Goal: Task Accomplishment & Management: Use online tool/utility

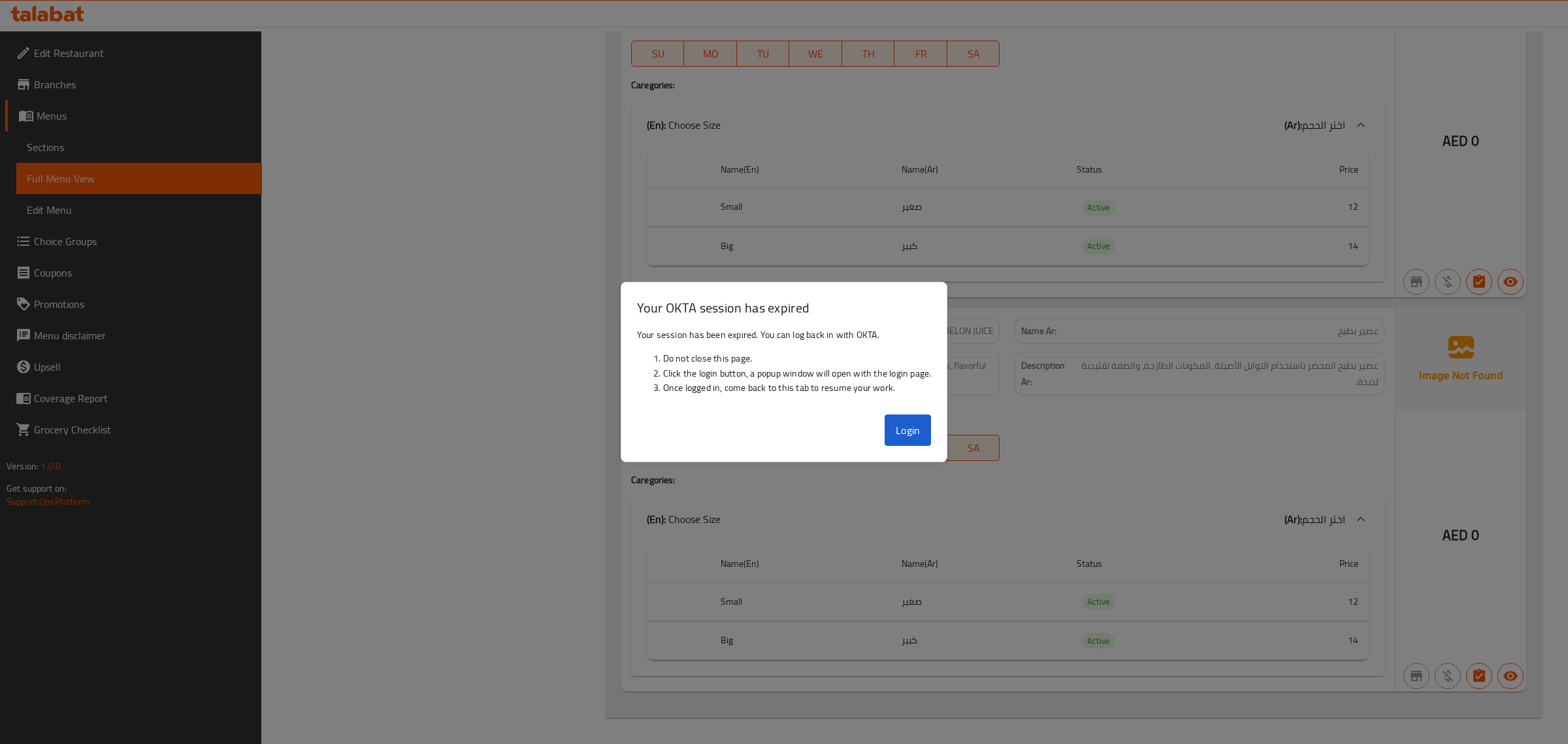
scroll to position [39380, 0]
click at [413, 188] on div at bounding box center [784, 372] width 1568 height 744
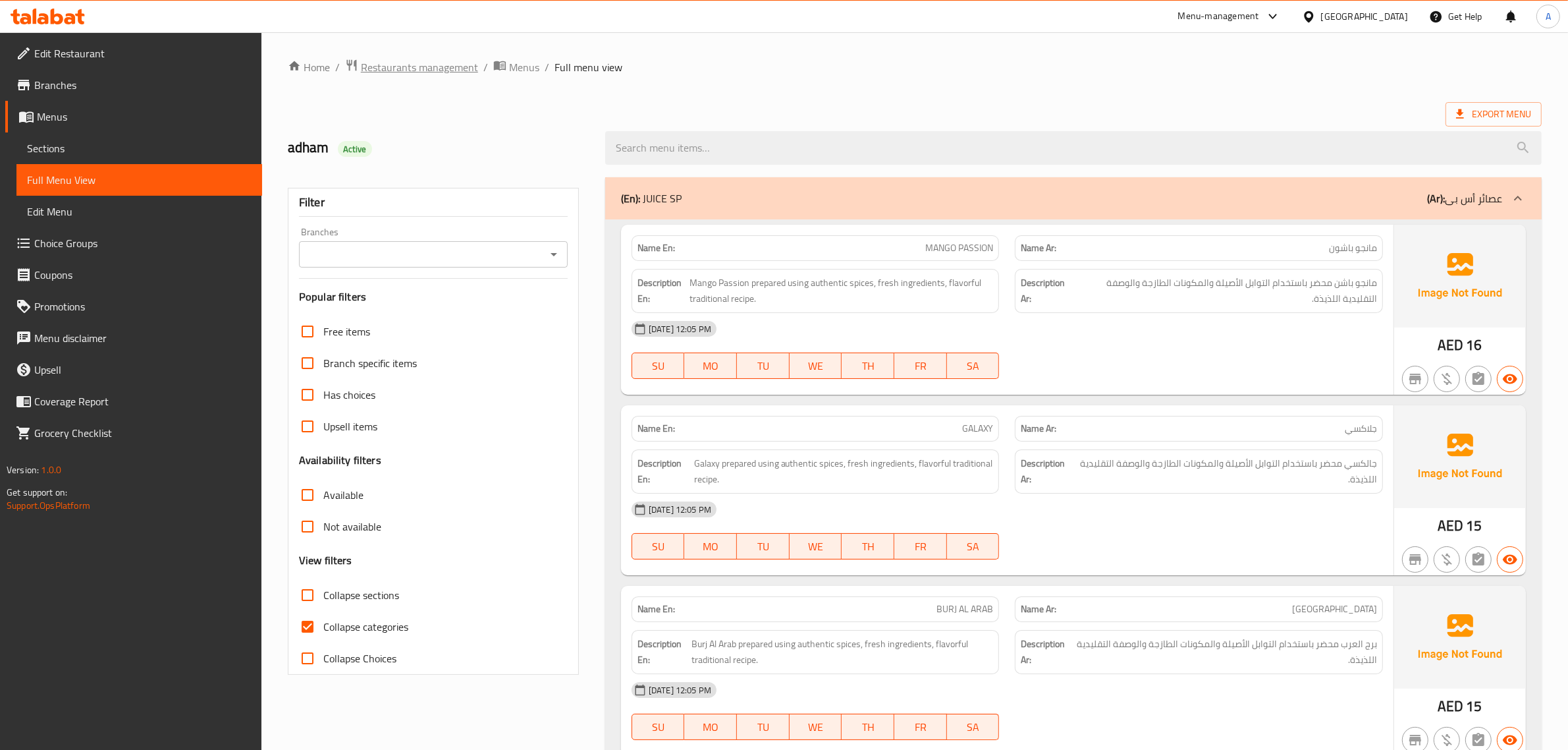
click at [445, 71] on span "Restaurants management" at bounding box center [420, 67] width 118 height 15
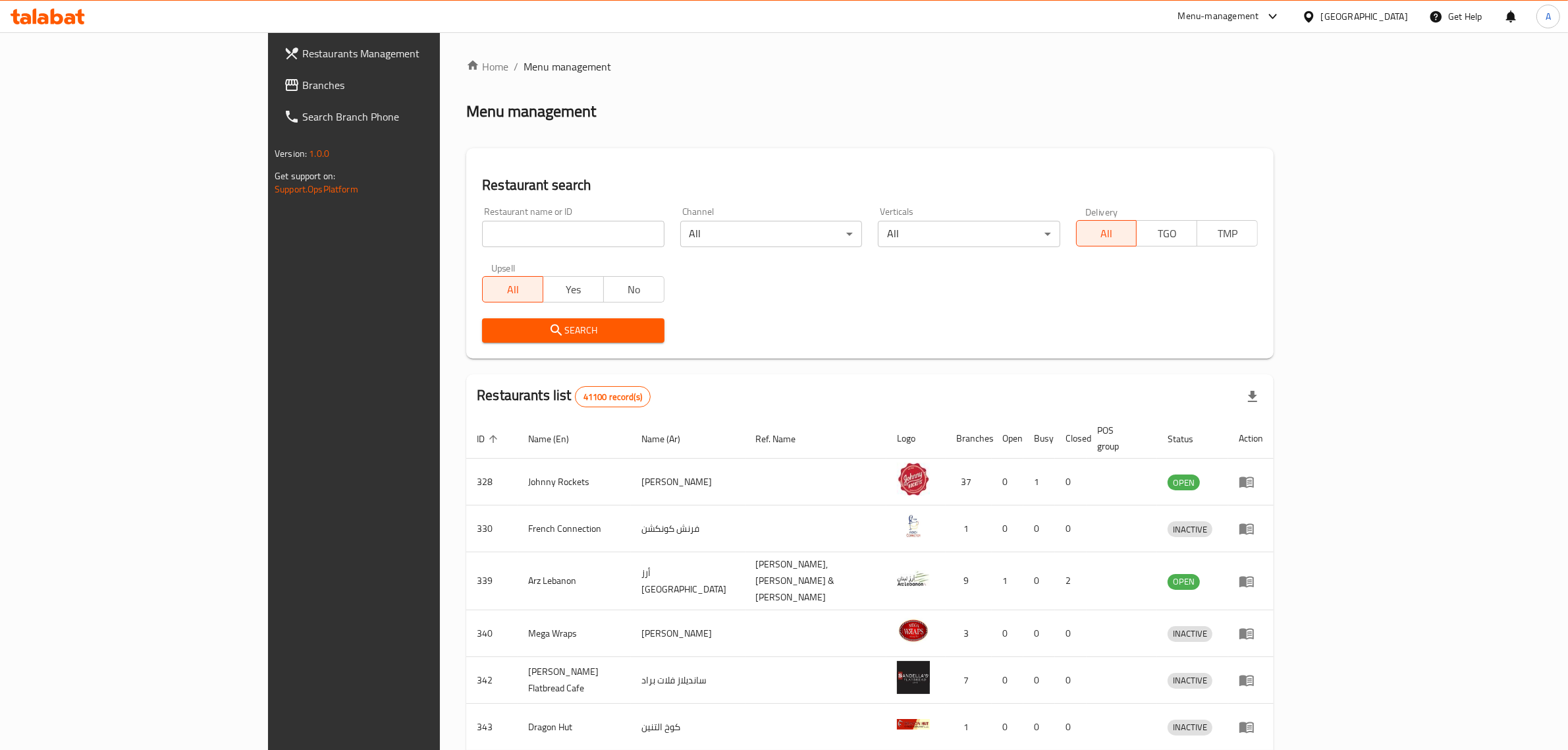
click at [1364, 21] on div "United Arab Emirates" at bounding box center [1365, 16] width 87 height 14
type input "q"
click at [1265, 135] on div "[GEOGRAPHIC_DATA]" at bounding box center [1308, 135] width 197 height 30
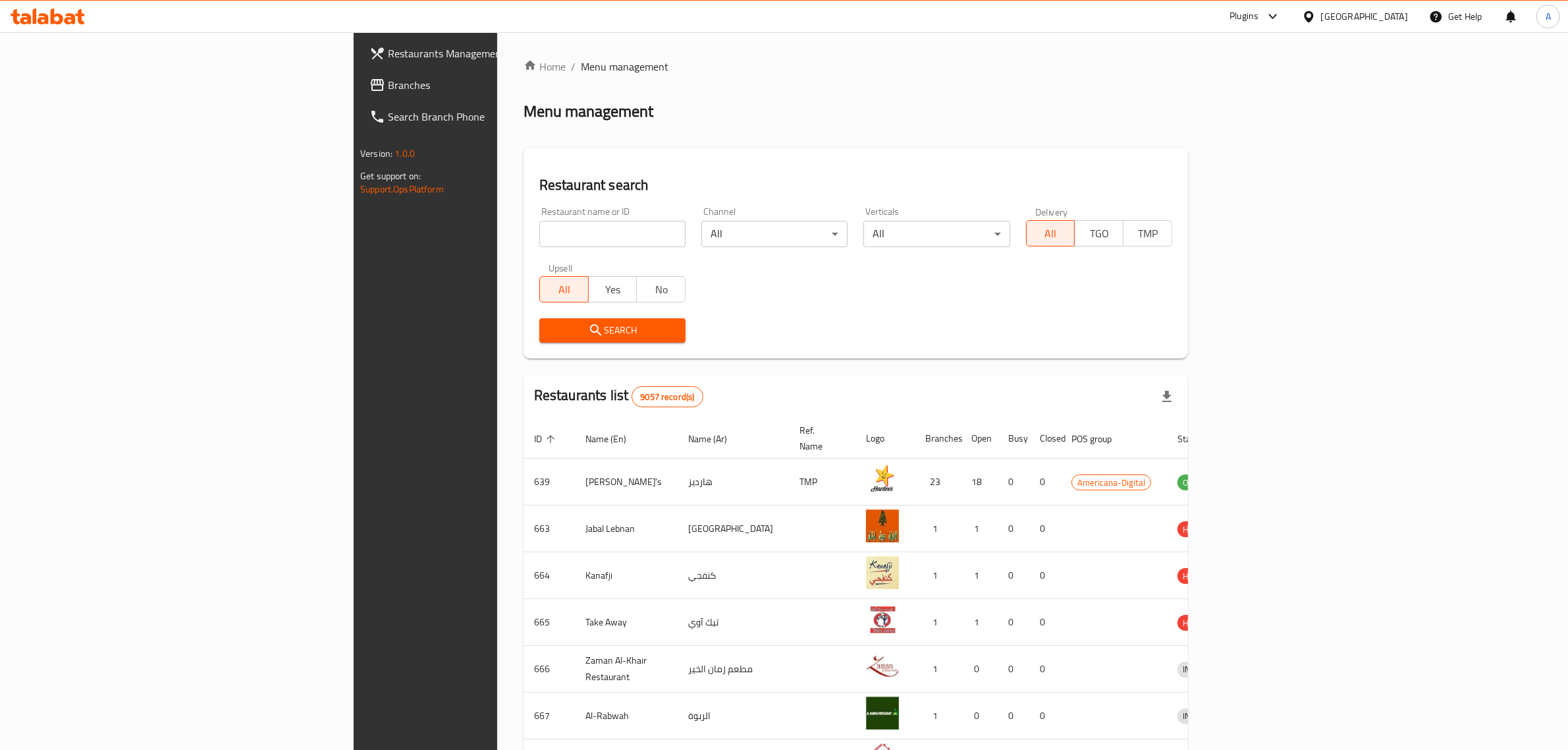
click at [388, 92] on span "Branches" at bounding box center [496, 84] width 217 height 15
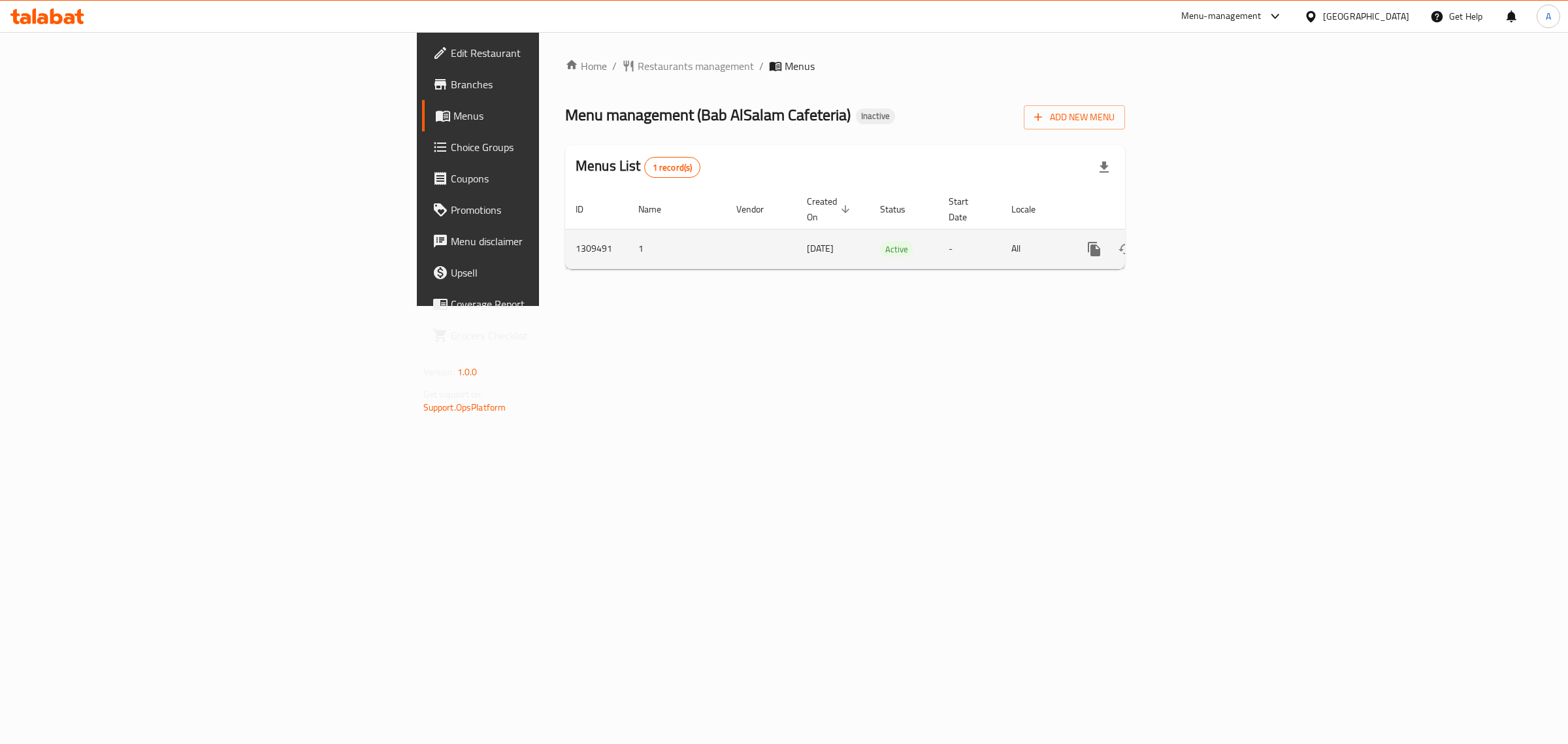
click at [1204, 249] on link "enhanced table" at bounding box center [1188, 249] width 31 height 31
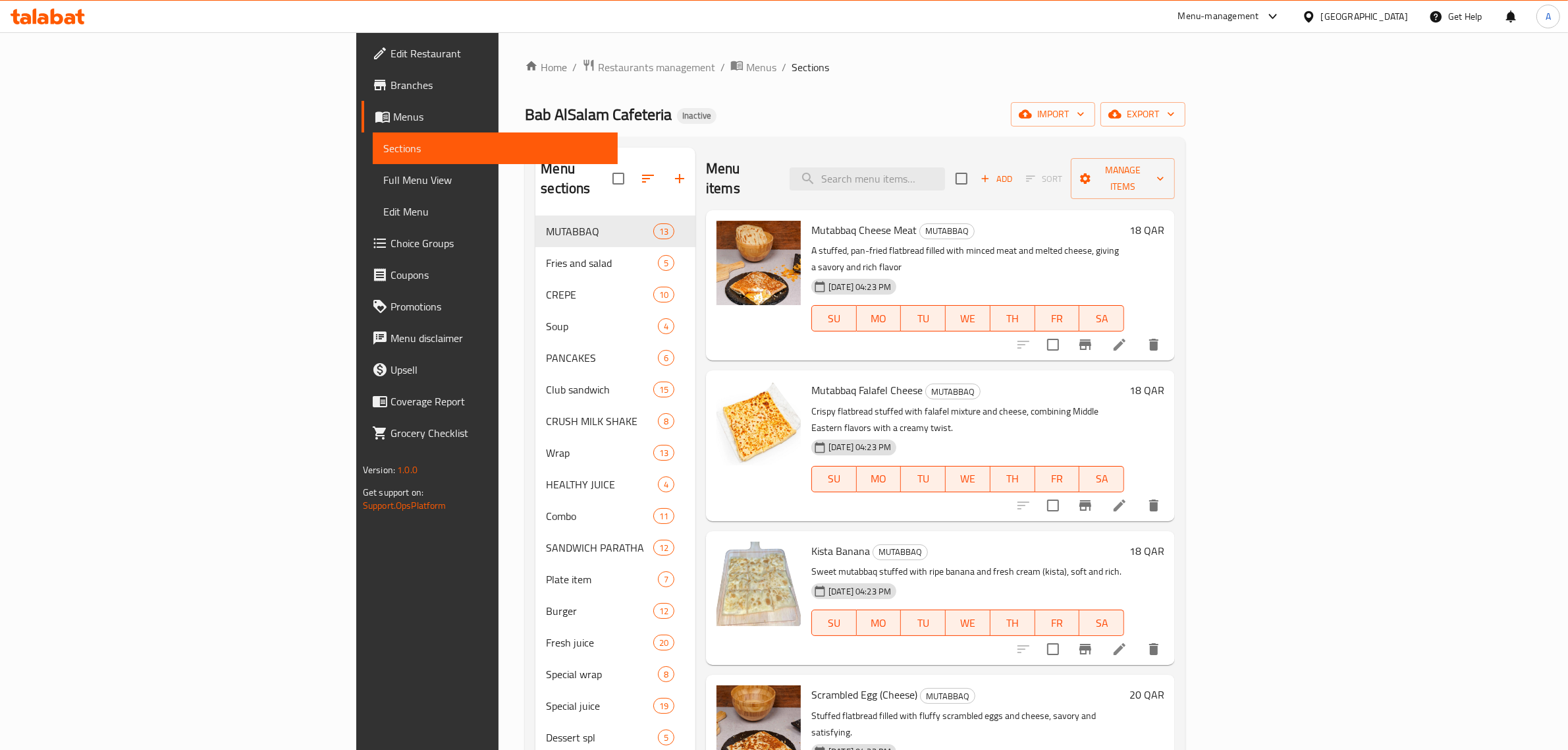
drag, startPoint x: 124, startPoint y: 176, endPoint x: 271, endPoint y: 1, distance: 228.5
click at [383, 176] on span "Full Menu View" at bounding box center [496, 179] width 224 height 15
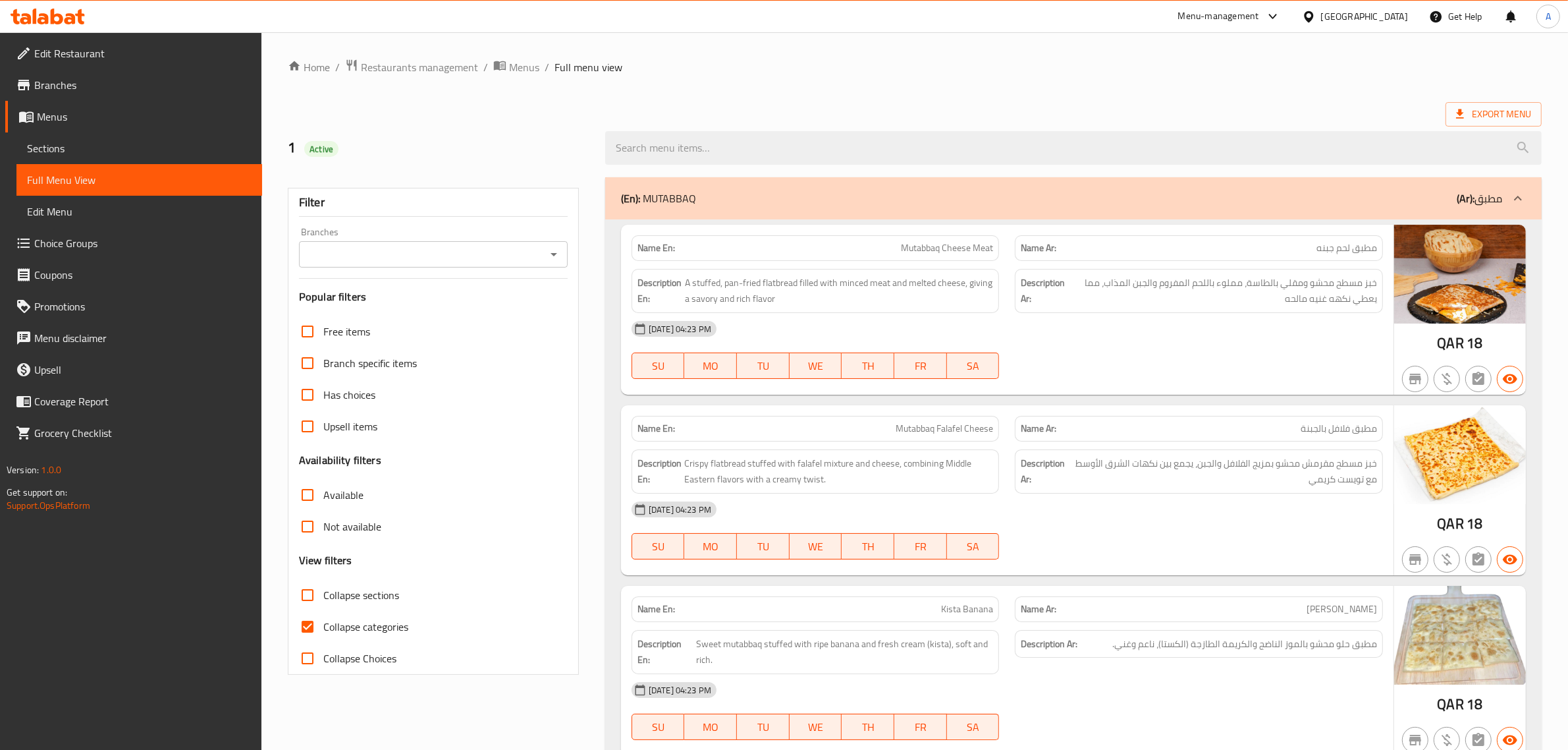
click at [347, 627] on span "Collapse categories" at bounding box center [365, 626] width 85 height 15
click at [323, 627] on input "Collapse categories" at bounding box center [307, 626] width 32 height 32
checkbox input "false"
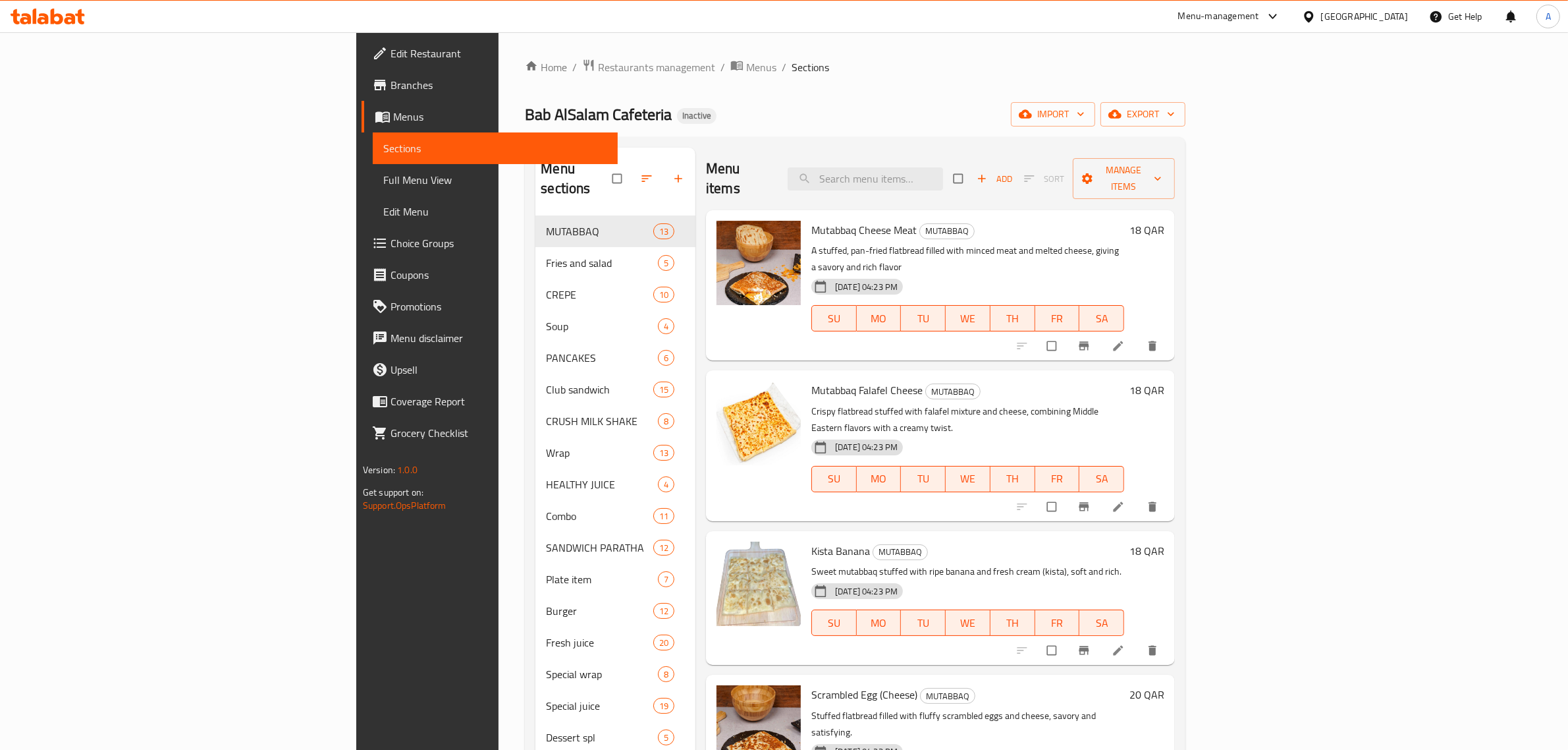
click at [393, 122] on span "Menus" at bounding box center [500, 116] width 214 height 15
click at [383, 150] on span "Sections" at bounding box center [496, 147] width 224 height 15
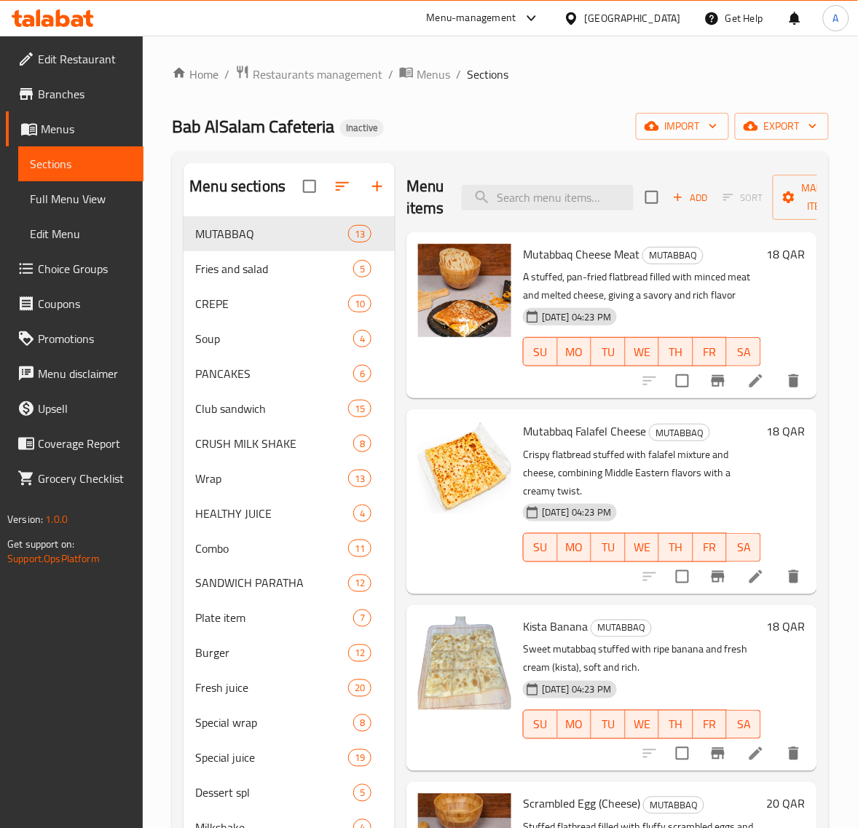
click at [558, 177] on div "Menu items Add Sort Manage items" at bounding box center [611, 197] width 411 height 69
click at [536, 208] on input "search" at bounding box center [548, 197] width 172 height 25
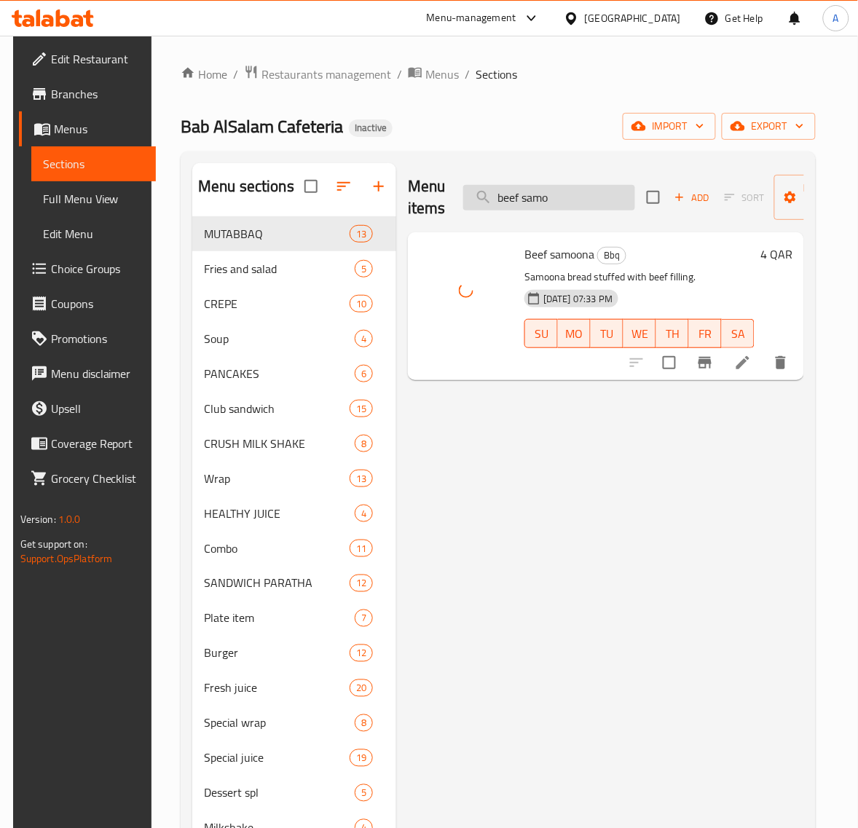
click at [554, 194] on input "beef samo" at bounding box center [549, 197] width 172 height 25
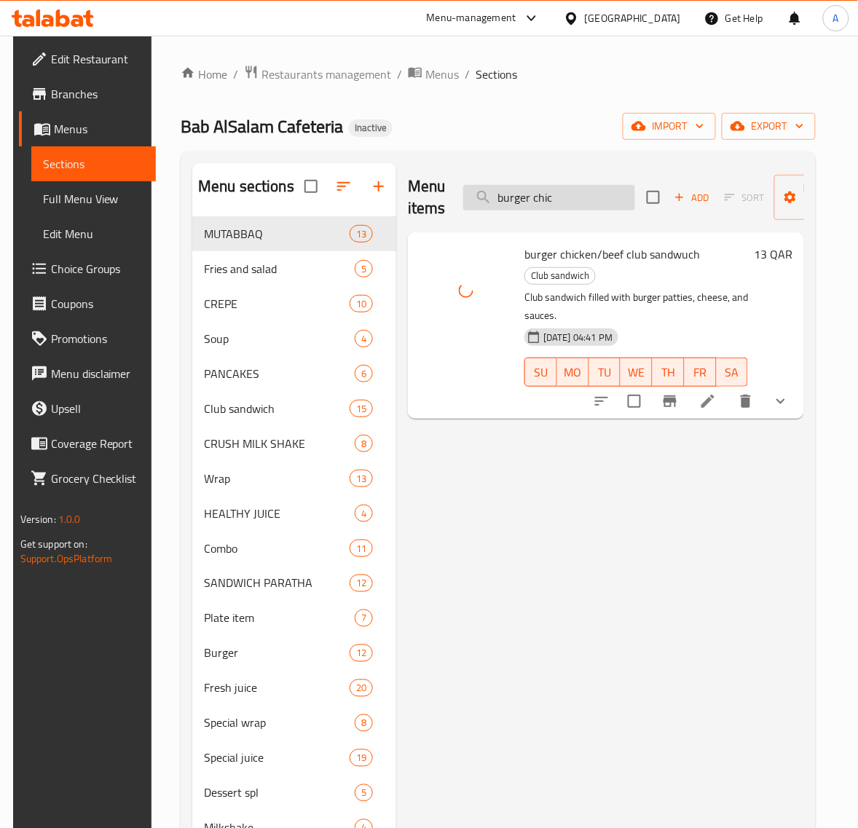
click at [566, 205] on input "burger chic" at bounding box center [549, 197] width 172 height 25
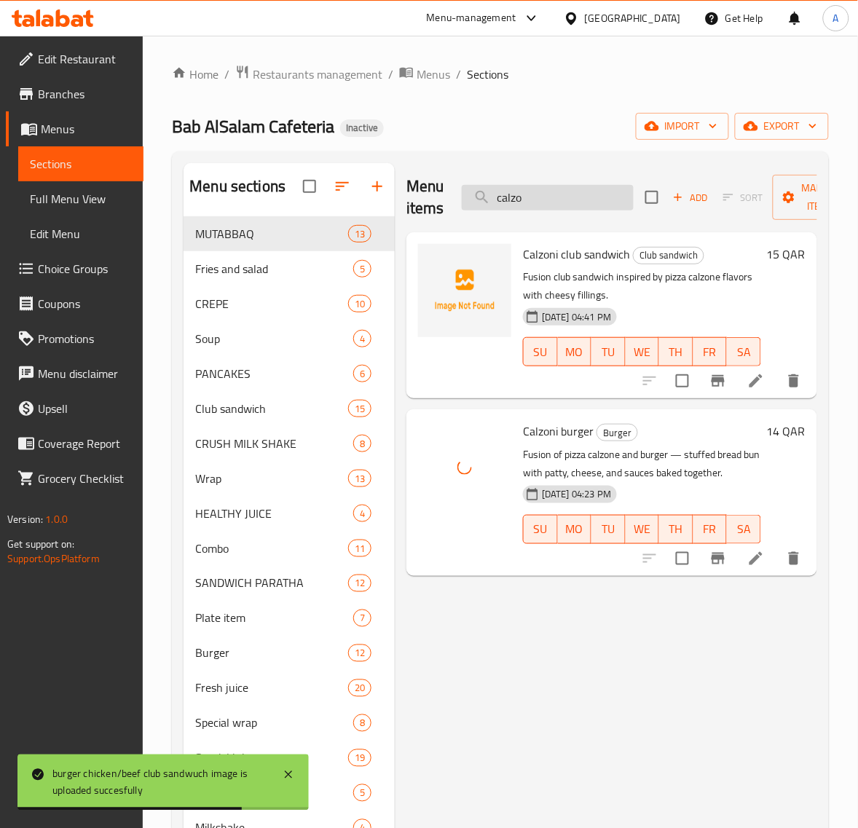
click at [556, 202] on input "calzo" at bounding box center [548, 197] width 172 height 25
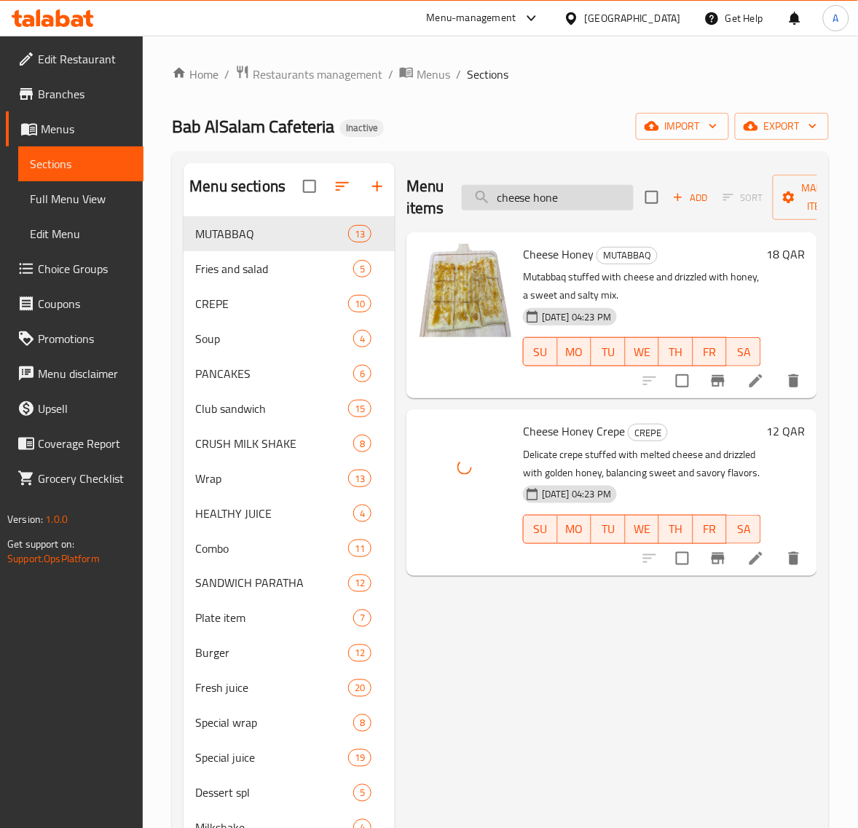
click at [566, 197] on input "cheese hone" at bounding box center [548, 197] width 172 height 25
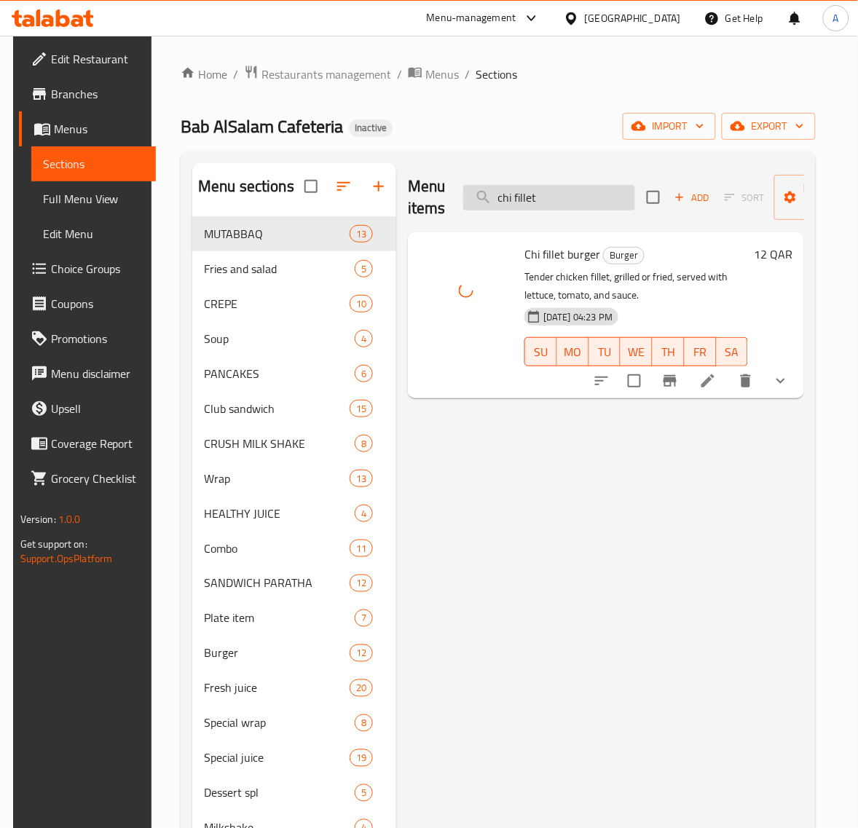
click at [572, 208] on input "chi fillet" at bounding box center [549, 197] width 172 height 25
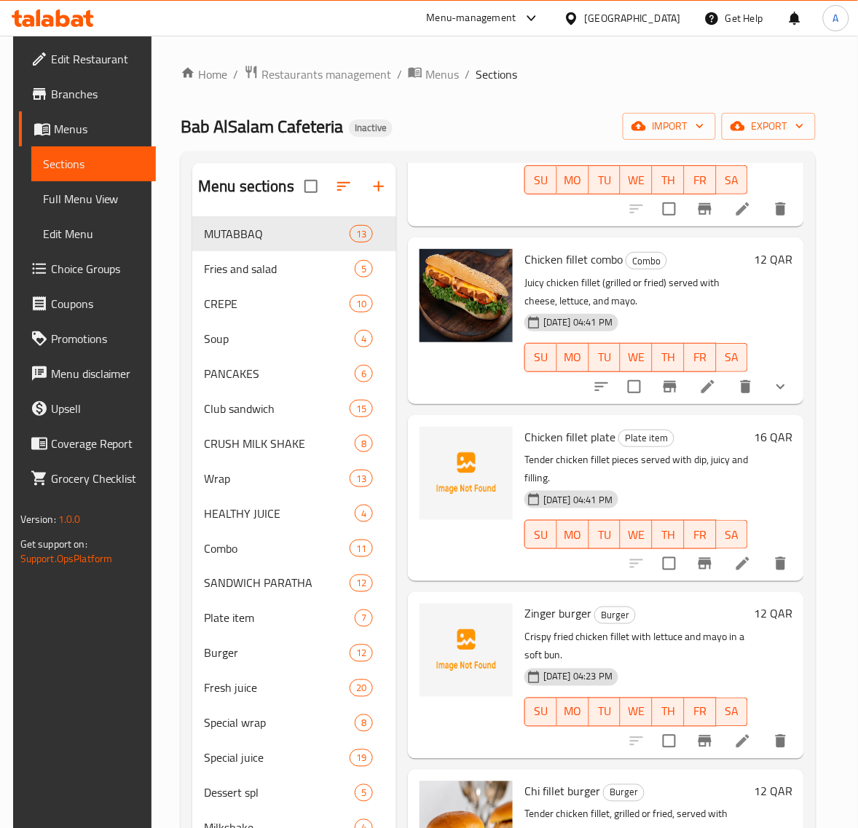
scroll to position [627, 0]
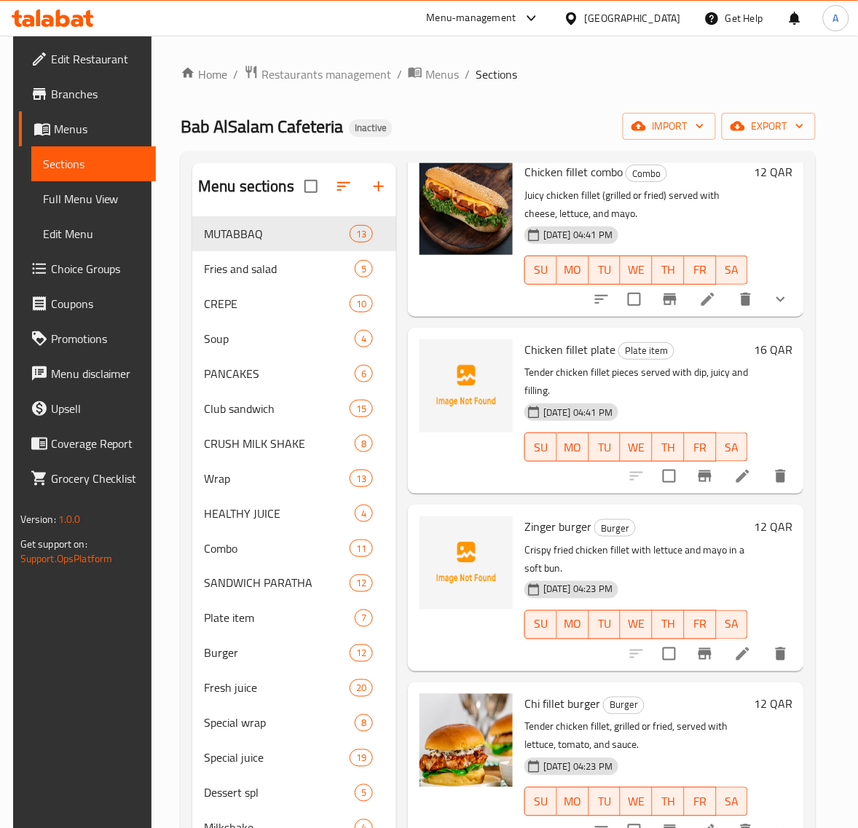
click at [707, 221] on div "03-09-2025 04:41 PM SU MO TU WE TH FR SA" at bounding box center [635, 260] width 235 height 79
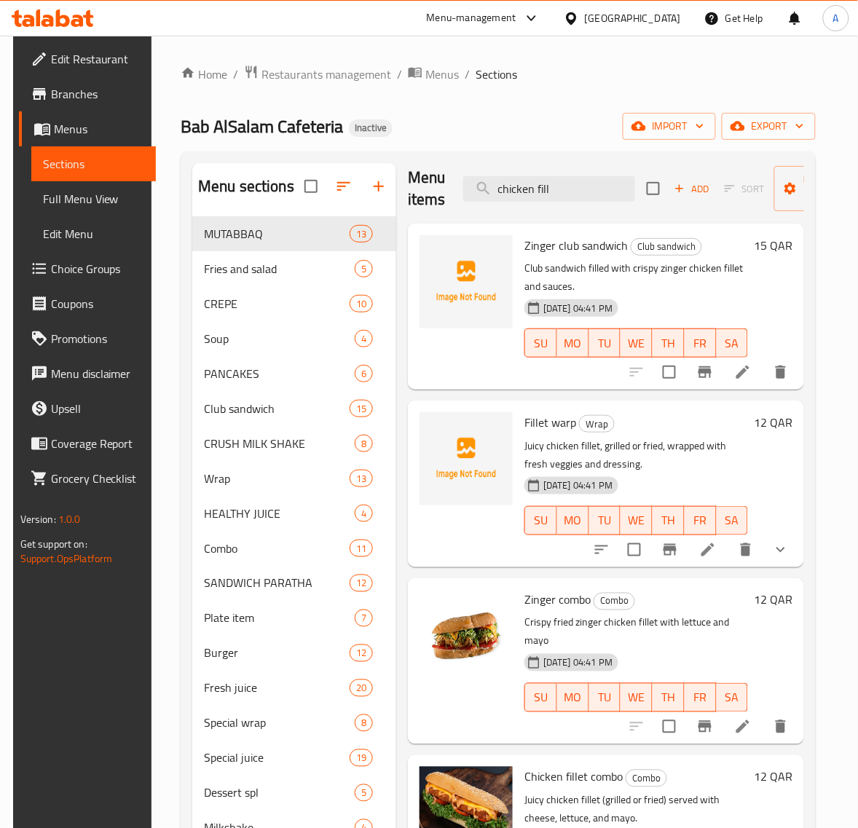
scroll to position [0, 0]
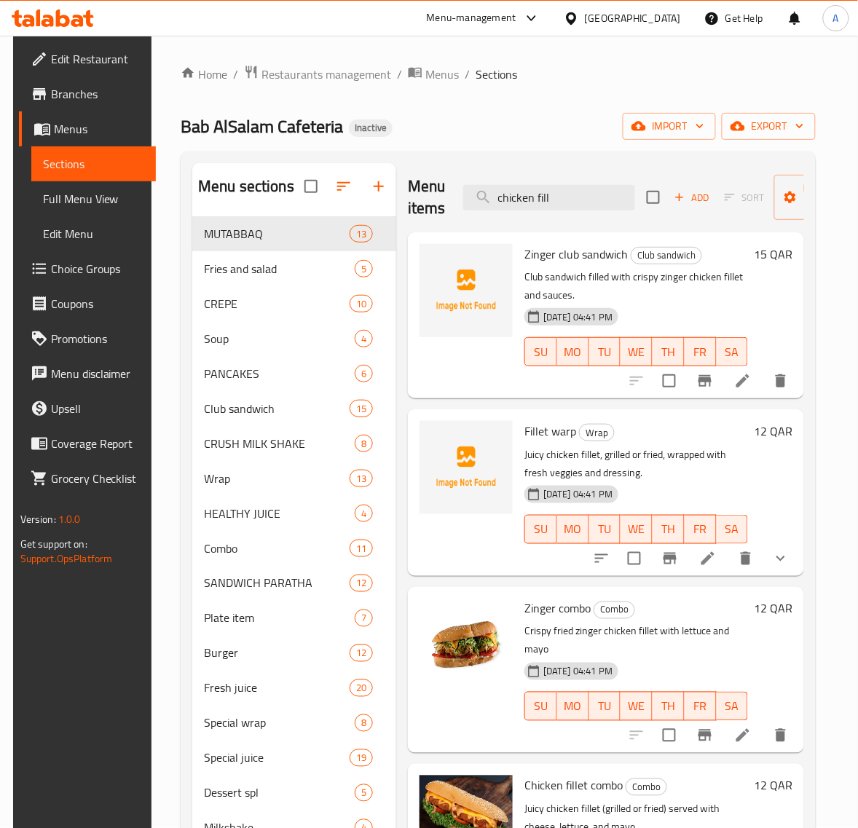
click at [575, 175] on div "Menu items chicken fill Add Sort Manage items" at bounding box center [606, 197] width 396 height 69
click at [577, 199] on input "chicken fill" at bounding box center [549, 197] width 172 height 25
paste input "Chicken fillet plate"
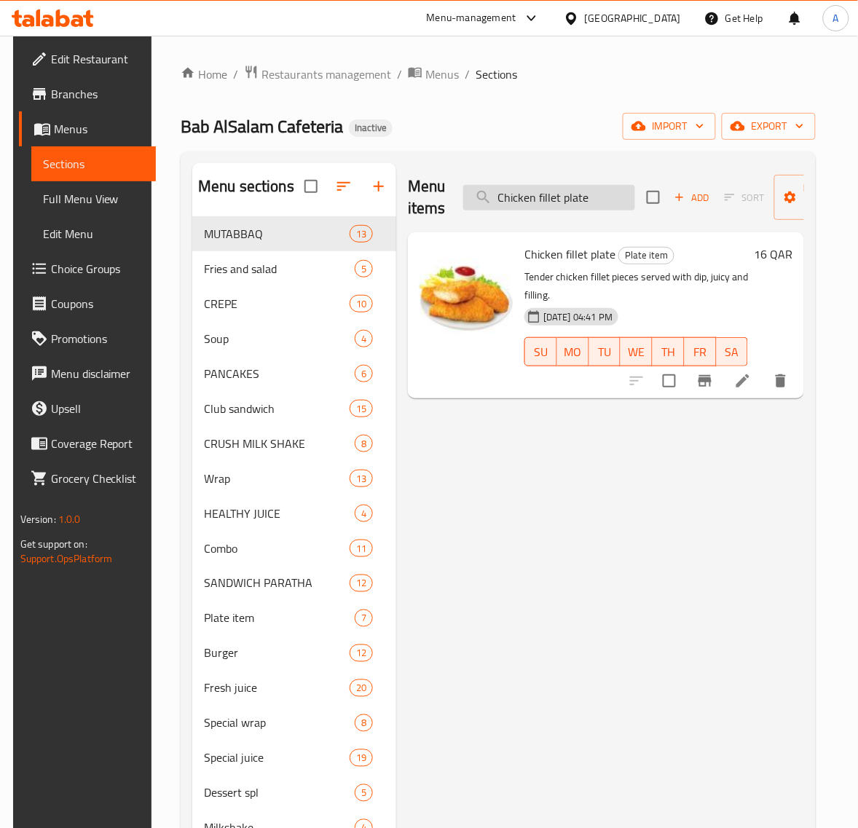
click at [523, 202] on input "Chicken fillet plate" at bounding box center [549, 197] width 172 height 25
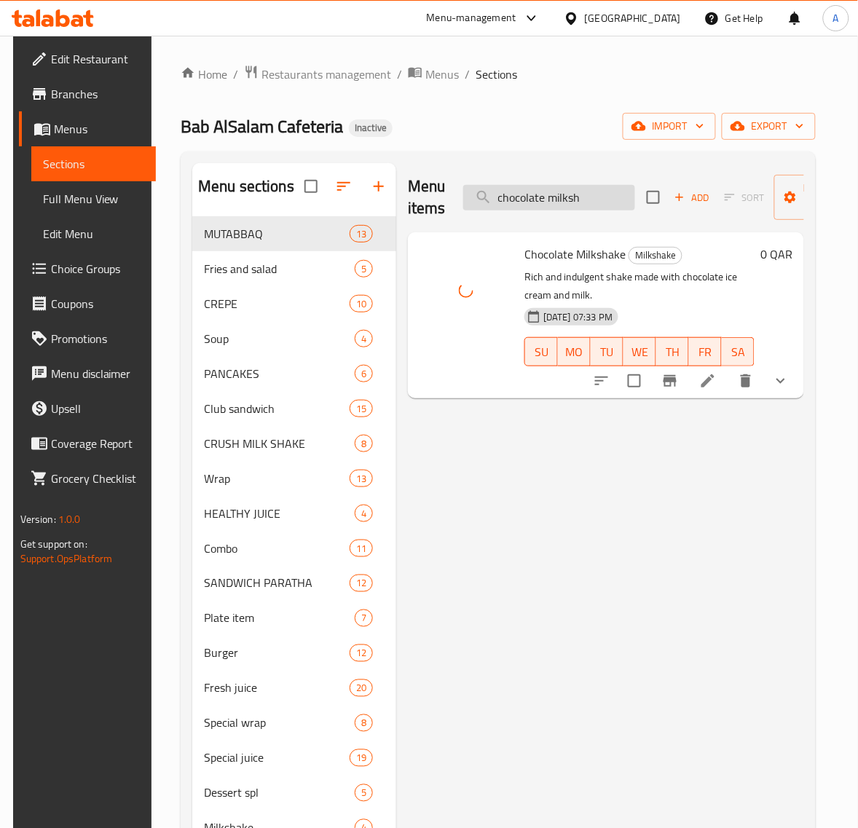
click at [566, 201] on input "chocolate milksh" at bounding box center [549, 197] width 172 height 25
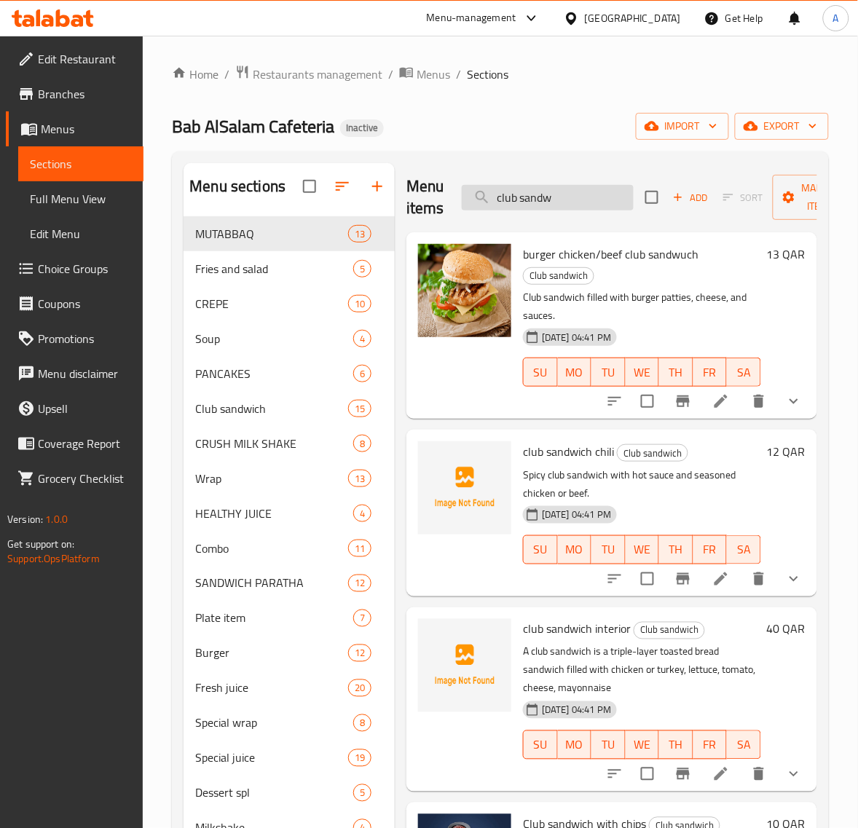
click at [574, 189] on input "club sandw" at bounding box center [548, 197] width 172 height 25
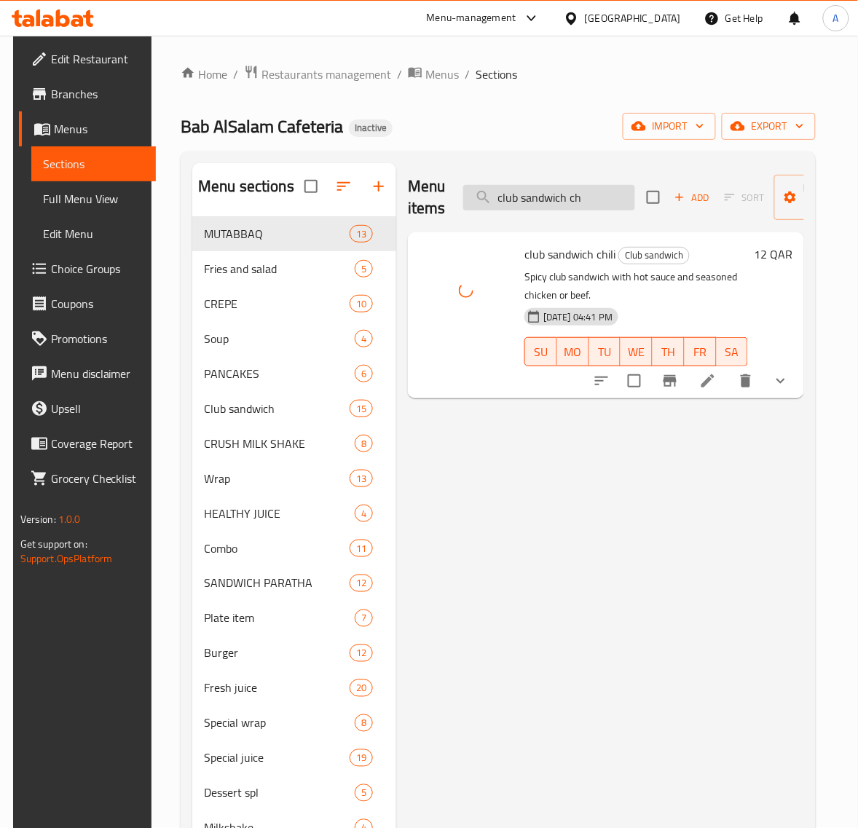
click at [585, 202] on input "club sandwich ch" at bounding box center [549, 197] width 172 height 25
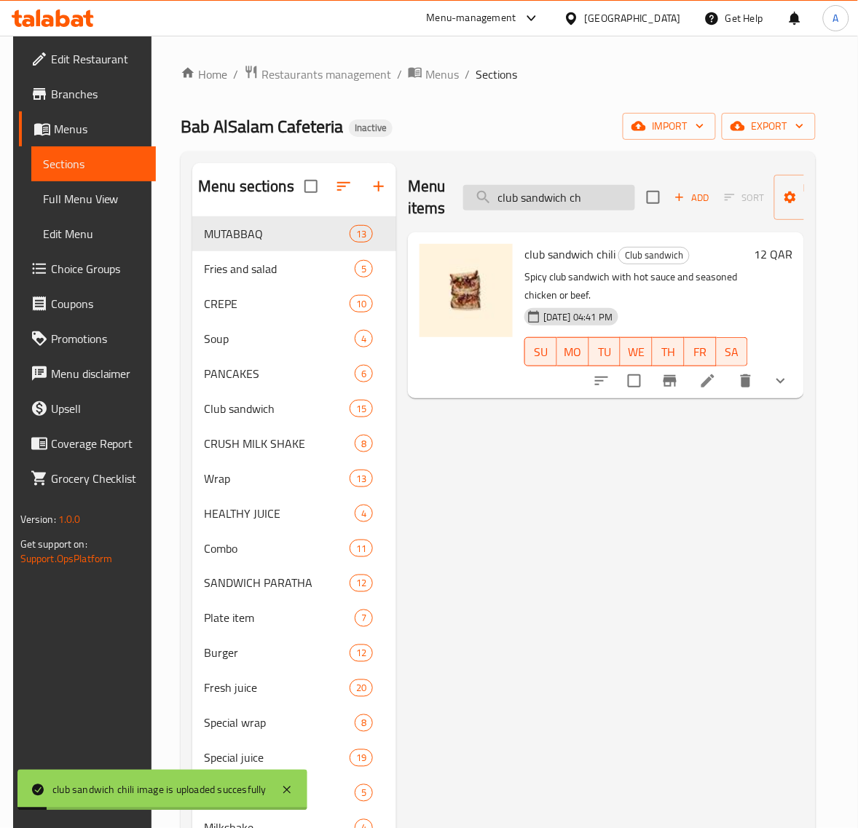
click at [543, 204] on input "club sandwich ch" at bounding box center [549, 197] width 172 height 25
click at [610, 194] on input "club sandwich ch" at bounding box center [549, 197] width 172 height 25
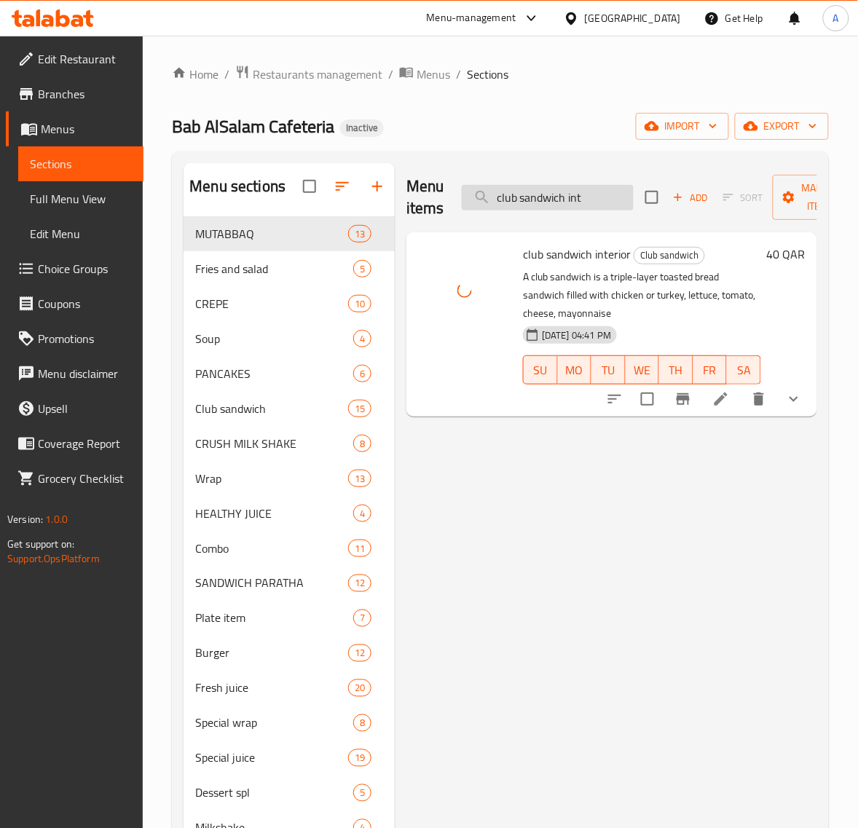
click at [577, 197] on input "club sandwich int" at bounding box center [548, 197] width 172 height 25
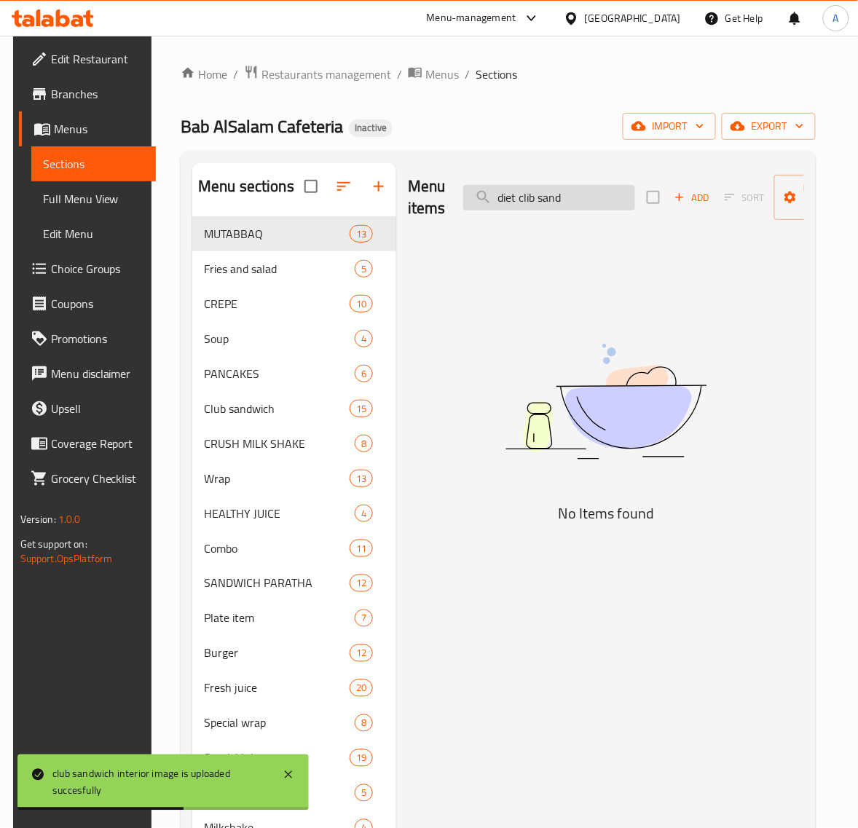
click at [537, 194] on input "diet clib sand" at bounding box center [549, 197] width 172 height 25
click at [528, 194] on input "diet clib sand" at bounding box center [549, 197] width 172 height 25
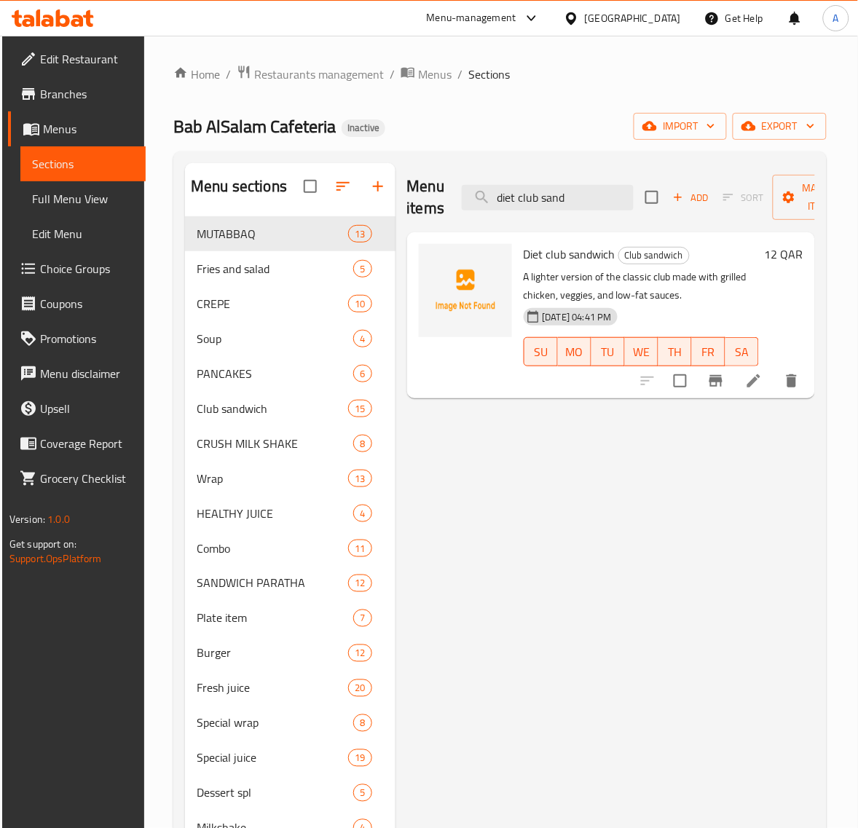
click at [595, 216] on div "Menu items diet club sand Add Sort Manage items" at bounding box center [611, 197] width 408 height 69
click at [581, 200] on input "diet club sand" at bounding box center [548, 197] width 172 height 25
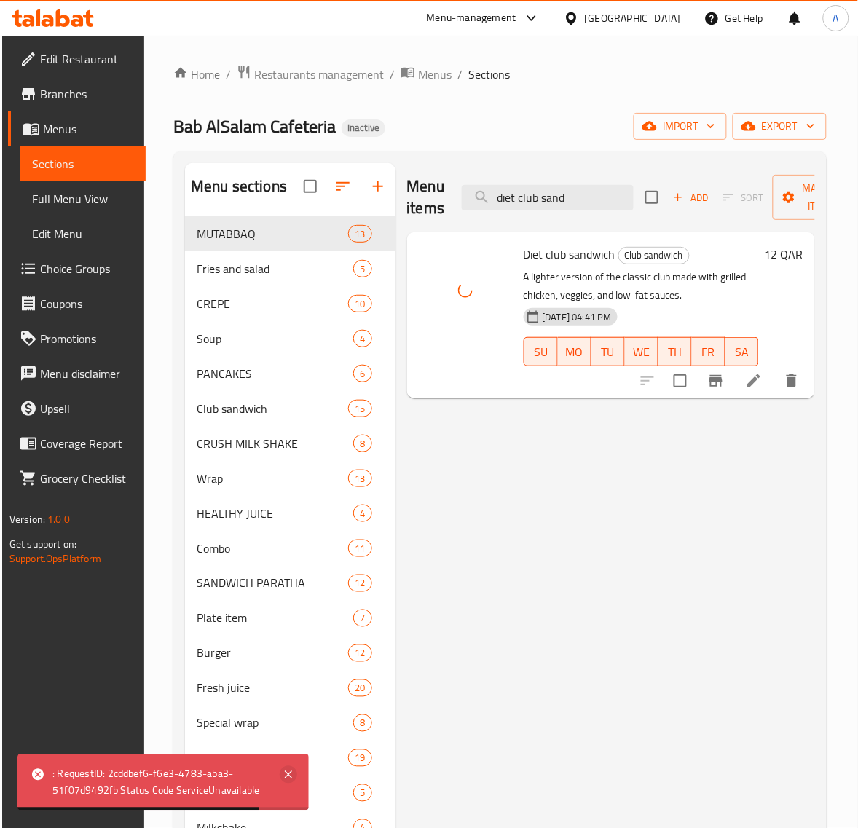
click at [288, 780] on icon at bounding box center [288, 774] width 17 height 17
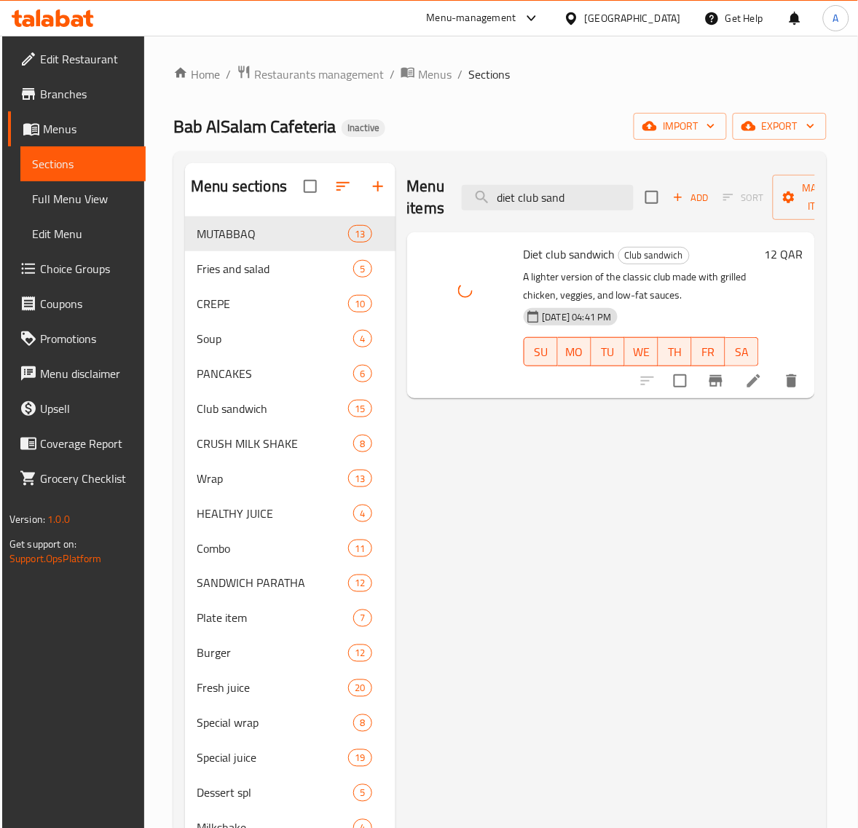
click at [601, 633] on div "Menu items diet club sand Add Sort Manage items Diet club sandwich Club sandwic…" at bounding box center [605, 594] width 420 height 863
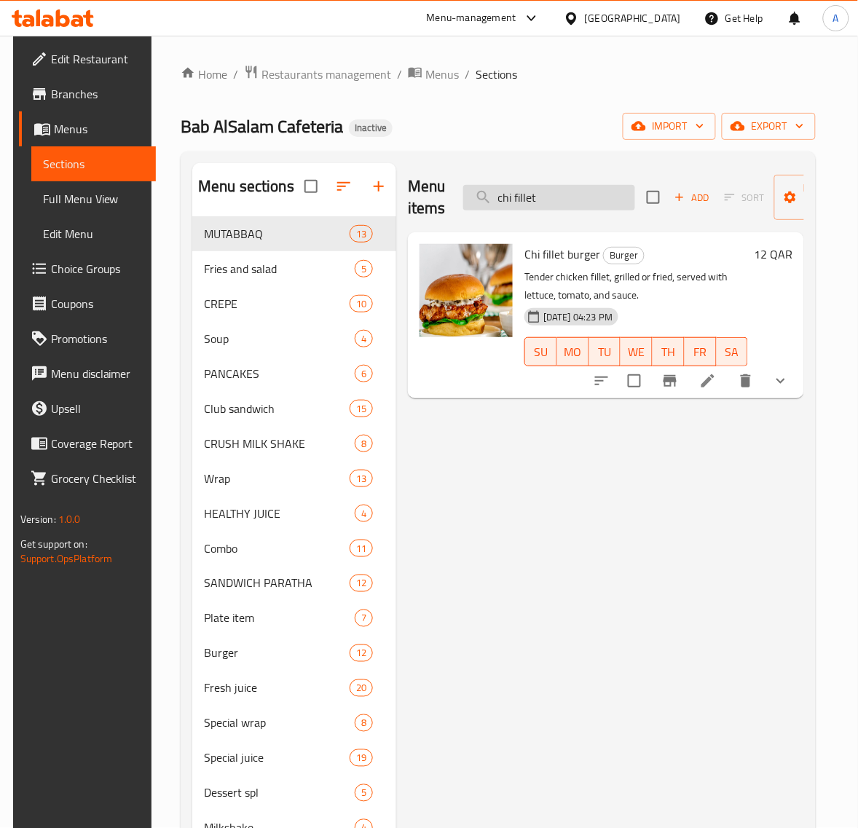
click at [534, 193] on input "chi fillet" at bounding box center [549, 197] width 172 height 25
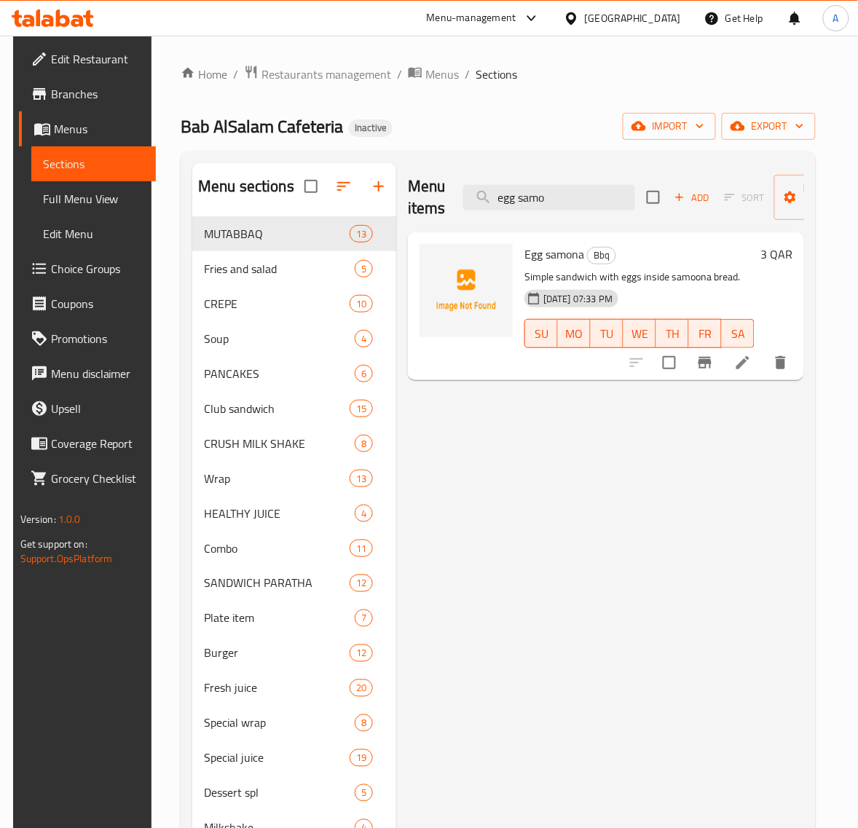
click at [473, 324] on div at bounding box center [465, 290] width 93 height 93
click at [569, 187] on input "egg samo" at bounding box center [549, 197] width 172 height 25
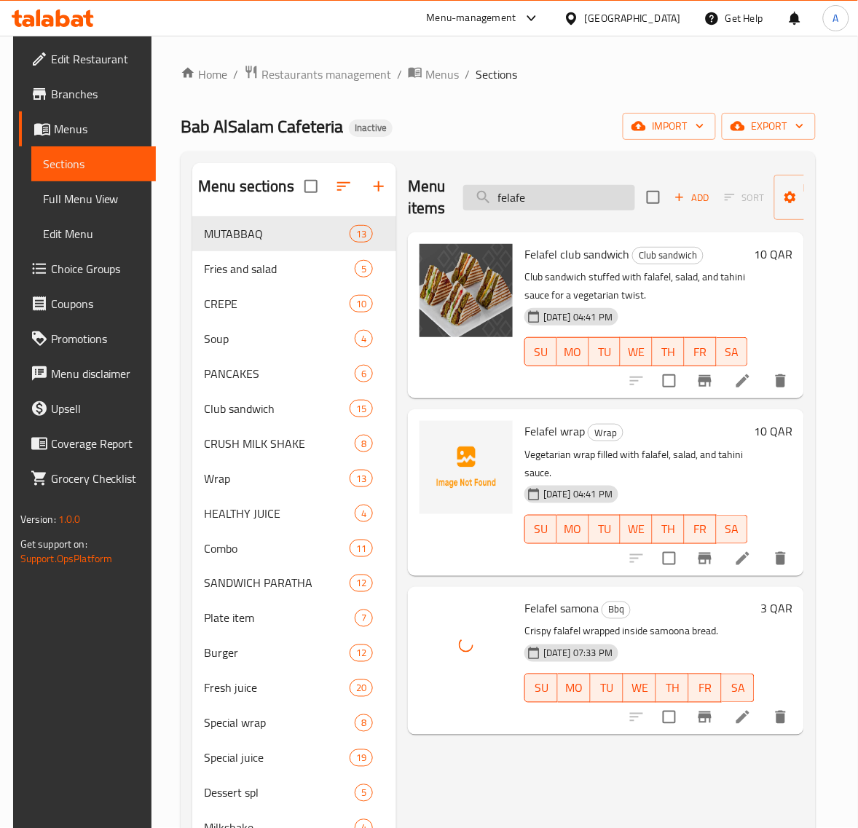
click at [543, 197] on input "felafe" at bounding box center [549, 197] width 172 height 25
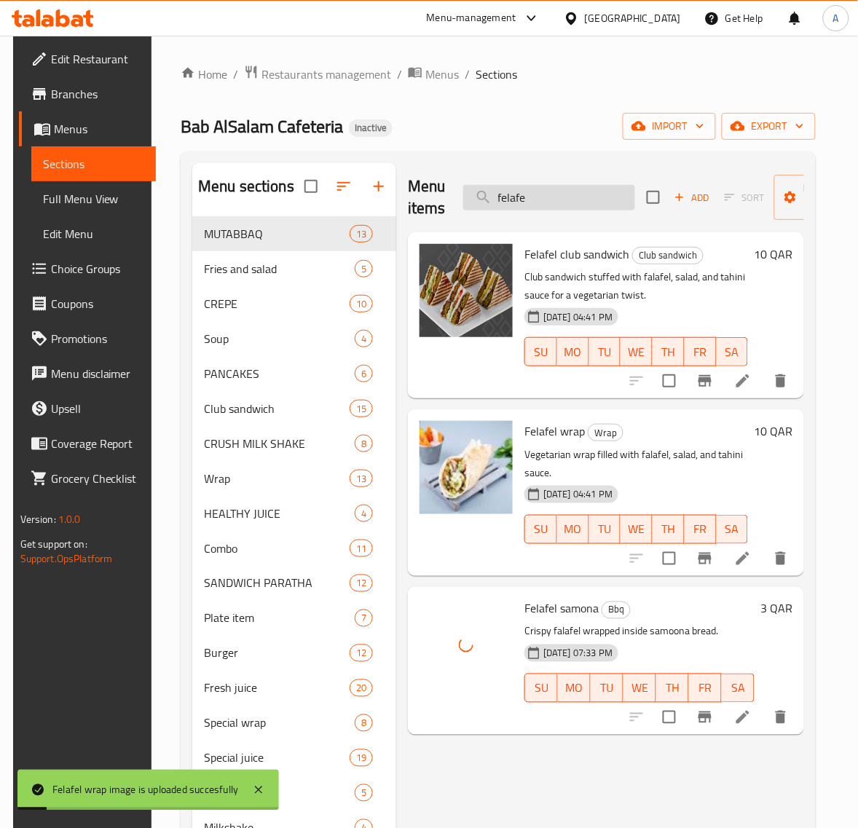
click at [525, 193] on input "felafe" at bounding box center [549, 197] width 172 height 25
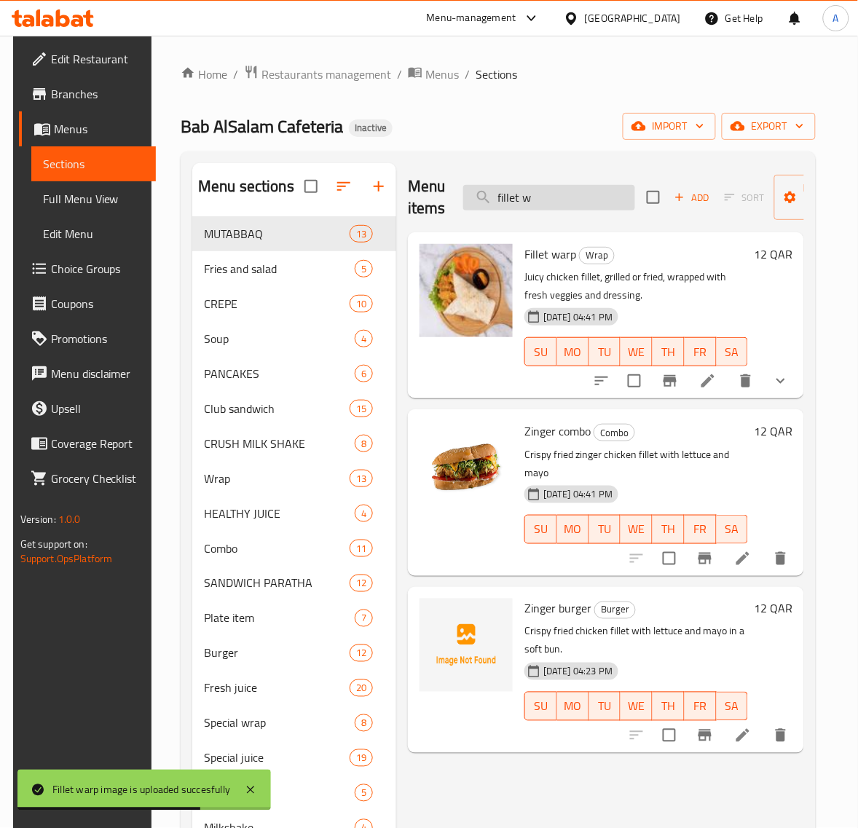
click at [569, 197] on input "fillet w" at bounding box center [549, 197] width 172 height 25
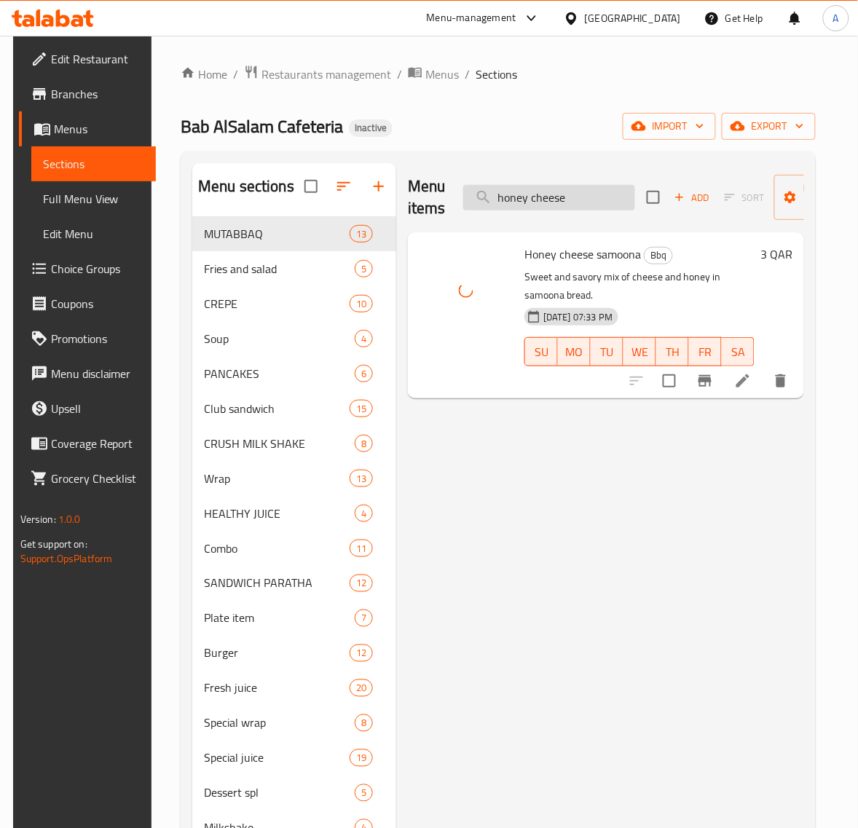
click at [563, 197] on input "honey cheese" at bounding box center [549, 197] width 172 height 25
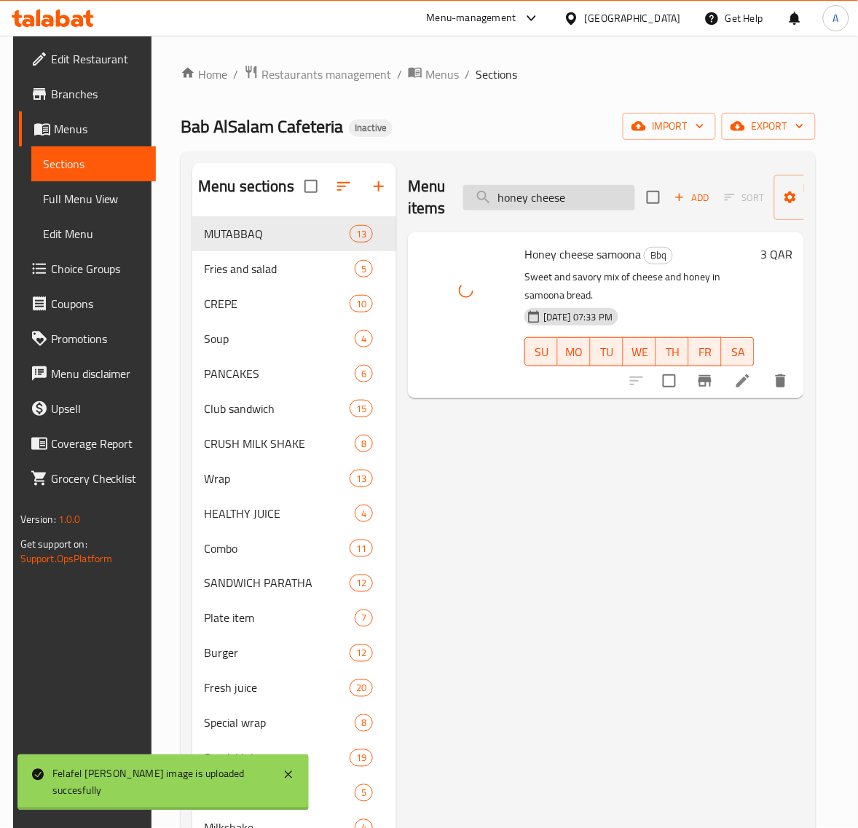
click at [563, 197] on input "honey cheese" at bounding box center [549, 197] width 172 height 25
click at [580, 201] on input "hot dog wrap" at bounding box center [549, 197] width 172 height 25
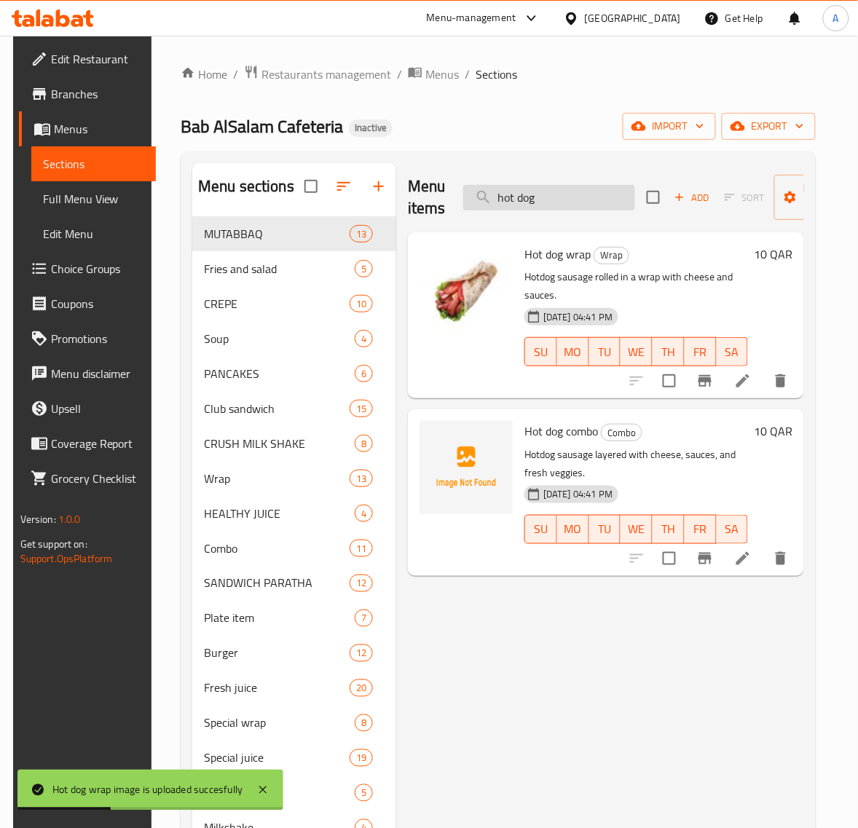
click at [518, 197] on input "hot dog" at bounding box center [549, 197] width 172 height 25
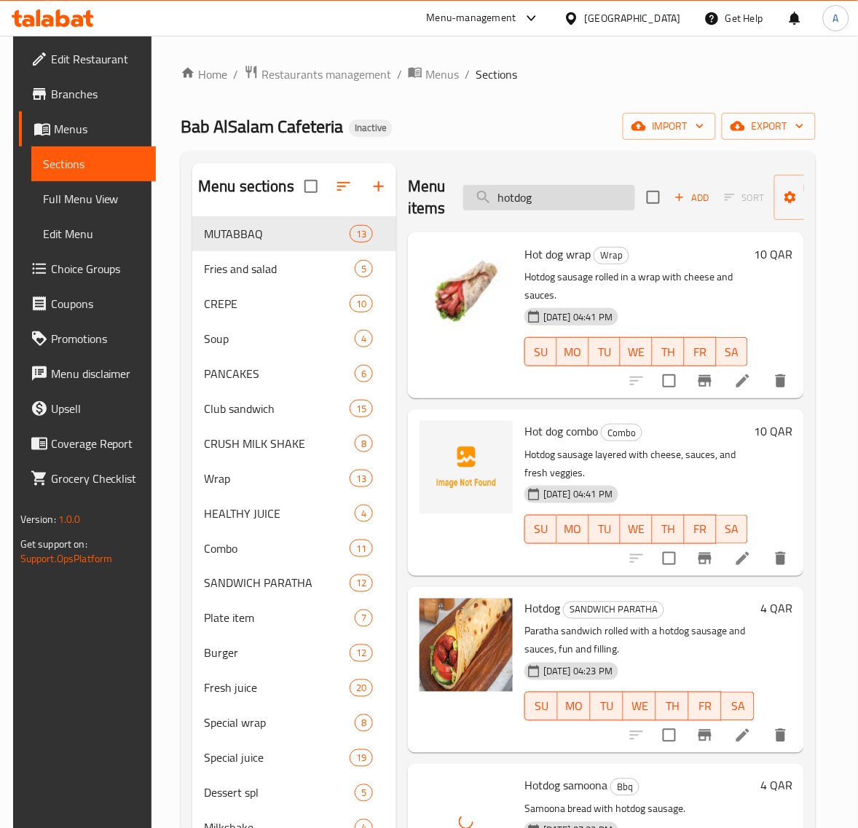
click at [535, 197] on input "hotdog" at bounding box center [549, 197] width 172 height 25
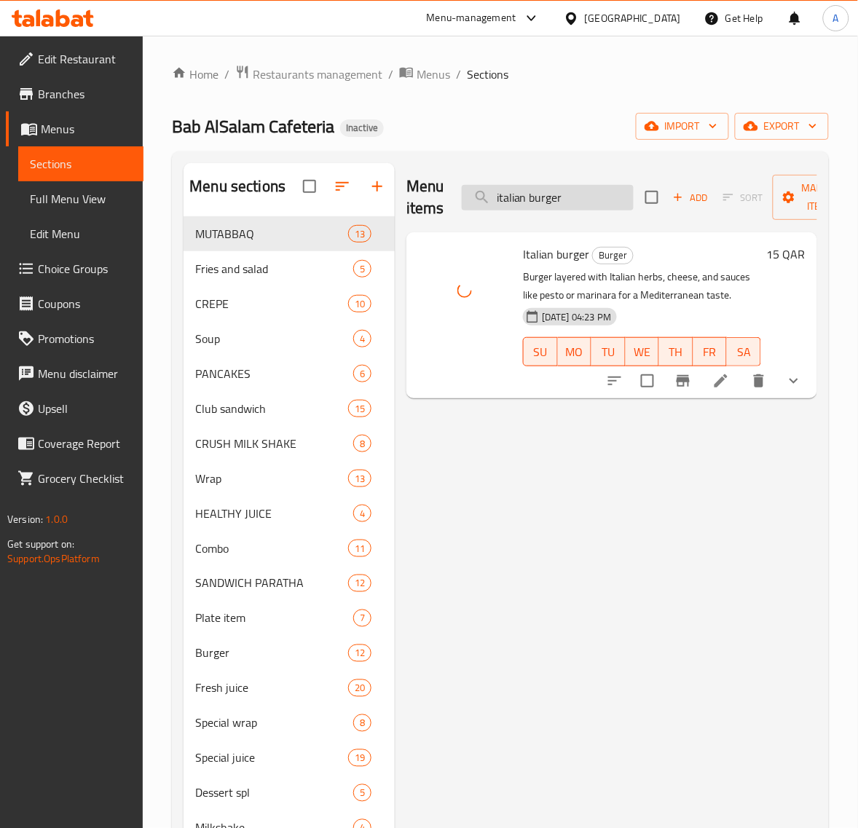
click at [563, 201] on input "italian burger" at bounding box center [548, 197] width 172 height 25
click at [546, 200] on input "italian burger" at bounding box center [548, 197] width 172 height 25
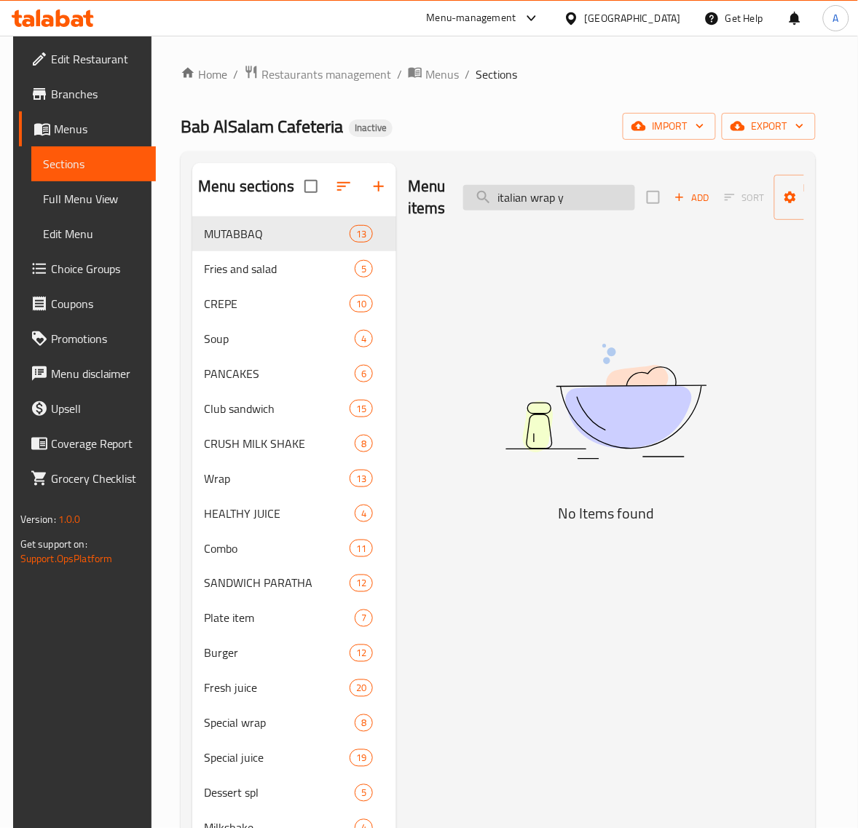
drag, startPoint x: 593, startPoint y: 220, endPoint x: 592, endPoint y: 209, distance: 11.0
click at [593, 220] on div "Menu items italian wrap y Add Sort Manage items" at bounding box center [606, 197] width 396 height 69
click at [592, 209] on input "italian wrap y" at bounding box center [549, 197] width 172 height 25
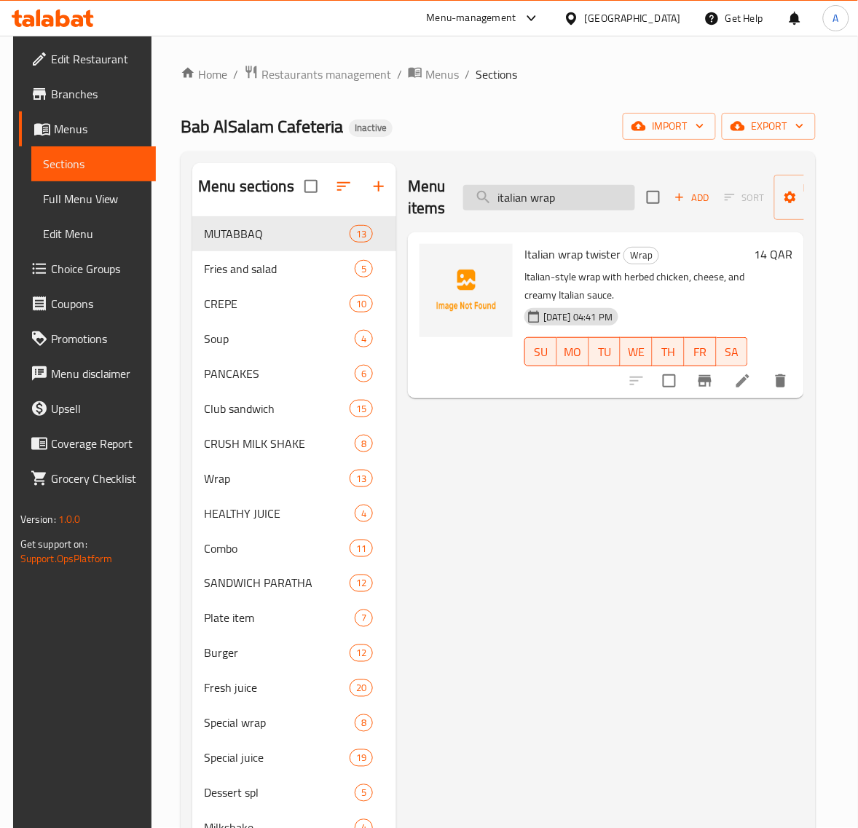
click at [547, 193] on input "italian wrap" at bounding box center [549, 197] width 172 height 25
drag, startPoint x: 547, startPoint y: 193, endPoint x: 565, endPoint y: 151, distance: 45.3
click at [548, 191] on input "italian wrap" at bounding box center [549, 197] width 172 height 25
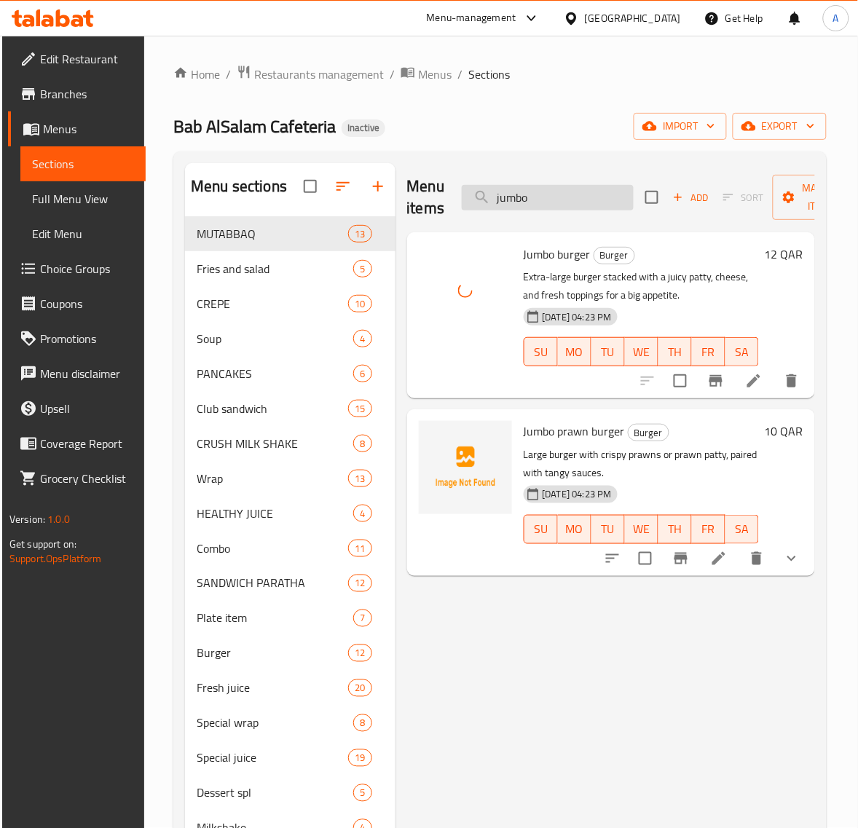
click at [564, 190] on input "jumbo" at bounding box center [548, 197] width 172 height 25
click at [565, 202] on input "jumbo" at bounding box center [548, 197] width 172 height 25
click at [609, 646] on div "Menu items jumbo Add Sort Manage items Jumbo burger Burger Extra-large burger s…" at bounding box center [605, 594] width 420 height 863
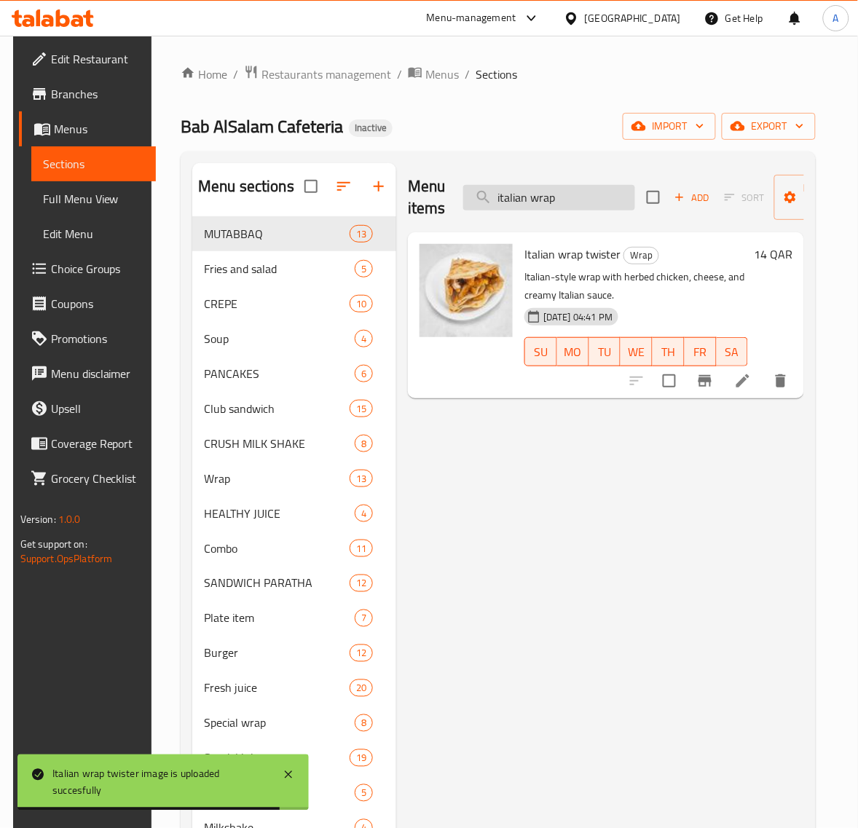
click at [564, 199] on input "italian wrap" at bounding box center [549, 197] width 172 height 25
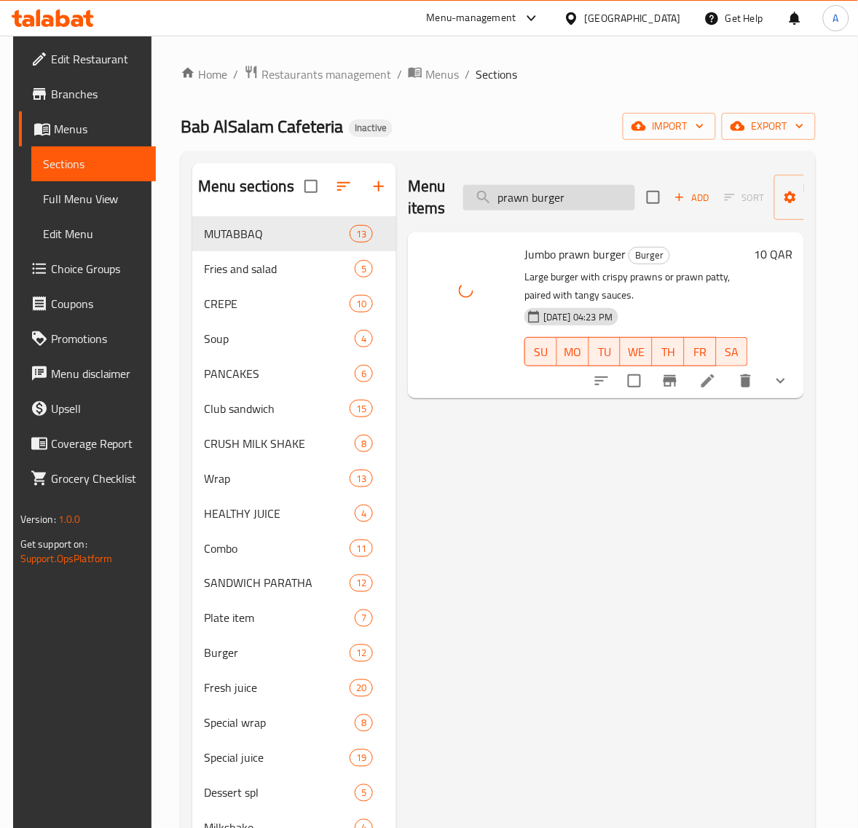
click at [572, 185] on input "prawn burger" at bounding box center [549, 197] width 172 height 25
click at [569, 197] on input "prawn burger" at bounding box center [549, 197] width 172 height 25
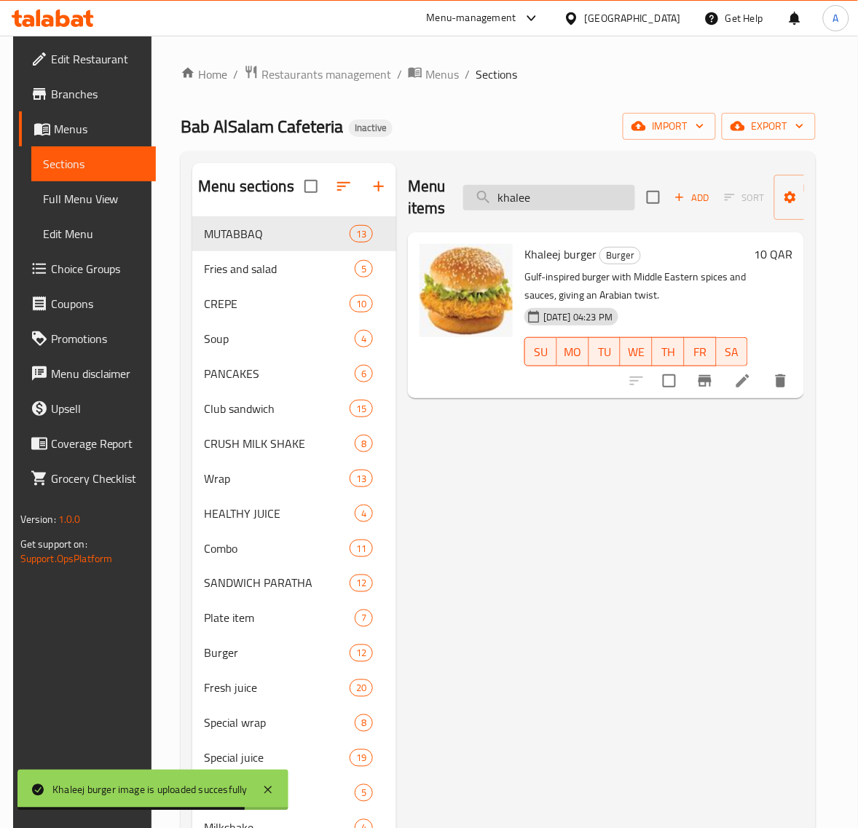
click at [580, 194] on input "khalee" at bounding box center [549, 197] width 172 height 25
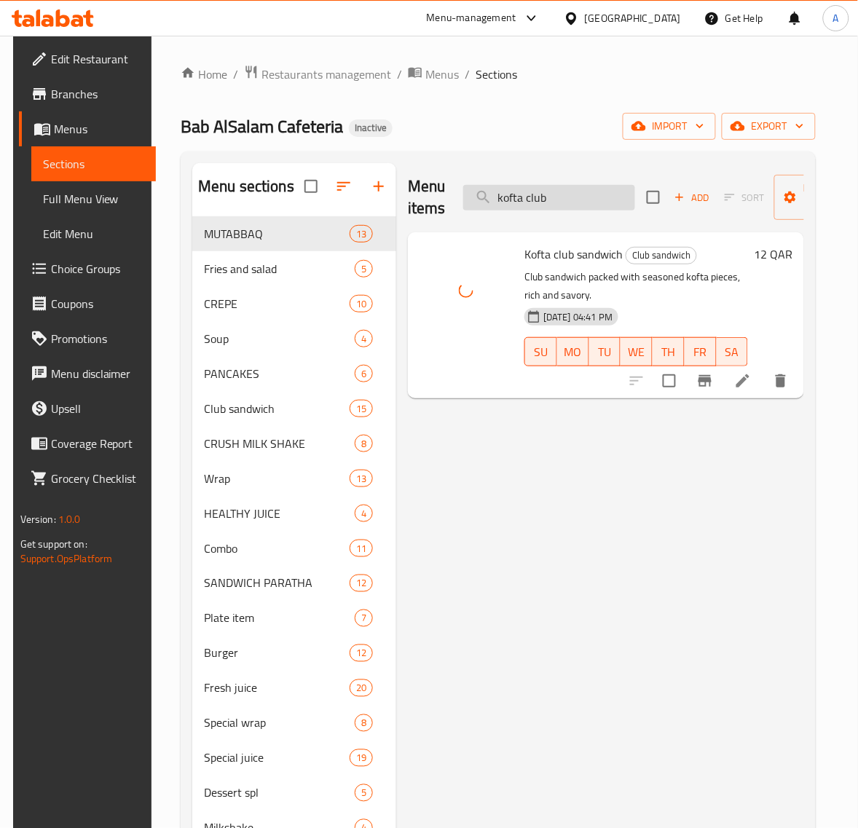
click at [550, 200] on input "kofta club" at bounding box center [549, 197] width 172 height 25
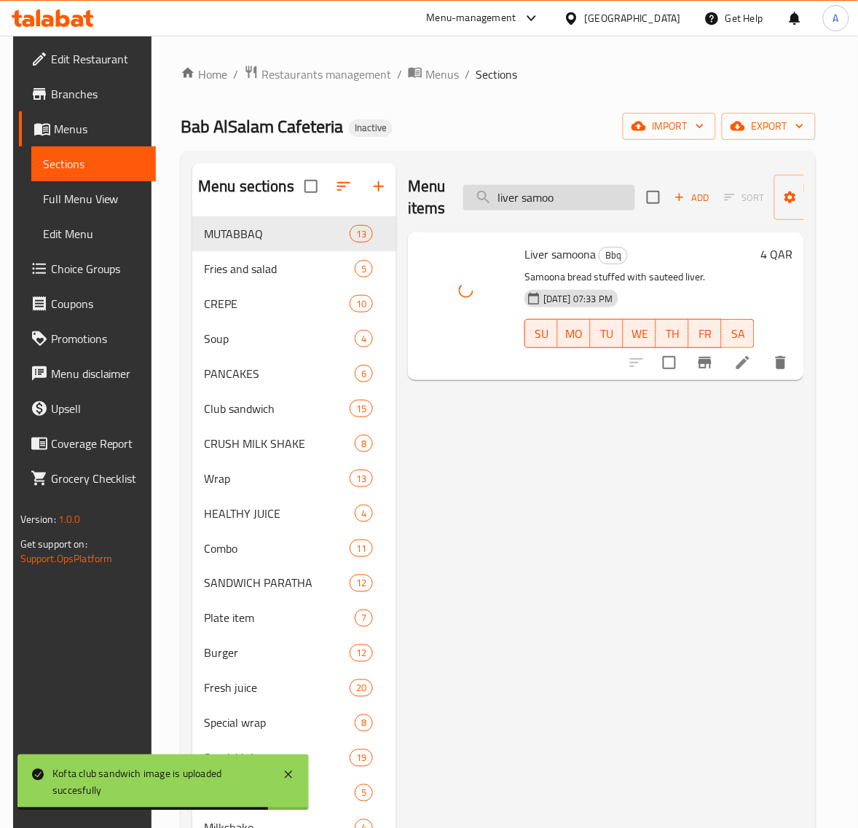
click at [579, 197] on input "liver samoo" at bounding box center [549, 197] width 172 height 25
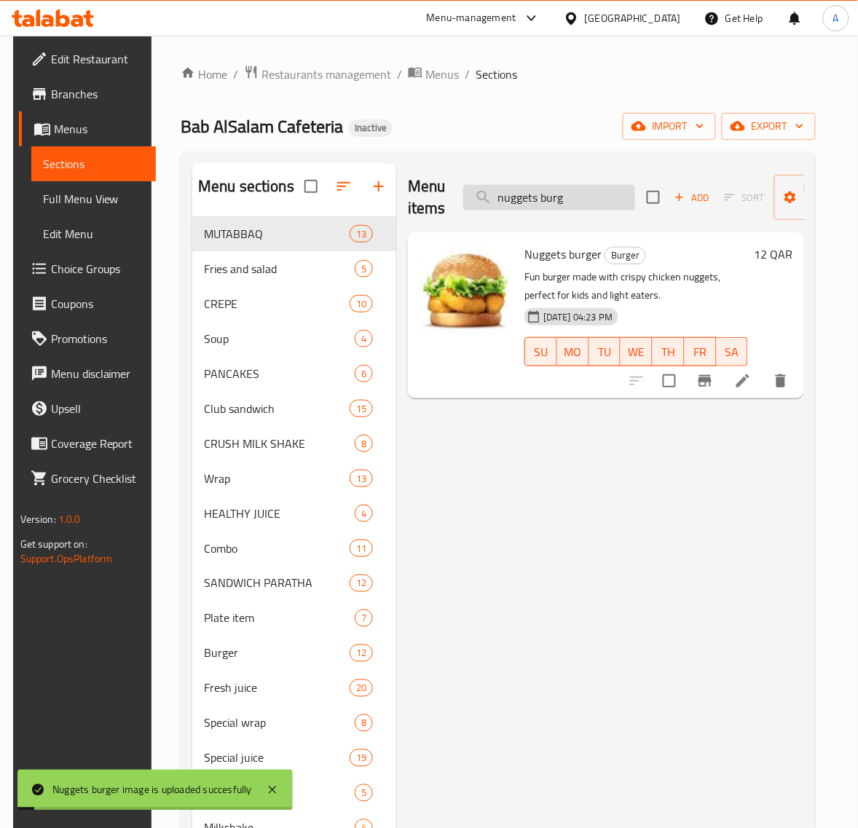
click at [581, 191] on input "nuggets burg" at bounding box center [549, 197] width 172 height 25
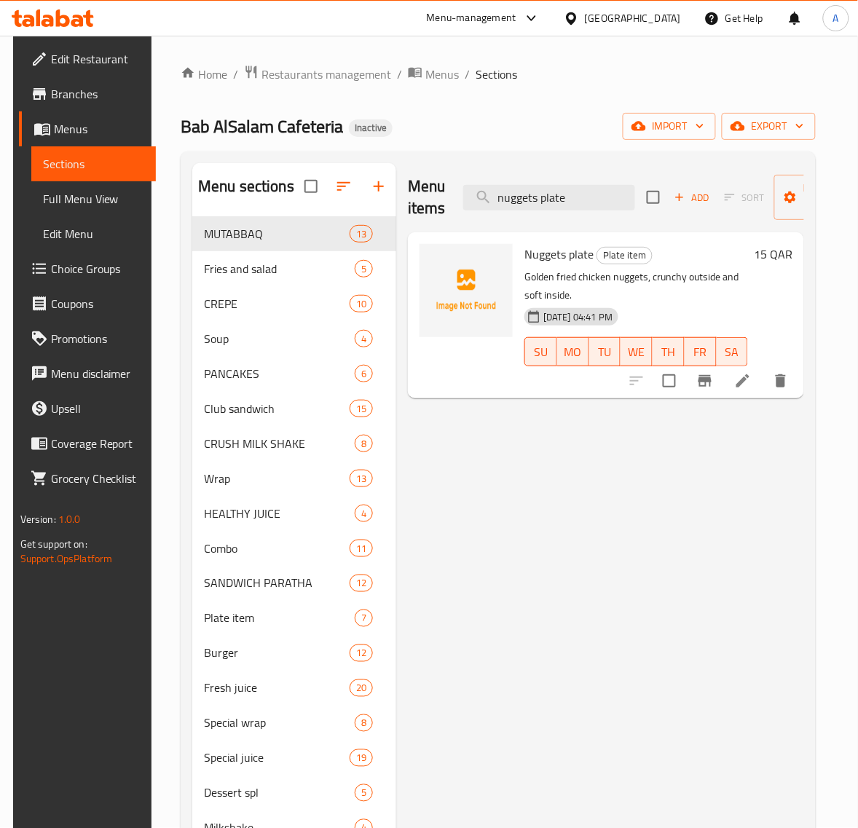
click at [542, 262] on span "Nuggets plate" at bounding box center [558, 254] width 69 height 22
copy h6 "Nuggets plate"
click at [624, 489] on div "Menu items nuggets plate Add Sort Manage items Nuggets plate Plate item Golden …" at bounding box center [600, 594] width 408 height 863
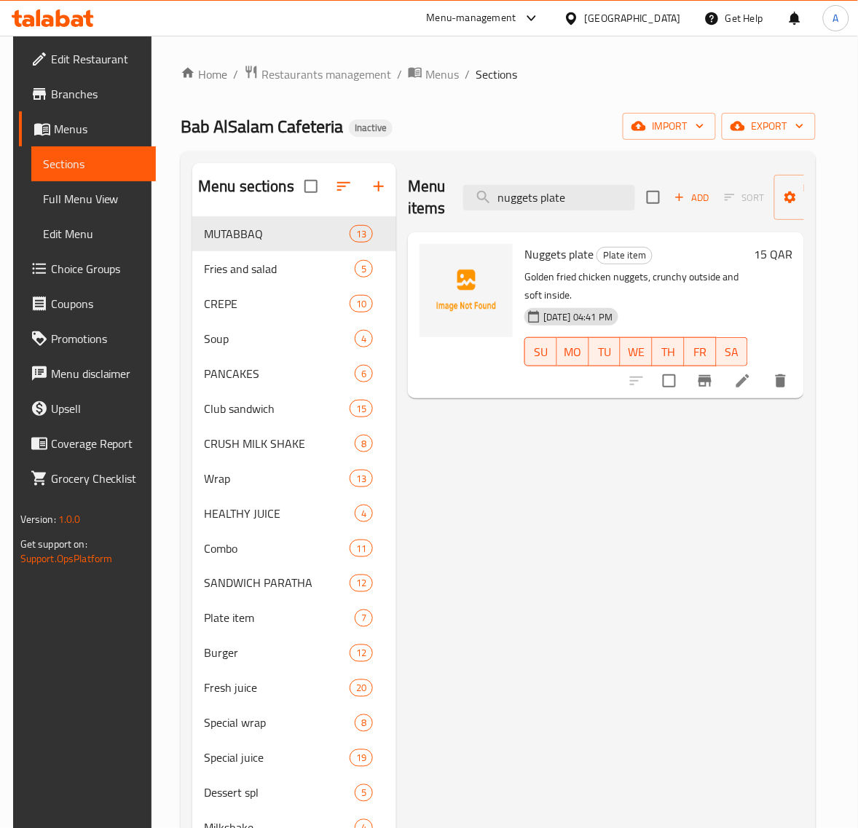
click at [649, 572] on div "Menu items nuggets plate Add Sort Manage items Nuggets plate Plate item Golden …" at bounding box center [600, 594] width 408 height 863
click at [541, 477] on div "Menu items nuggets plate Add Sort Manage items Nuggets plate Plate item Golden …" at bounding box center [600, 594] width 408 height 863
click at [536, 198] on input "nuggets plate" at bounding box center [549, 197] width 172 height 25
click at [556, 198] on input "nuggets plate" at bounding box center [549, 197] width 172 height 25
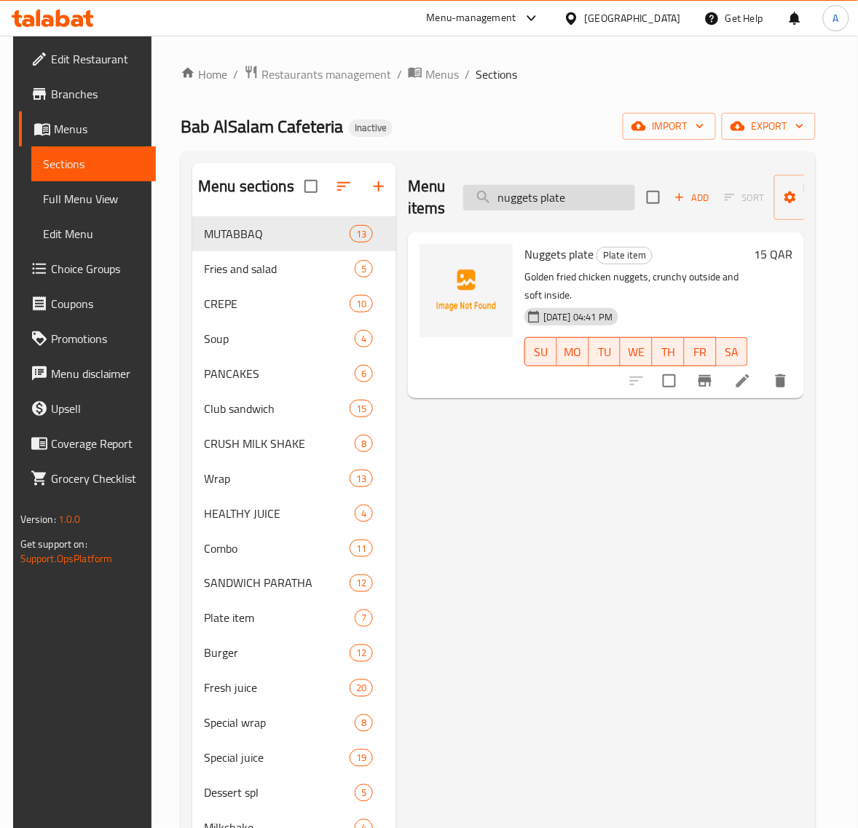
click at [556, 198] on input "nuggets plate" at bounding box center [549, 197] width 172 height 25
click at [570, 187] on input "nuggets w" at bounding box center [549, 197] width 172 height 25
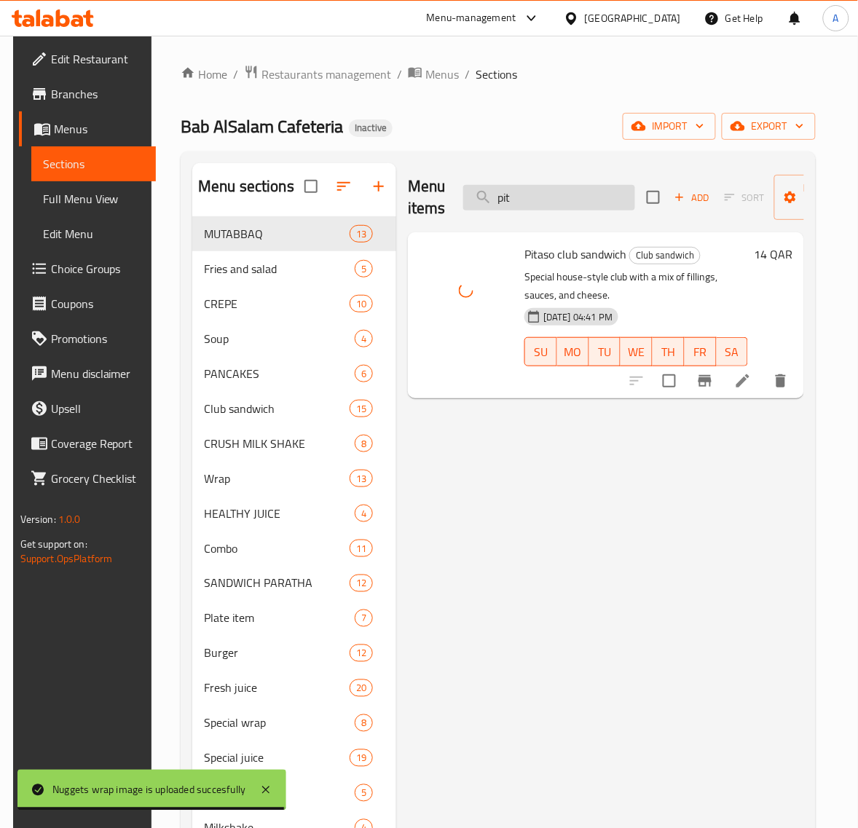
click at [553, 200] on input "pit" at bounding box center [549, 197] width 172 height 25
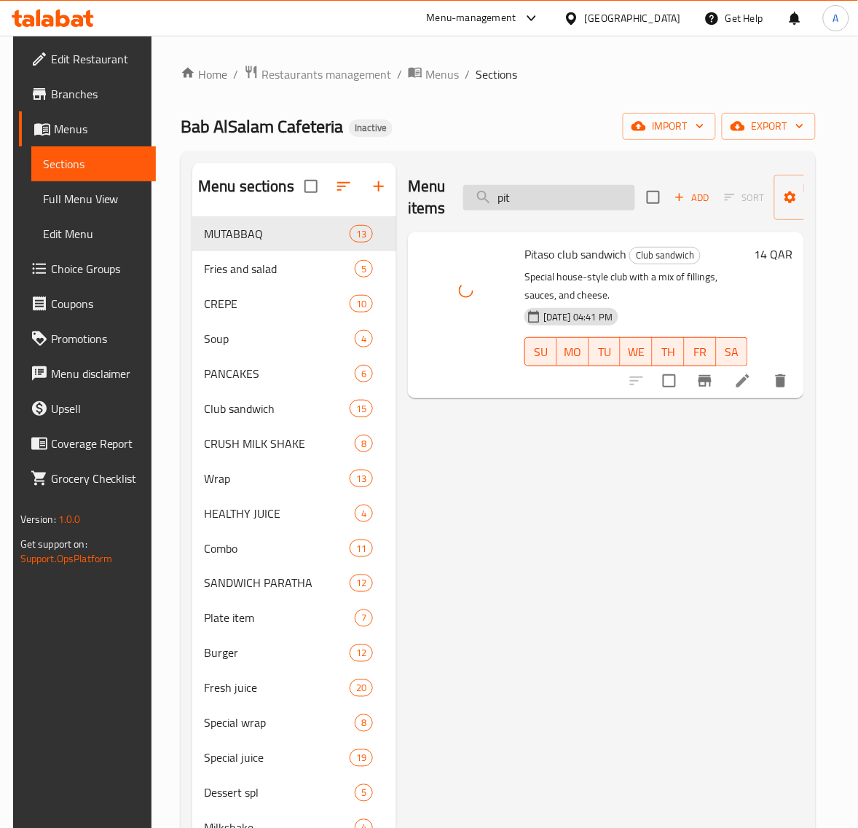
click at [553, 200] on input "pit" at bounding box center [549, 197] width 172 height 25
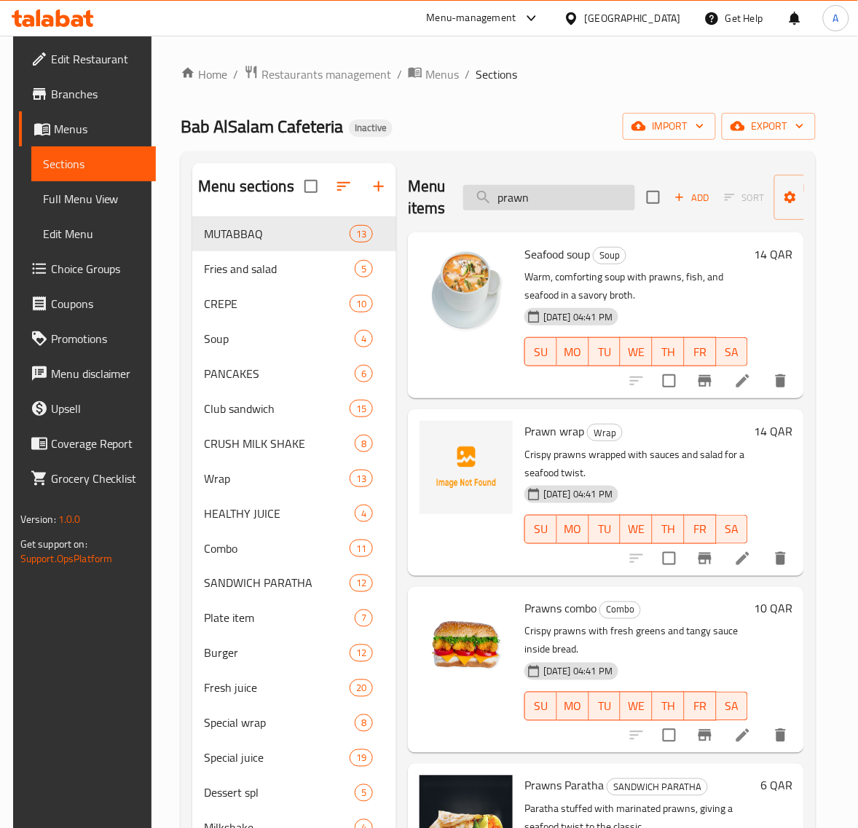
click at [556, 189] on input "prawn" at bounding box center [549, 197] width 172 height 25
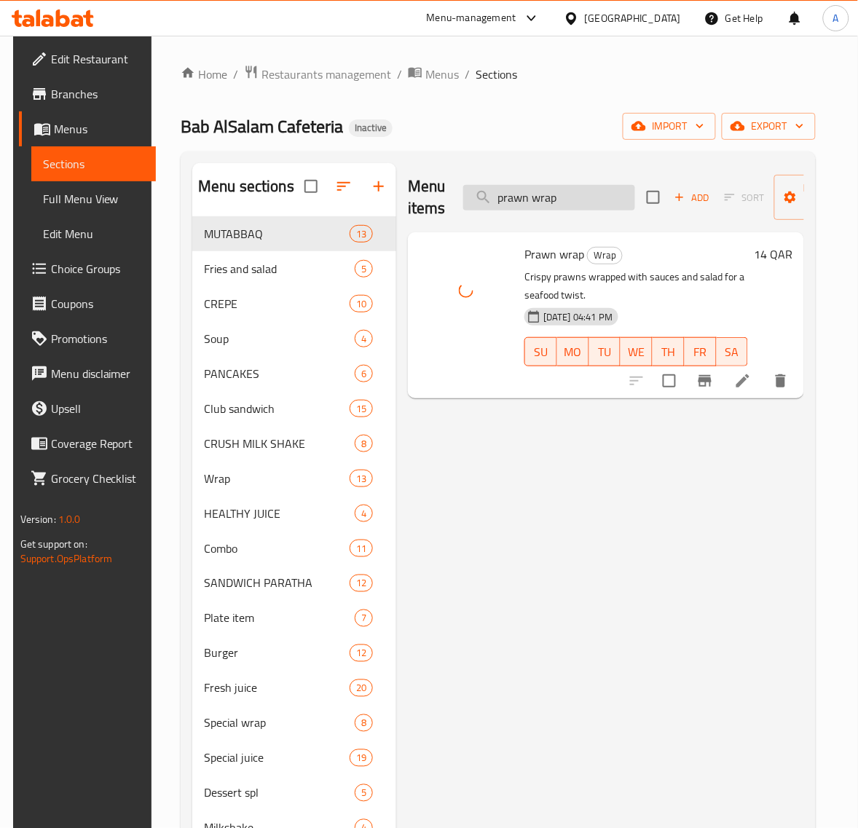
click at [572, 202] on input "prawn wrap" at bounding box center [549, 197] width 172 height 25
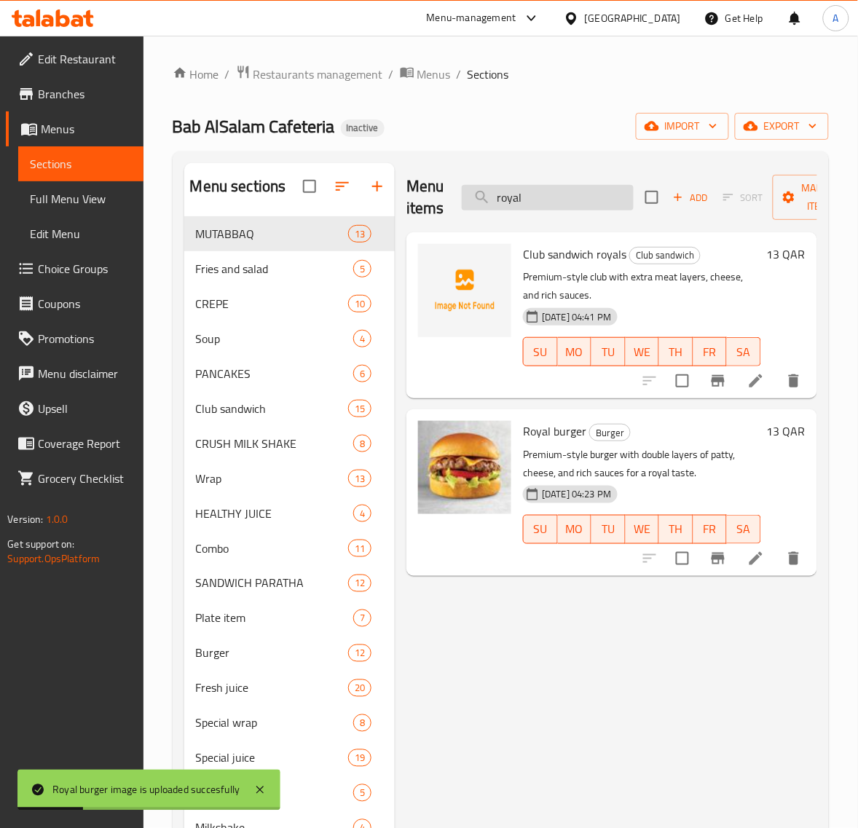
click at [518, 194] on input "royal" at bounding box center [548, 197] width 172 height 25
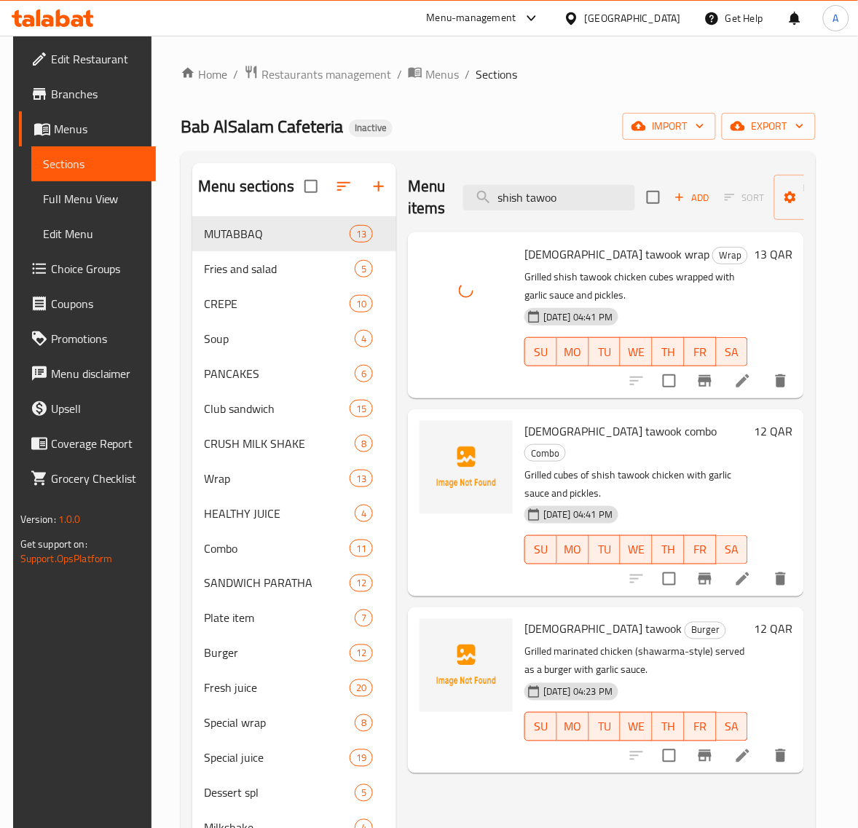
click at [548, 181] on div "Menu items shish tawoo Add Sort Manage items" at bounding box center [606, 197] width 396 height 69
click at [550, 194] on input "shish tawoo" at bounding box center [549, 197] width 172 height 25
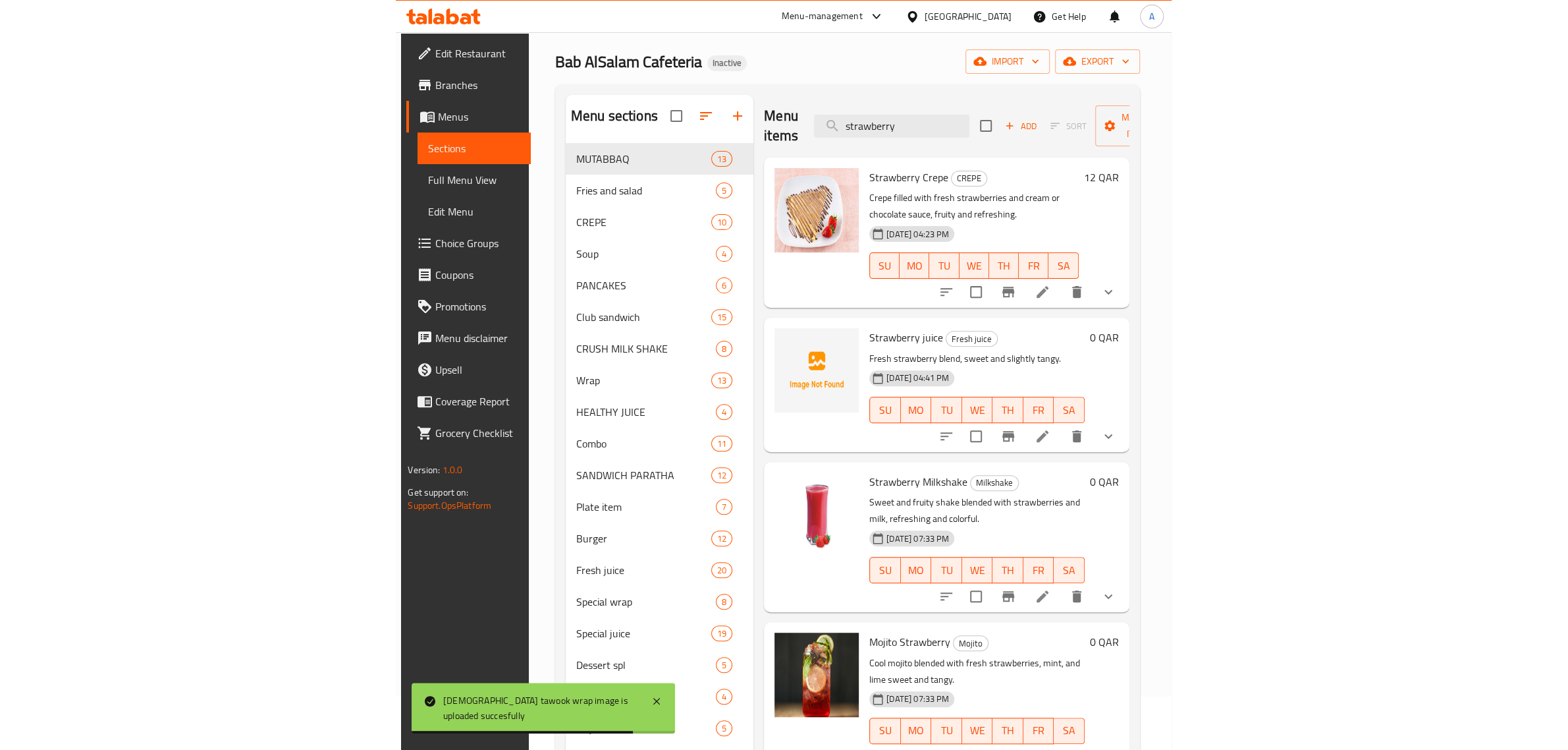
scroll to position [50, 0]
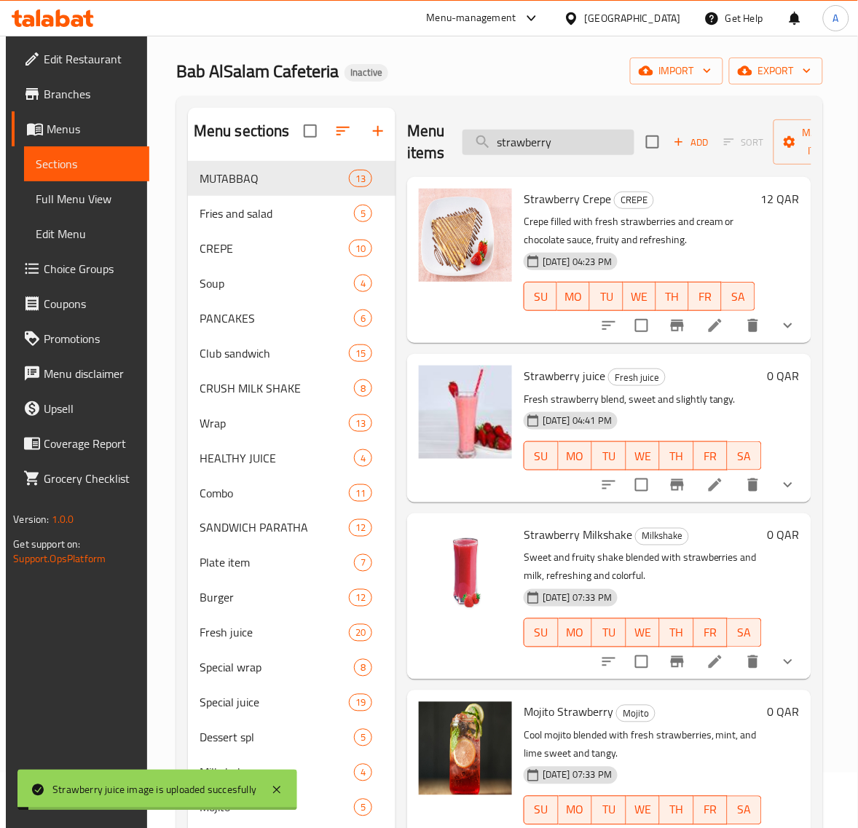
click at [576, 142] on input "strawberry" at bounding box center [548, 142] width 172 height 25
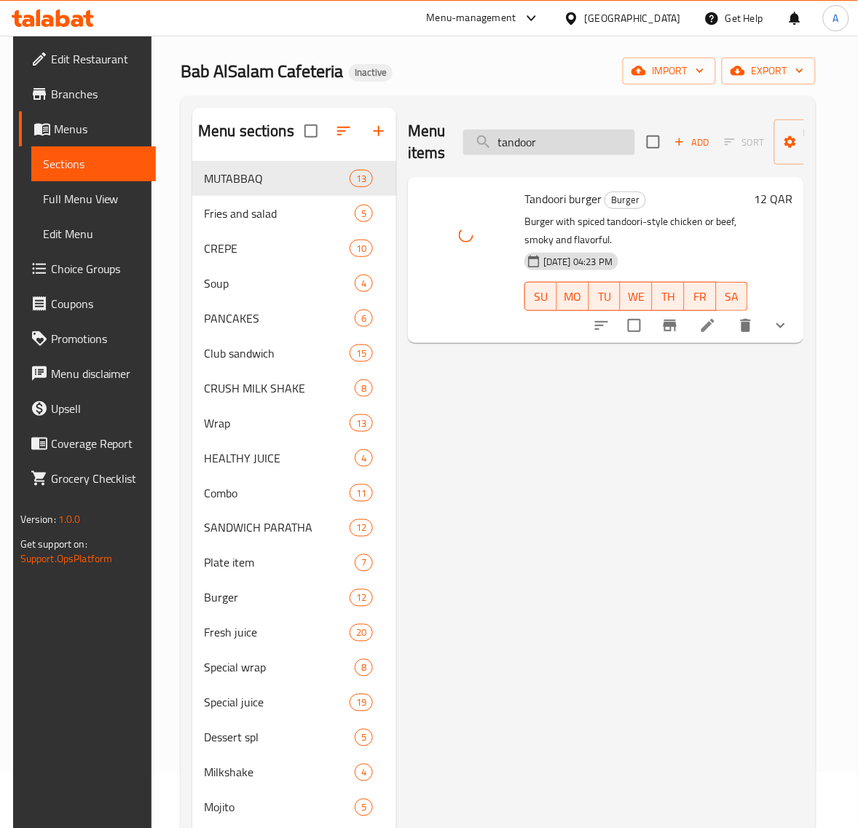
click at [554, 143] on input "tandoor" at bounding box center [549, 142] width 172 height 25
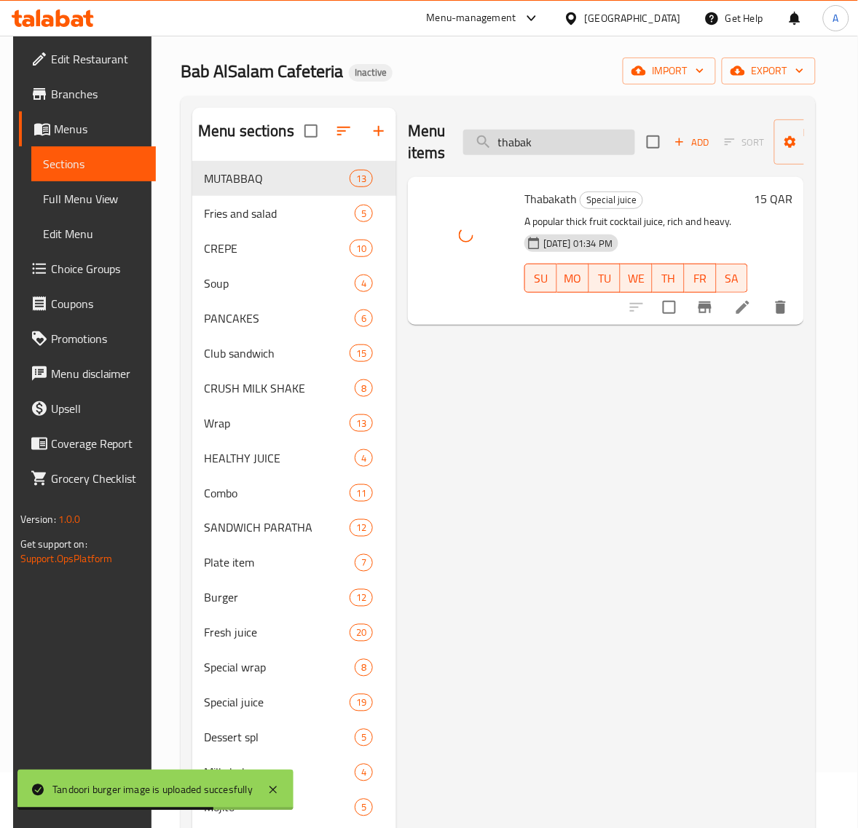
click at [568, 146] on input "thabak" at bounding box center [549, 142] width 172 height 25
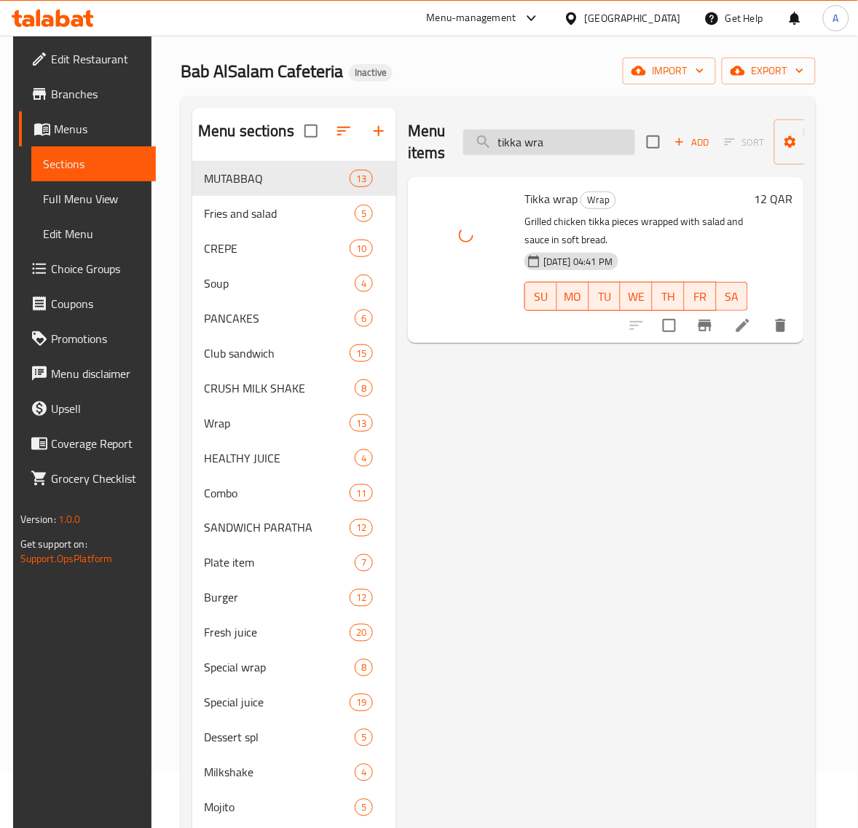
click at [566, 135] on input "tikka wra" at bounding box center [549, 142] width 172 height 25
click at [541, 143] on input "veg club" at bounding box center [549, 142] width 172 height 25
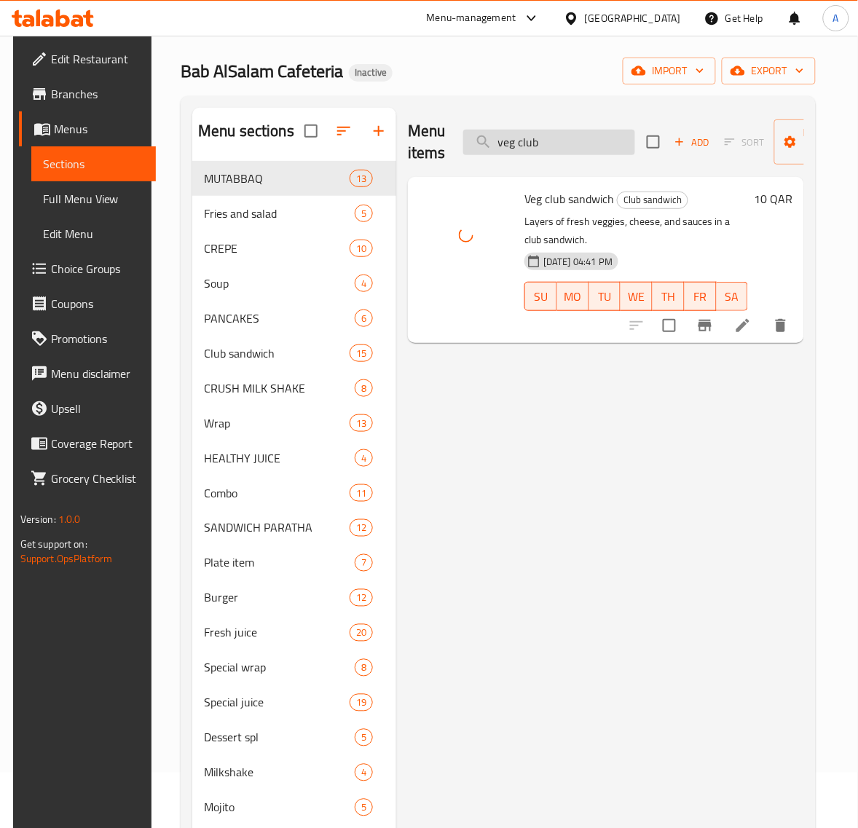
click at [541, 143] on input "veg club" at bounding box center [549, 142] width 172 height 25
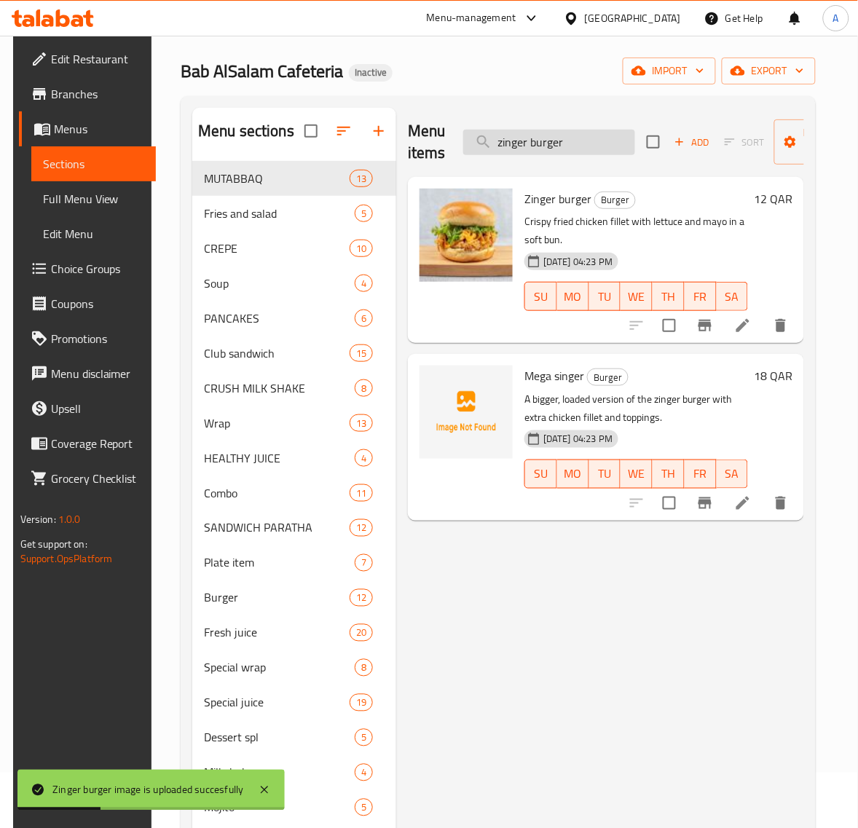
click at [582, 149] on input "zinger burger" at bounding box center [549, 142] width 172 height 25
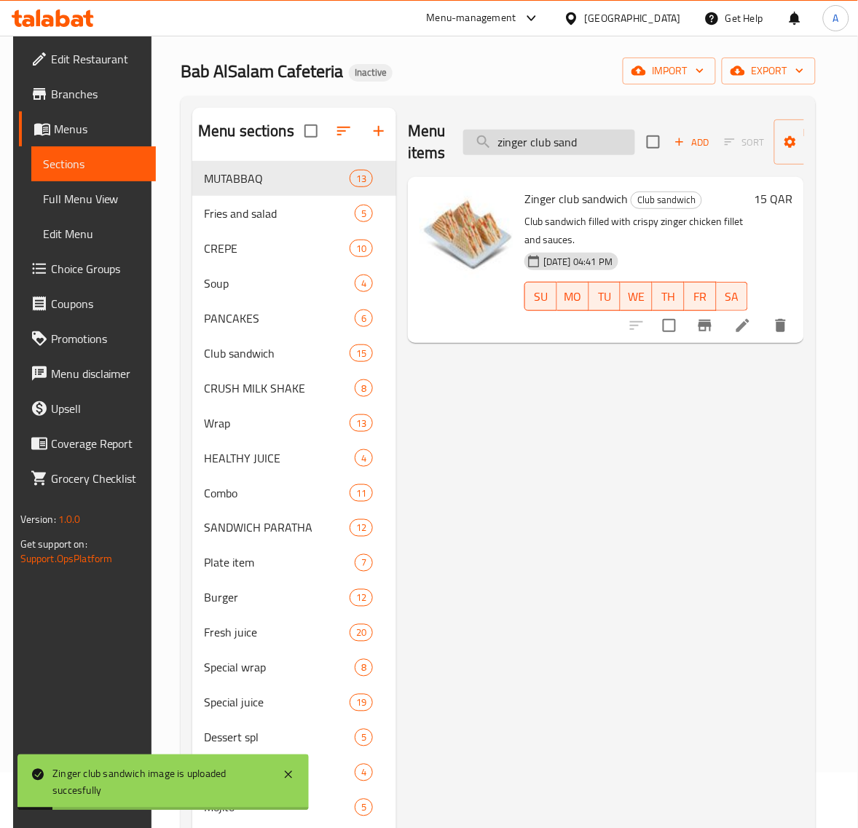
click at [548, 139] on input "zinger club sand" at bounding box center [549, 142] width 172 height 25
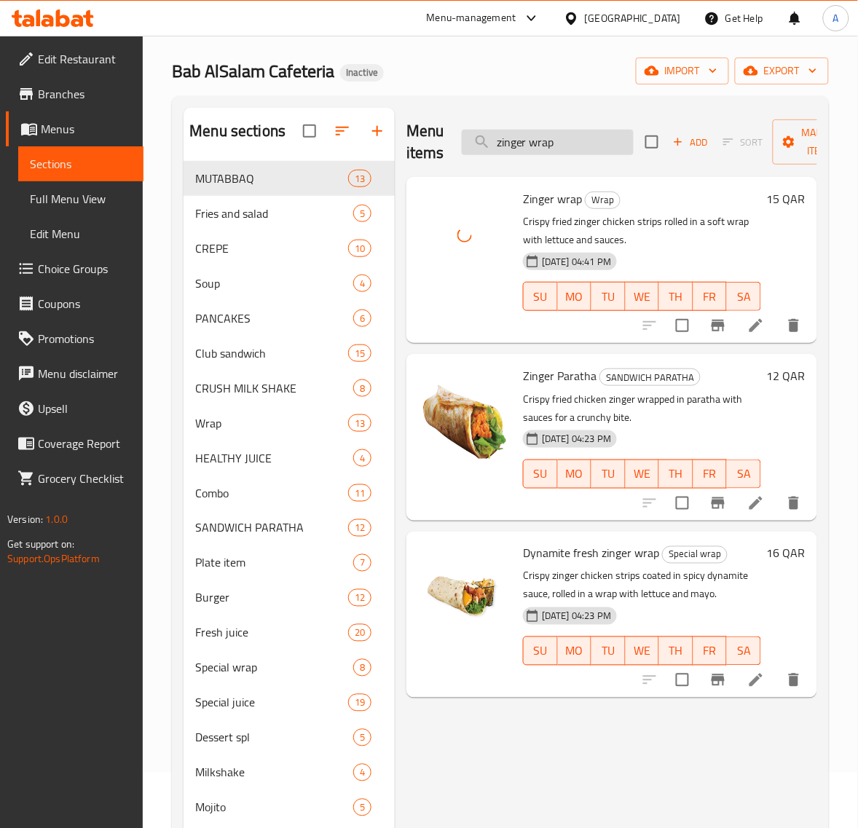
click at [540, 141] on input "zinger wrap" at bounding box center [548, 142] width 172 height 25
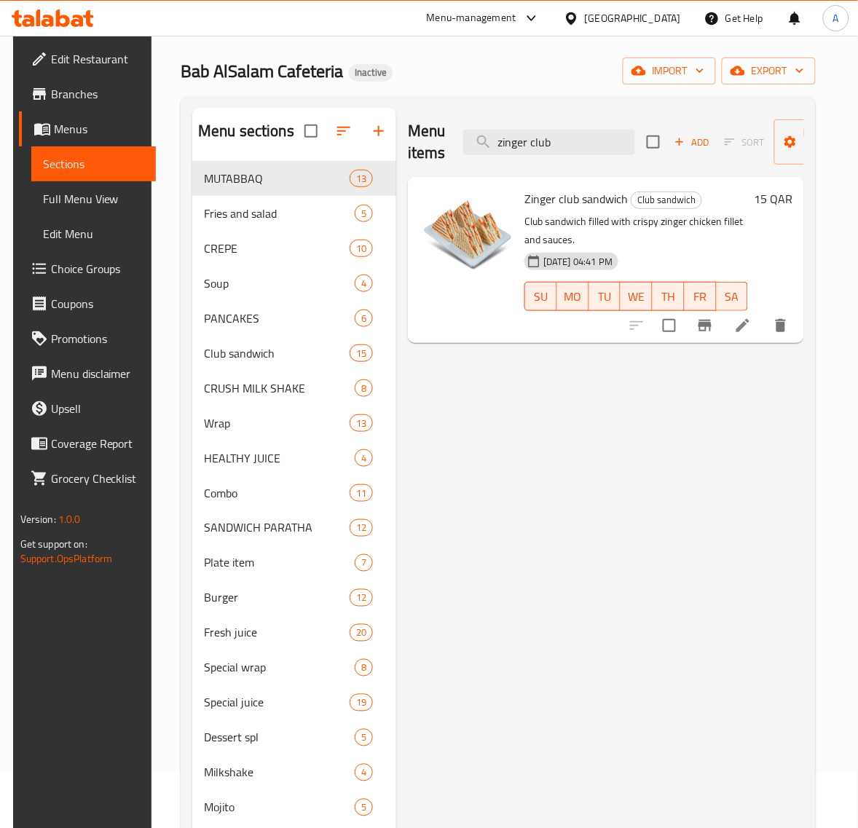
type input "zinger club"
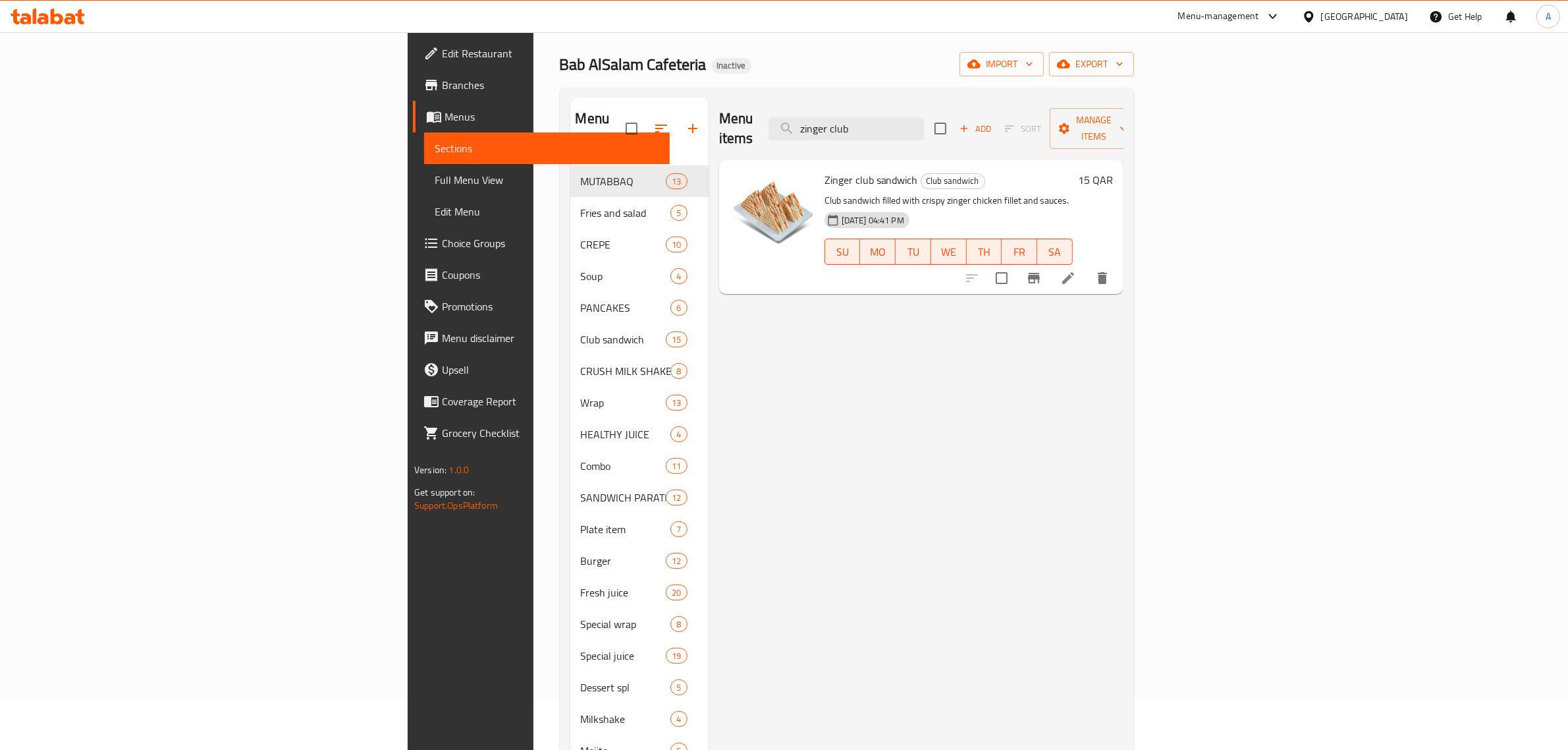
click at [903, 398] on div "Menu items zinger club Add Sort Manage items Zinger club sandwich Club sandwich…" at bounding box center [915, 498] width 415 height 801
click at [435, 183] on span "Full Menu View" at bounding box center [547, 179] width 224 height 15
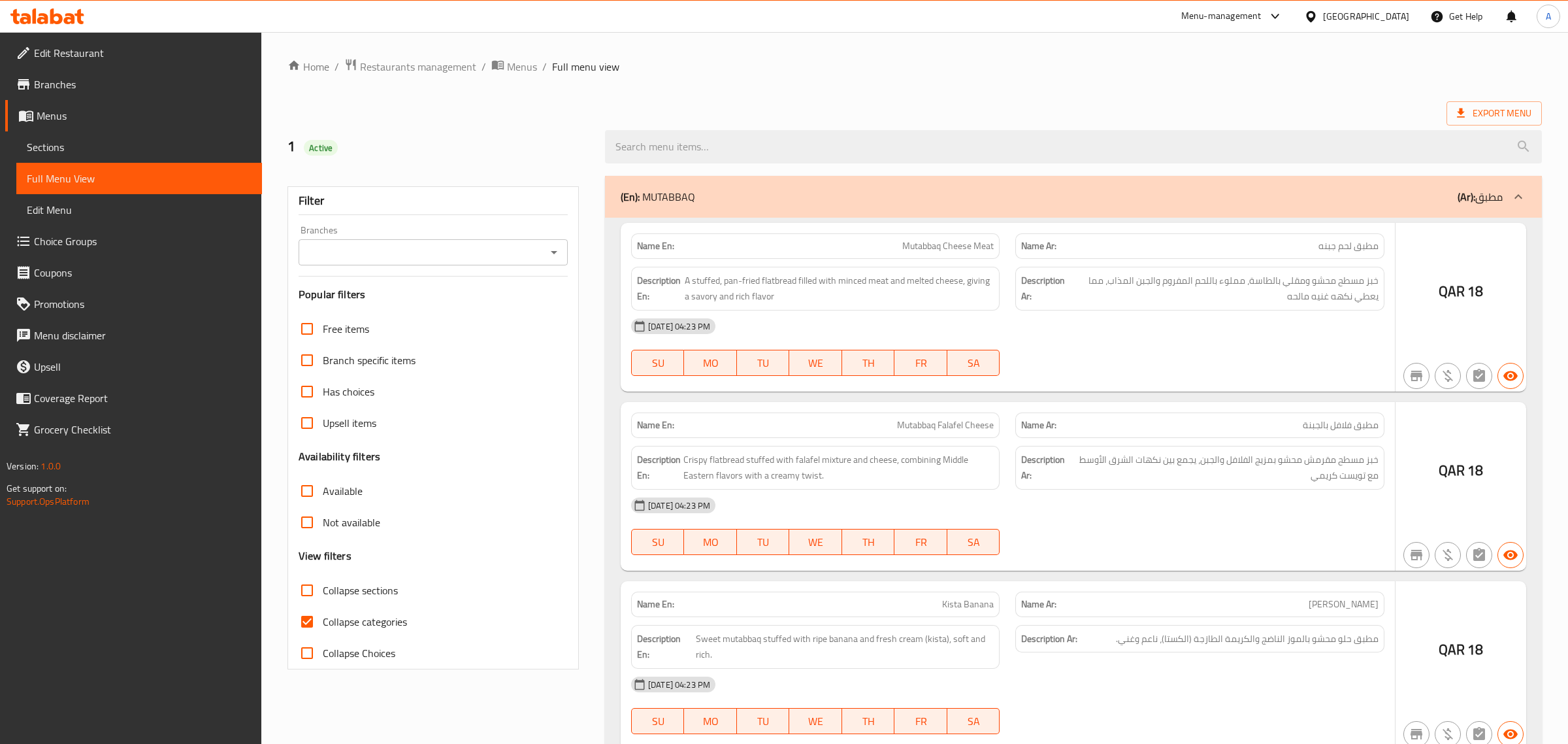
click at [311, 625] on div at bounding box center [784, 372] width 1568 height 744
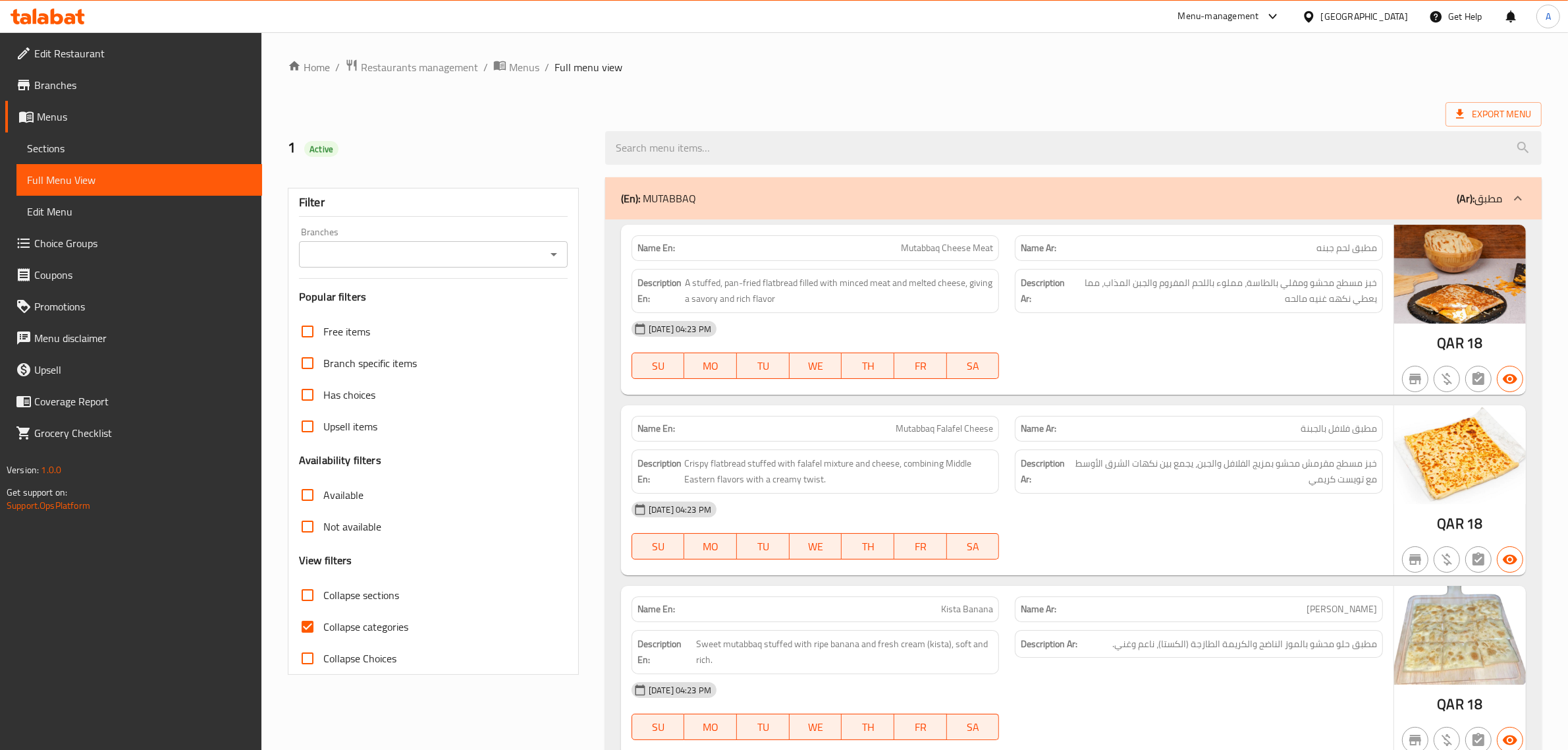
click at [314, 628] on input "Collapse categories" at bounding box center [307, 626] width 32 height 32
checkbox input "false"
click at [1238, 541] on div "03-09-2025 04:23 PM SU MO TU WE TH FR SA" at bounding box center [1006, 530] width 767 height 74
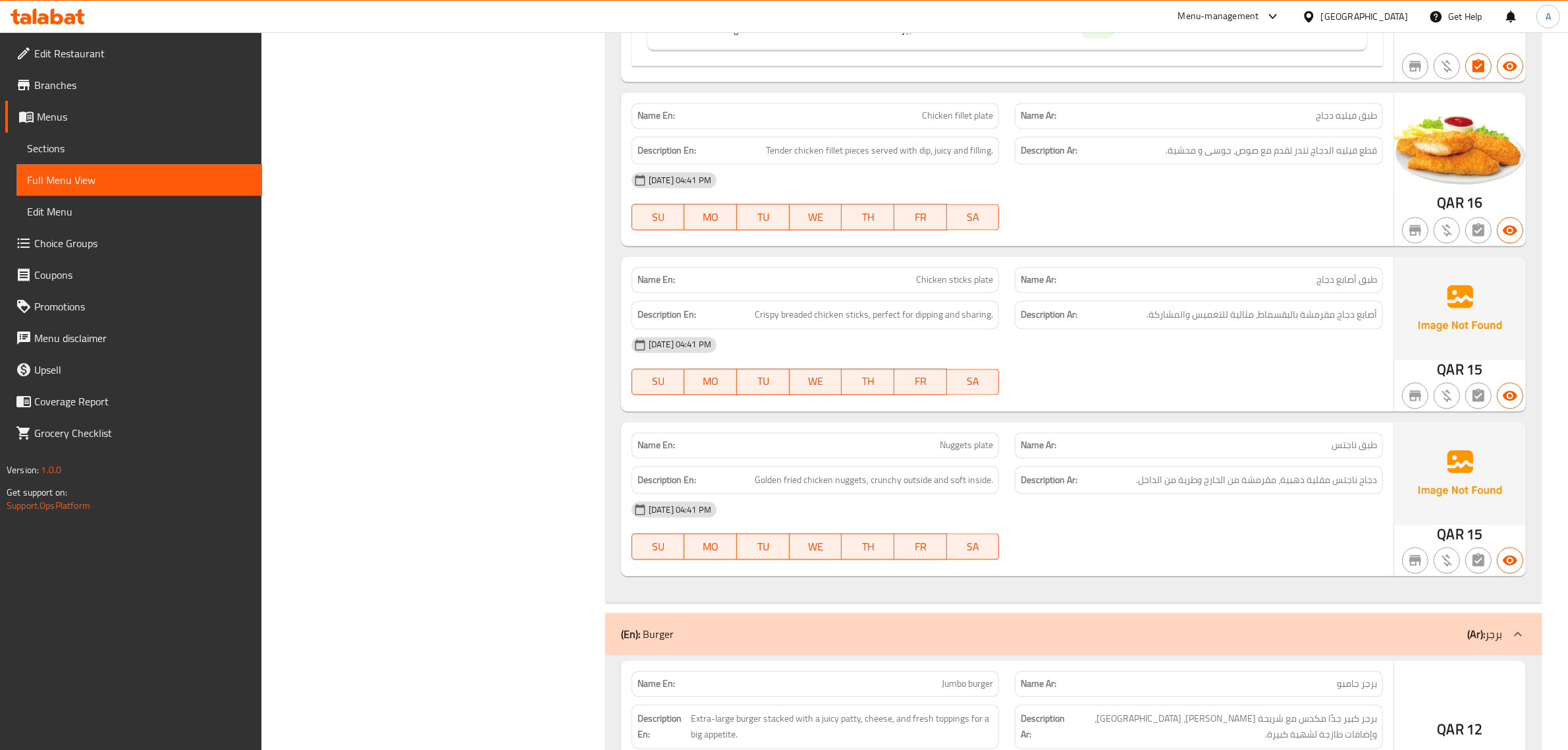
scroll to position [22314, 0]
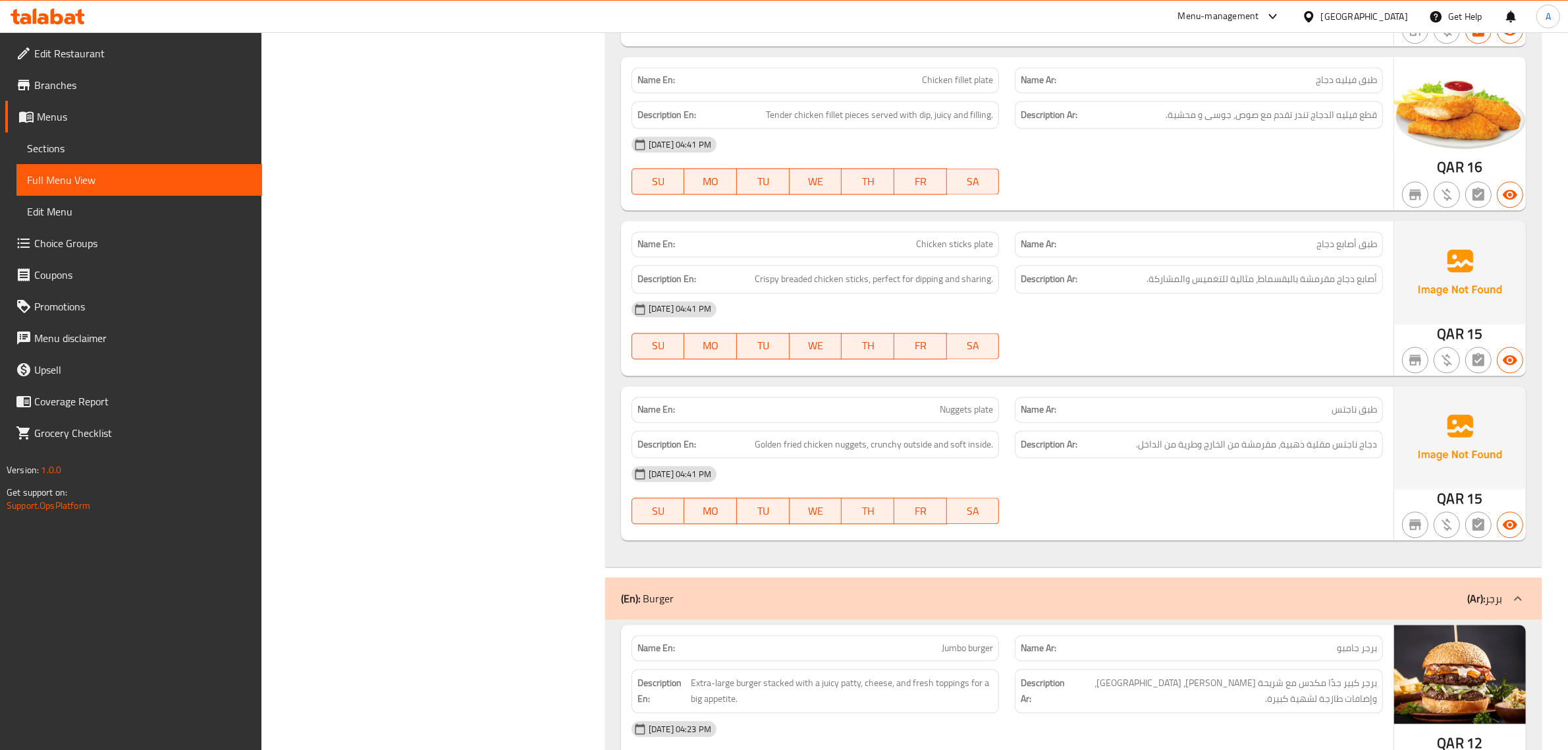
click at [975, 416] on span "Nuggets plate" at bounding box center [966, 409] width 53 height 14
copy span "Nuggets plate"
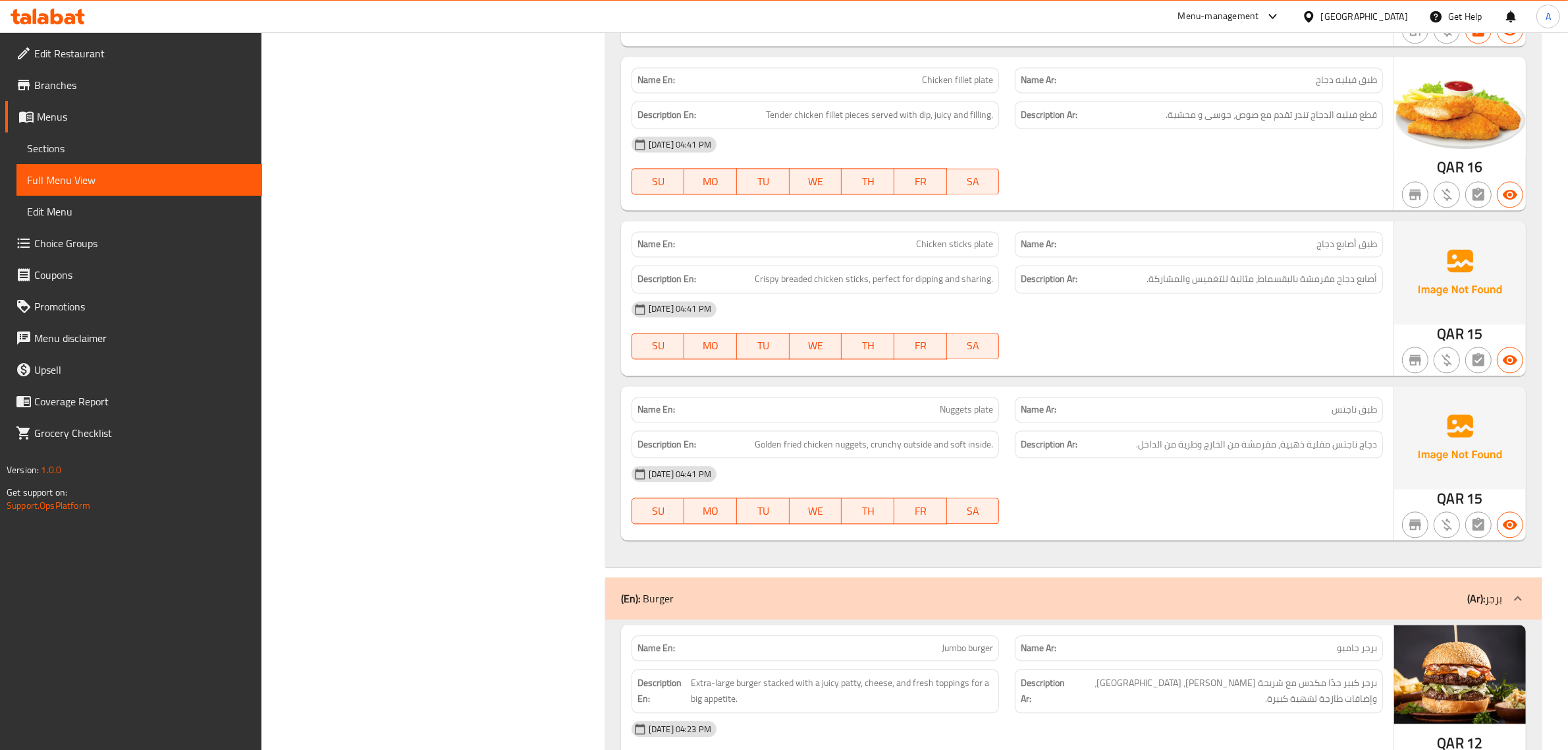
click at [1012, 301] on div "Description Ar: أصابع دجاج مقرمشة بالبقسماط، مثالية للتغميس والمشاركة." at bounding box center [1198, 279] width 383 height 44
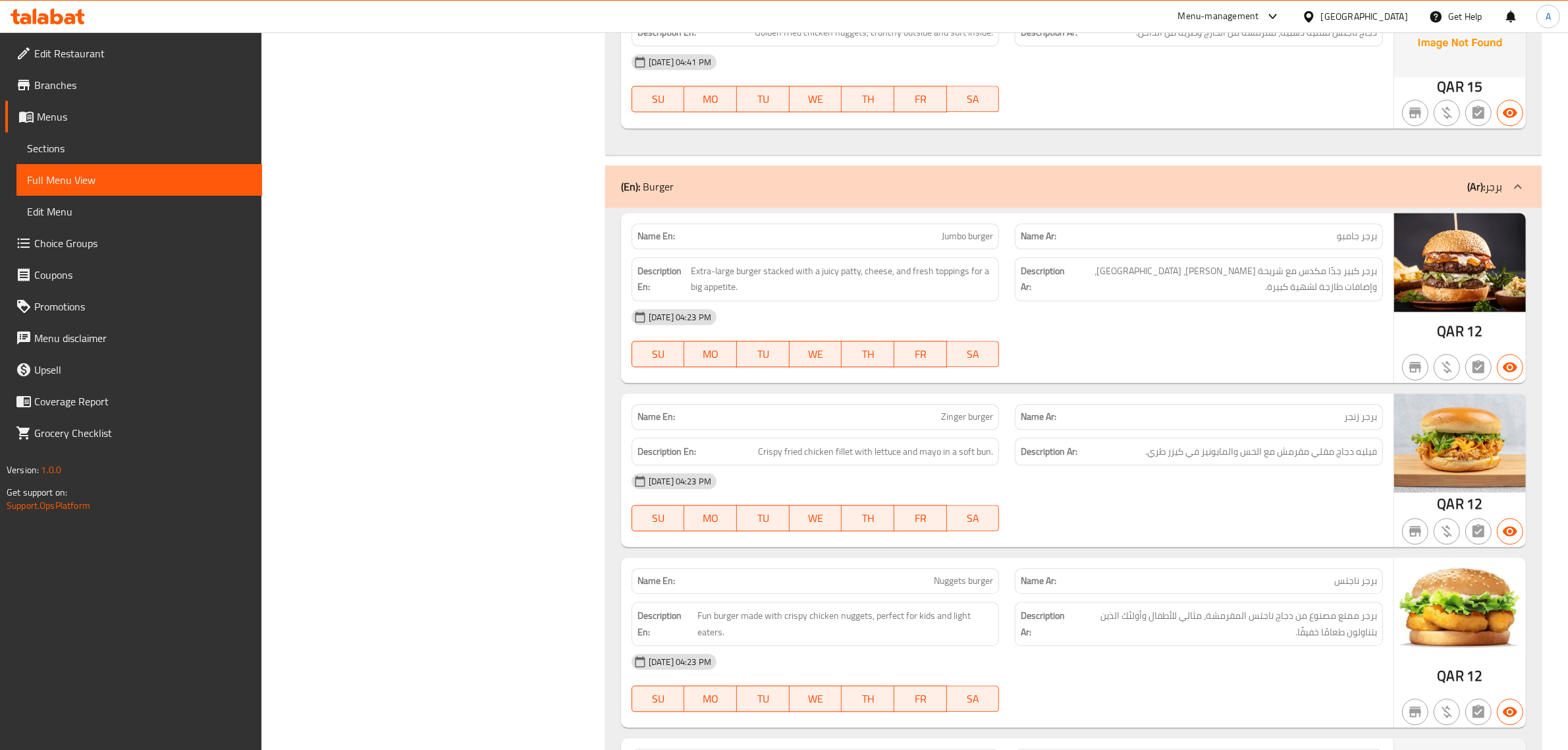
scroll to position [23219, 0]
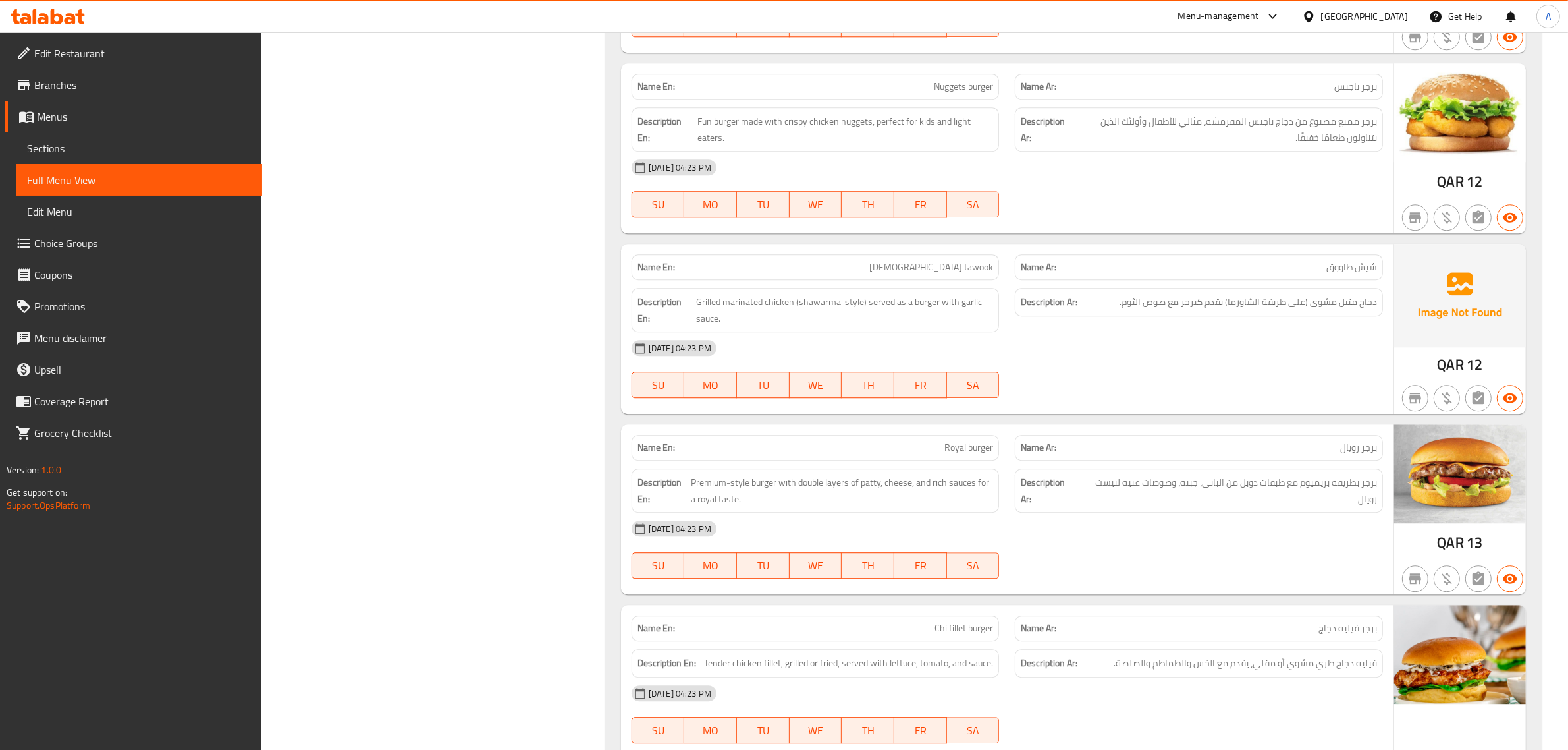
click at [972, 280] on div "Name En: Shish tawook" at bounding box center [815, 267] width 368 height 25
copy span "Shish tawook"
click at [1205, 405] on div "03-09-2025 04:23 PM SU MO TU WE TH FR SA" at bounding box center [1006, 369] width 767 height 74
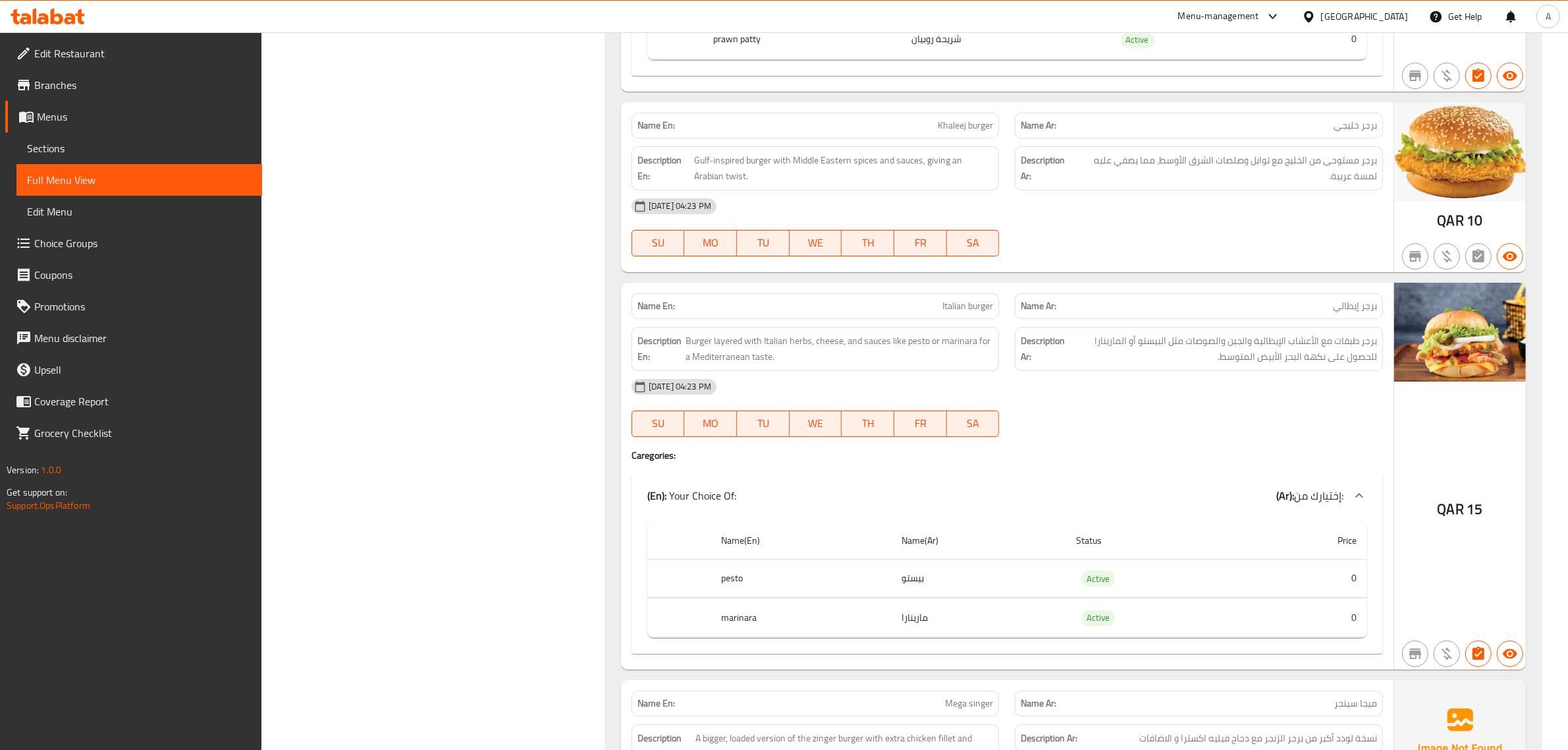
scroll to position [25442, 0]
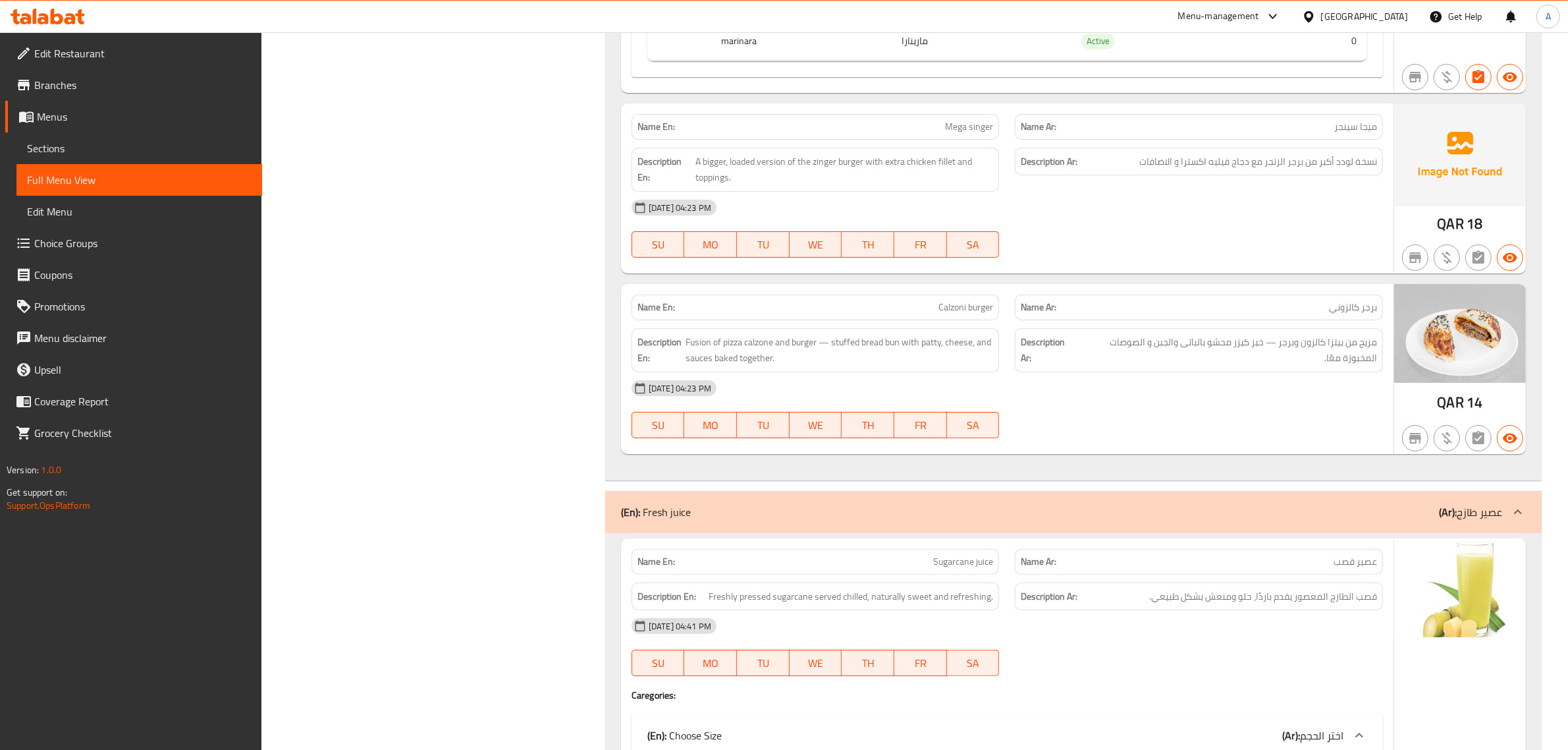
click at [1054, 223] on div "03-09-2025 04:23 PM" at bounding box center [1006, 207] width 767 height 32
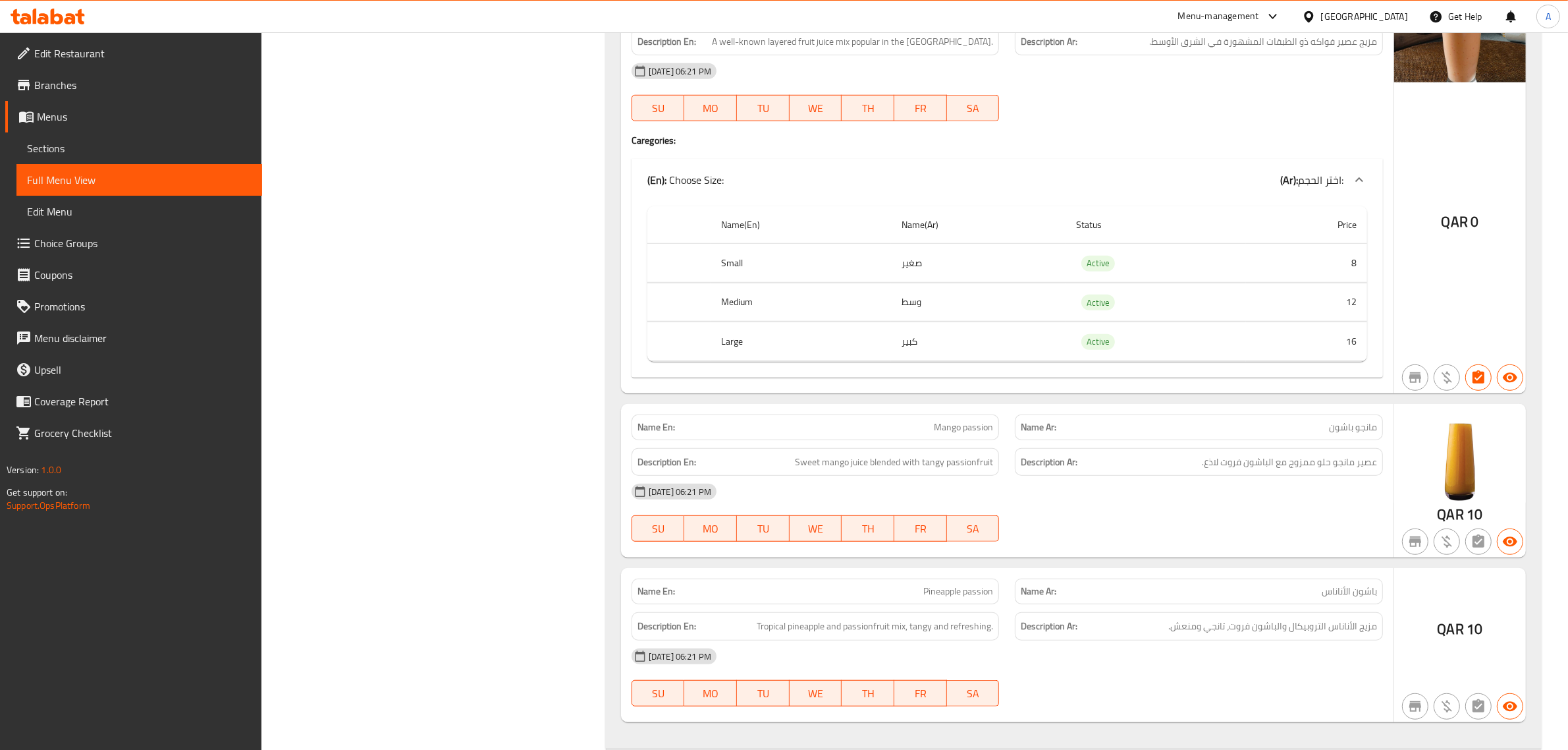
scroll to position [39193, 0]
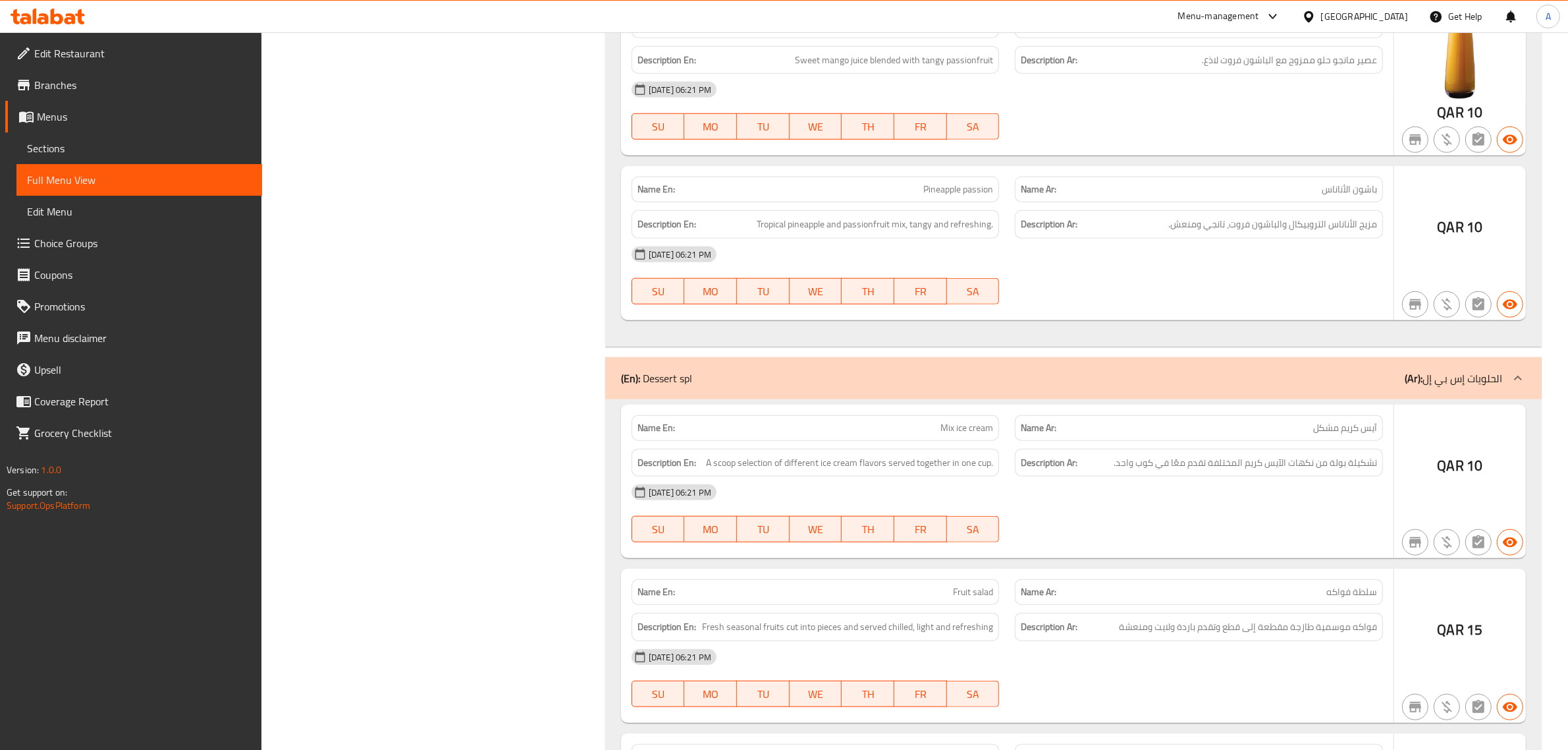
click at [1341, 196] on span "باشون الأناناس" at bounding box center [1348, 189] width 55 height 14
click at [1300, 271] on div "03-09-2025 06:21 PM" at bounding box center [1006, 254] width 767 height 32
click at [1450, 320] on div "QAR 10" at bounding box center [1459, 242] width 132 height 154
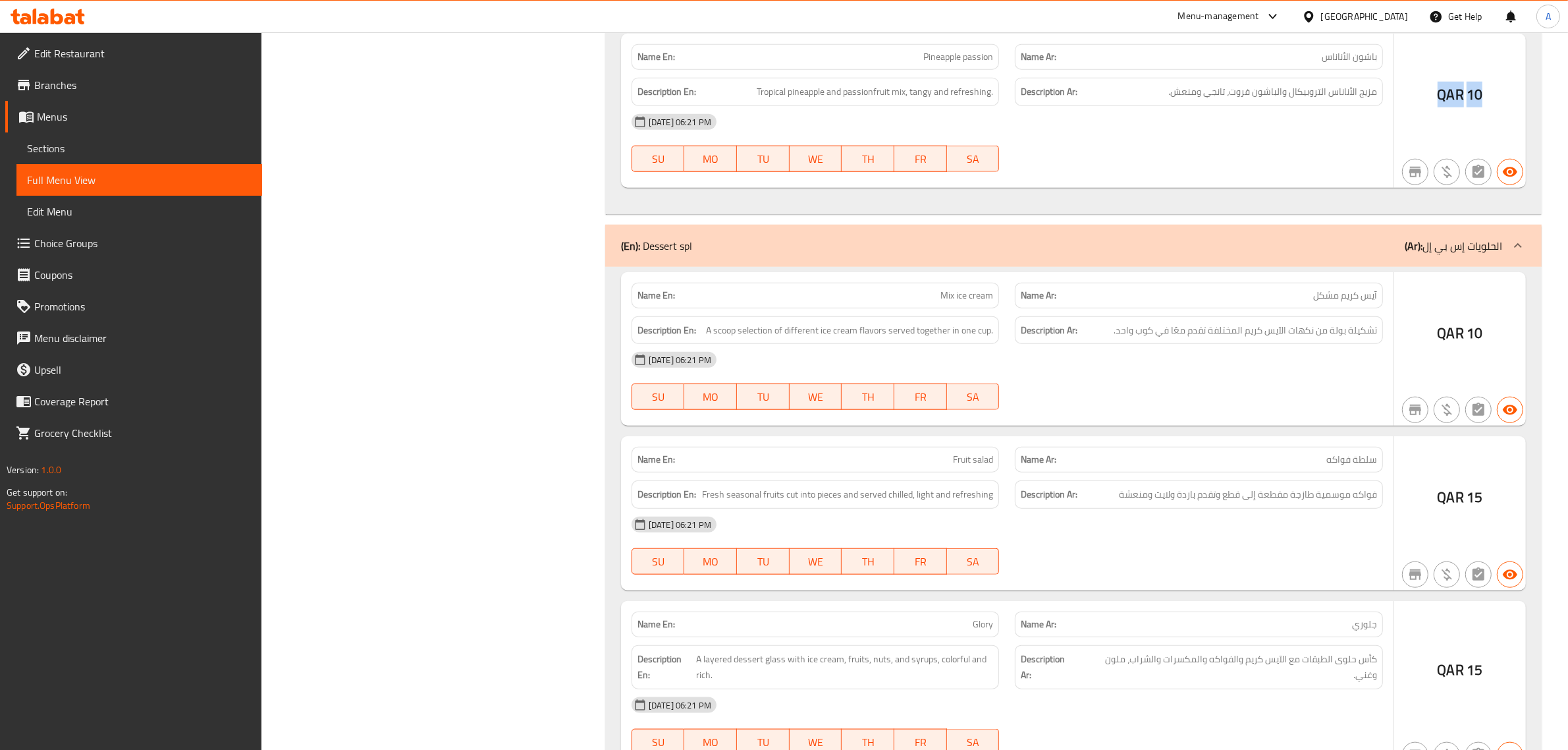
scroll to position [39357, 0]
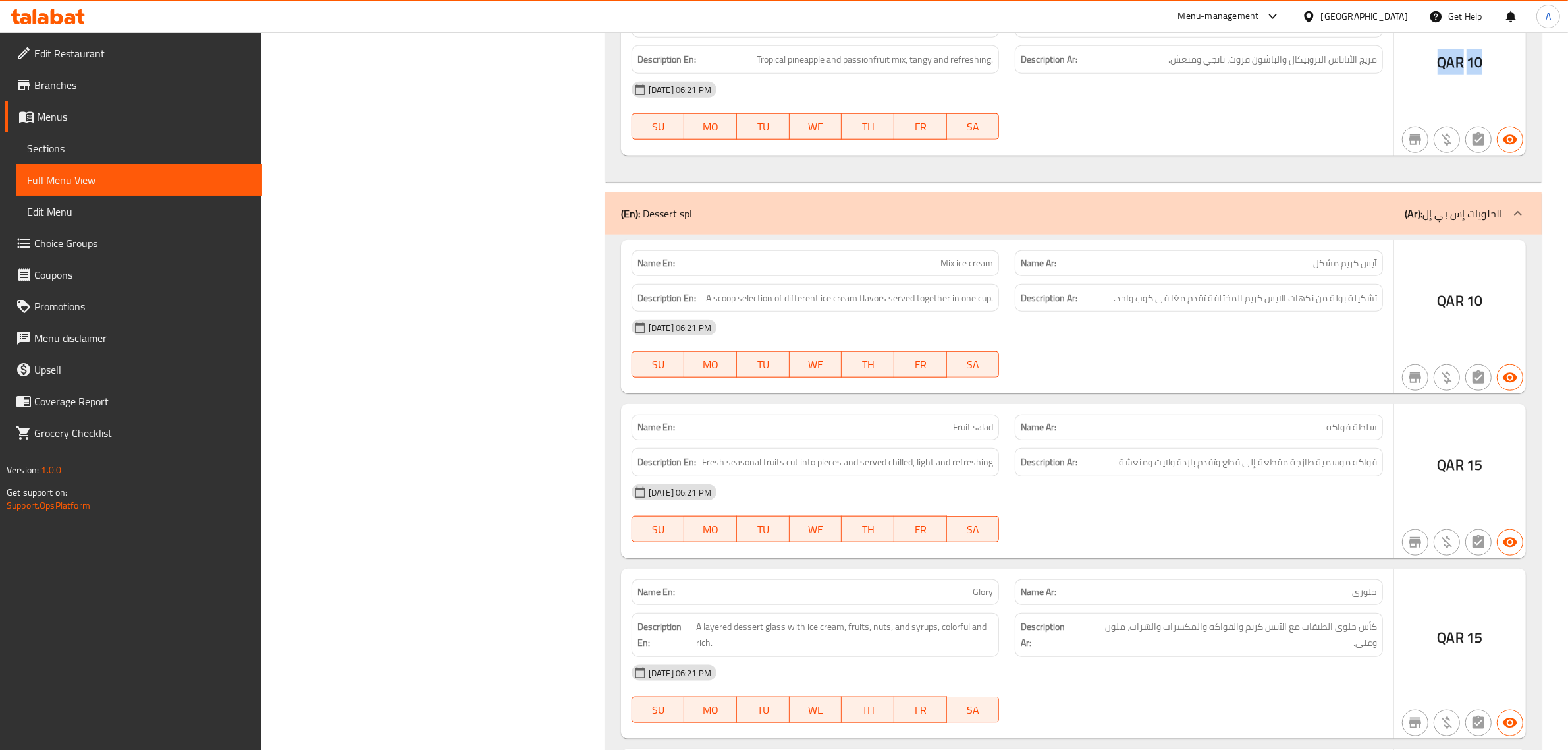
click at [1450, 156] on div "QAR 10" at bounding box center [1459, 78] width 132 height 154
click at [1432, 156] on div "QAR 10" at bounding box center [1459, 78] width 132 height 154
drag, startPoint x: 1433, startPoint y: 214, endPoint x: 1091, endPoint y: 263, distance: 345.5
click at [1091, 147] on div "03-09-2025 06:21 PM SU MO TU WE TH FR SA" at bounding box center [1006, 111] width 767 height 74
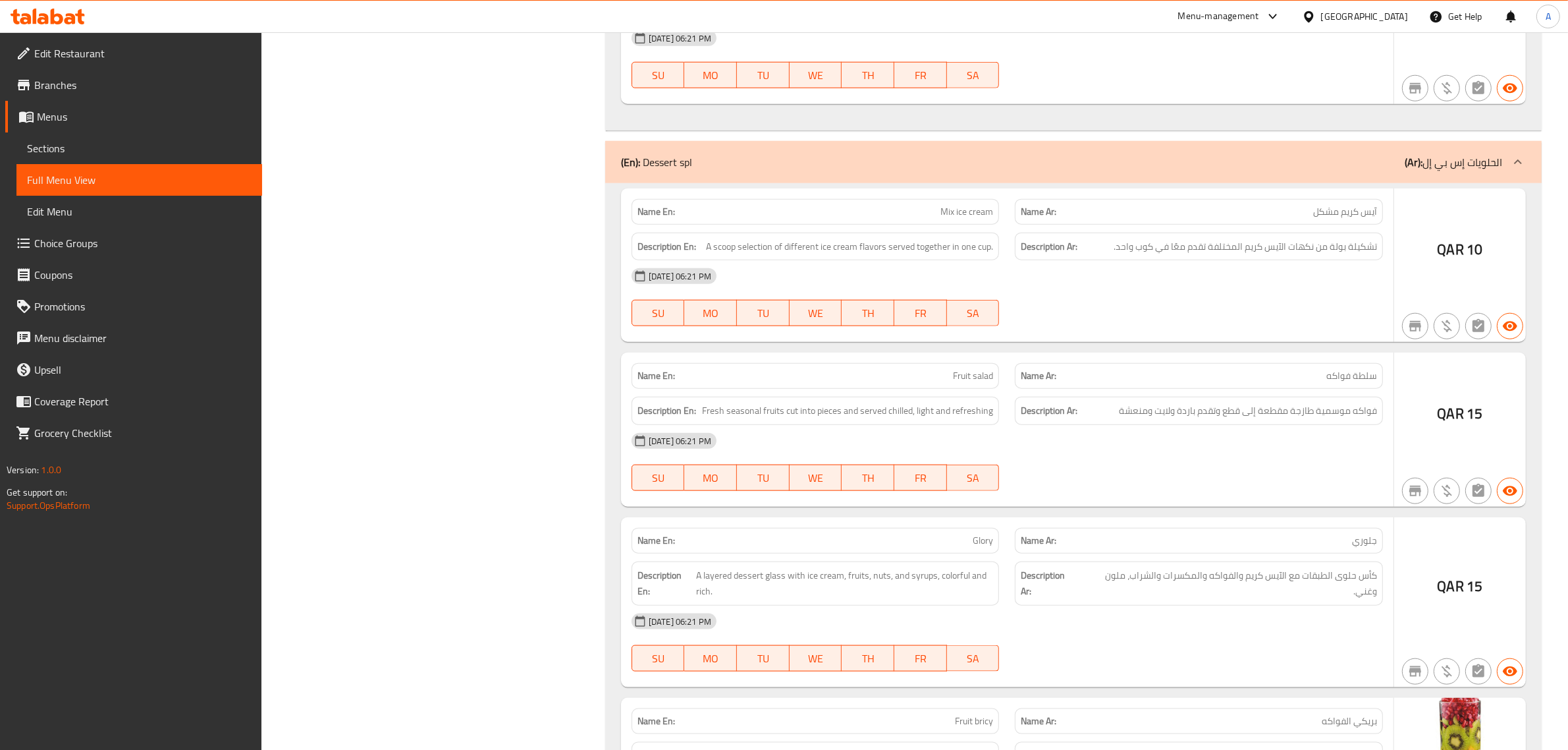
scroll to position [39522, 0]
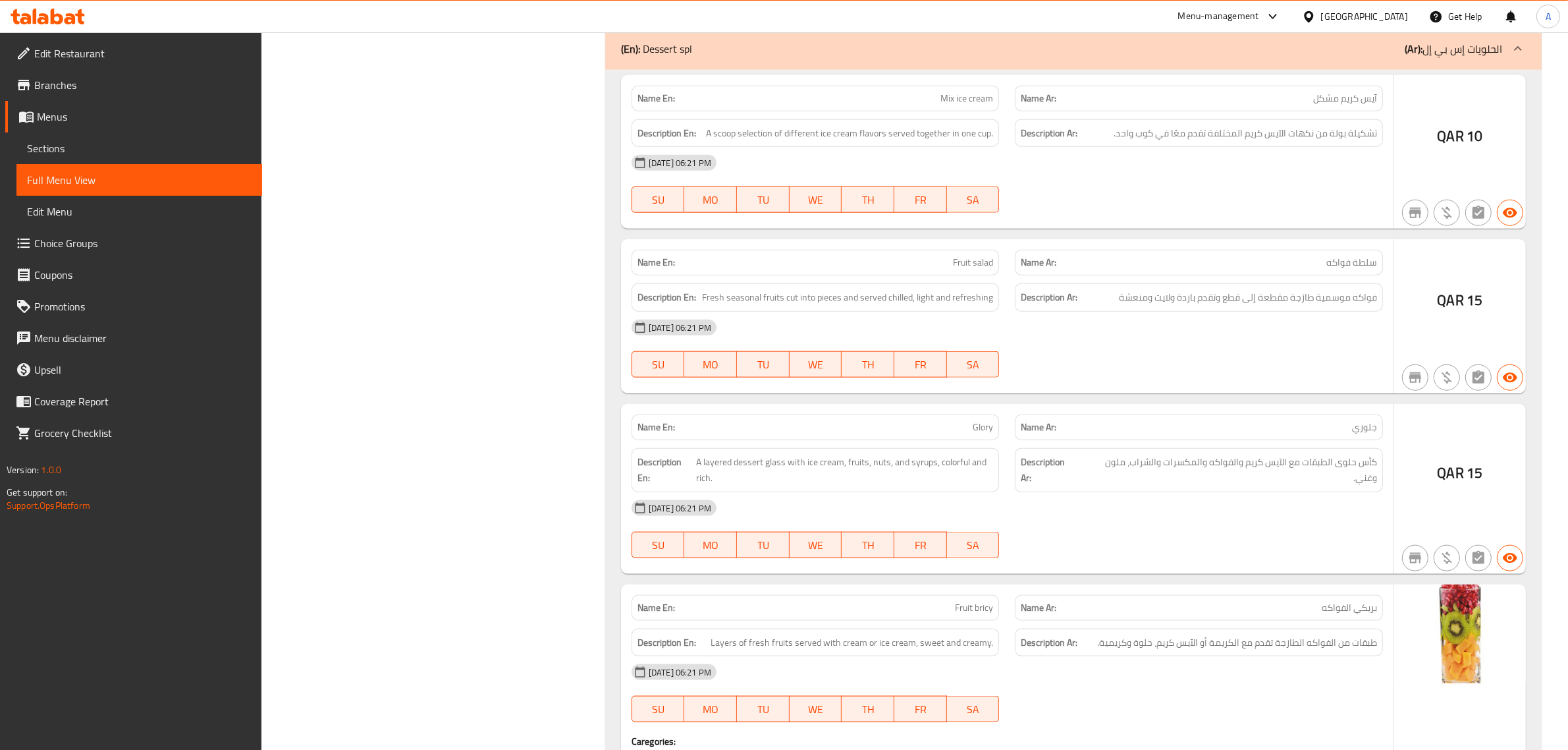
click at [1493, 57] on p "(Ar): الحلويات إس بي إل" at bounding box center [1453, 48] width 98 height 15
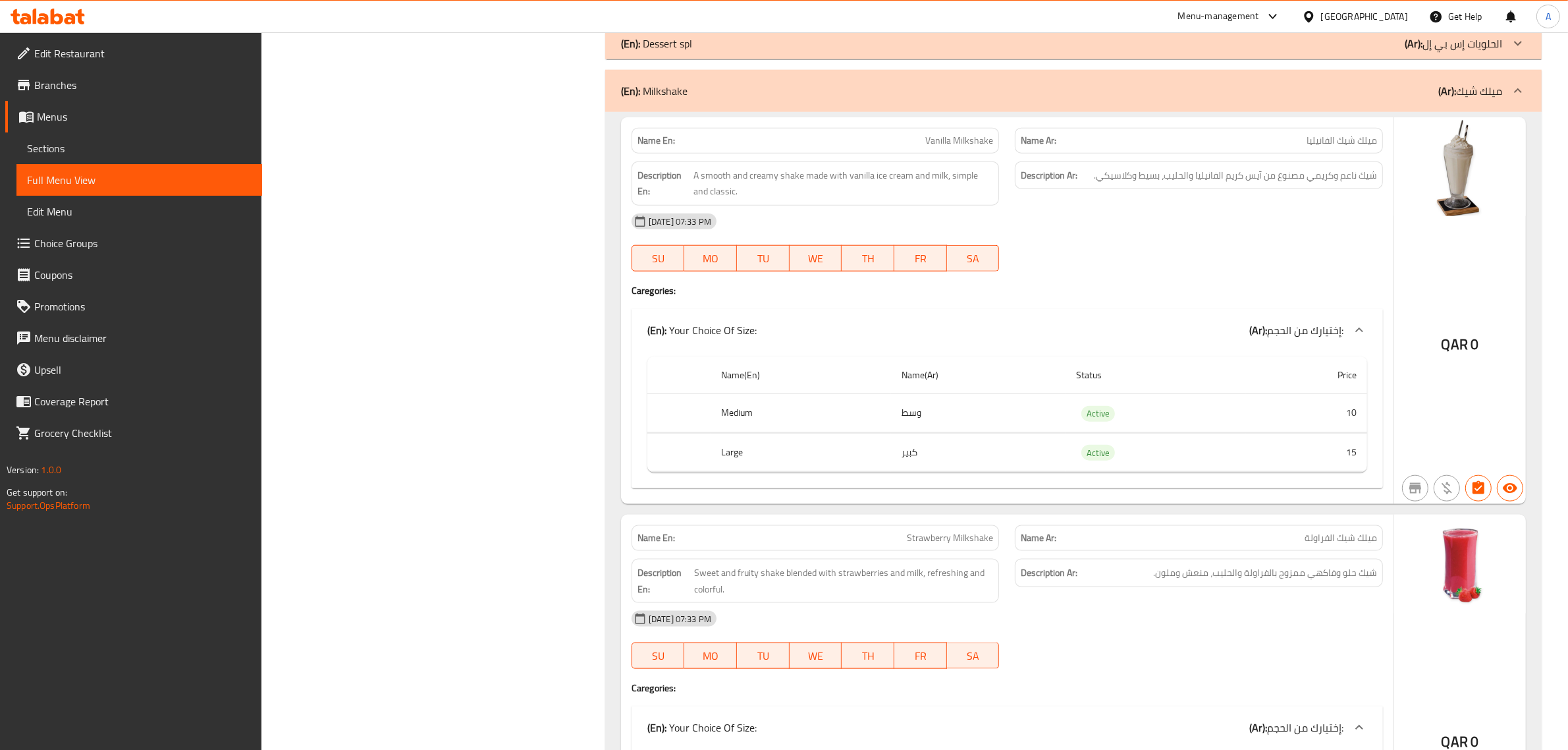
click at [1482, 52] on p "(Ar): الحلويات إس بي إل" at bounding box center [1453, 43] width 98 height 15
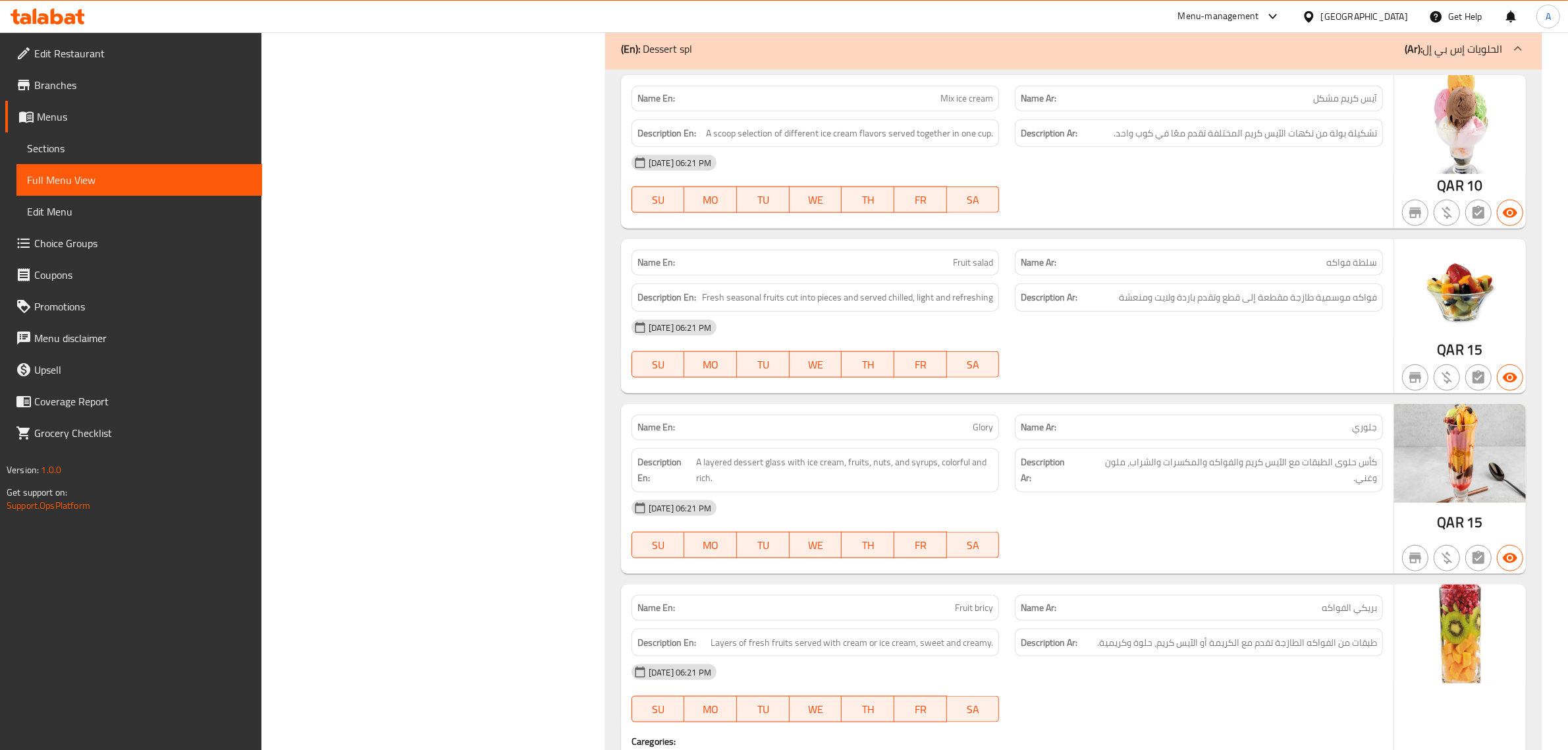
click at [1480, 57] on p "(Ar): الحلويات إس بي إل" at bounding box center [1453, 48] width 98 height 15
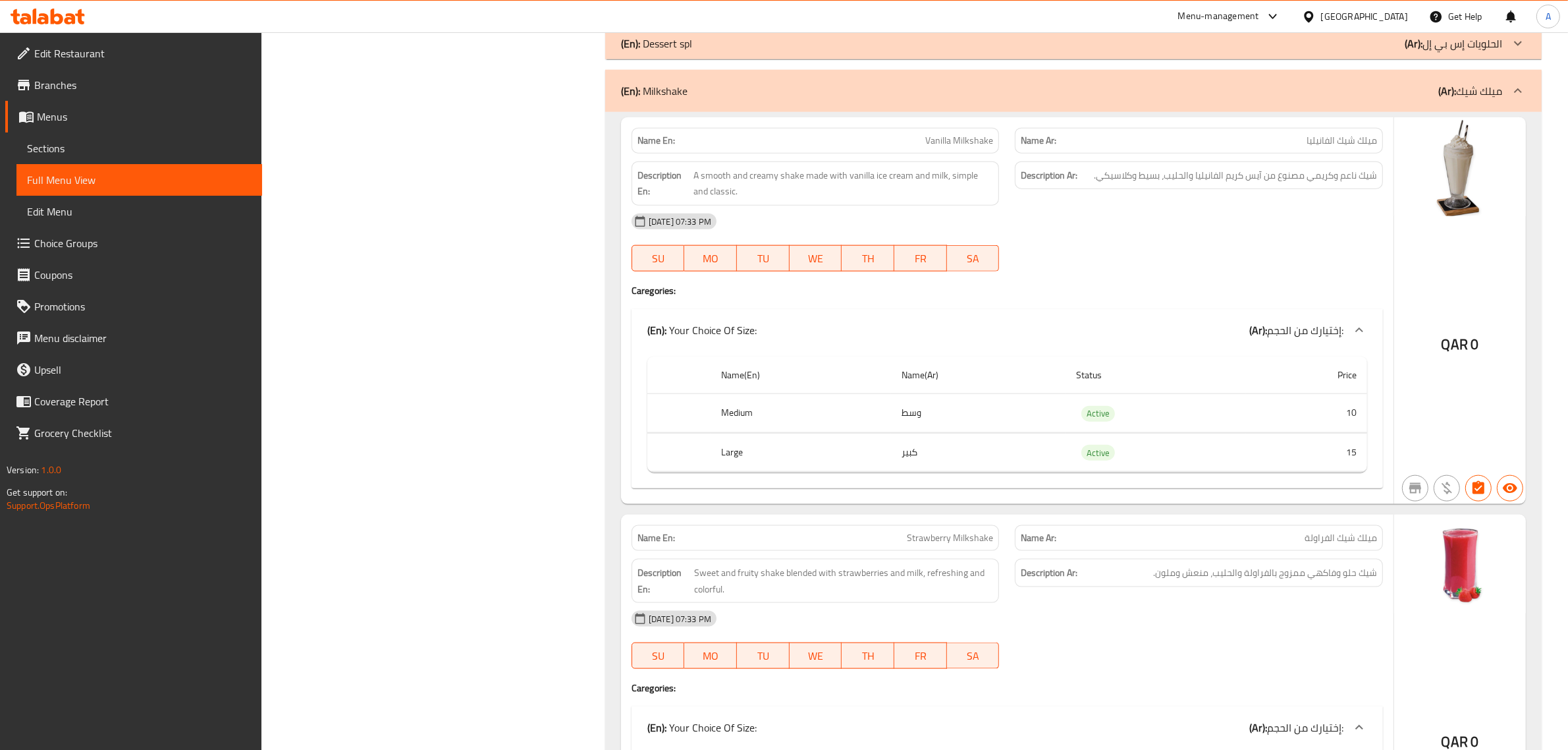
click at [1480, 52] on p "(Ar): الحلويات إس بي إل" at bounding box center [1453, 43] width 98 height 15
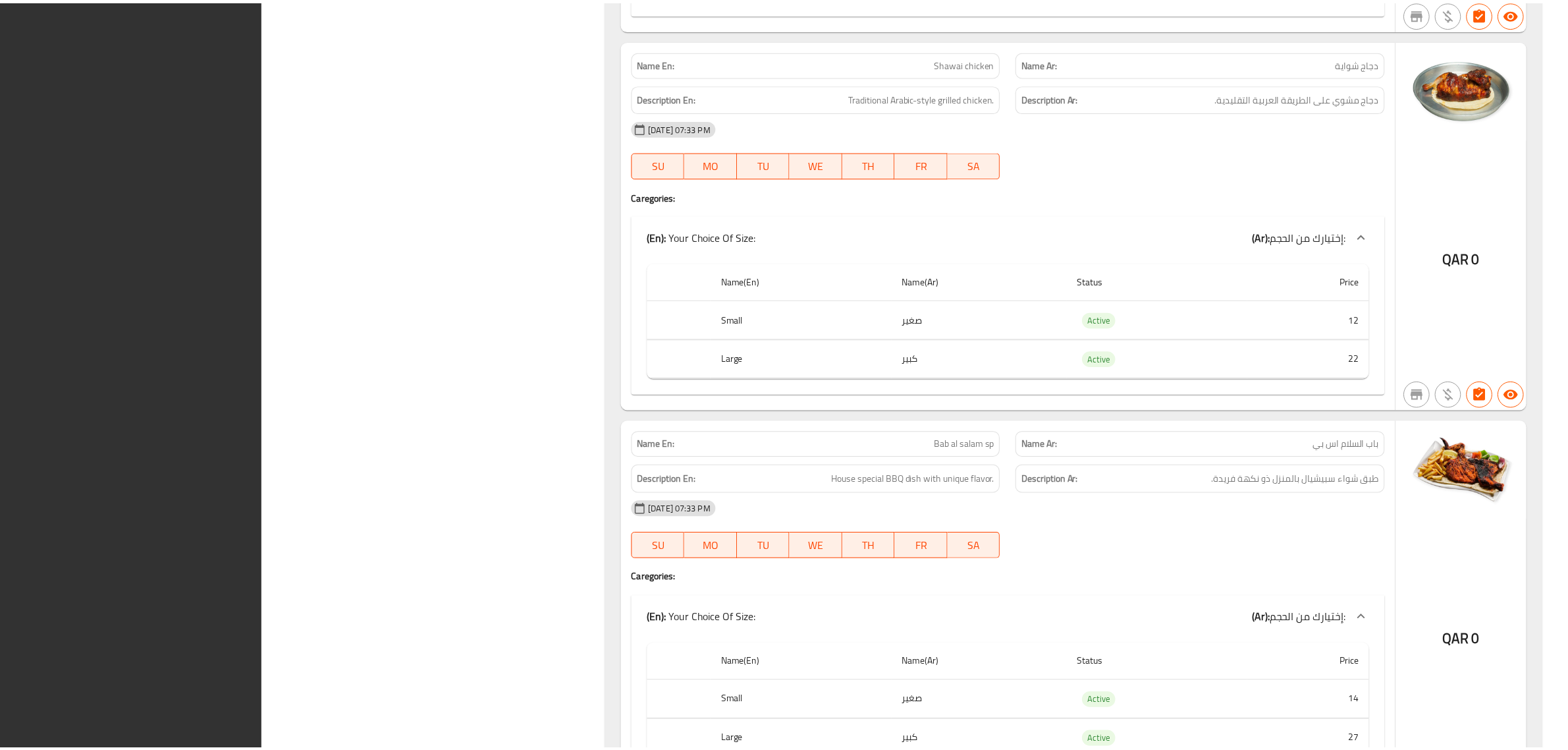
scroll to position [50790, 0]
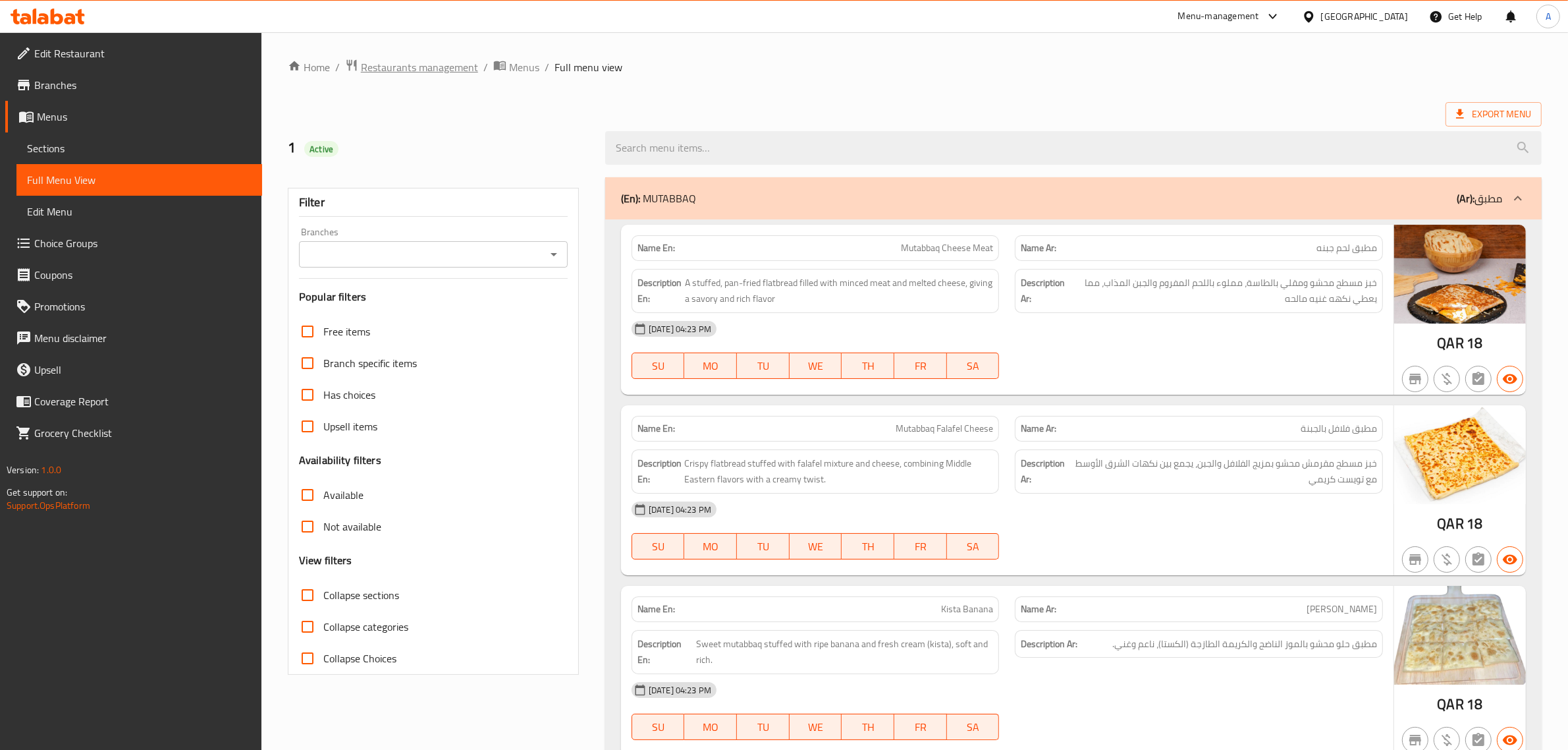
click at [386, 67] on span "Restaurants management" at bounding box center [420, 67] width 118 height 15
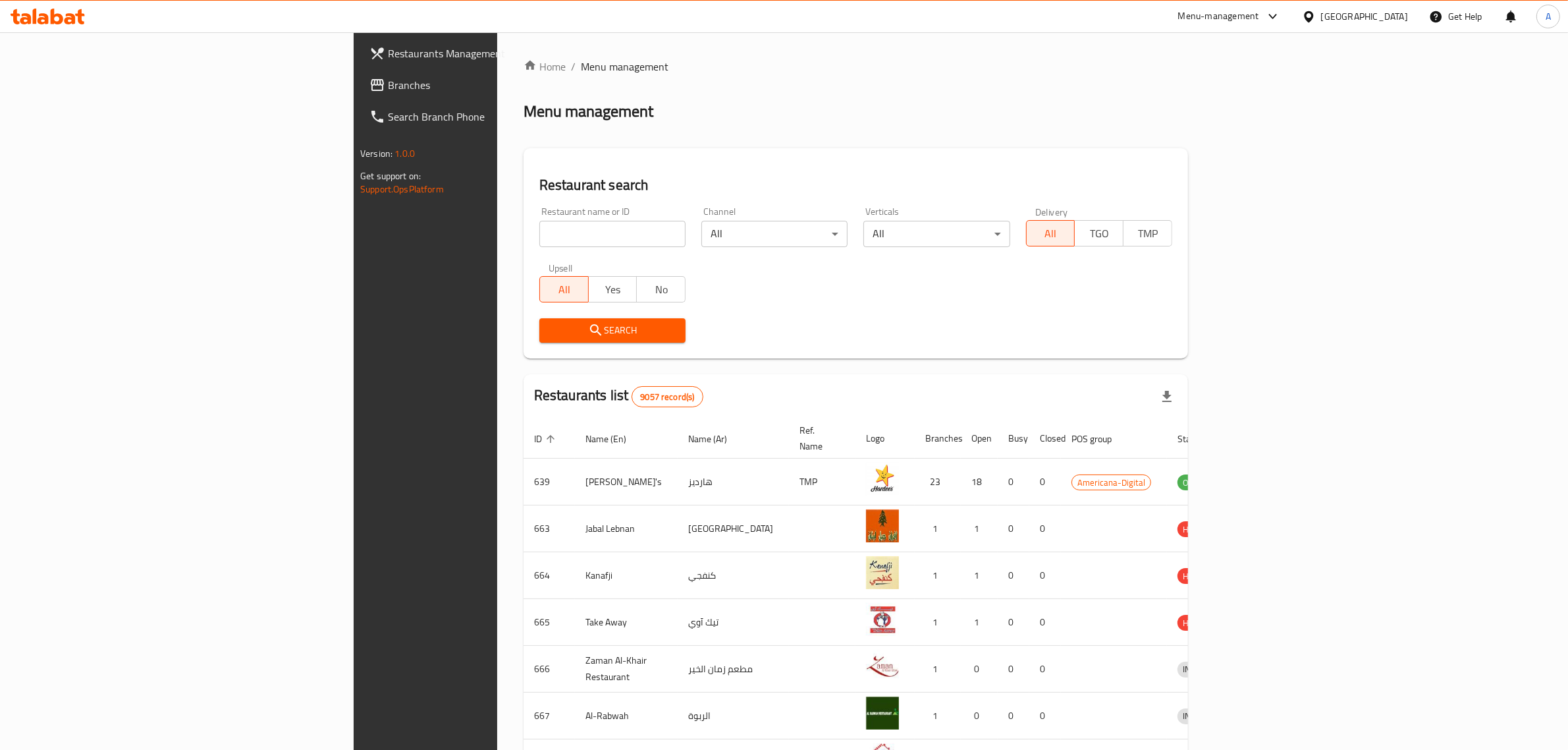
click at [388, 86] on span "Branches" at bounding box center [496, 84] width 217 height 15
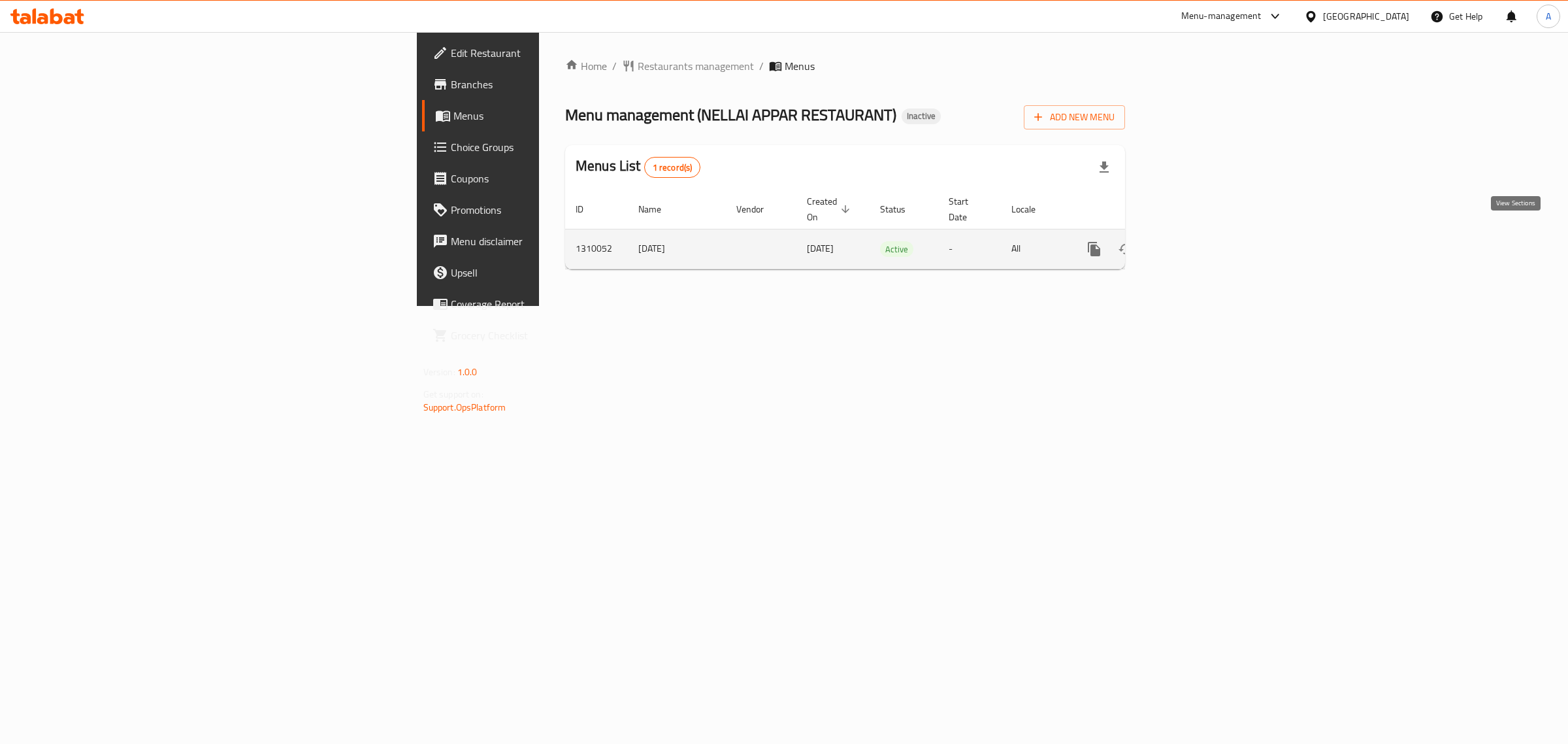
click at [1204, 240] on link "enhanced table" at bounding box center [1188, 249] width 31 height 31
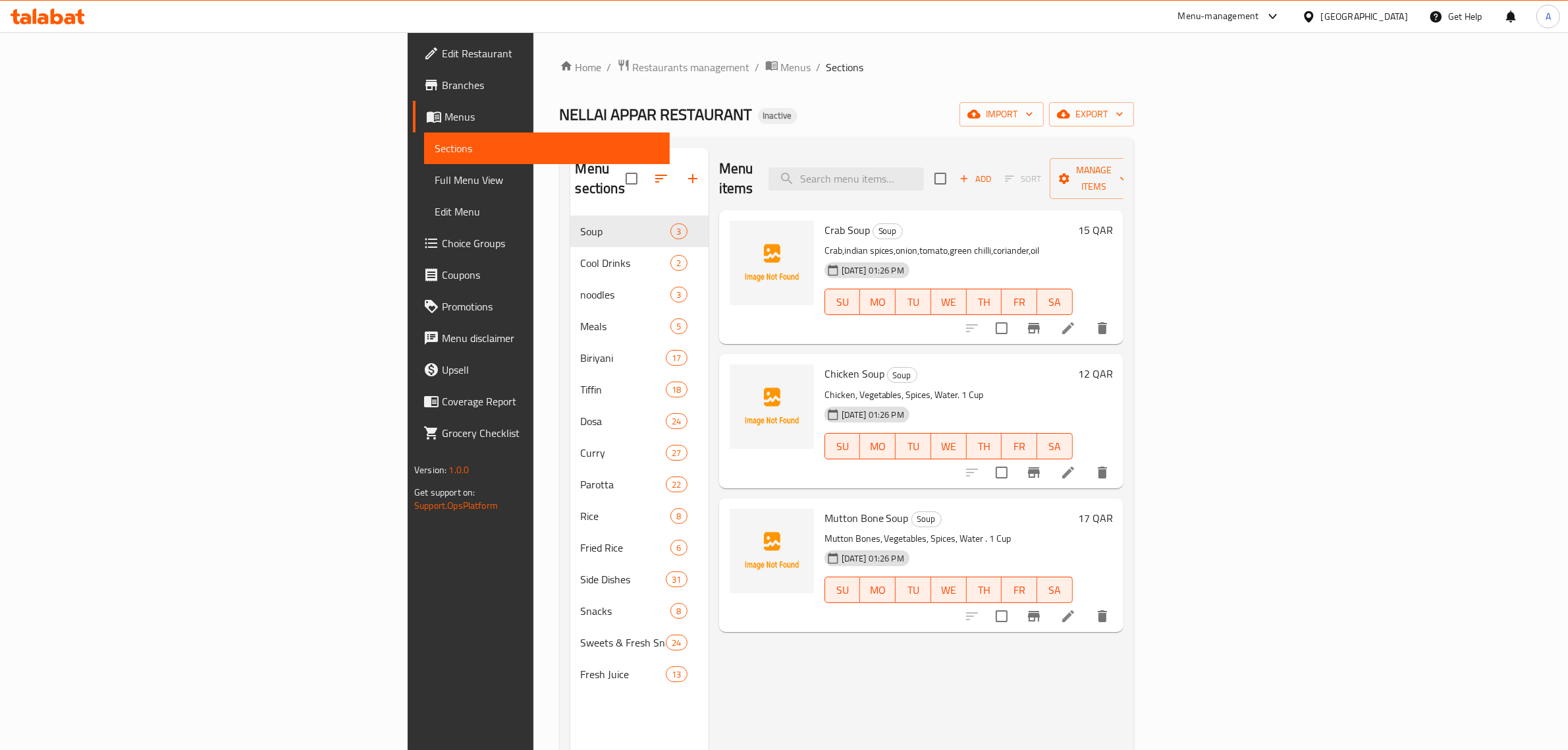
click at [1374, 5] on div "[GEOGRAPHIC_DATA]" at bounding box center [1355, 16] width 128 height 32
click at [1390, 21] on div "[GEOGRAPHIC_DATA]" at bounding box center [1365, 16] width 87 height 14
click at [1270, 338] on div "[GEOGRAPHIC_DATA]" at bounding box center [1265, 346] width 87 height 14
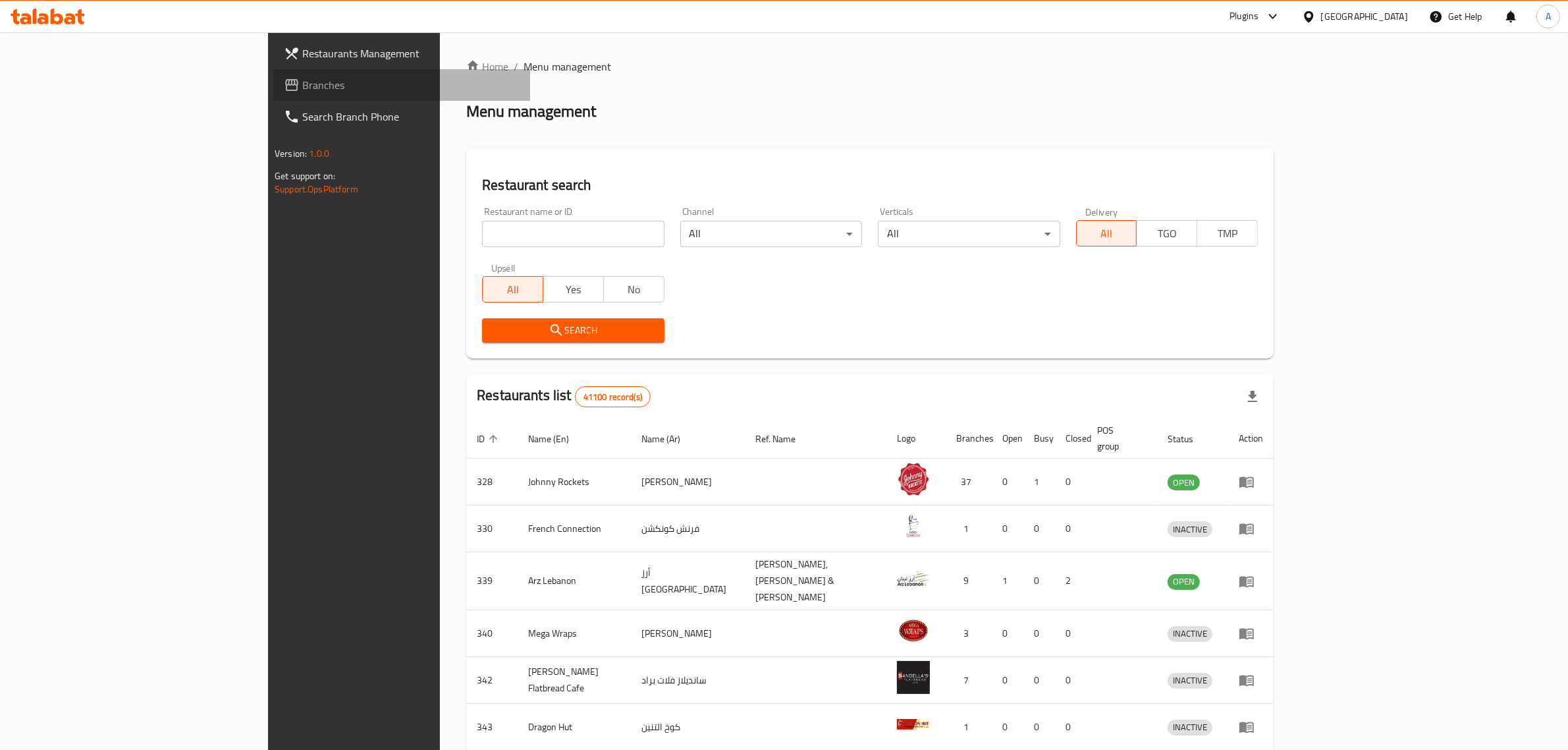
click at [302, 88] on span "Branches" at bounding box center [411, 84] width 217 height 15
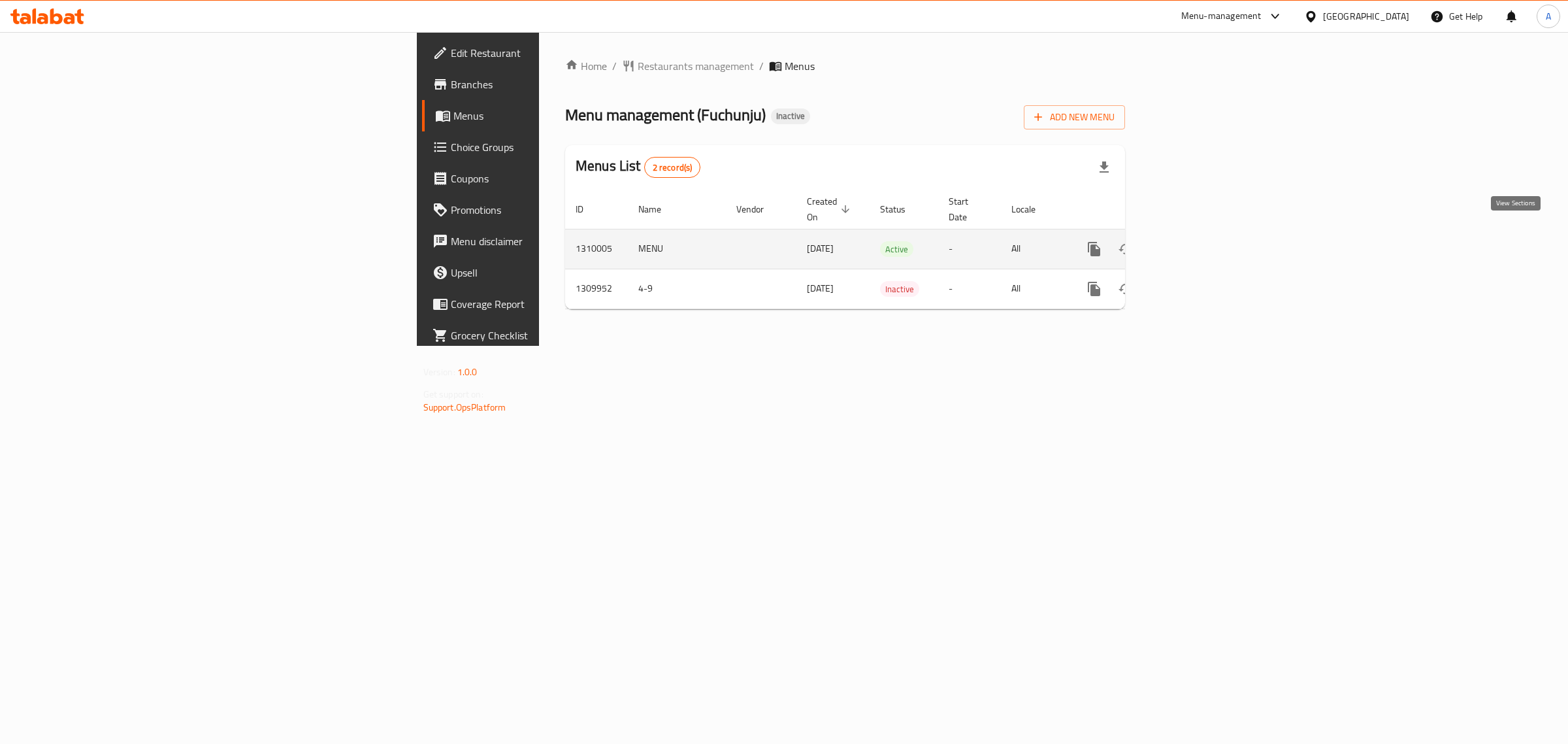
click at [1204, 233] on link "enhanced table" at bounding box center [1188, 249] width 31 height 31
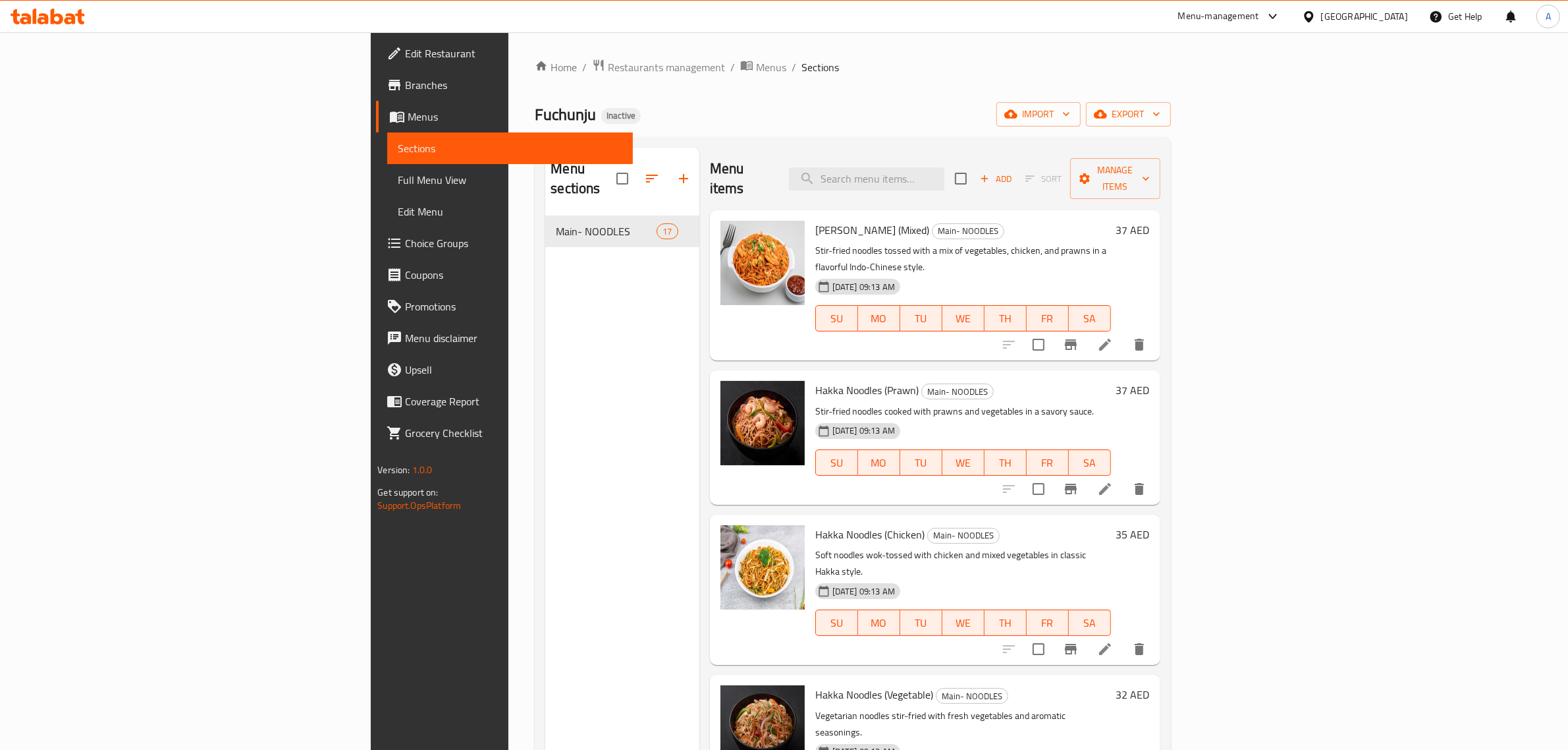
click at [545, 362] on div "Menu sections Main- NOODLES 17" at bounding box center [622, 522] width 154 height 750
click at [756, 63] on span "Menus" at bounding box center [770, 67] width 30 height 15
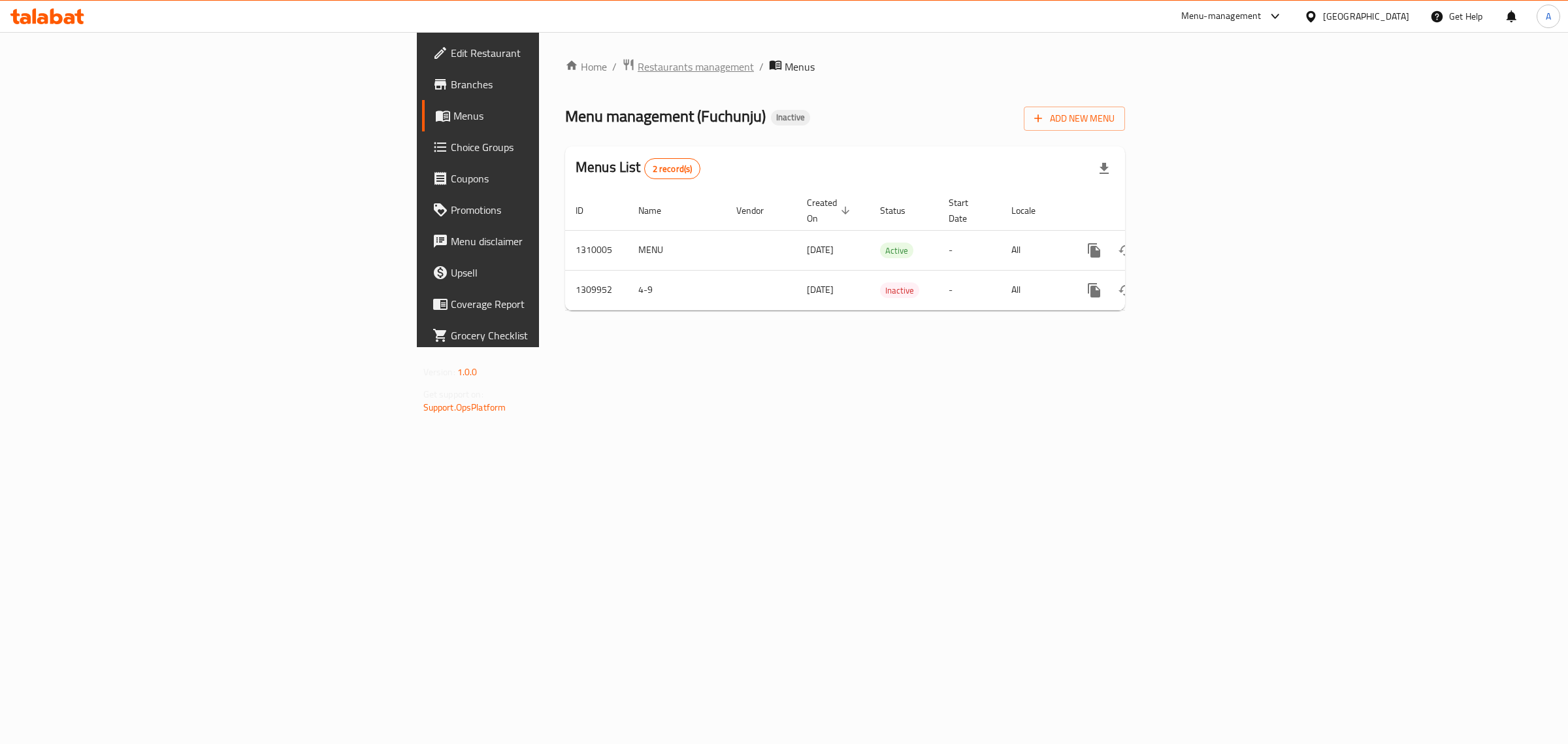
click at [638, 59] on span "Restaurants management" at bounding box center [696, 66] width 117 height 15
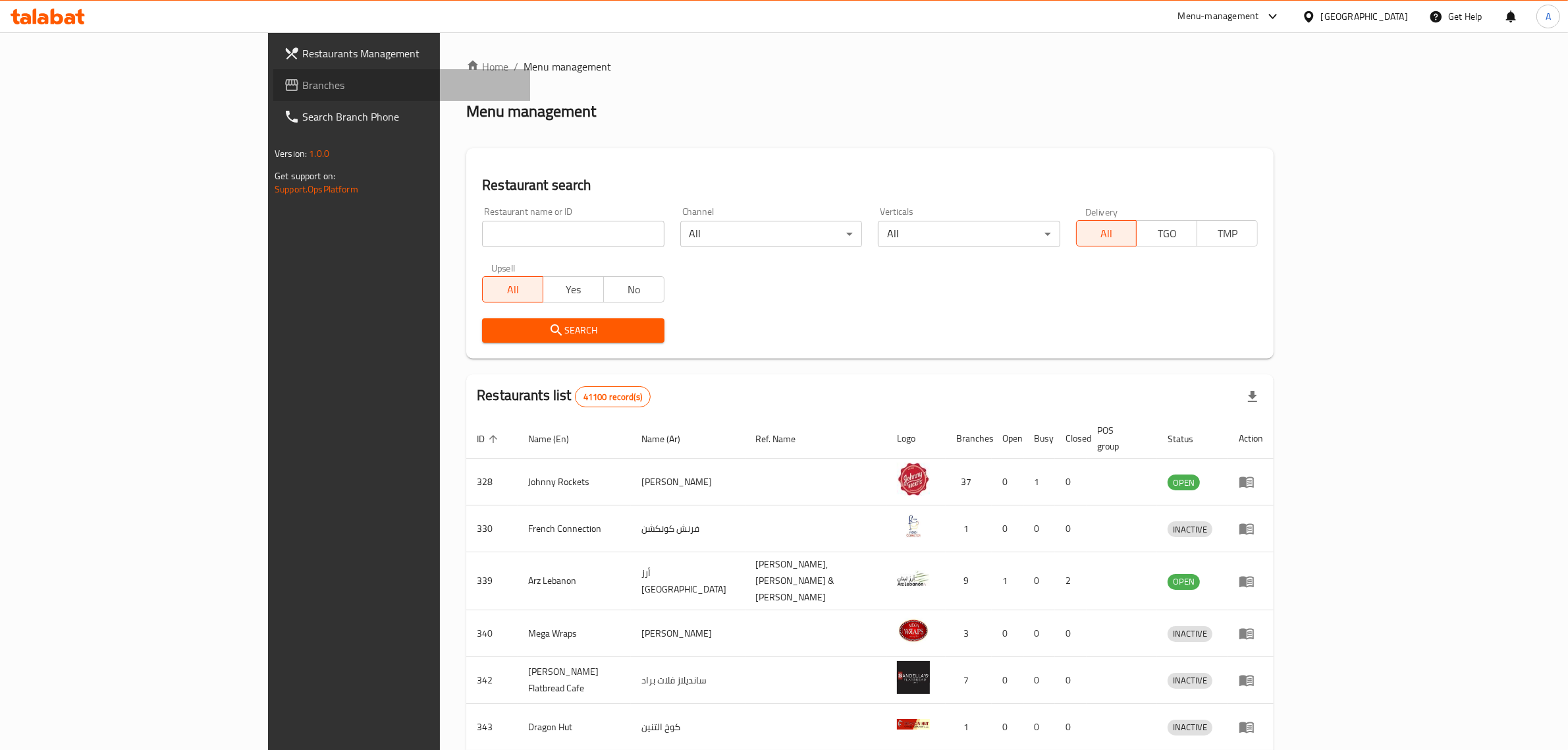
click at [273, 97] on link "Branches" at bounding box center [401, 84] width 257 height 32
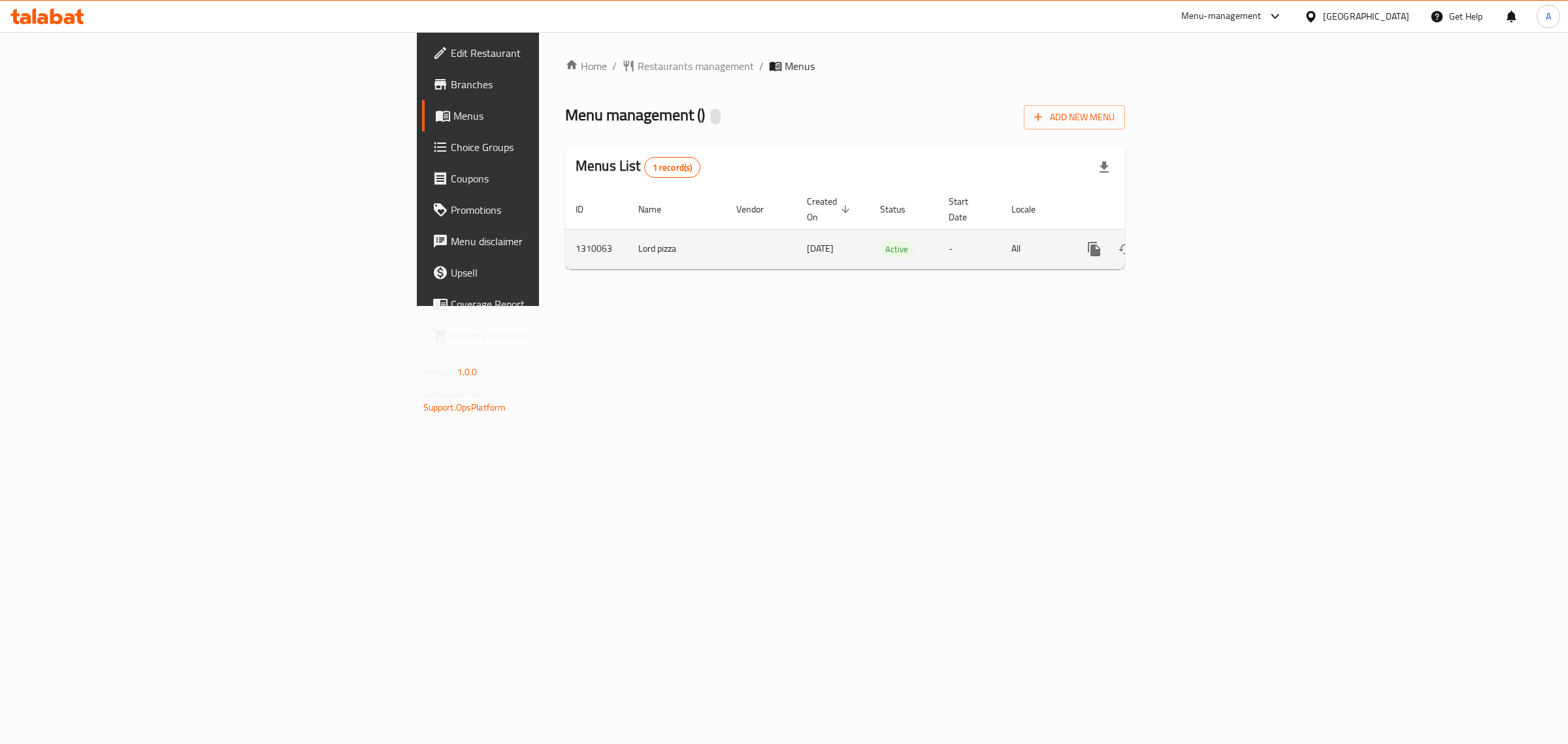
click at [1196, 241] on icon "enhanced table" at bounding box center [1188, 249] width 15 height 15
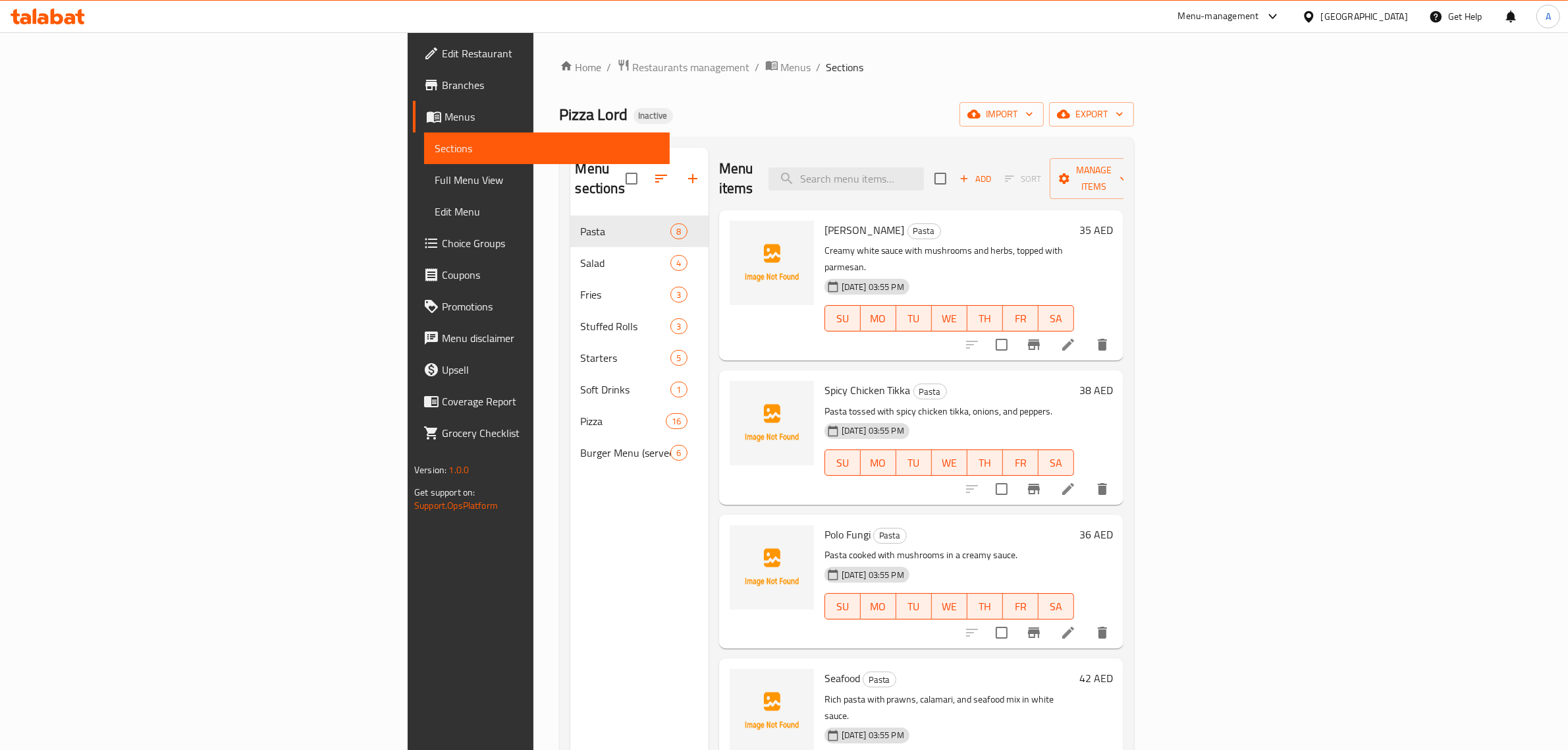
click at [782, 70] on ol "Home / Restaurants management / Menus / Sections" at bounding box center [846, 67] width 574 height 17
drag, startPoint x: 865, startPoint y: 125, endPoint x: 844, endPoint y: 97, distance: 35.0
click at [844, 97] on div "Home / Restaurants management / Menus / Sections Pizza Lord Inactive import exp…" at bounding box center [846, 483] width 574 height 849
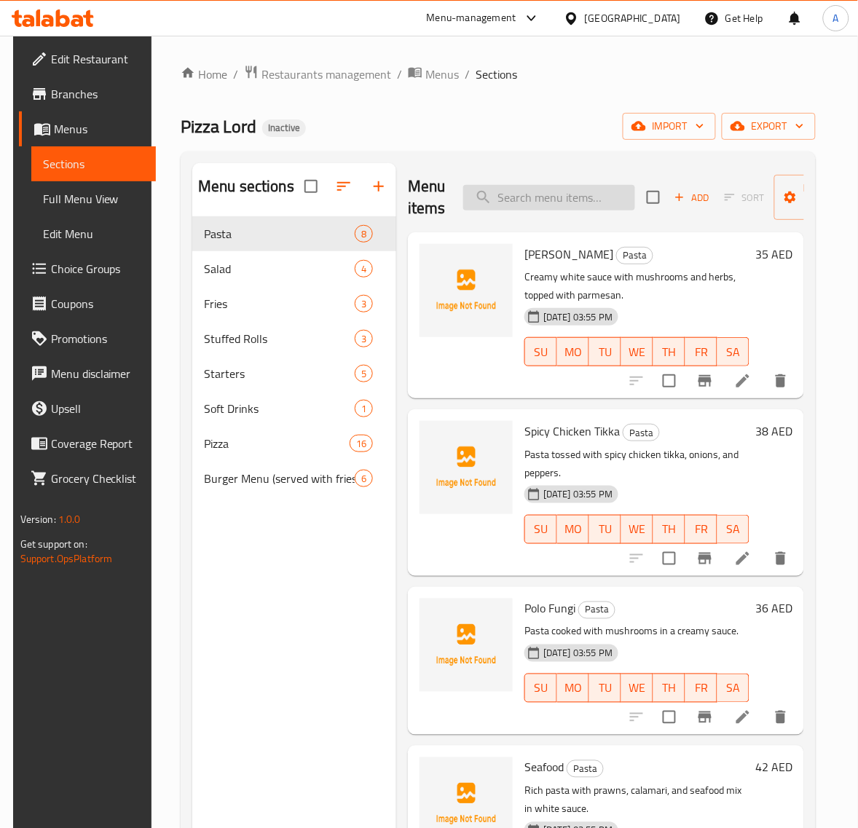
click at [565, 202] on input "search" at bounding box center [549, 197] width 172 height 25
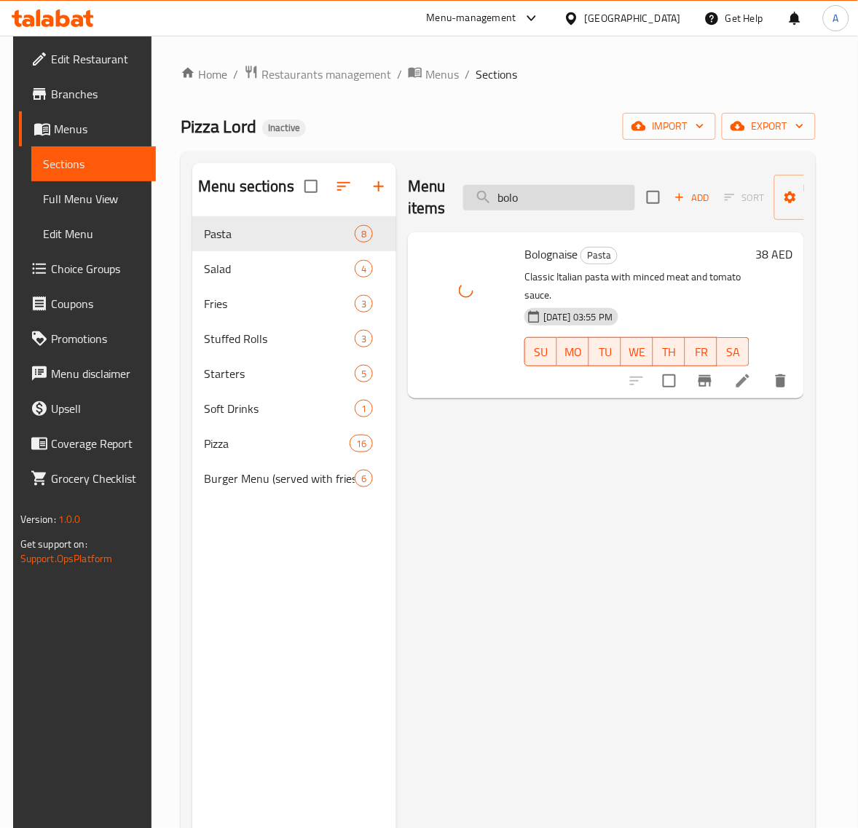
click at [548, 191] on input "bolo" at bounding box center [549, 197] width 172 height 25
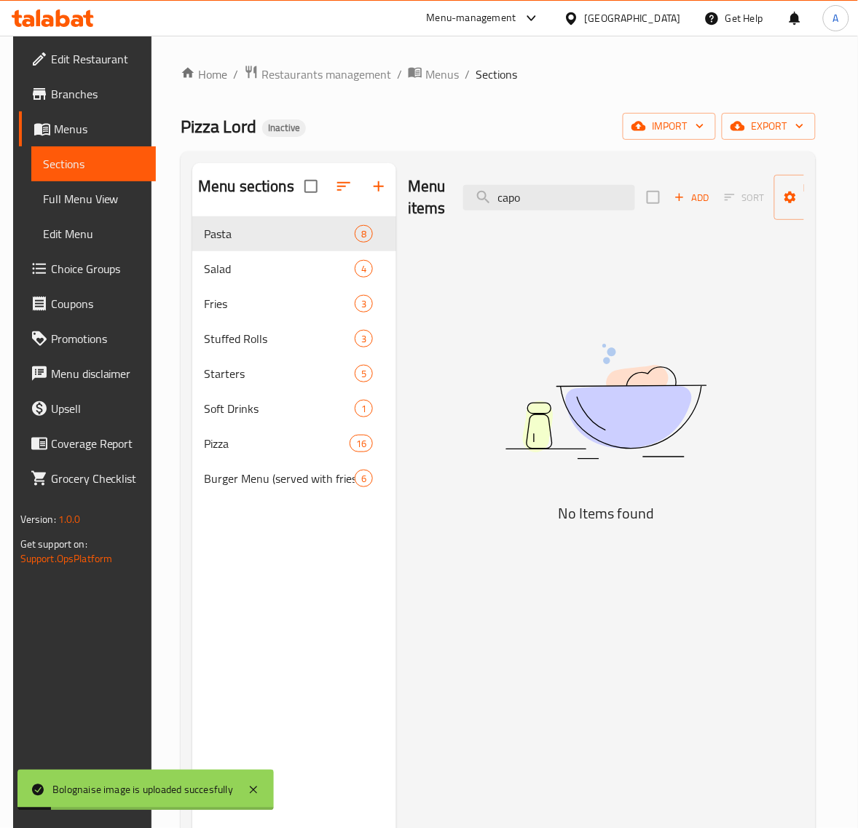
click at [546, 179] on div "Menu items capo Add Sort Manage items" at bounding box center [606, 197] width 396 height 69
click at [558, 202] on input "capo" at bounding box center [549, 197] width 172 height 25
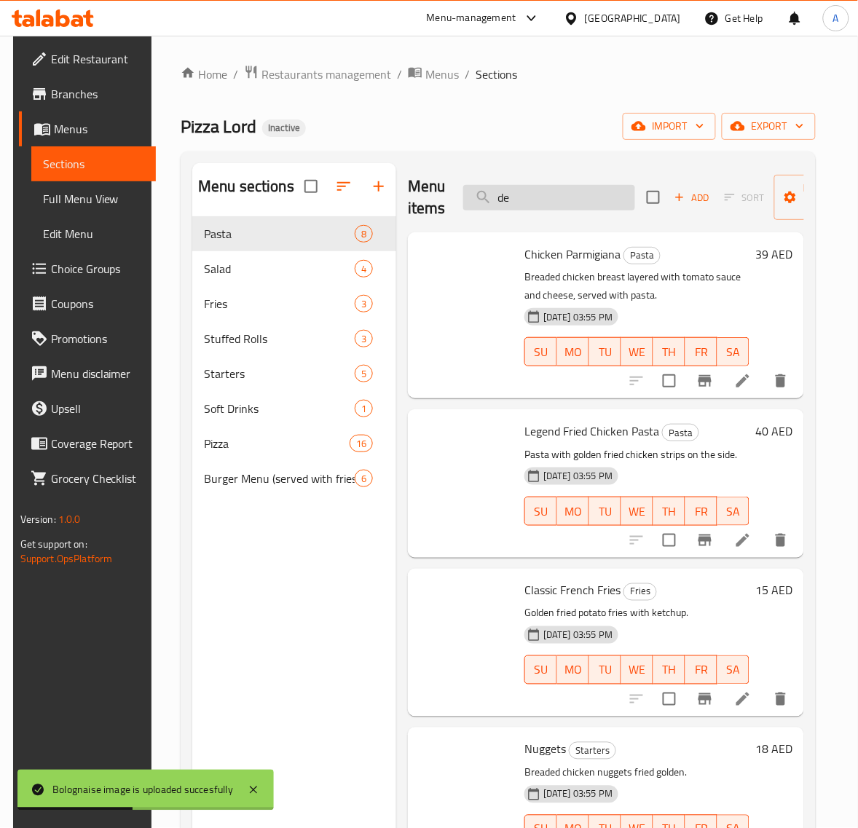
type input "d"
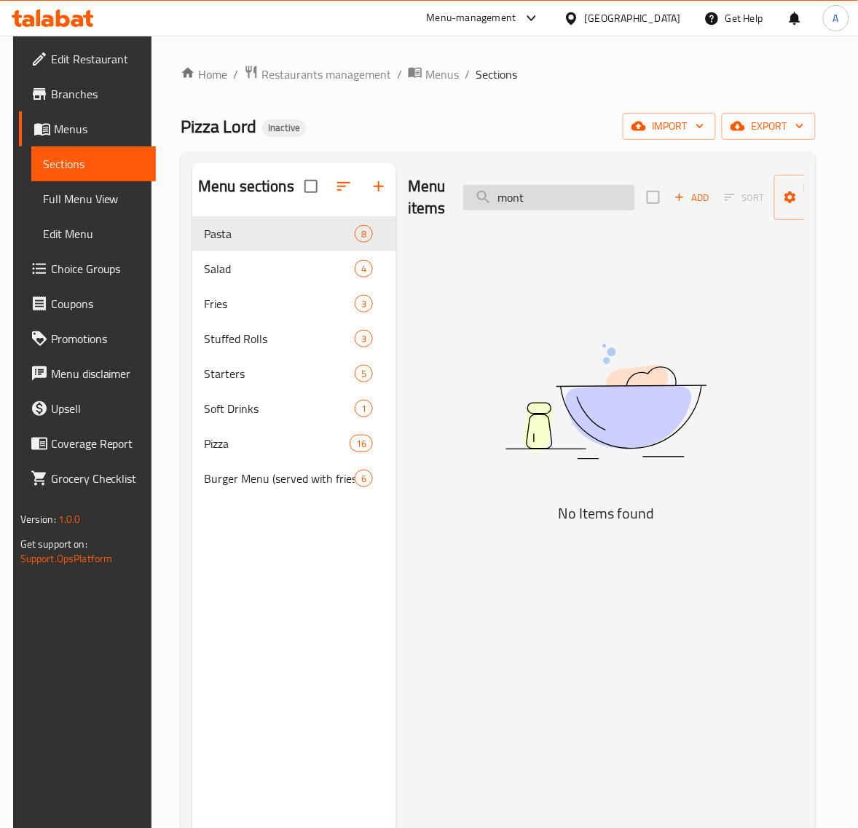
click at [561, 202] on input "mont" at bounding box center [549, 197] width 172 height 25
type input "capo di monte"
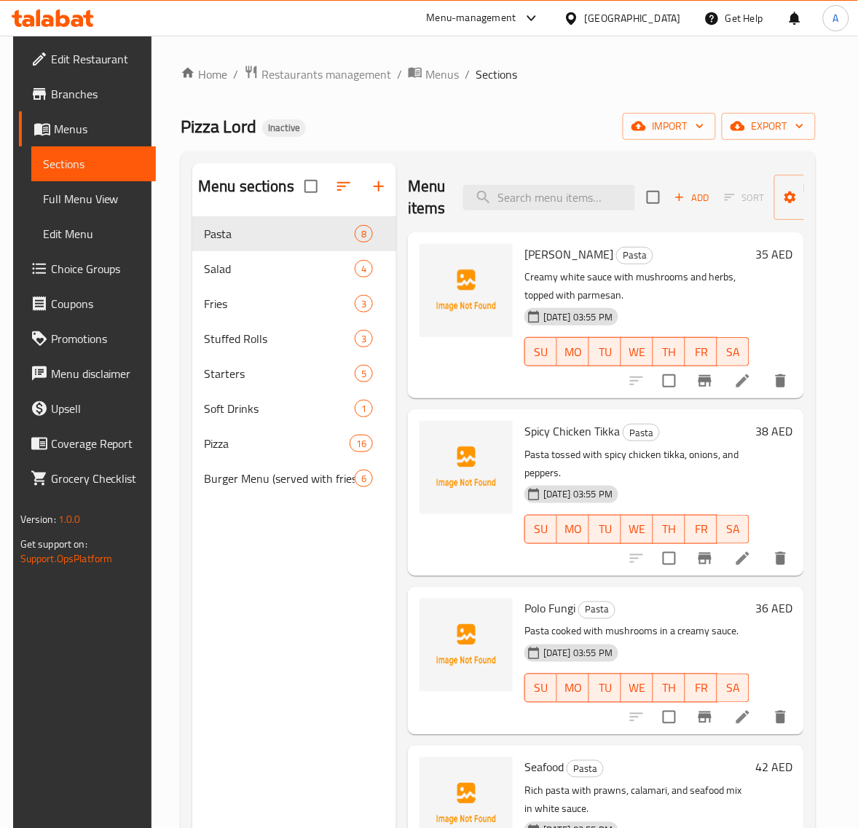
click at [643, 285] on p "Creamy white sauce with mushrooms and herbs, topped with parmesan." at bounding box center [636, 286] width 225 height 36
click at [540, 194] on input "search" at bounding box center [549, 197] width 172 height 25
click at [540, 194] on input "c" at bounding box center [549, 197] width 172 height 25
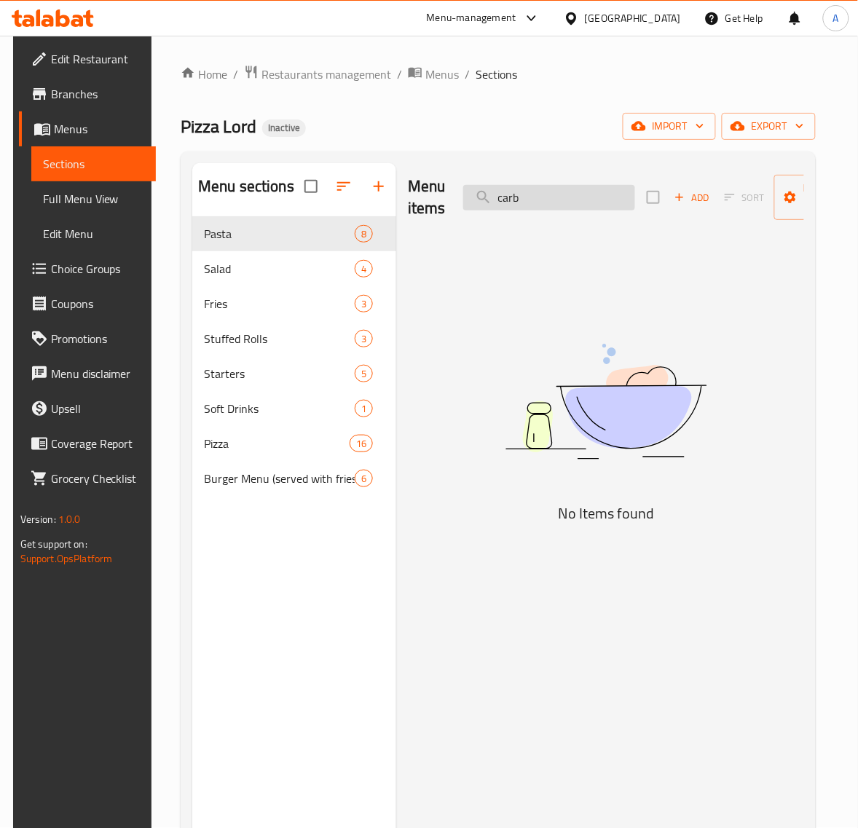
click at [579, 194] on input "carb" at bounding box center [549, 197] width 172 height 25
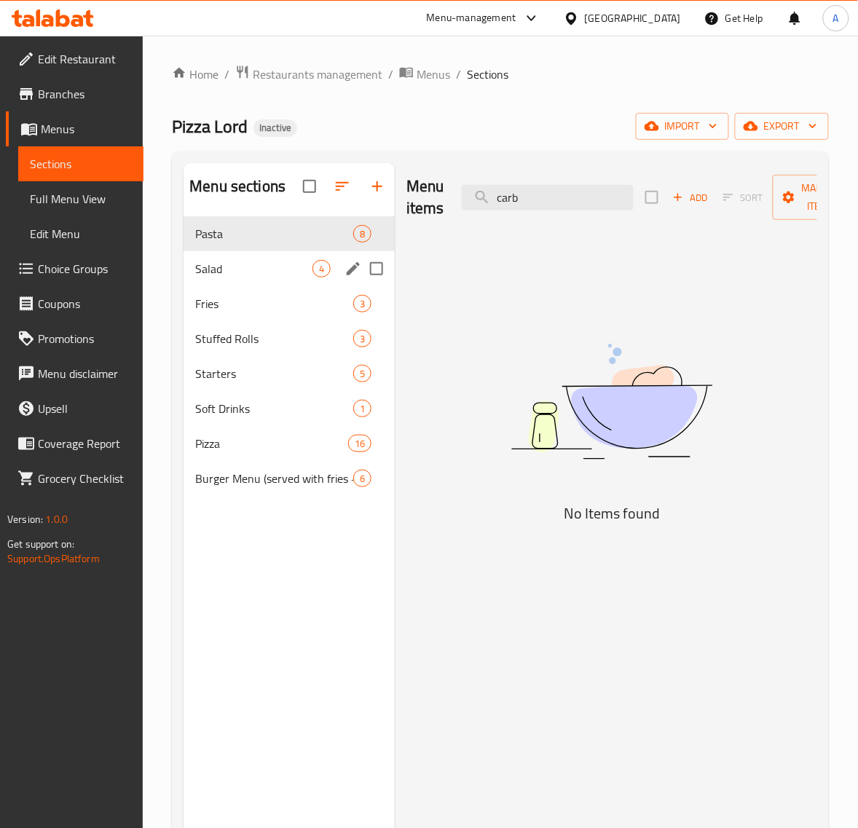
click at [234, 277] on span "Salad" at bounding box center [253, 268] width 117 height 17
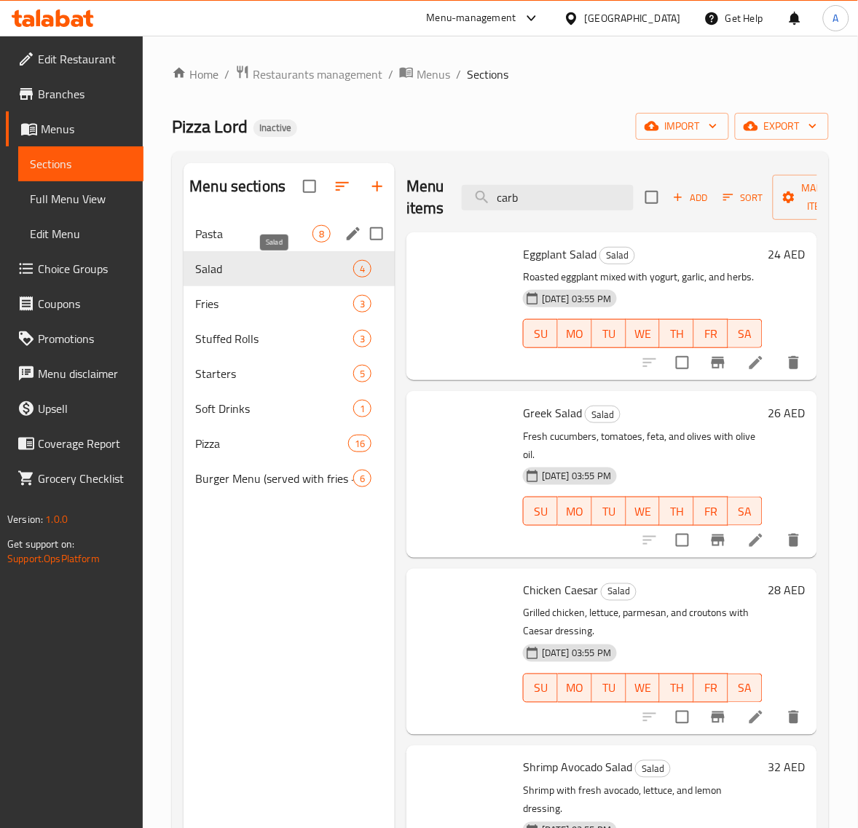
click at [237, 246] on div "Pasta 8" at bounding box center [288, 233] width 211 height 35
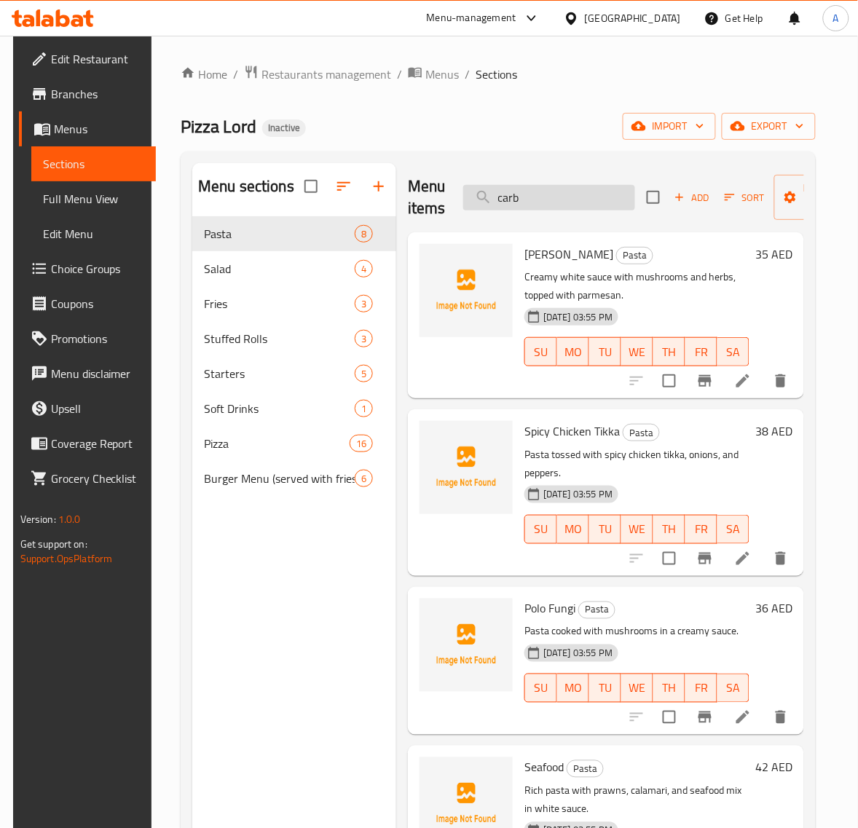
click at [555, 199] on input "carb" at bounding box center [549, 197] width 172 height 25
click at [558, 198] on input "carb" at bounding box center [549, 197] width 172 height 25
type input "carbonara"
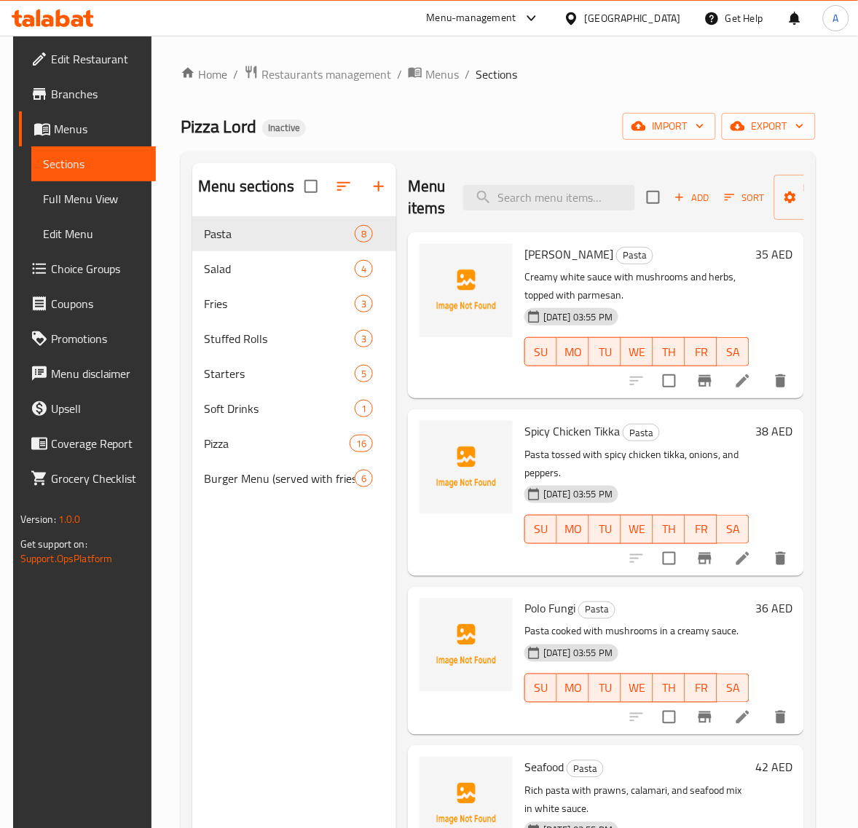
click at [647, 277] on p "Creamy white sauce with mushrooms and herbs, topped with parmesan." at bounding box center [636, 286] width 225 height 36
click at [562, 191] on input "search" at bounding box center [549, 197] width 172 height 25
click at [564, 193] on input "search" at bounding box center [549, 197] width 172 height 25
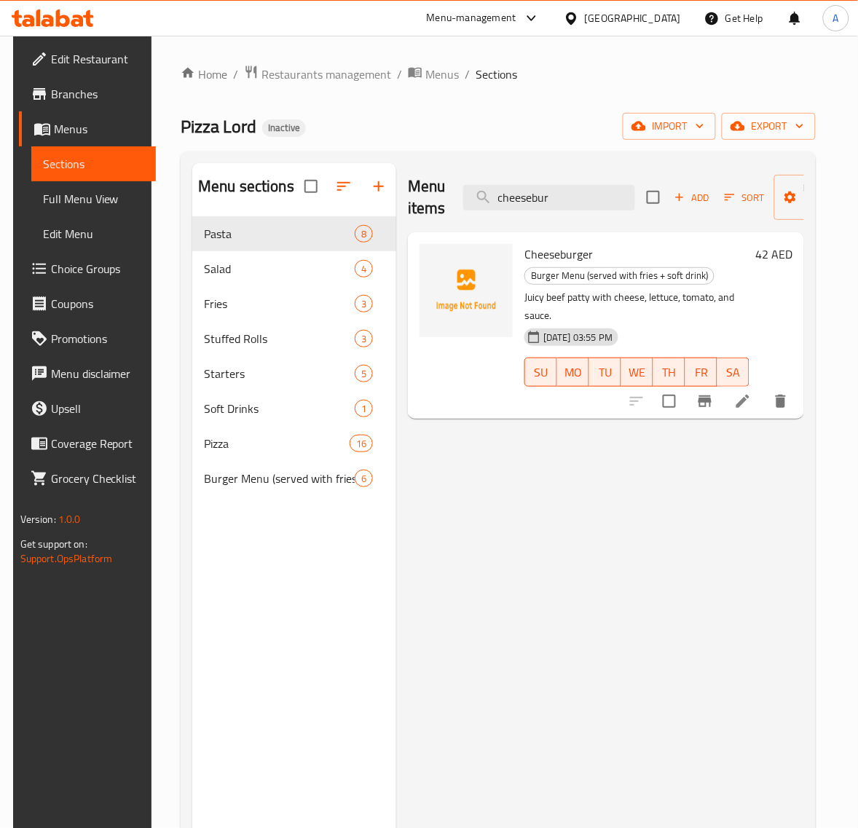
click at [539, 250] on span "Cheeseburger" at bounding box center [558, 254] width 68 height 22
copy h6 "Cheeseburger"
drag, startPoint x: 406, startPoint y: 468, endPoint x: 428, endPoint y: 465, distance: 22.1
click at [406, 468] on div "Menu items cheesebur Add Sort Manage items Cheeseburger Burger Menu (served wit…" at bounding box center [600, 577] width 408 height 828
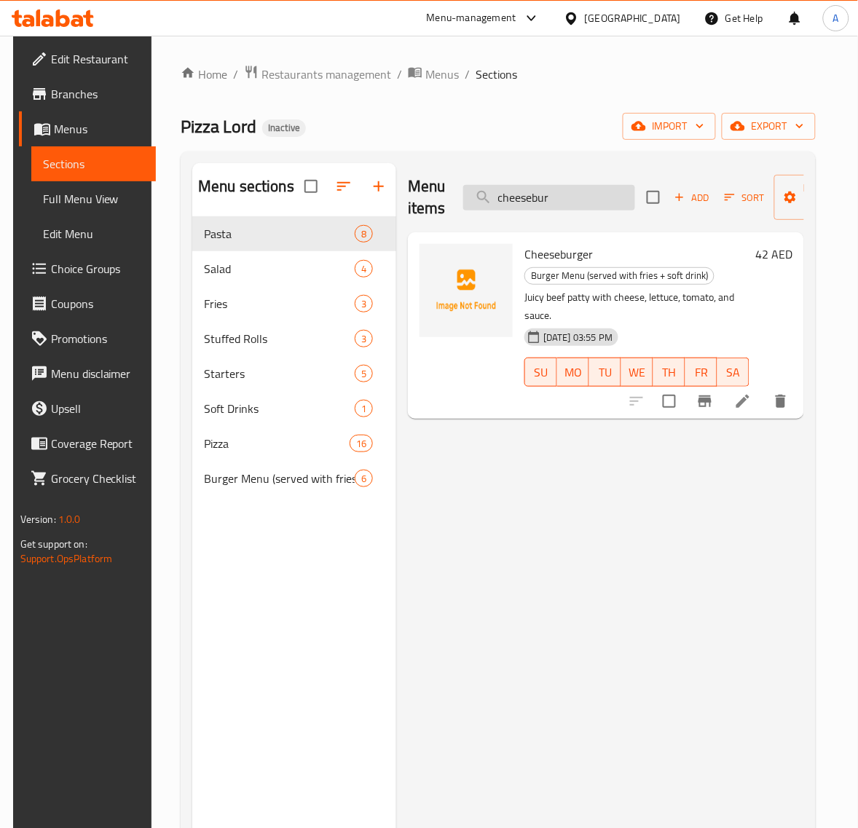
click at [546, 194] on input "cheesebur" at bounding box center [549, 197] width 172 height 25
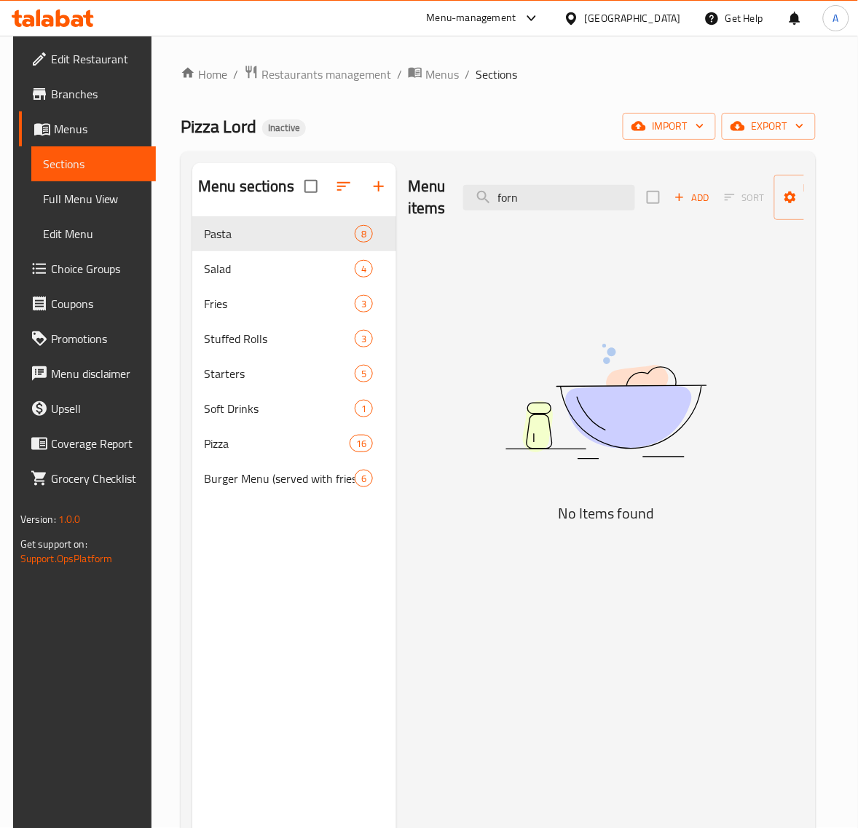
click at [652, 471] on img at bounding box center [606, 401] width 364 height 193
click at [552, 206] on input "forn" at bounding box center [549, 197] width 172 height 25
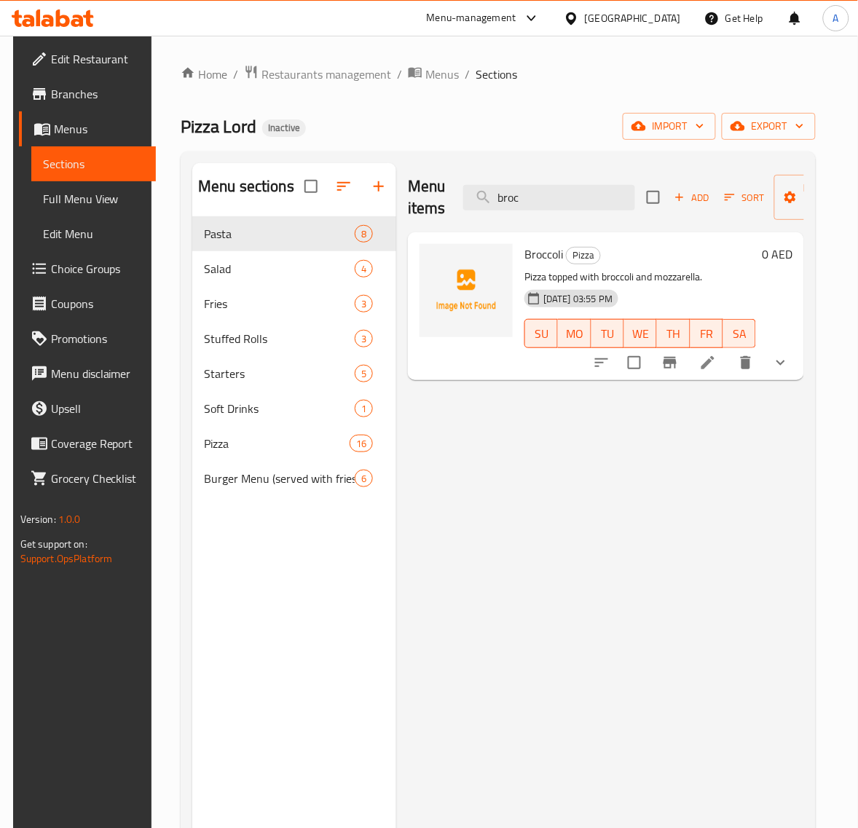
click at [582, 521] on div "Menu items broc Add Sort Manage items Broccoli Pizza Pizza topped with broccoli…" at bounding box center [600, 577] width 408 height 828
drag, startPoint x: 528, startPoint y: 555, endPoint x: 546, endPoint y: 483, distance: 74.3
click at [528, 555] on div "Menu items broc Add Sort Manage items Broccoli Pizza Pizza topped with broccoli…" at bounding box center [600, 577] width 408 height 828
click at [531, 193] on input "broc" at bounding box center [549, 197] width 172 height 25
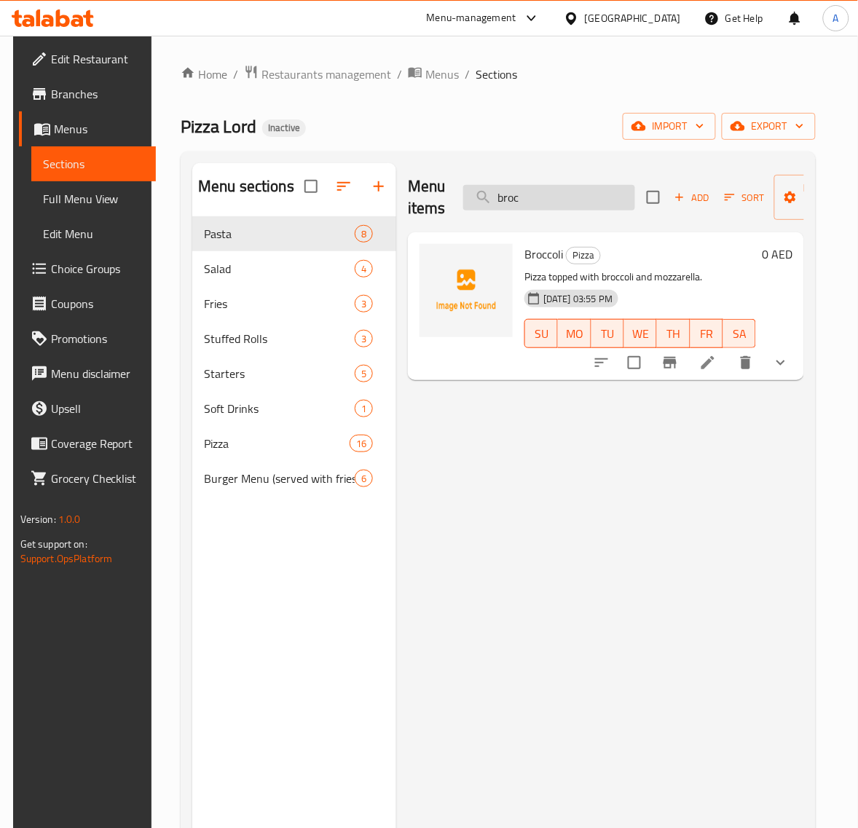
click at [531, 193] on input "broc" at bounding box center [549, 197] width 172 height 25
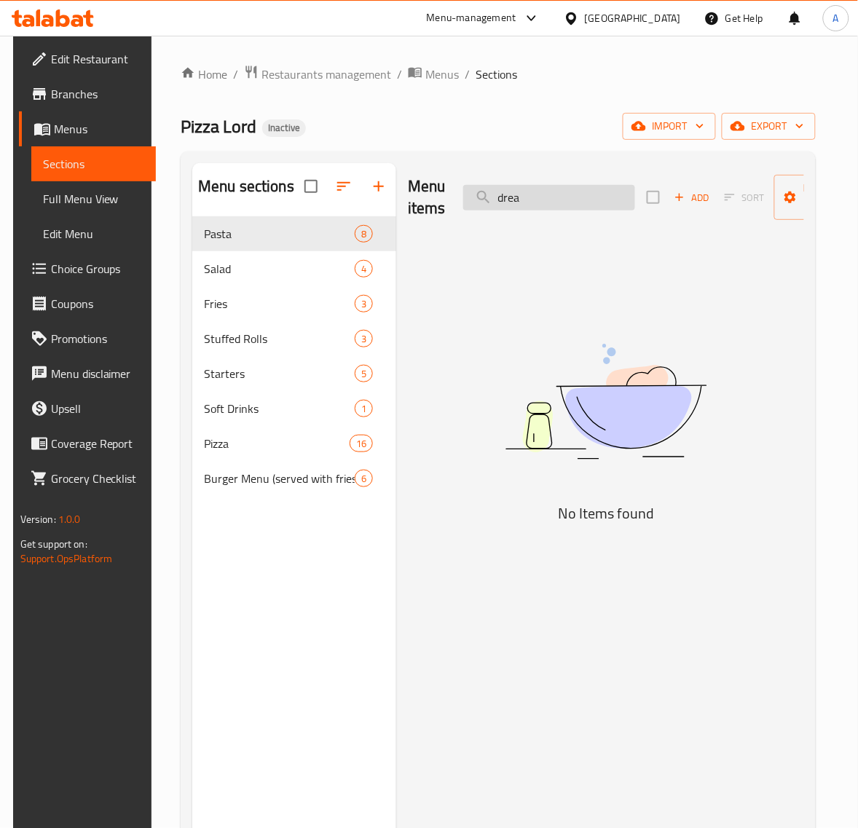
type input "dream"
click at [595, 195] on input "dream" at bounding box center [549, 197] width 172 height 25
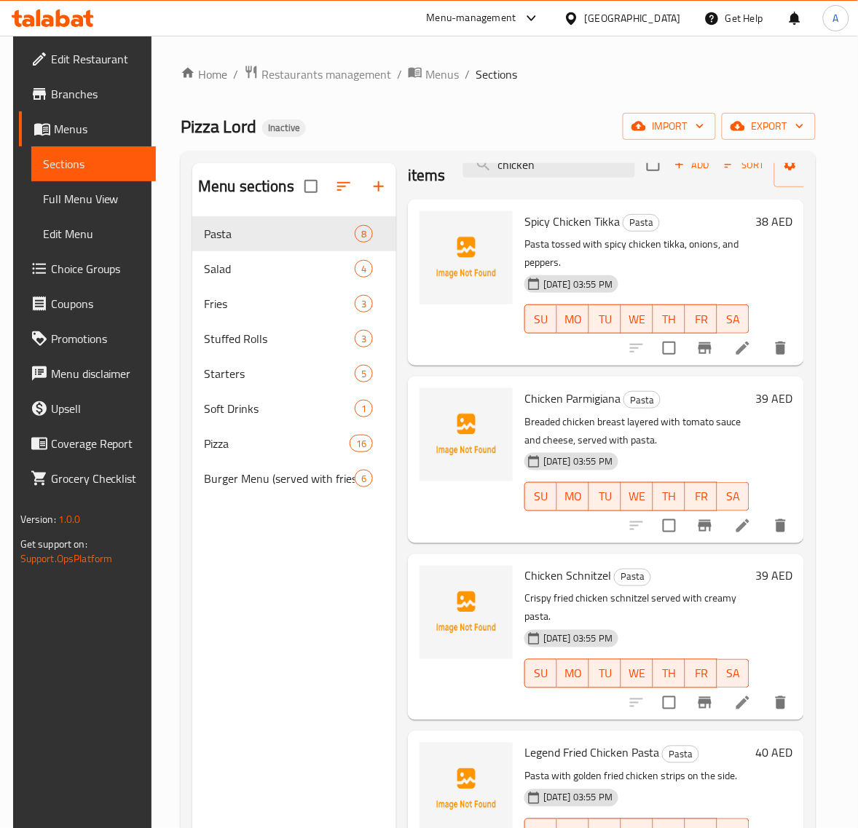
scroll to position [0, 0]
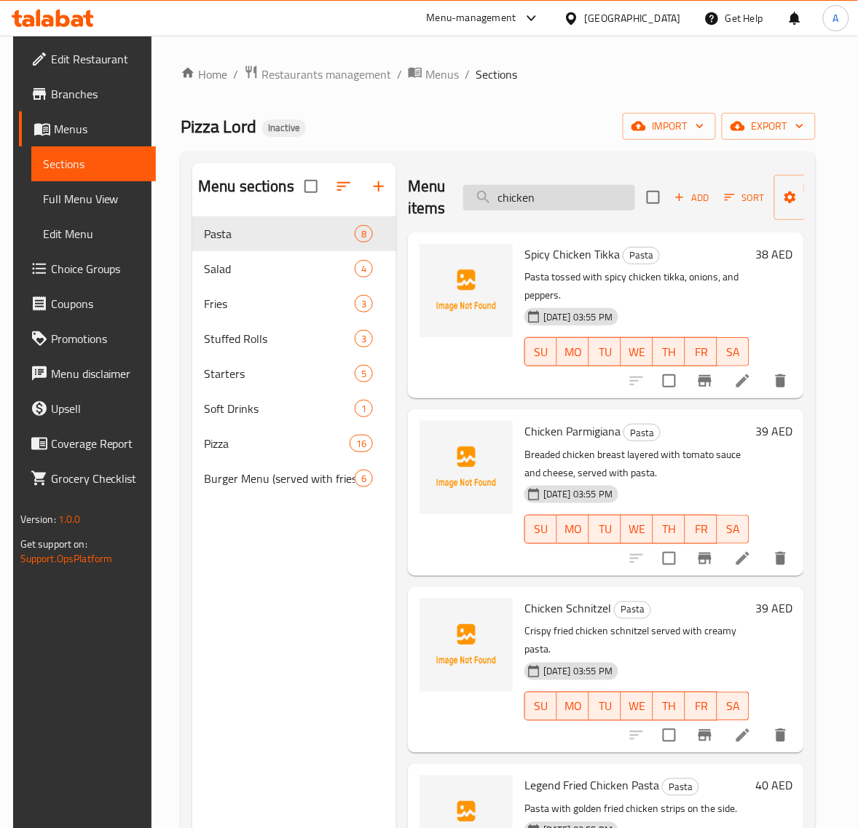
click at [568, 199] on input "chicken" at bounding box center [549, 197] width 172 height 25
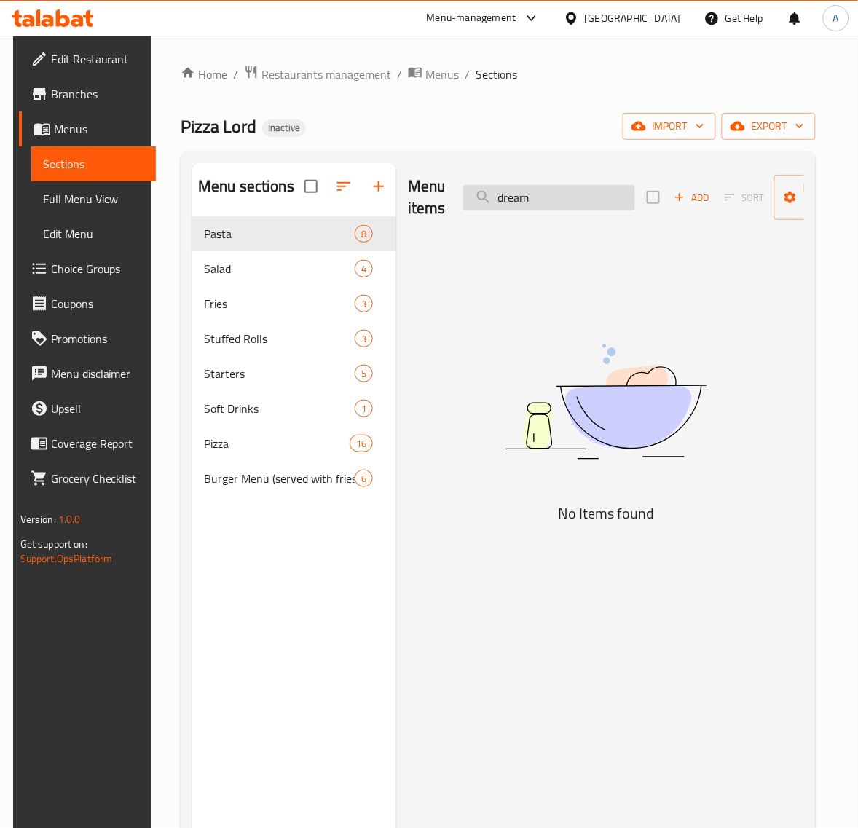
click at [502, 202] on input "dream" at bounding box center [549, 197] width 172 height 25
click at [491, 198] on input "dream" at bounding box center [549, 197] width 172 height 25
type input "chicken dream"
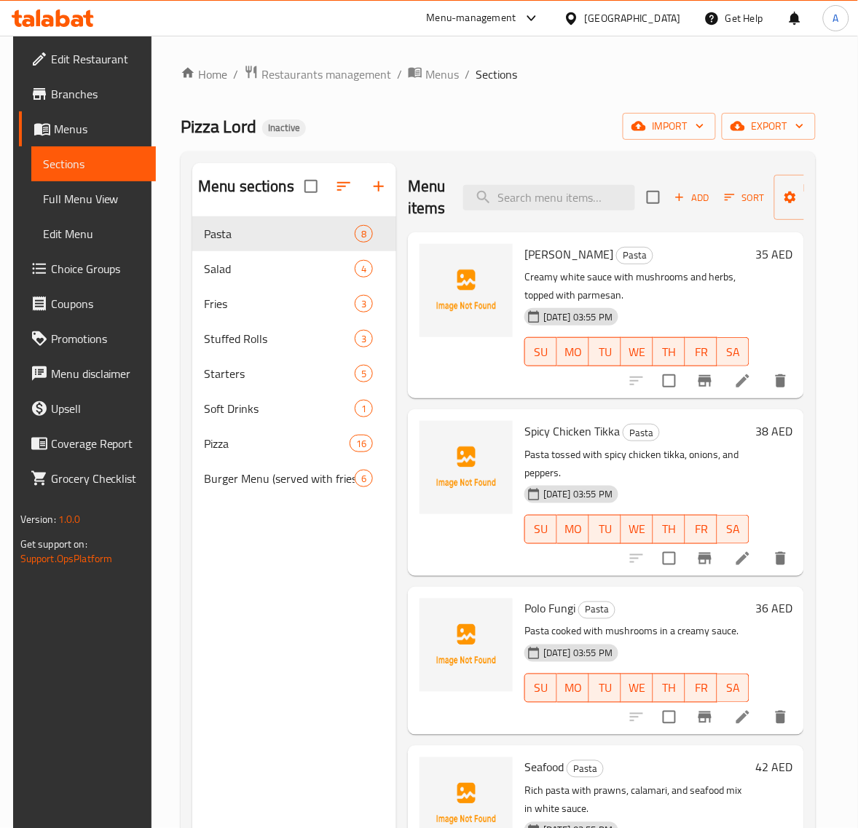
drag, startPoint x: 609, startPoint y: 295, endPoint x: 592, endPoint y: 288, distance: 18.0
click at [609, 295] on p "Creamy white sauce with mushrooms and herbs, topped with parmesan." at bounding box center [636, 286] width 225 height 36
click at [536, 201] on input "search" at bounding box center [549, 197] width 172 height 25
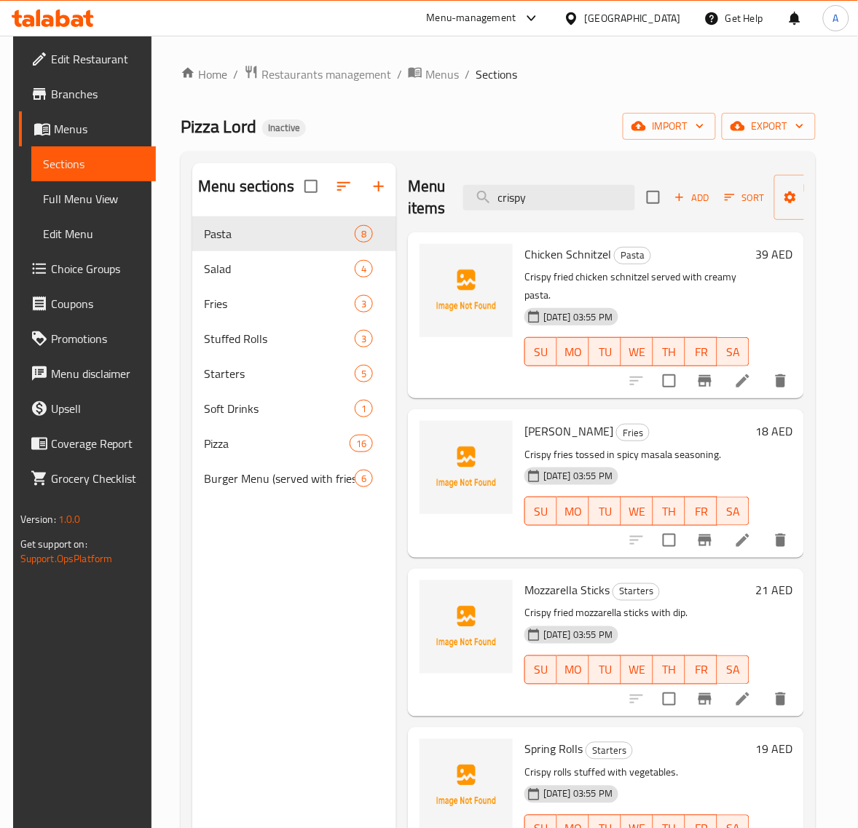
click at [626, 285] on p "Crispy fried chicken schnitzel served with creamy pasta." at bounding box center [636, 286] width 225 height 36
click at [653, 285] on p "Crispy fried chicken schnitzel served with creamy pasta." at bounding box center [636, 286] width 225 height 36
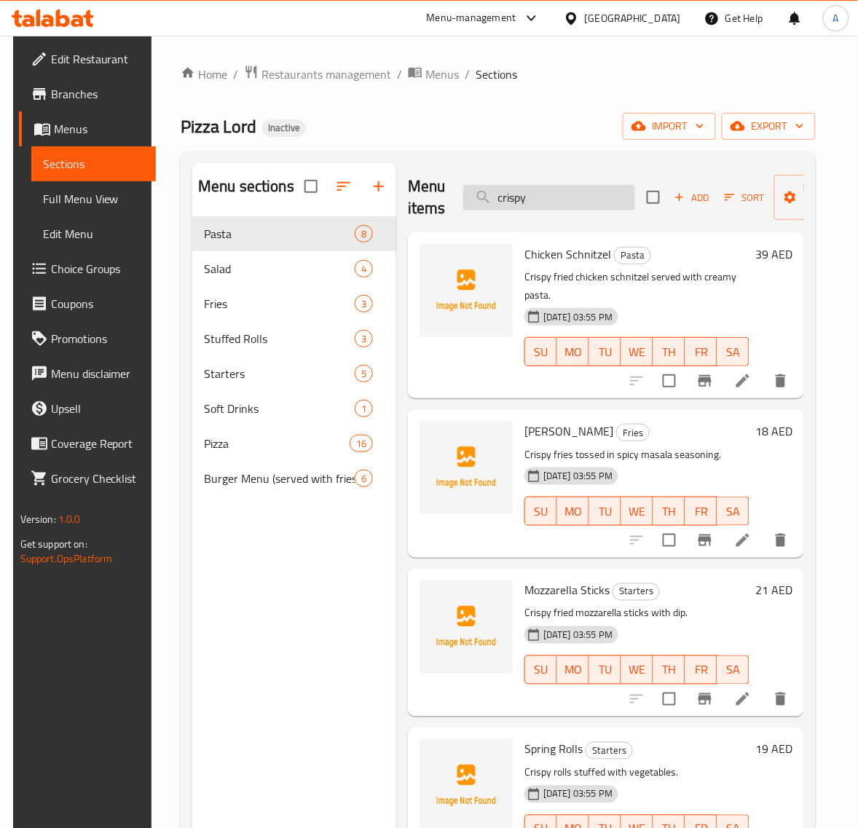
drag, startPoint x: 514, startPoint y: 202, endPoint x: 575, endPoint y: 198, distance: 61.3
click at [514, 202] on input "crispy" at bounding box center [549, 197] width 172 height 25
click at [575, 198] on input "crispy" at bounding box center [549, 197] width 172 height 25
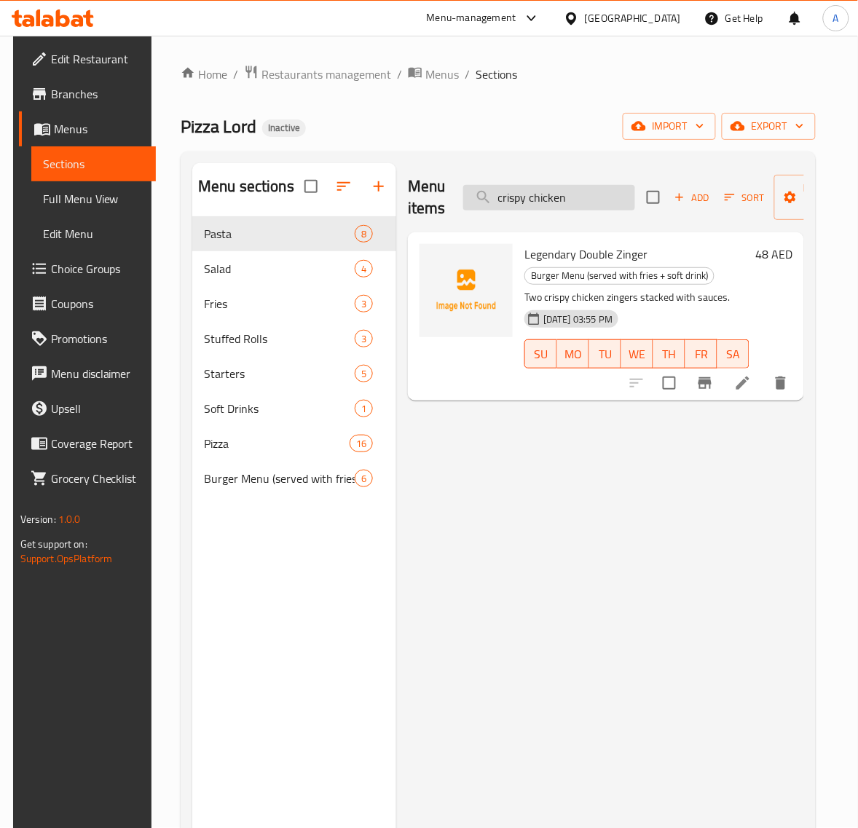
click at [590, 193] on input "crispy chicken" at bounding box center [549, 197] width 172 height 25
type input "crispy chicken burger"
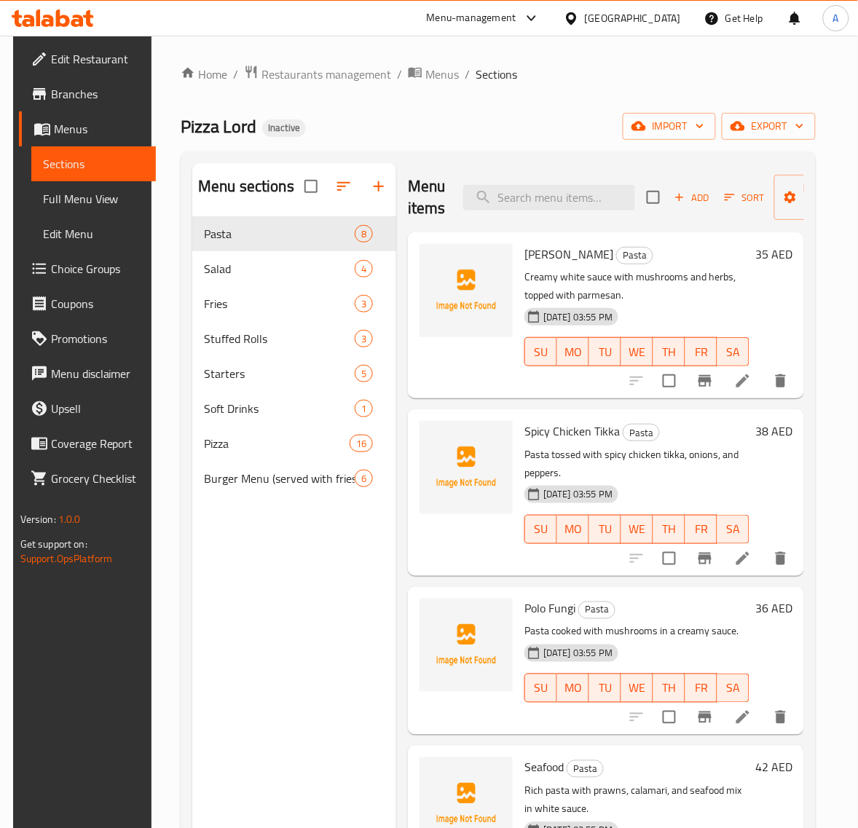
click at [682, 248] on h6 "Alfredo Pasta" at bounding box center [636, 254] width 225 height 20
click at [575, 205] on input "search" at bounding box center [549, 197] width 172 height 25
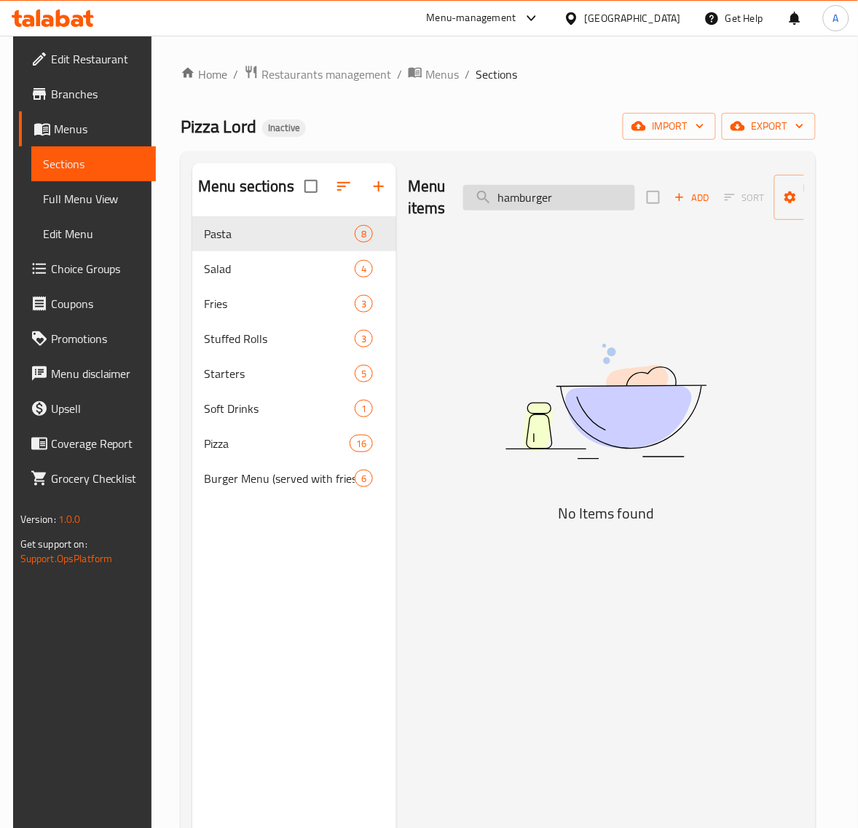
type input "hamburger"
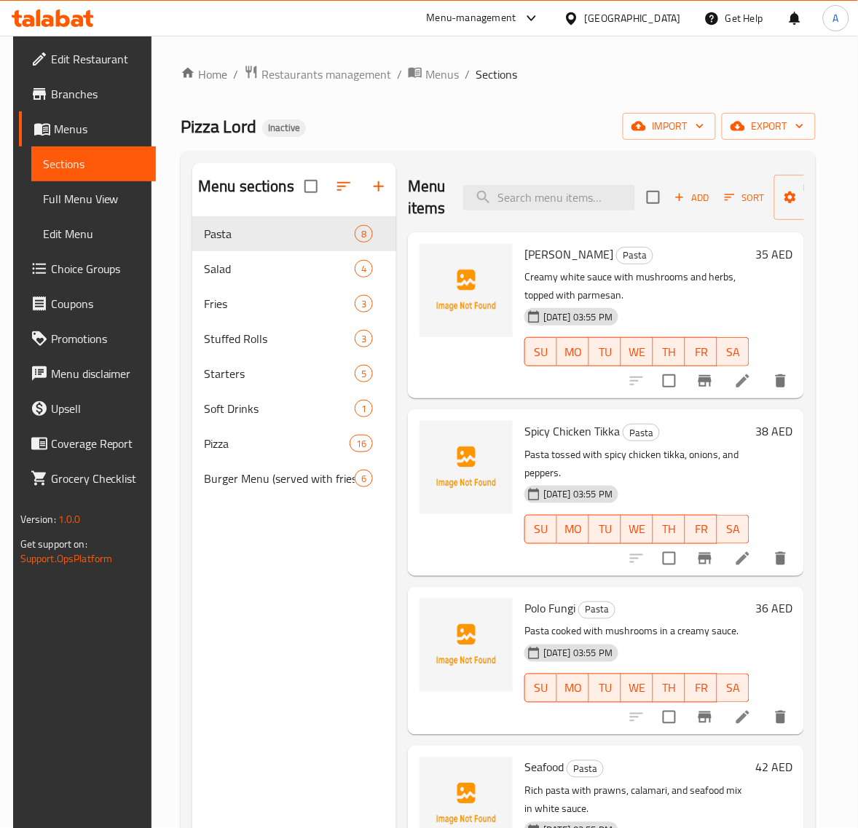
click at [580, 422] on span "Spicy Chicken Tikka" at bounding box center [571, 431] width 95 height 22
click at [505, 198] on input "search" at bounding box center [549, 197] width 172 height 25
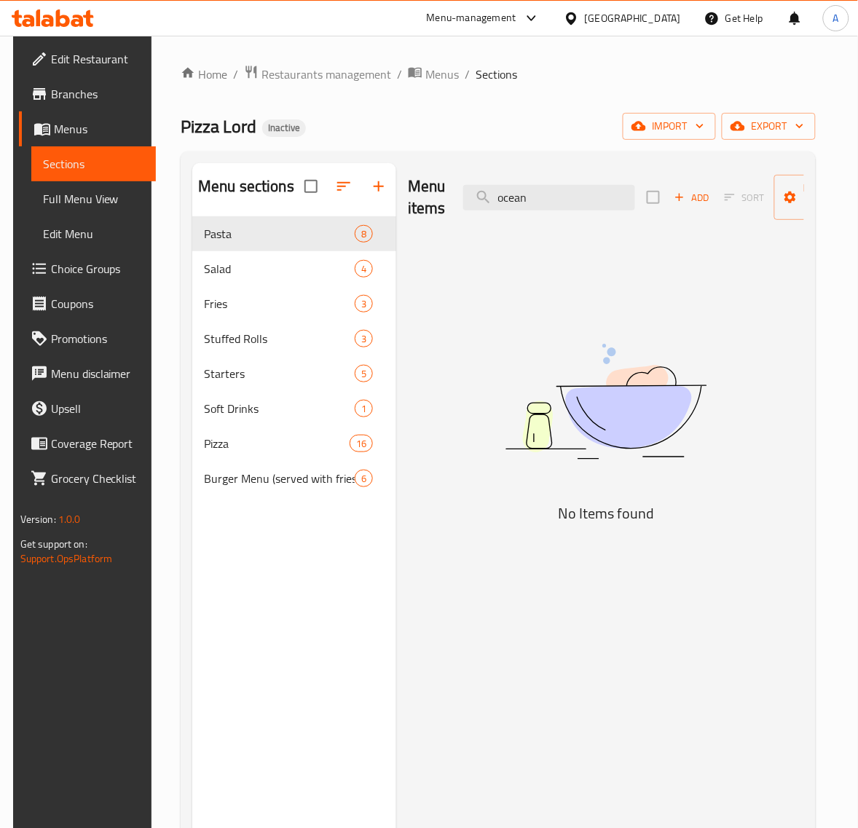
type input "ocean"
drag, startPoint x: 598, startPoint y: 472, endPoint x: 518, endPoint y: 128, distance: 352.9
click at [518, 128] on div "Pizza Lord Inactive import export" at bounding box center [498, 126] width 635 height 27
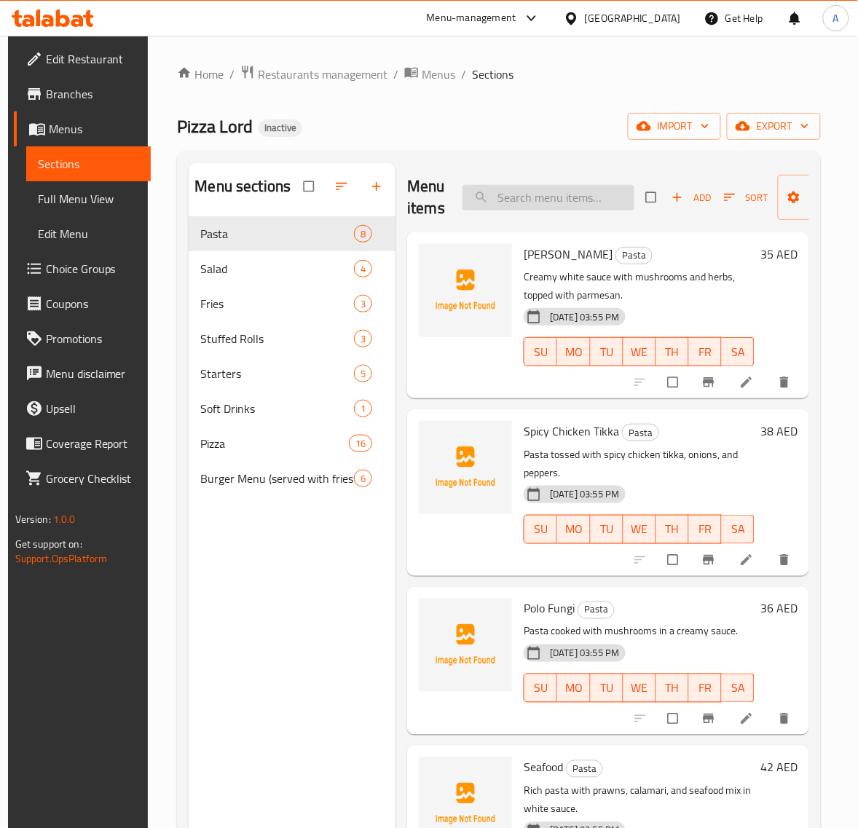
click at [572, 197] on input "search" at bounding box center [548, 197] width 172 height 25
paste input "capo"
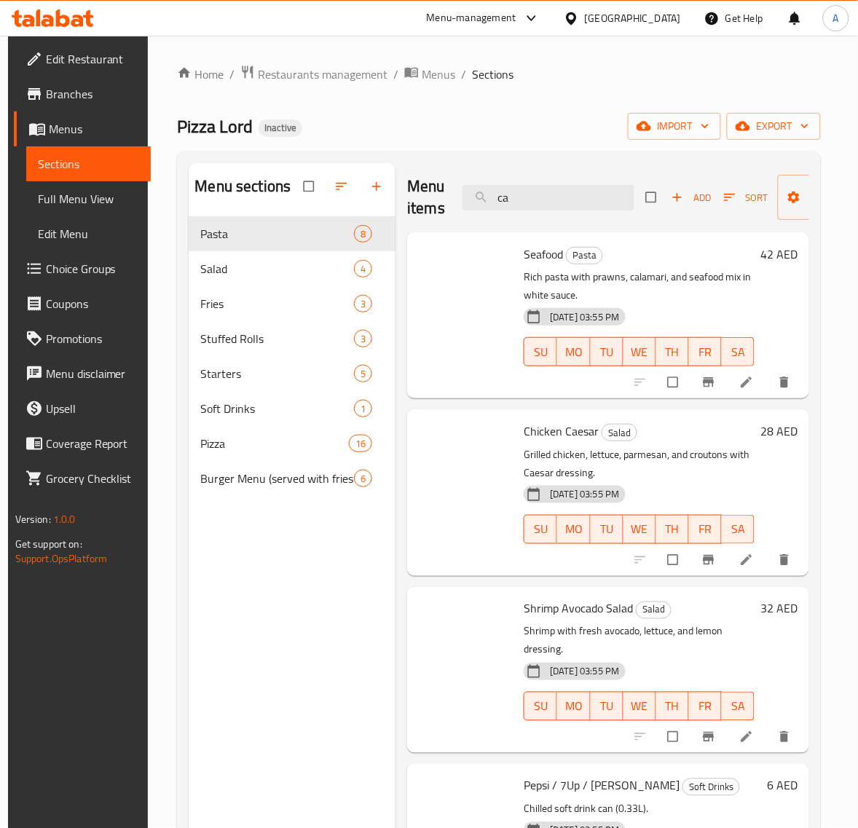
type input "cab"
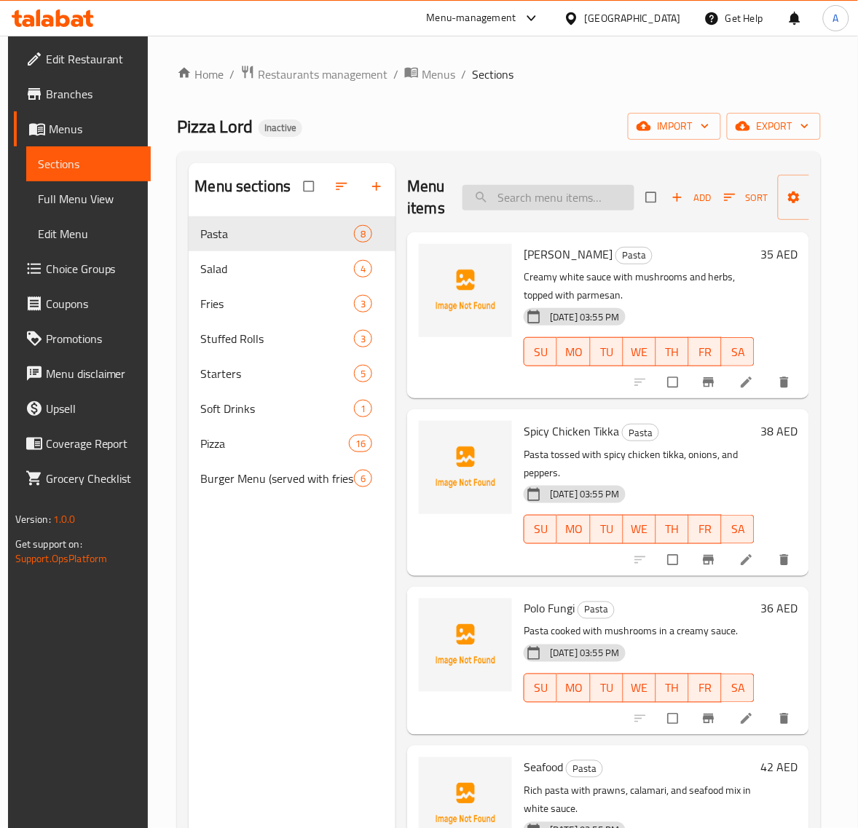
click at [585, 201] on input "search" at bounding box center [548, 197] width 172 height 25
paste input "hamburger"
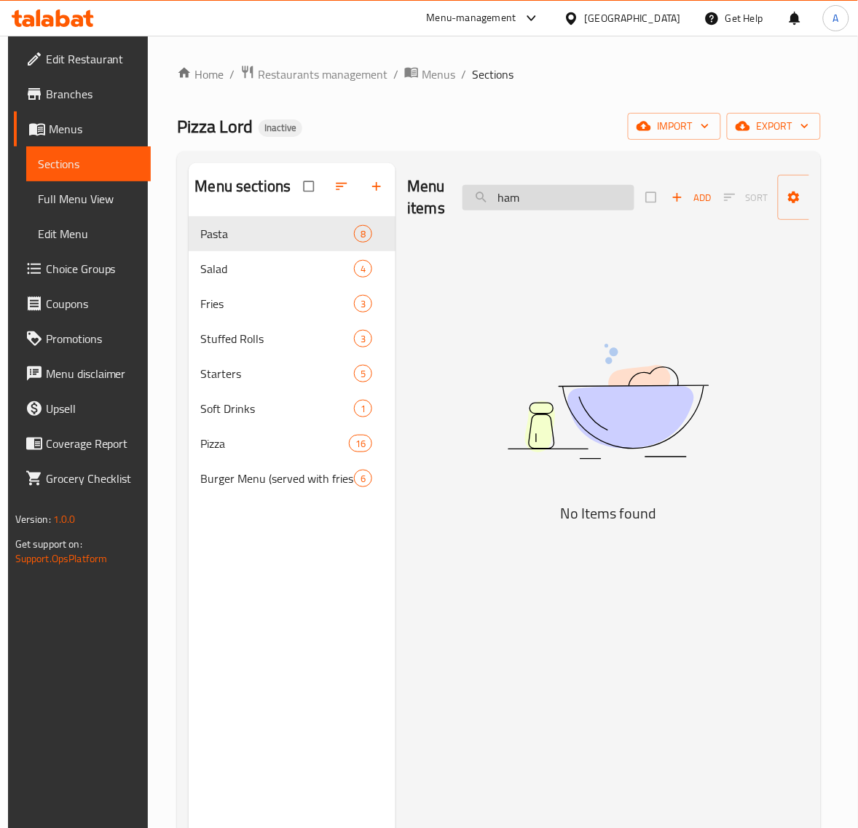
click at [556, 193] on input "ham" at bounding box center [548, 197] width 172 height 25
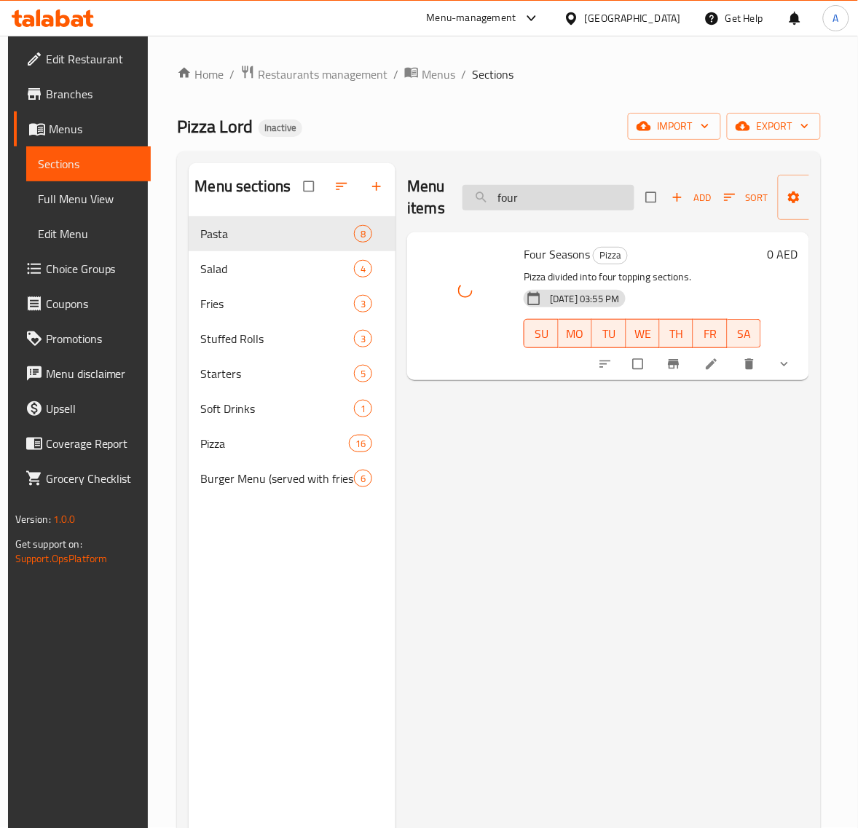
click at [536, 194] on input "four" at bounding box center [548, 197] width 172 height 25
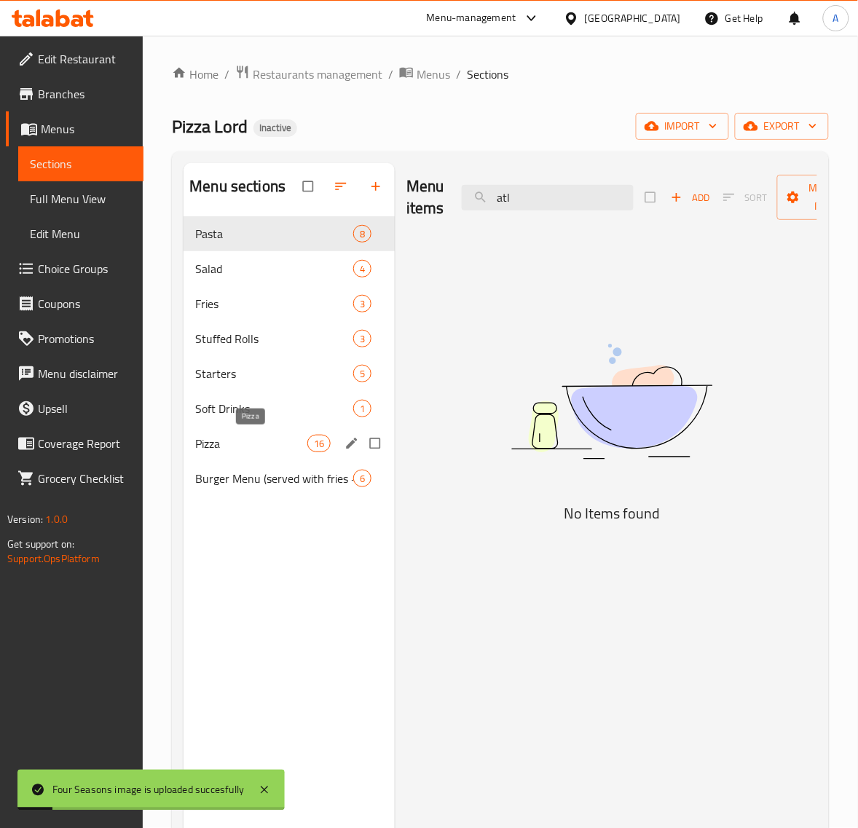
click at [267, 440] on span "Pizza" at bounding box center [251, 443] width 112 height 17
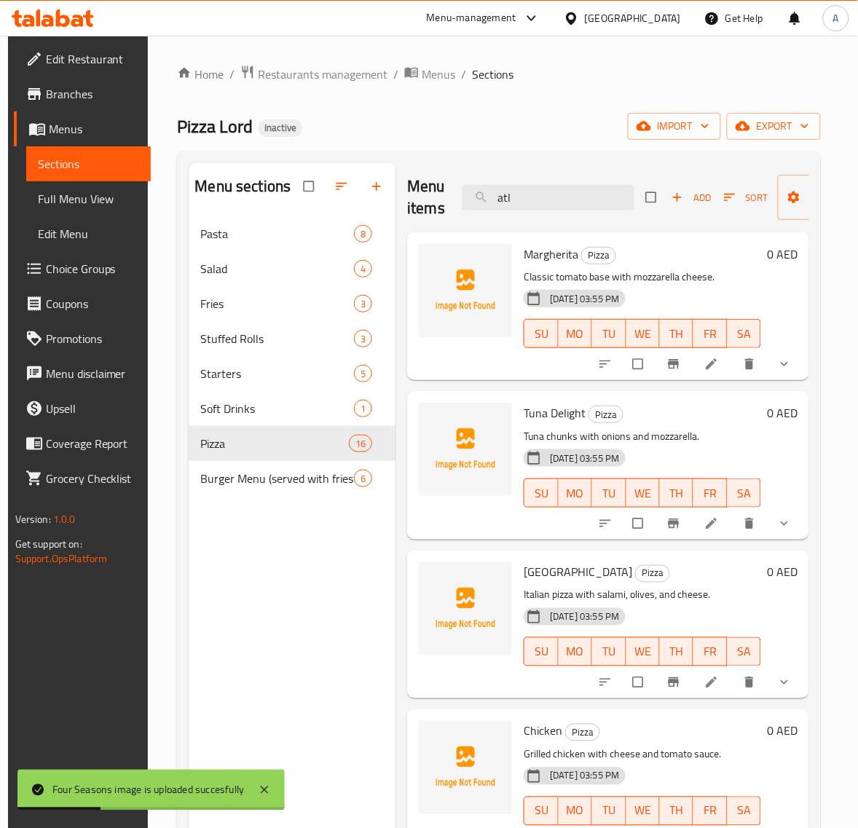
click at [641, 270] on p "Classic tomato base with mozzarella cheese." at bounding box center [641, 277] width 237 height 18
click at [666, 277] on p "Classic tomato base with mozzarella cheese." at bounding box center [641, 277] width 237 height 18
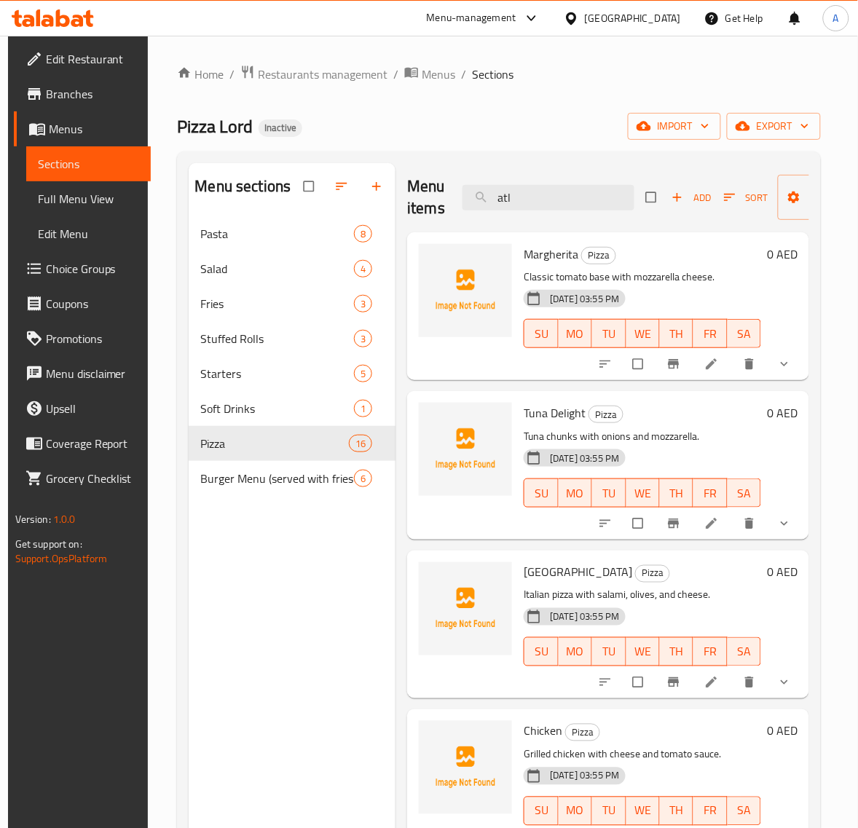
click at [703, 270] on p "Classic tomato base with mozzarella cheese." at bounding box center [641, 277] width 237 height 18
click at [569, 197] on input "atl" at bounding box center [548, 197] width 172 height 25
click at [681, 226] on div "Menu items atl Add Sort Manage items" at bounding box center [608, 197] width 402 height 69
click at [541, 187] on input "atl" at bounding box center [548, 197] width 172 height 25
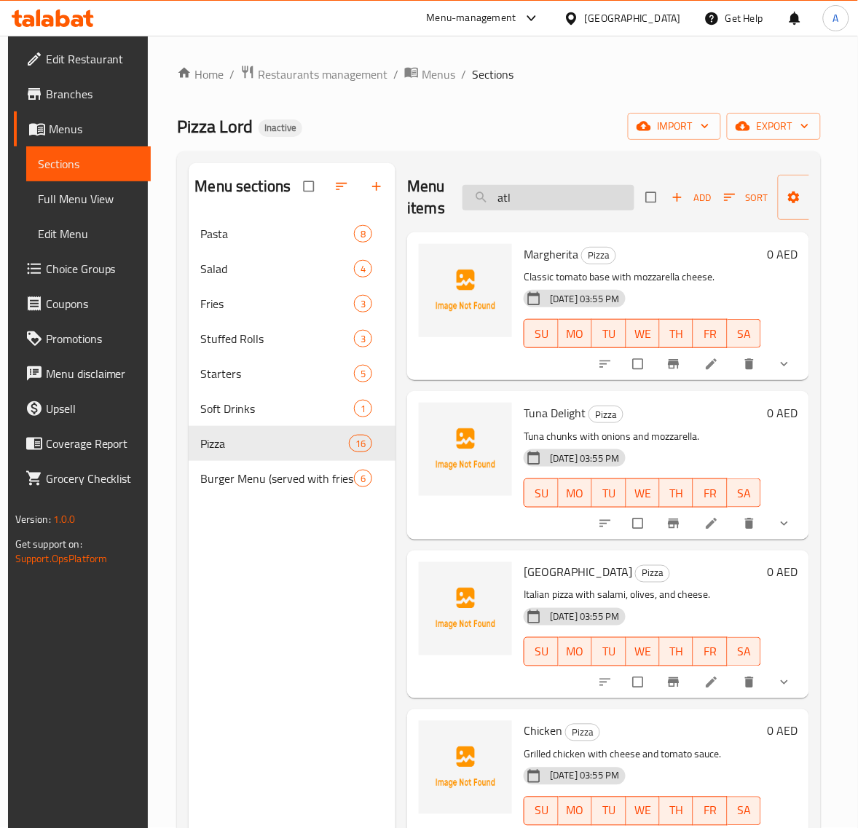
click at [541, 187] on input "atl" at bounding box center [548, 197] width 172 height 25
paste input "BBQ Chicken"
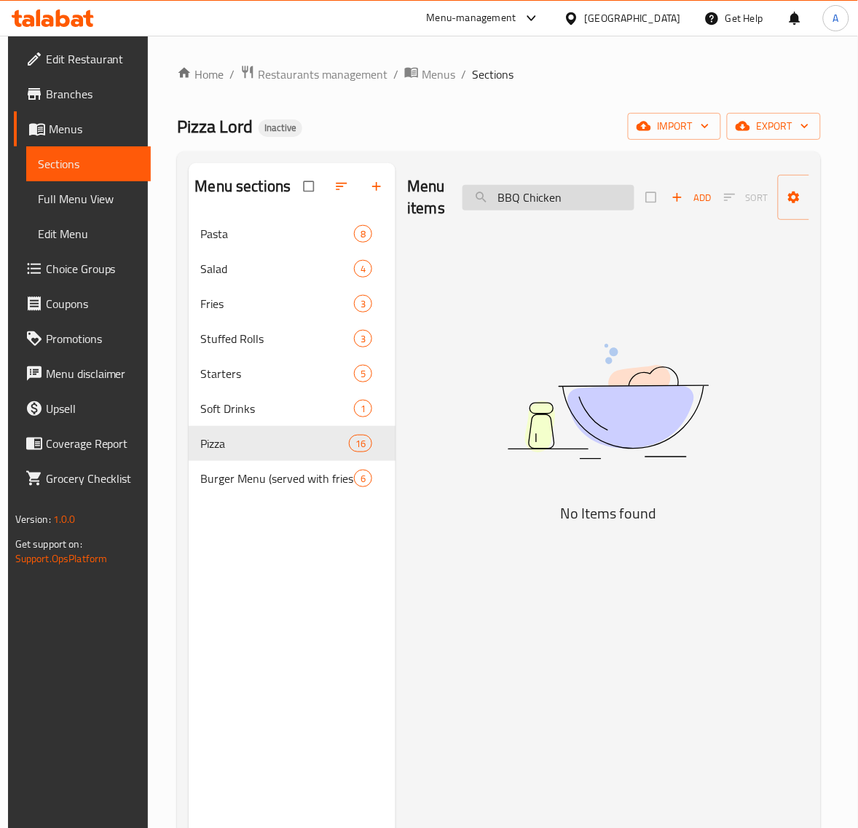
click at [563, 195] on input "BBQ Chicken" at bounding box center [548, 197] width 172 height 25
click at [543, 197] on input "BBQ Chicken" at bounding box center [548, 197] width 172 height 25
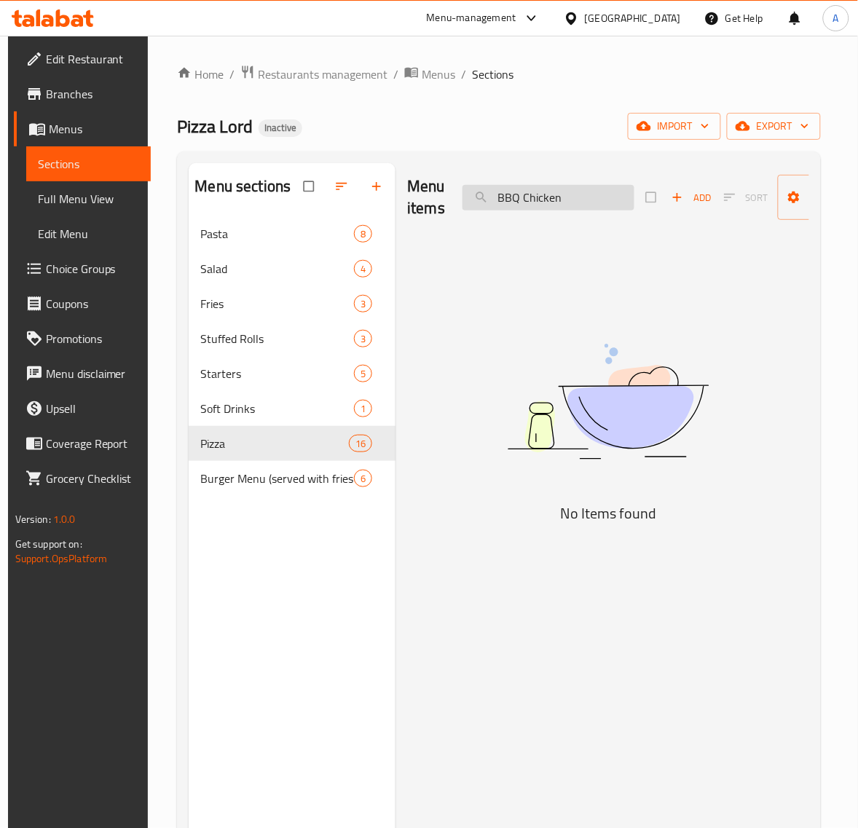
click at [543, 197] on input "BBQ Chicken" at bounding box center [548, 197] width 172 height 25
paste input "osto"
click at [539, 189] on input "Boston" at bounding box center [548, 197] width 172 height 25
paste input "[GEOGRAPHIC_DATA]"
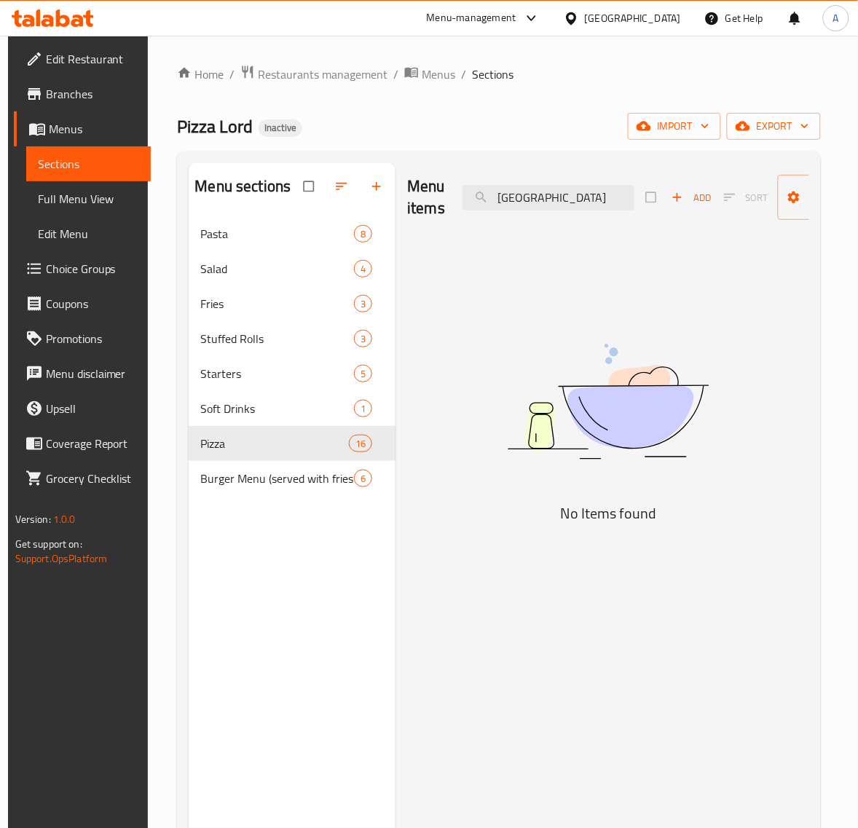
type input "[GEOGRAPHIC_DATA]"
click at [576, 288] on div "Menu items Creta Add Sort Manage items No Items found" at bounding box center [602, 577] width 414 height 828
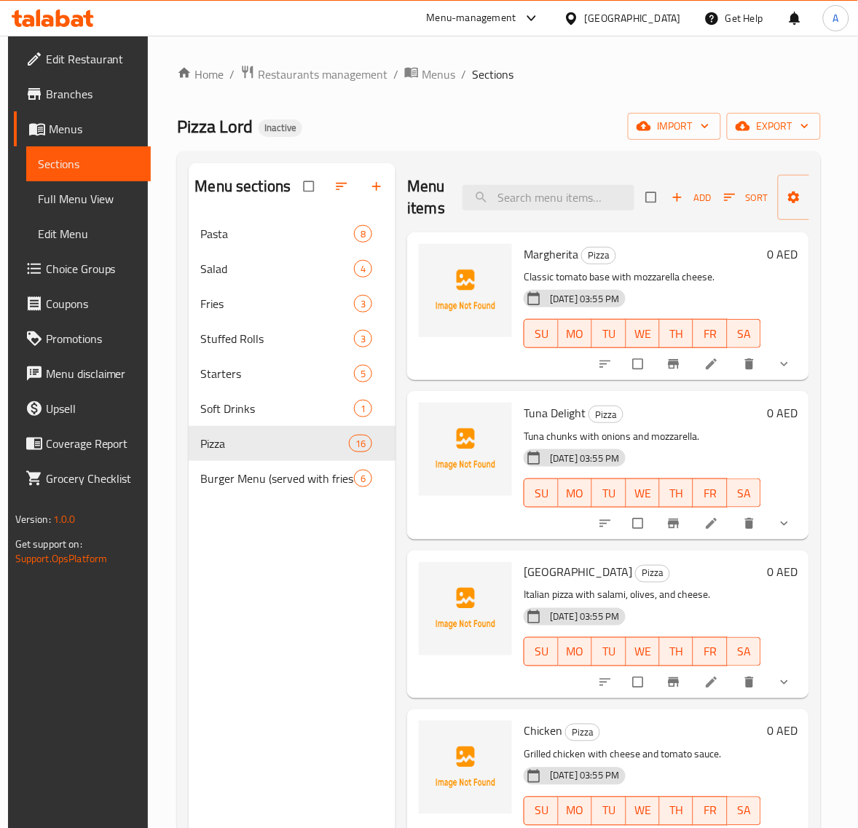
click at [572, 212] on div "Menu items Add Sort Manage items" at bounding box center [608, 197] width 402 height 69
click at [554, 201] on input "search" at bounding box center [548, 197] width 172 height 25
paste input "[GEOGRAPHIC_DATA]"
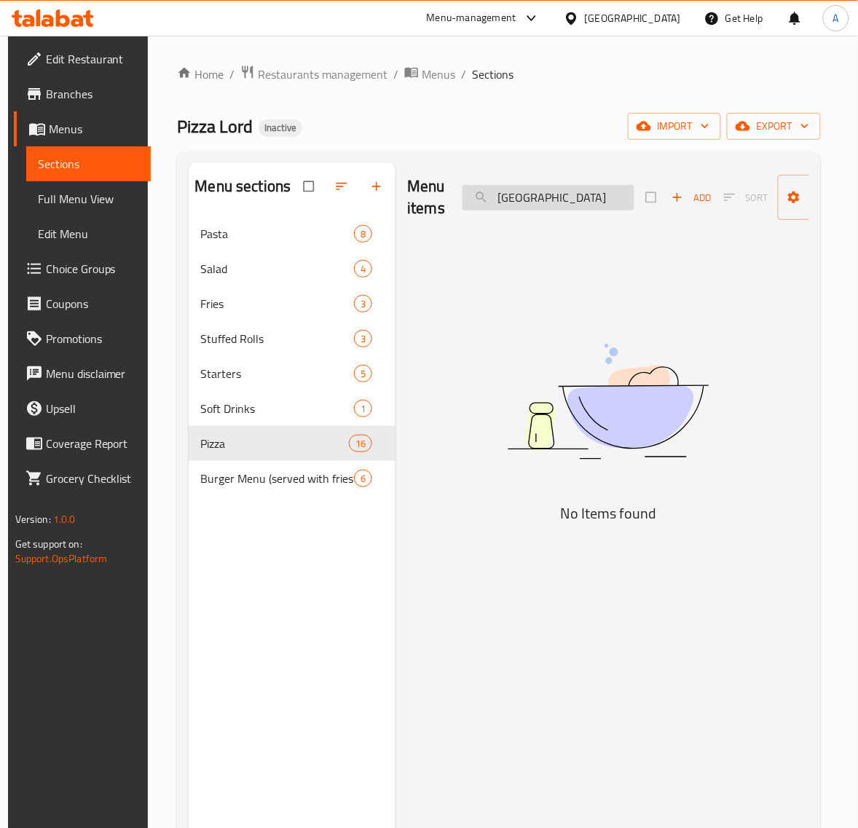
click at [550, 185] on input "[GEOGRAPHIC_DATA]" at bounding box center [548, 197] width 172 height 25
click at [550, 190] on input "[GEOGRAPHIC_DATA]" at bounding box center [548, 197] width 172 height 25
paste input "Deluxe"
click at [558, 201] on input "Deluxe" at bounding box center [548, 197] width 172 height 25
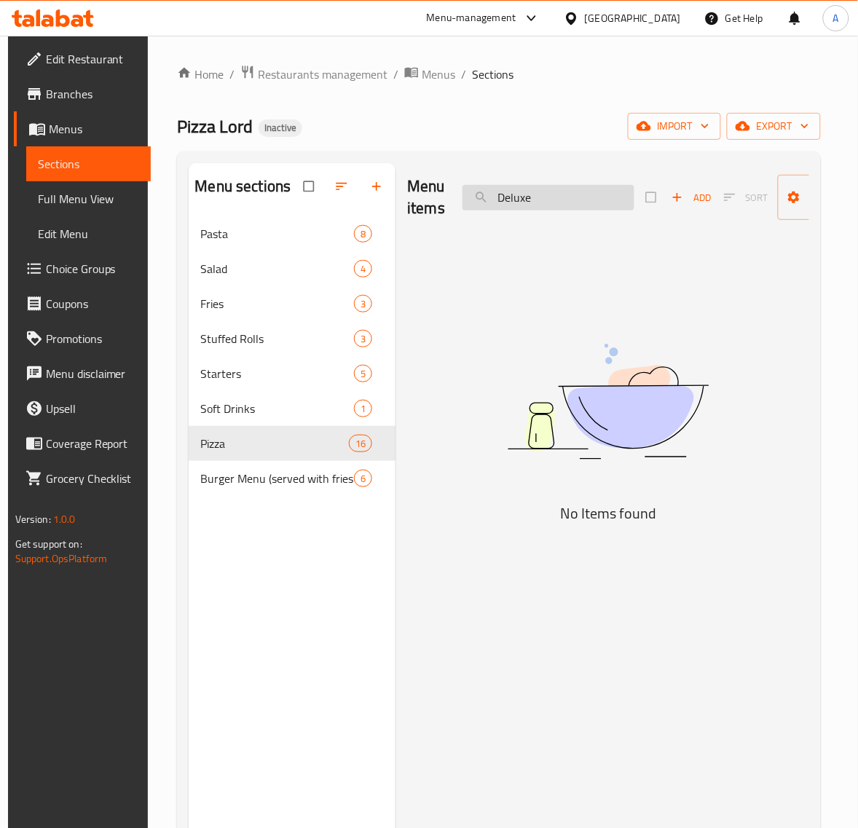
paste input "Fresh Garden"
click at [592, 194] on input "Fresh Garden" at bounding box center [548, 197] width 172 height 25
paste input "[US_STATE]"
click at [540, 191] on input "[US_STATE]" at bounding box center [548, 197] width 172 height 25
paste input "[US_STATE]"
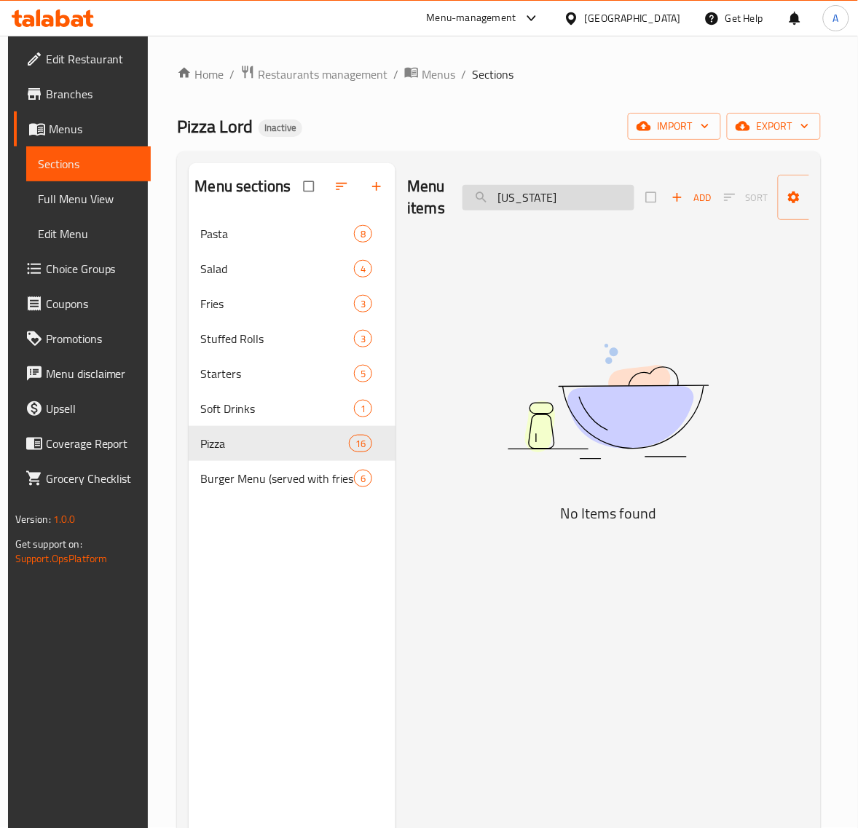
click at [554, 194] on input "[US_STATE]" at bounding box center [548, 197] width 172 height 25
paste input "Mafiosi"
click at [551, 202] on input "Mafiosi" at bounding box center [548, 197] width 172 height 25
type input "maf"
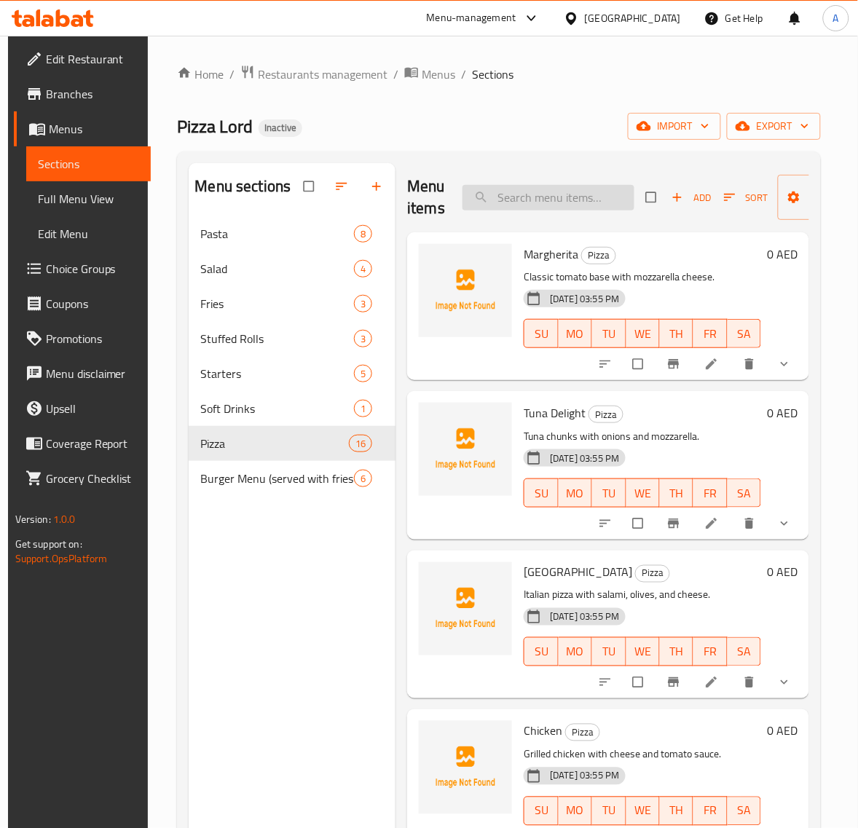
click at [534, 202] on input "search" at bounding box center [548, 197] width 172 height 25
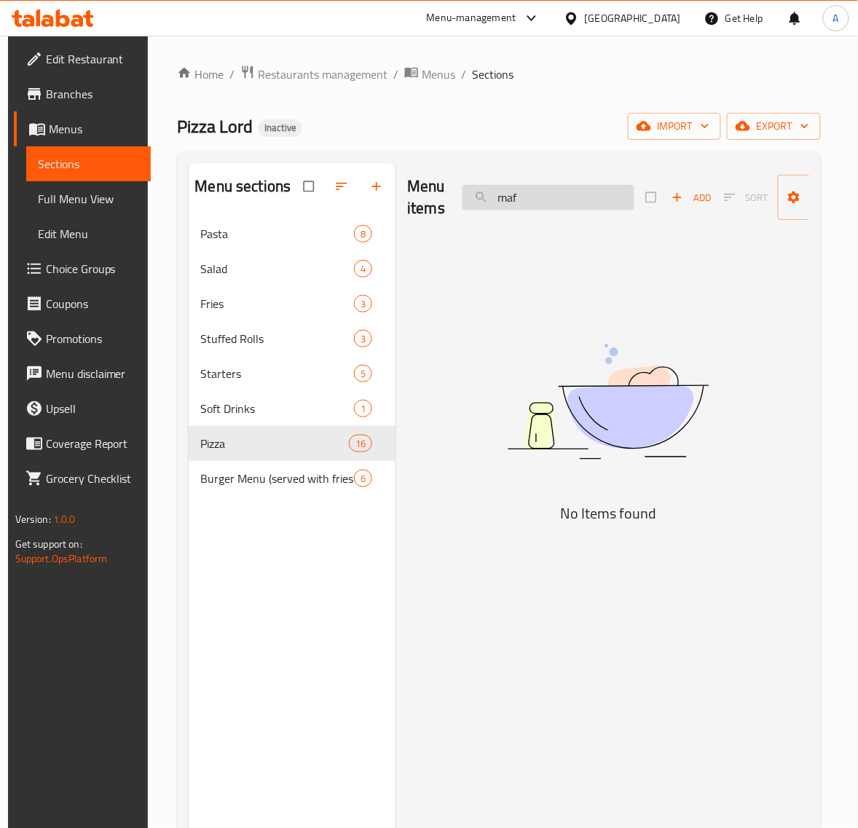
click at [518, 195] on input "maf" at bounding box center [548, 197] width 172 height 25
paste input "Margherita"
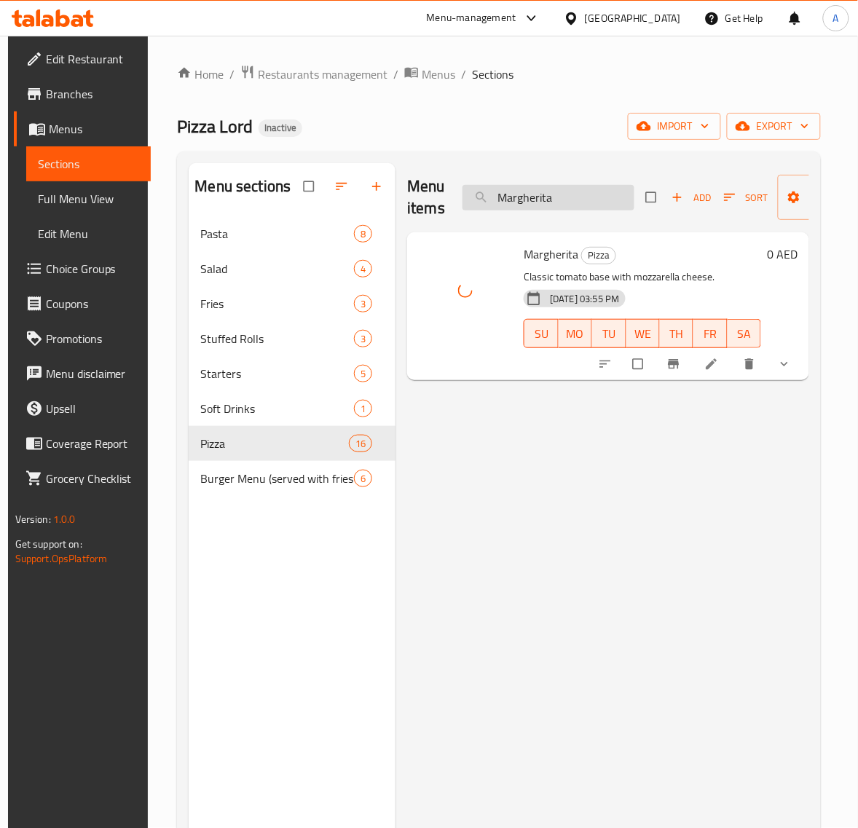
click at [591, 194] on input "Margherita" at bounding box center [548, 197] width 172 height 25
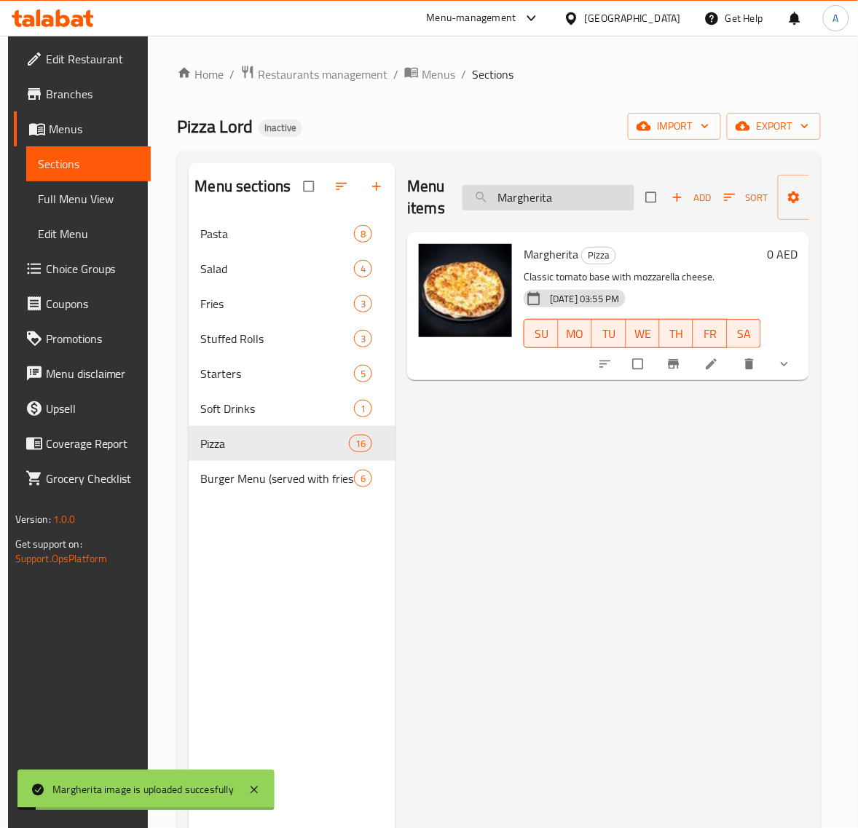
click at [591, 194] on input "Margherita" at bounding box center [548, 197] width 172 height 25
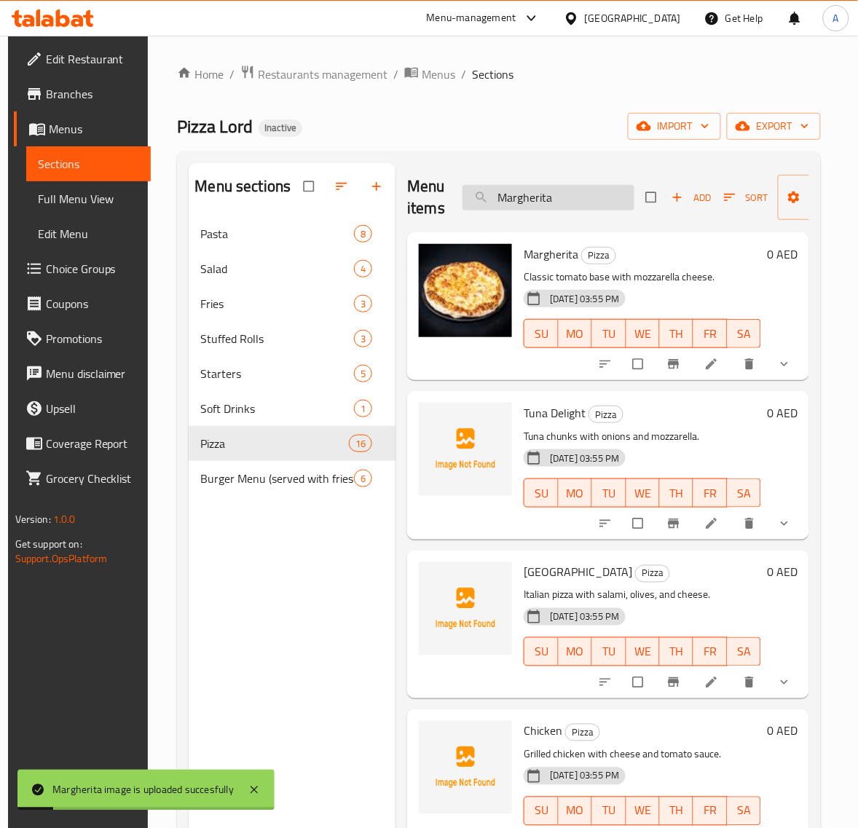
paste input "Numex"
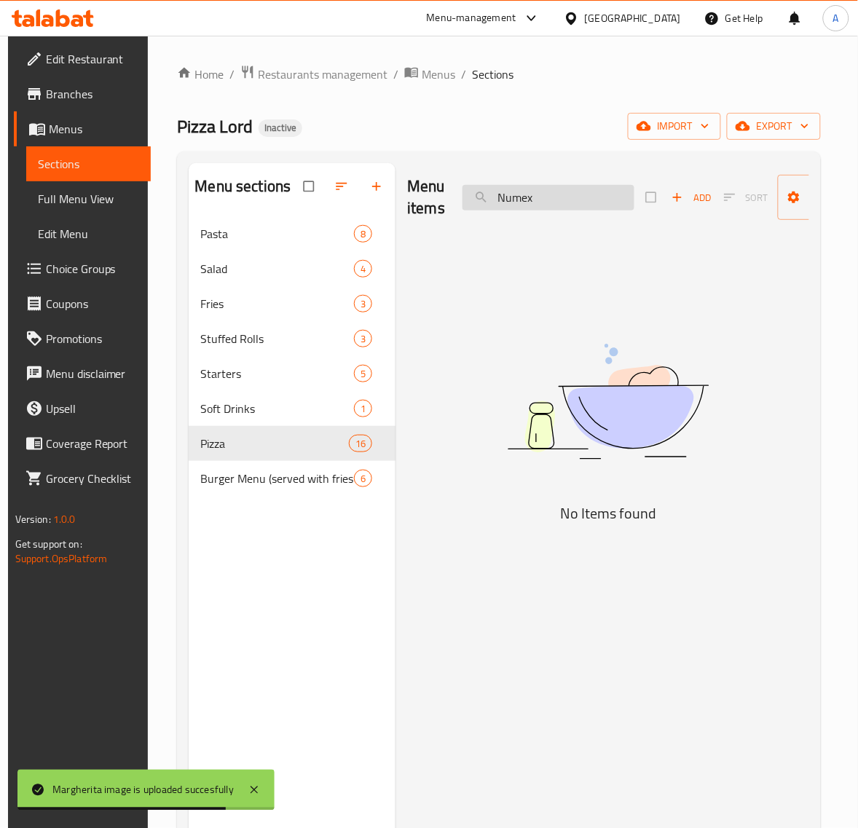
click at [540, 191] on input "Numex" at bounding box center [548, 197] width 172 height 25
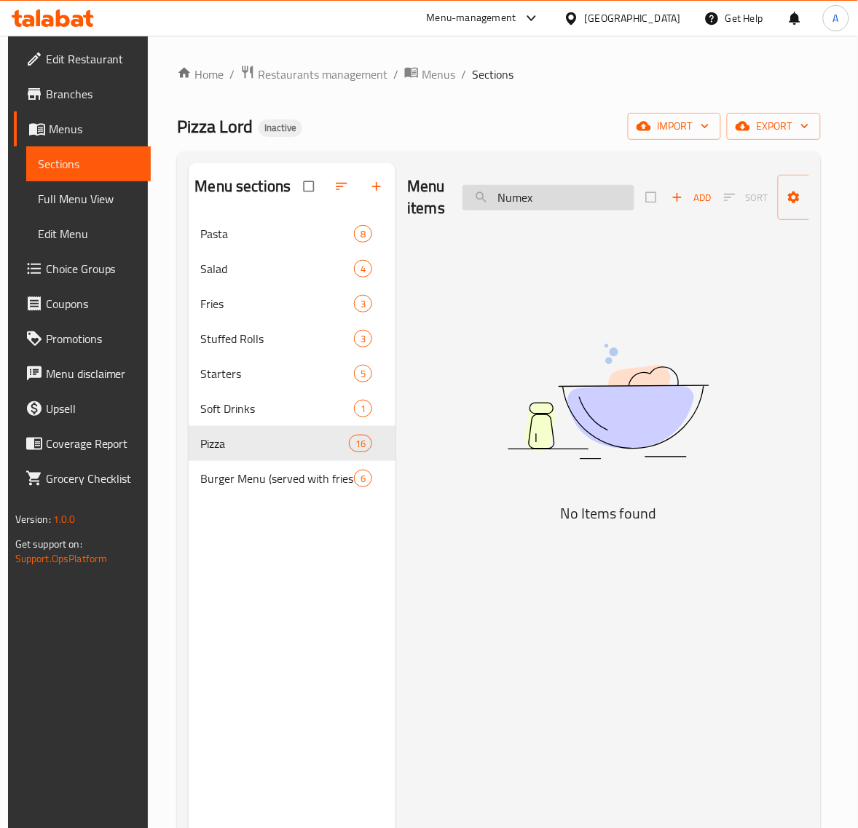
click at [612, 194] on input "Numex" at bounding box center [548, 197] width 172 height 25
paste input "Pasta de Luxe"
click at [559, 190] on input "Pasta de Luxe" at bounding box center [548, 197] width 172 height 25
paste input "izza Hollondais"
drag, startPoint x: 526, startPoint y: 199, endPoint x: 180, endPoint y: 199, distance: 345.8
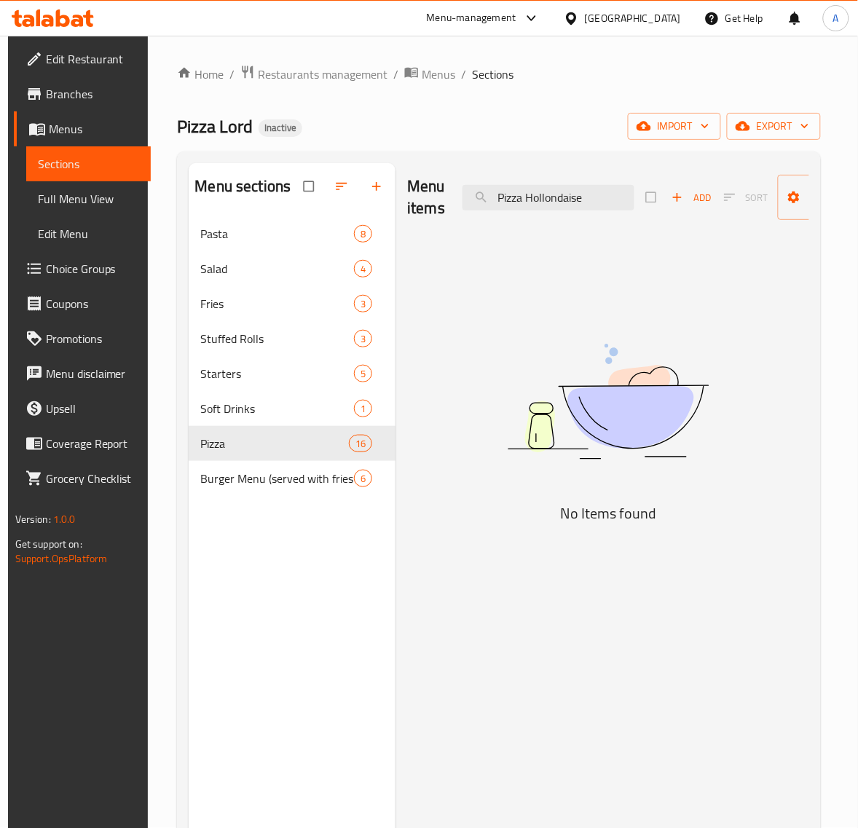
click at [137, 199] on div "Edit Restaurant Branches Menus Sections Full Menu View Edit Menu Choice Groups …" at bounding box center [429, 534] width 842 height 996
click at [575, 195] on input "Hollondaise" at bounding box center [548, 197] width 172 height 25
drag, startPoint x: 468, startPoint y: 191, endPoint x: 588, endPoint y: 208, distance: 121.3
click at [468, 191] on input "Hollond" at bounding box center [548, 197] width 172 height 25
click at [588, 208] on input "Hollond" at bounding box center [548, 197] width 172 height 25
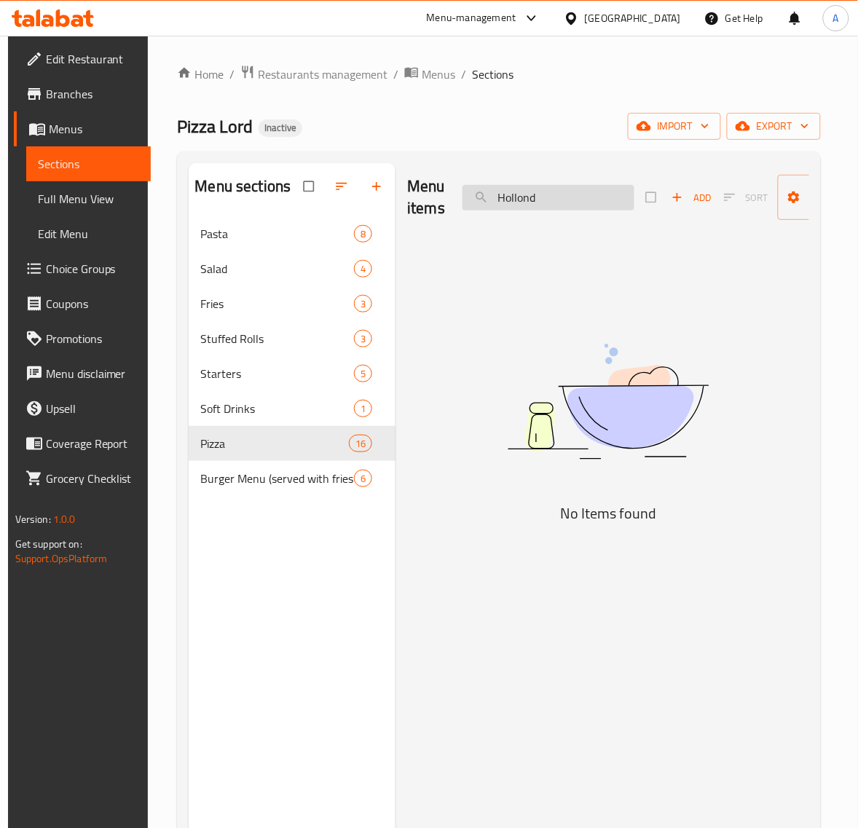
paste input "Pizza Tuna Delight"
click at [515, 206] on input "Pizza Tuna Delight" at bounding box center [548, 197] width 172 height 25
click at [547, 198] on input "Tuna Delight" at bounding box center [548, 197] width 172 height 25
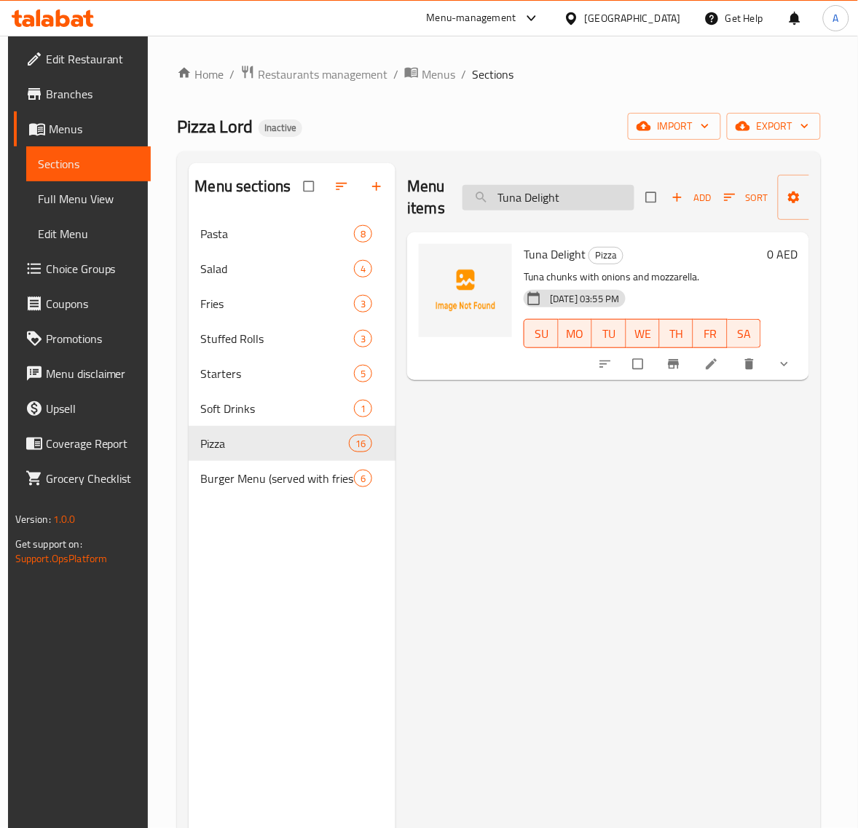
click at [547, 198] on input "Tuna Delight" at bounding box center [548, 197] width 172 height 25
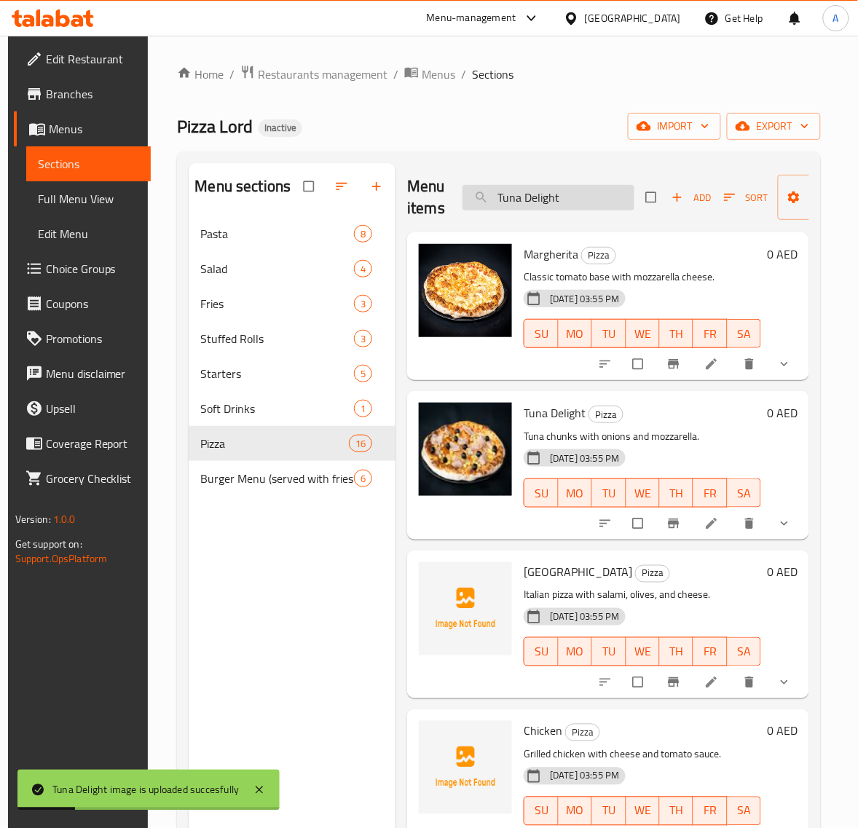
click at [521, 200] on input "Tuna Delight" at bounding box center [548, 197] width 172 height 25
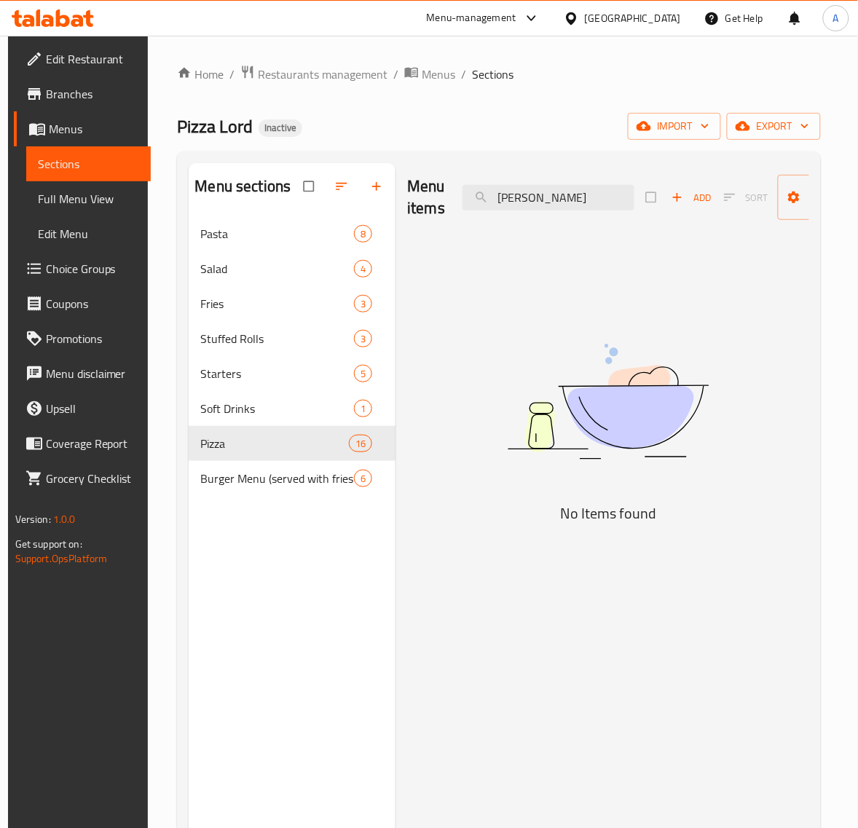
click at [532, 179] on div "Menu items [PERSON_NAME] Add Sort Manage items" at bounding box center [608, 197] width 402 height 69
click at [521, 206] on input "[PERSON_NAME]" at bounding box center [548, 197] width 172 height 25
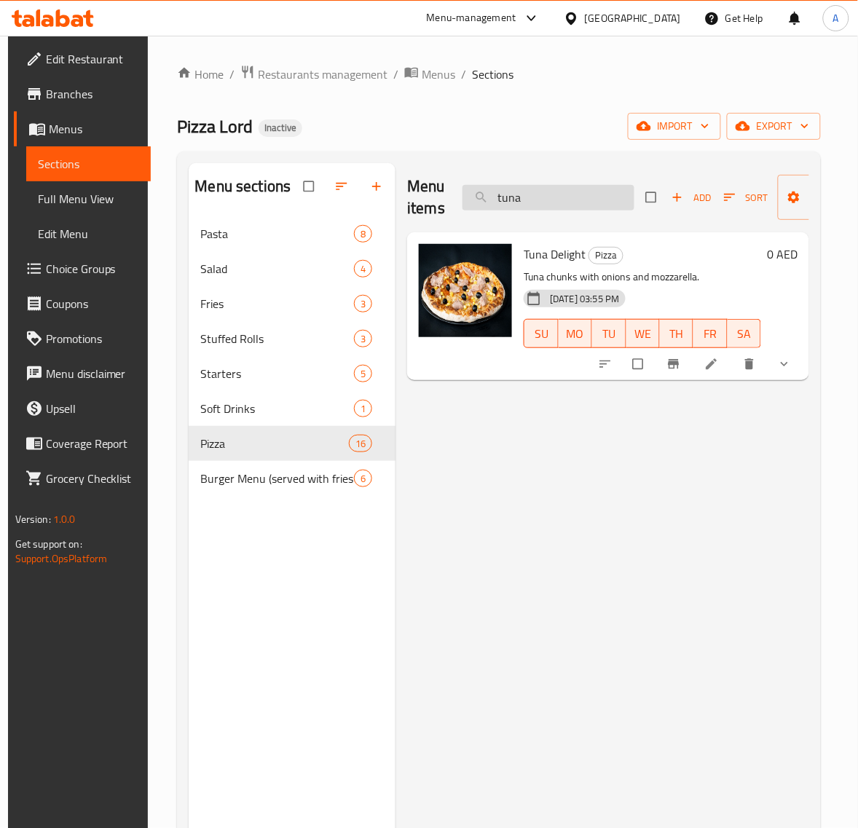
click at [576, 194] on input "tuna" at bounding box center [548, 197] width 172 height 25
paste input "artichokes"
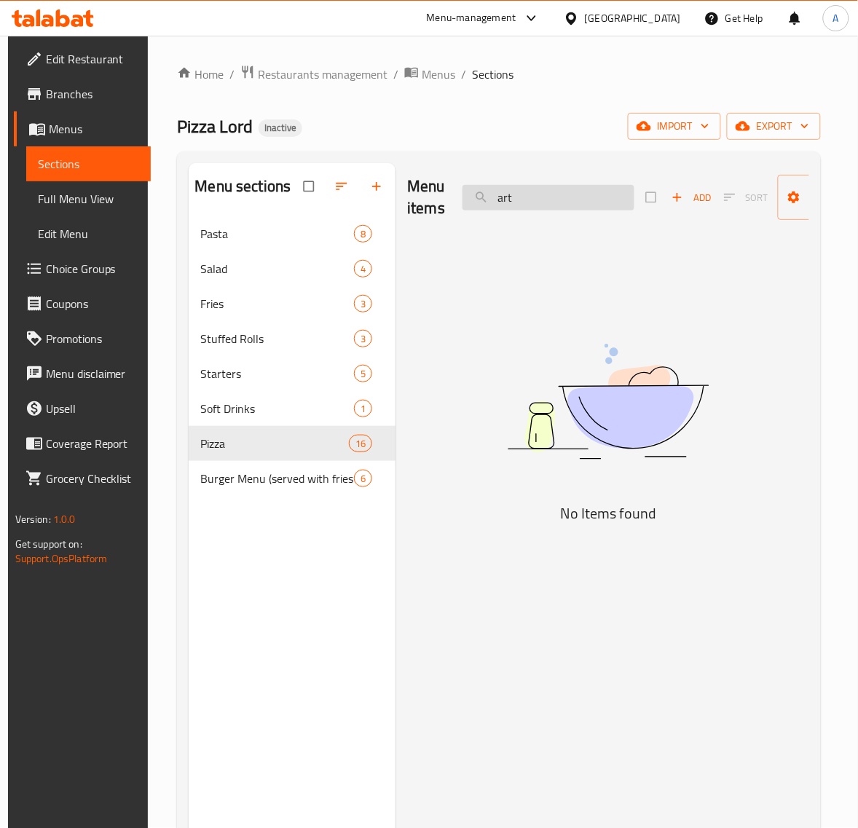
click at [546, 202] on input "art" at bounding box center [548, 197] width 172 height 25
paste input "bacon"
click at [588, 194] on input "bacon" at bounding box center [548, 197] width 172 height 25
paste input "Beef Patty"
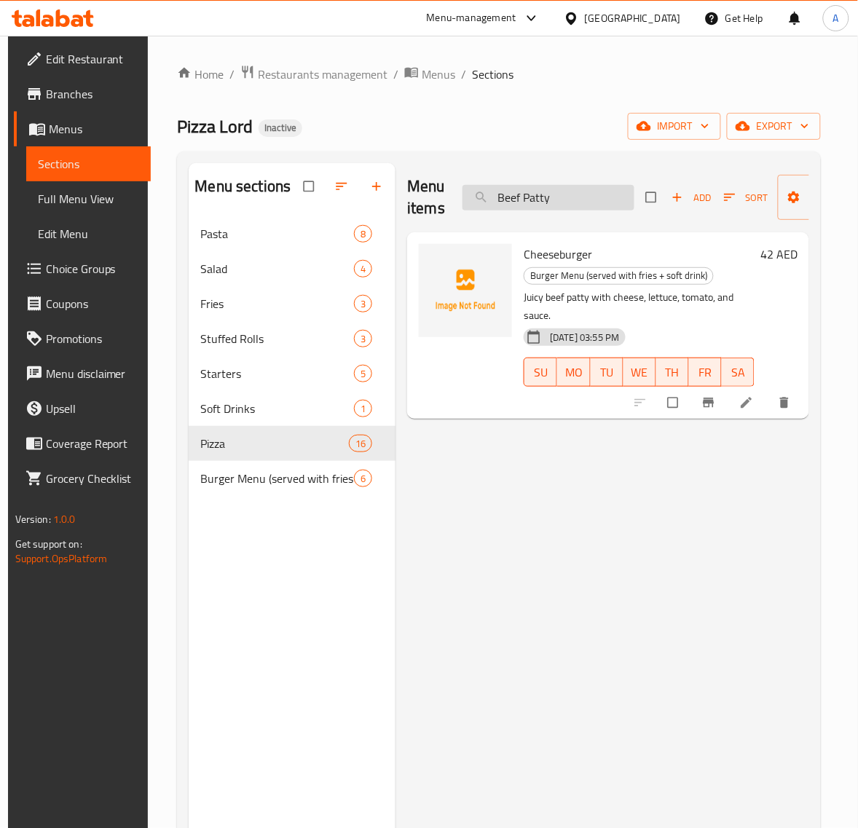
click at [569, 188] on input "Beef Patty" at bounding box center [548, 197] width 172 height 25
paste input "broccoli"
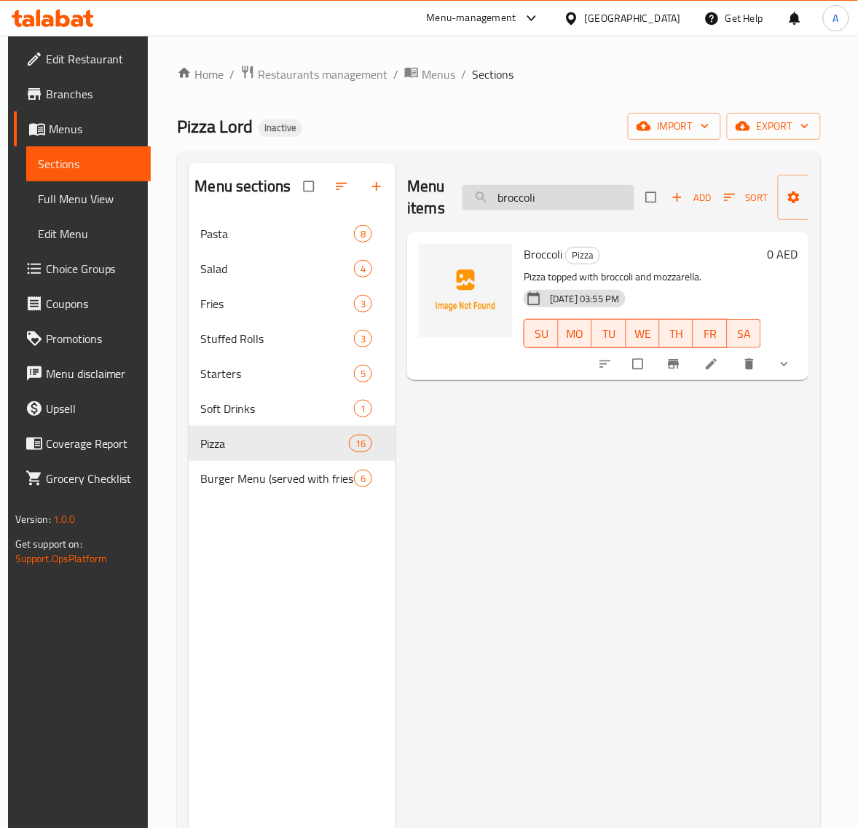
click at [572, 199] on input "broccoli" at bounding box center [548, 197] width 172 height 25
paste input "Capricciosa"
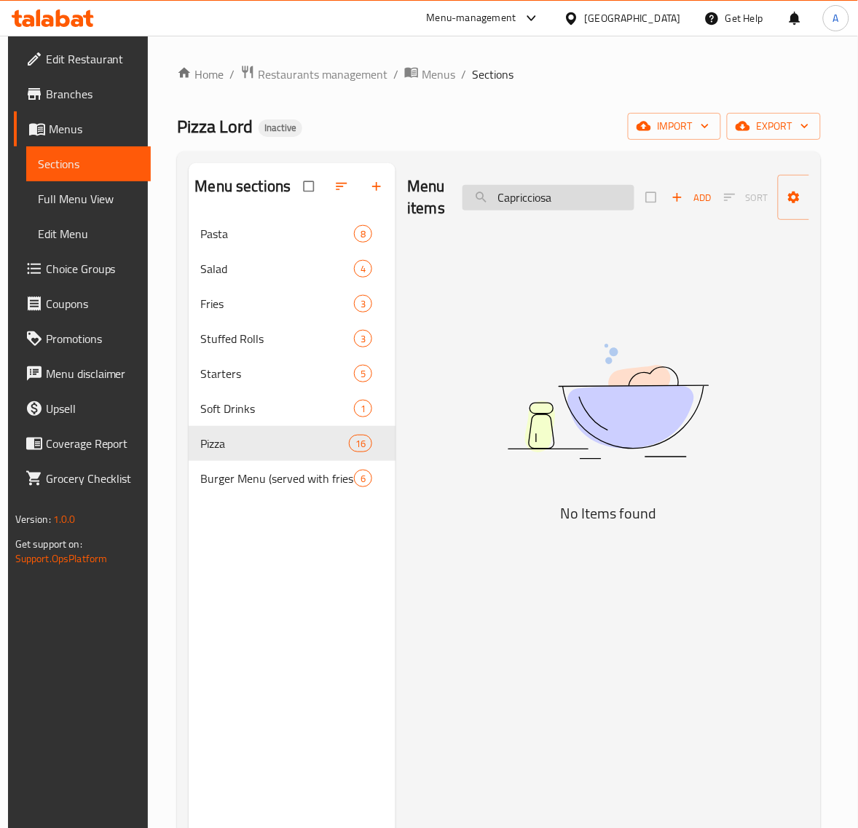
click at [542, 212] on div "Menu items Capricciosa Add Sort Manage items" at bounding box center [608, 197] width 402 height 69
click at [547, 199] on input "Capricciosa" at bounding box center [548, 197] width 172 height 25
paste input "[PERSON_NAME]"
click at [557, 206] on input "Chicken Patty" at bounding box center [548, 197] width 172 height 25
paste input "corn"
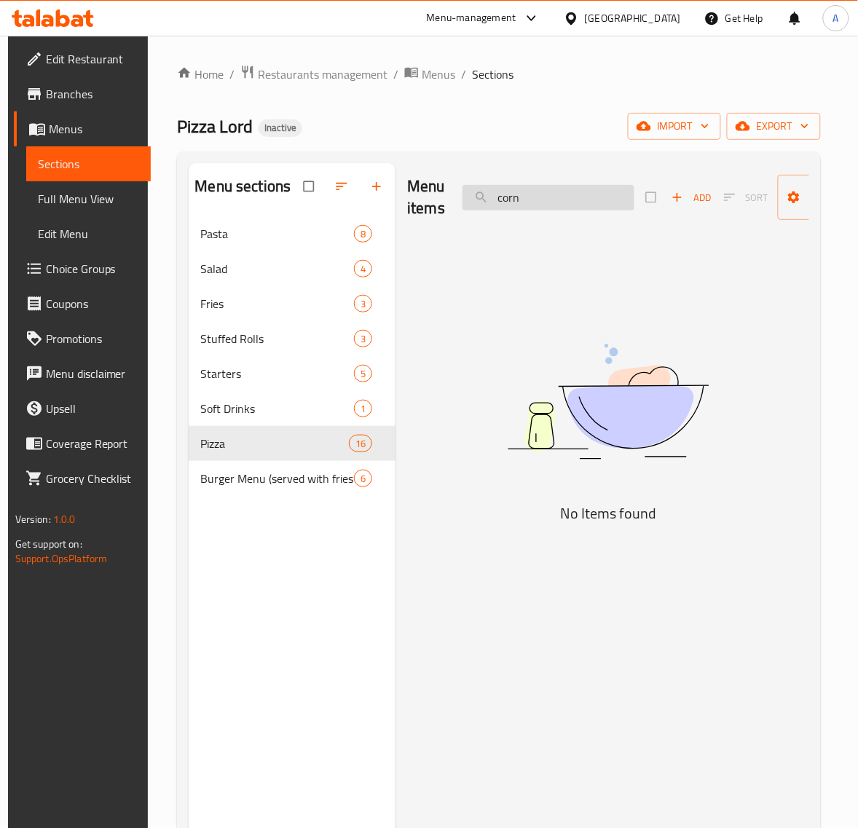
click at [548, 197] on input "corn" at bounding box center [548, 197] width 172 height 25
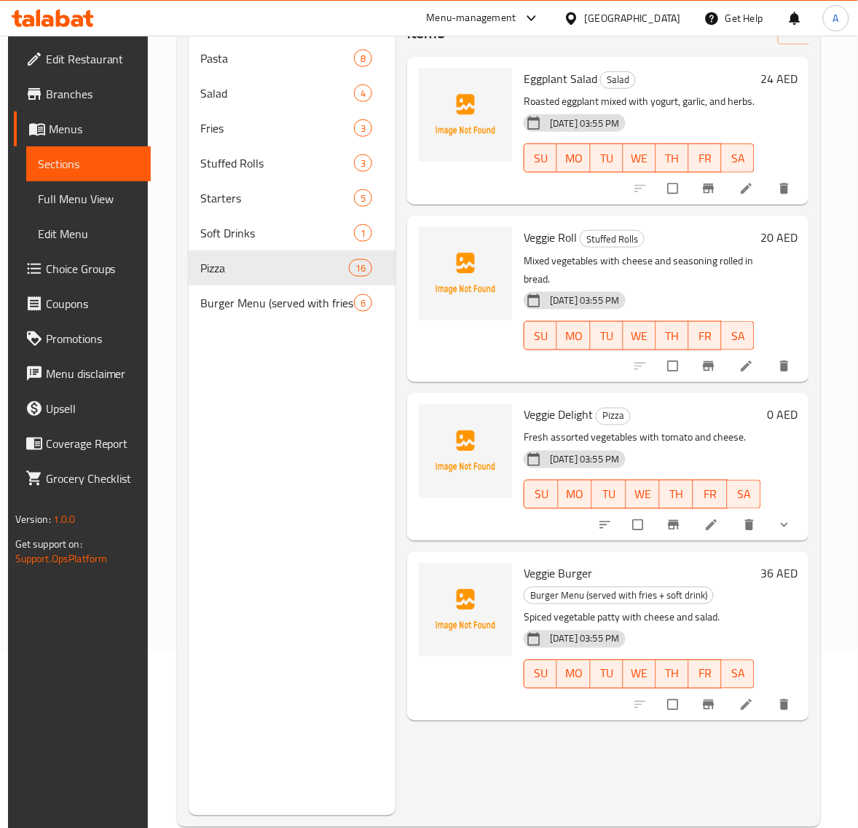
scroll to position [205, 0]
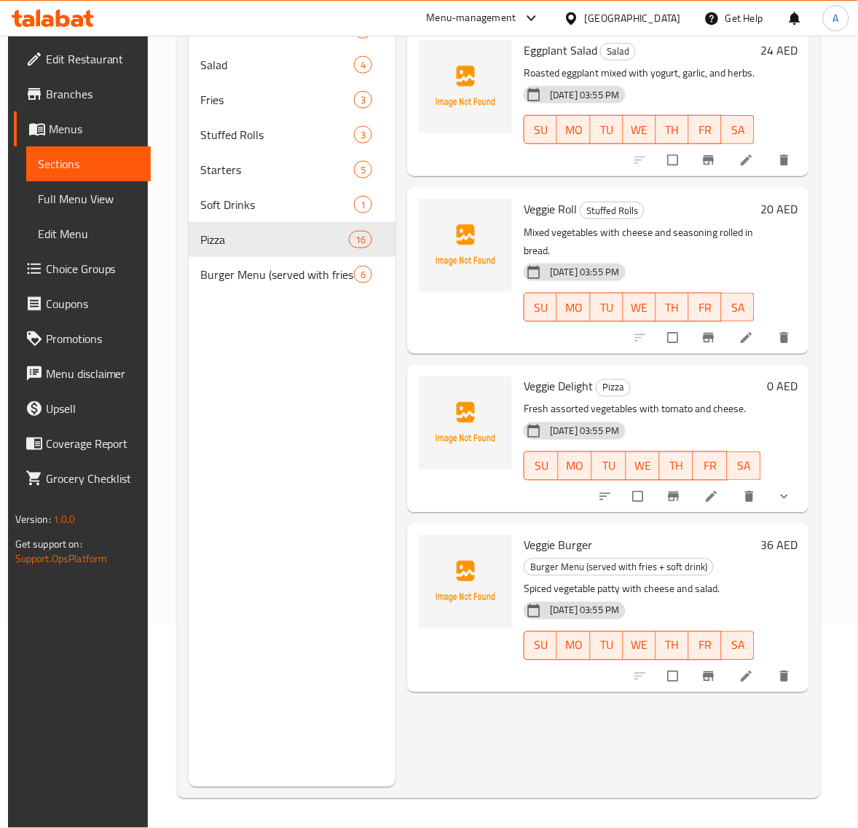
click at [587, 176] on div "Menu items egg Add Sort Manage items Eggplant Salad Salad Roasted eggplant mixe…" at bounding box center [602, 373] width 414 height 828
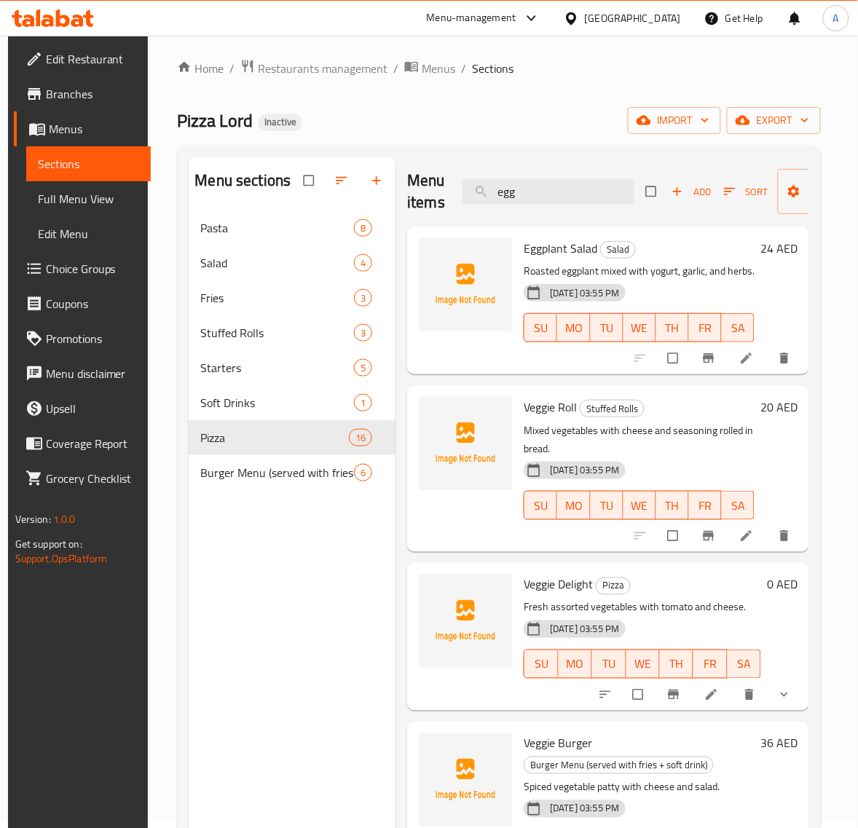
scroll to position [0, 0]
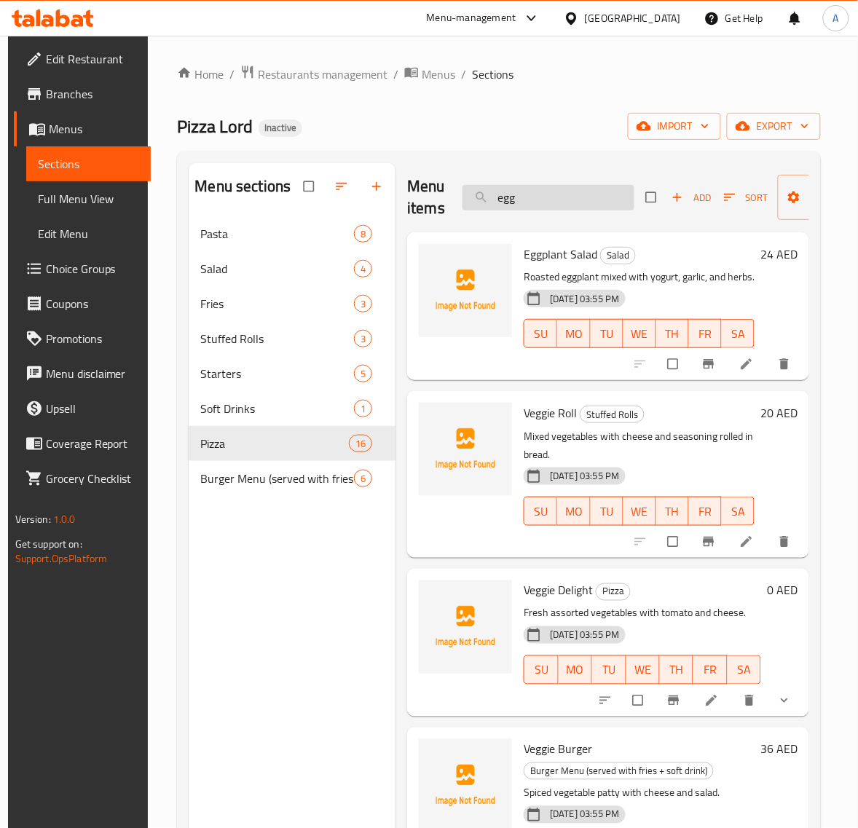
click at [553, 193] on input "egg" at bounding box center [548, 197] width 172 height 25
type input "e"
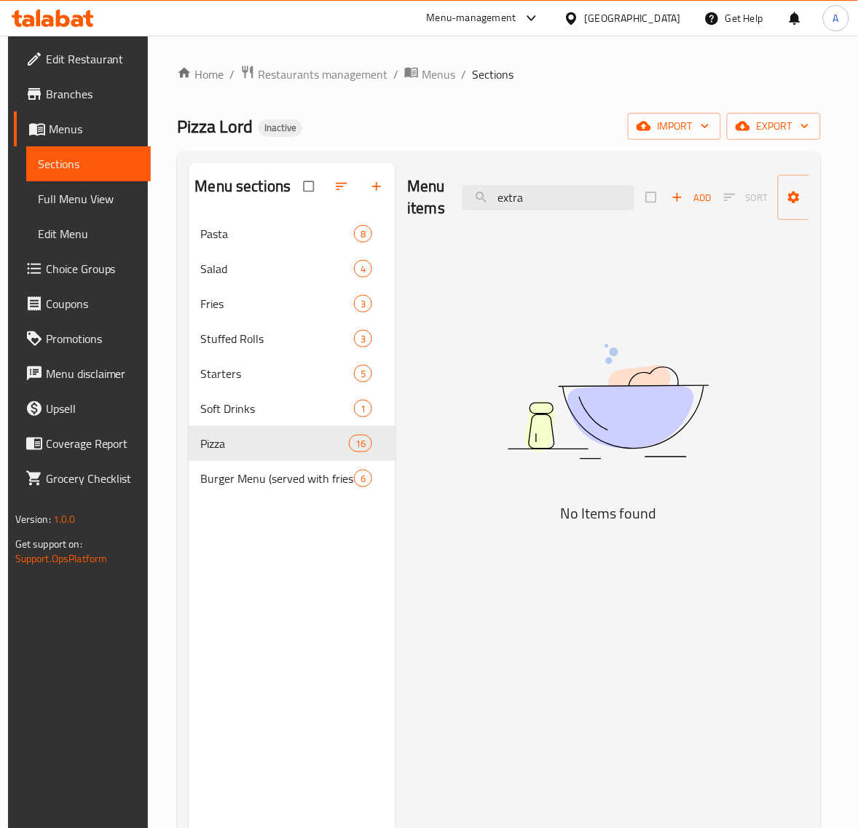
click at [609, 473] on img at bounding box center [608, 401] width 364 height 193
click at [547, 200] on input "extra" at bounding box center [548, 197] width 172 height 25
click at [547, 200] on input "ham" at bounding box center [548, 197] width 172 height 25
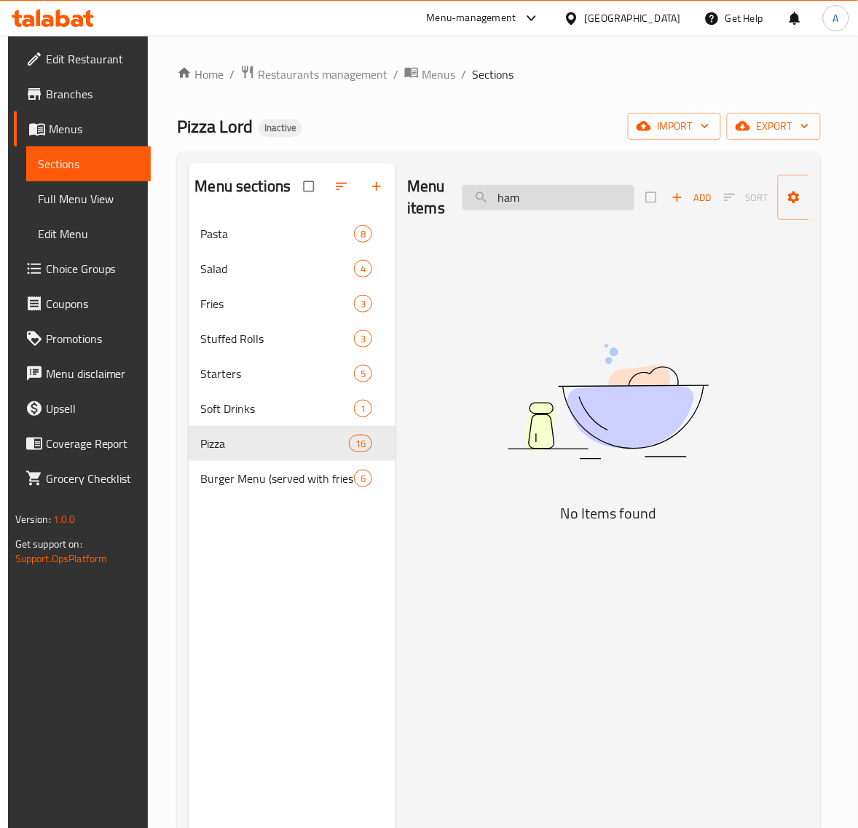
click at [547, 200] on input "ham" at bounding box center [548, 197] width 172 height 25
click at [547, 200] on input "prima" at bounding box center [548, 197] width 172 height 25
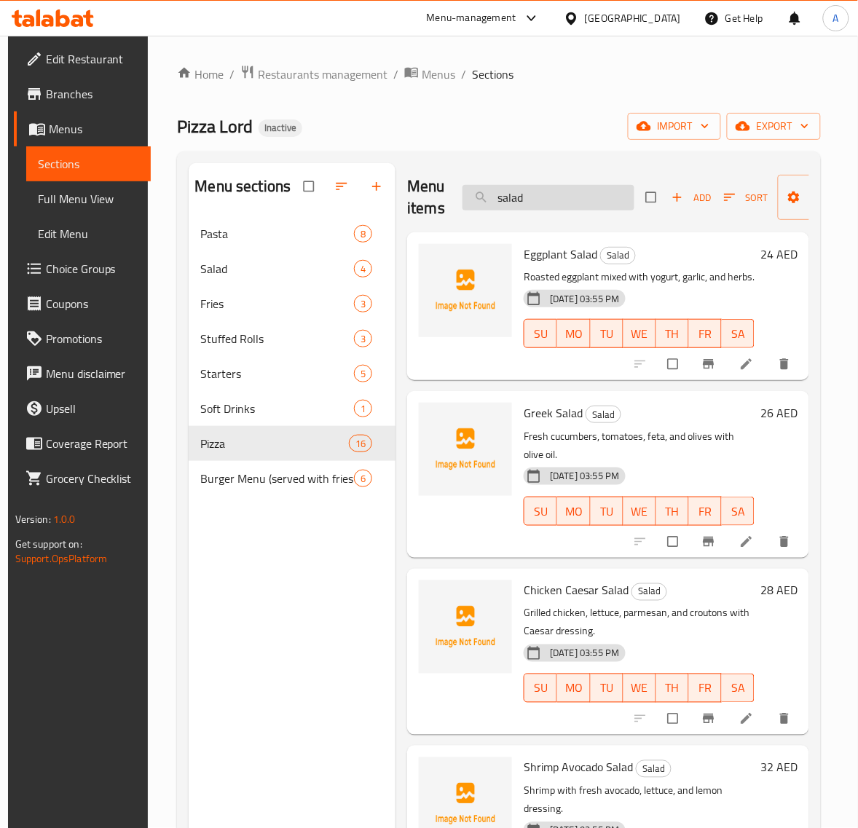
click at [547, 200] on input "salad" at bounding box center [548, 197] width 172 height 25
click at [572, 190] on input "salad" at bounding box center [548, 197] width 172 height 25
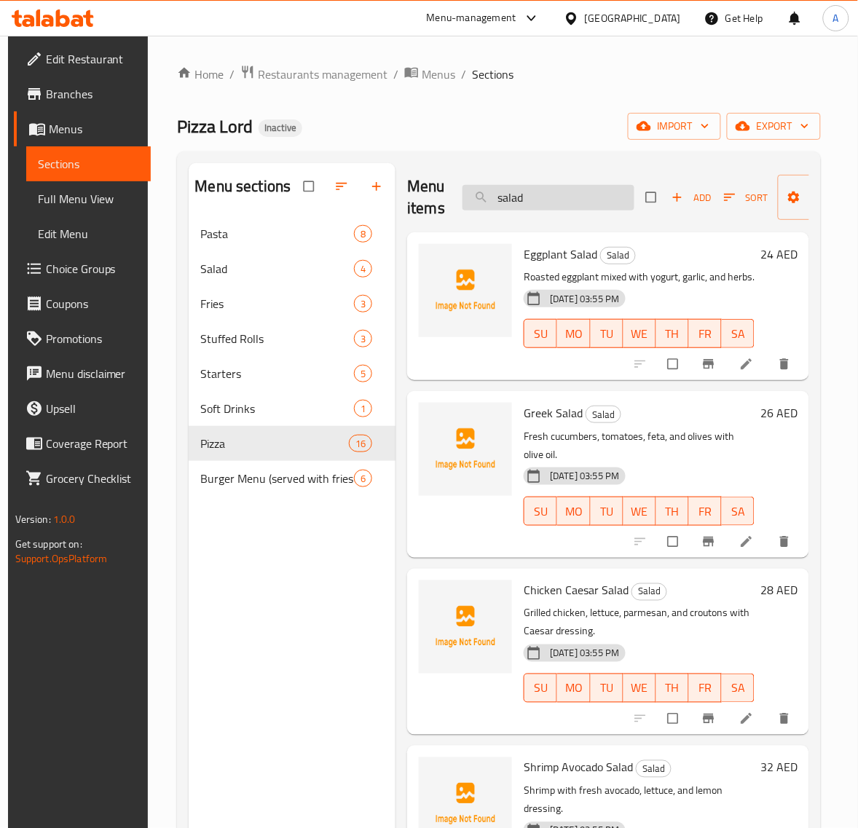
click at [572, 190] on input "salad" at bounding box center [548, 197] width 172 height 25
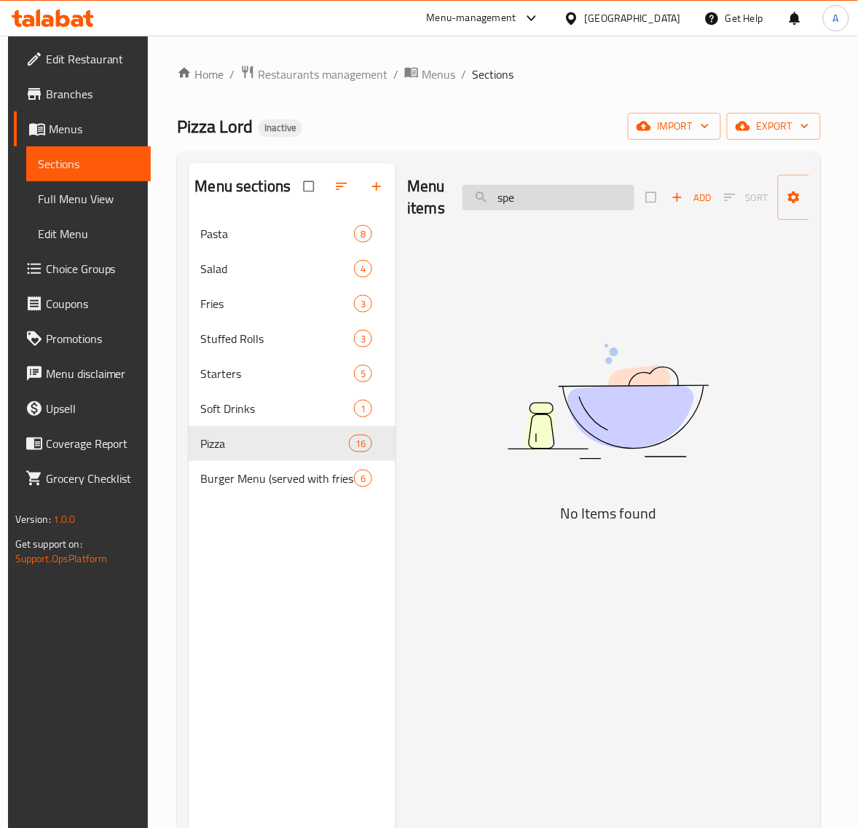
type input "spec"
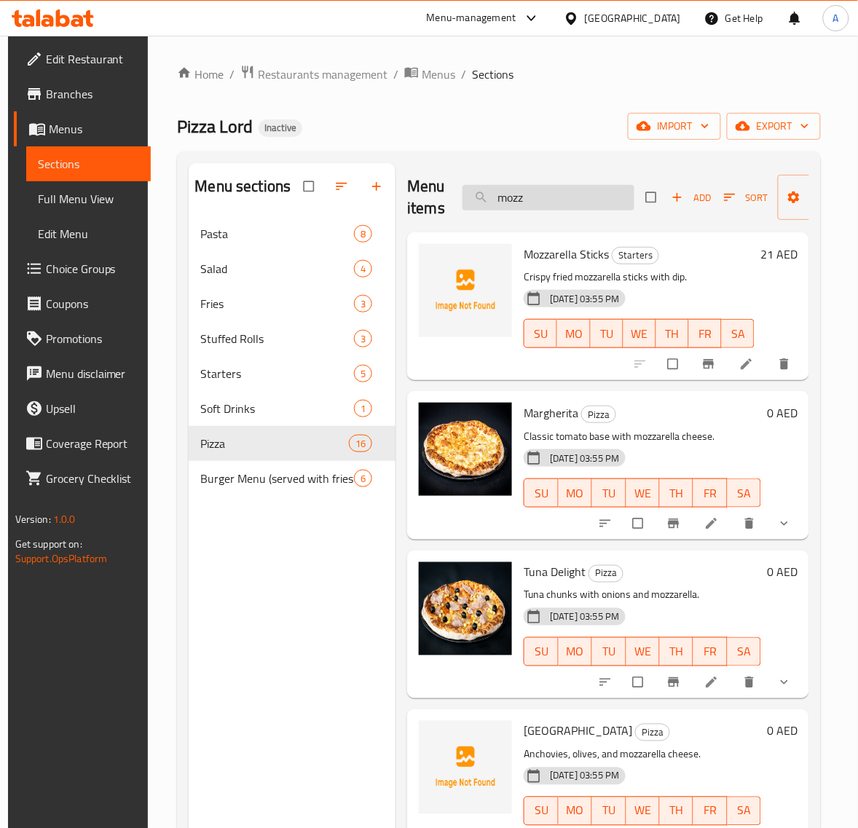
click at [550, 197] on input "mozz" at bounding box center [548, 197] width 172 height 25
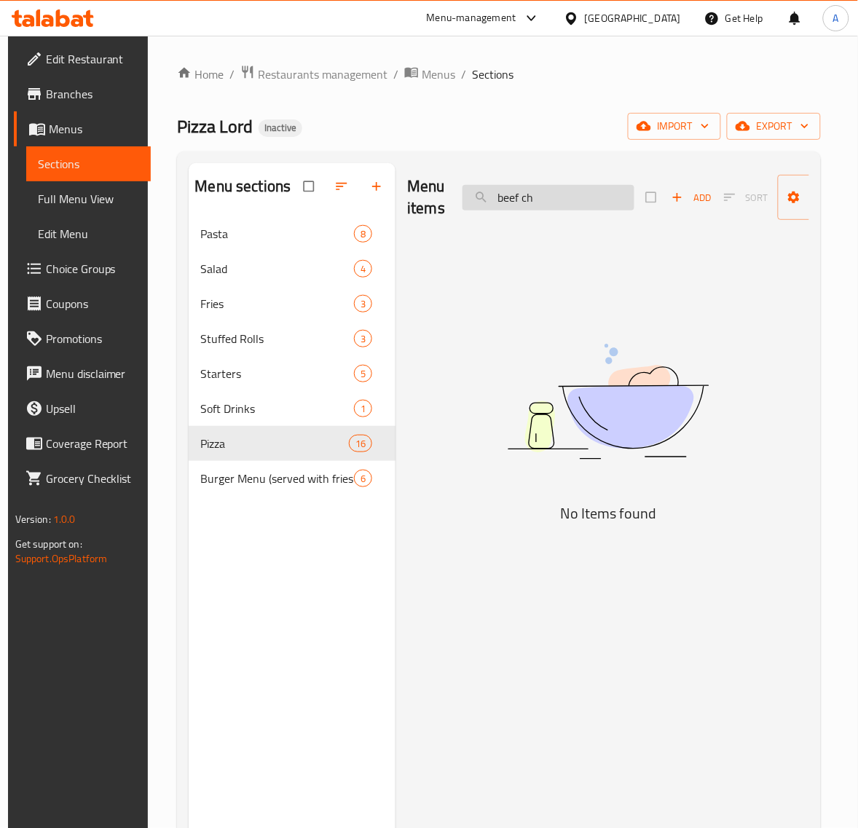
type input "beef chi"
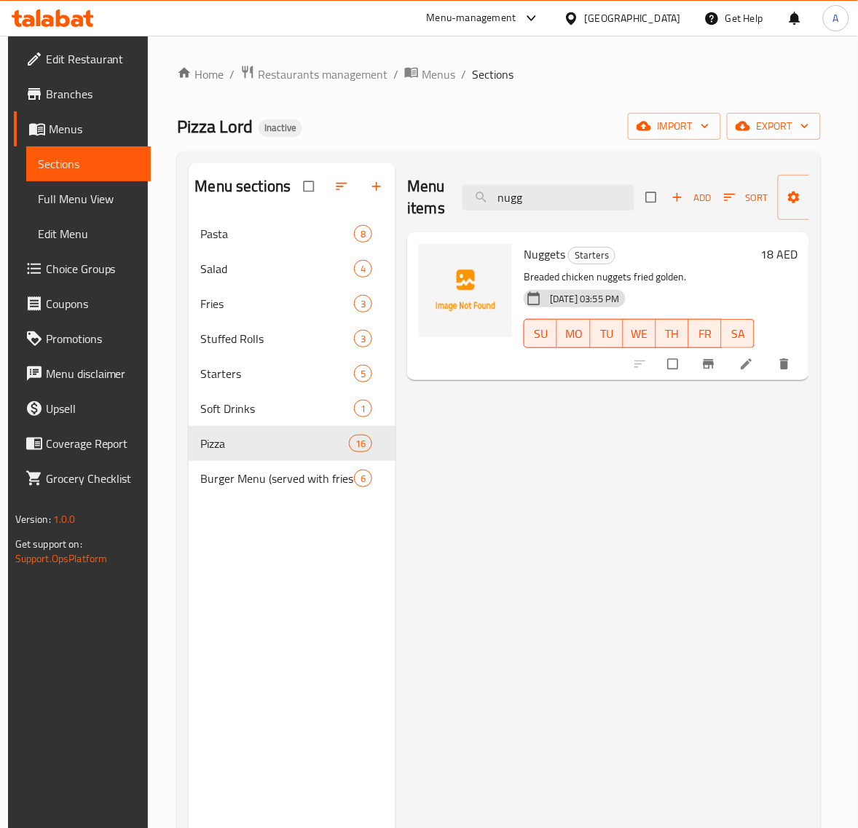
click at [565, 183] on div "Menu items nugg Add Sort Manage items" at bounding box center [608, 197] width 402 height 69
click at [568, 194] on input "nugg" at bounding box center [548, 197] width 172 height 25
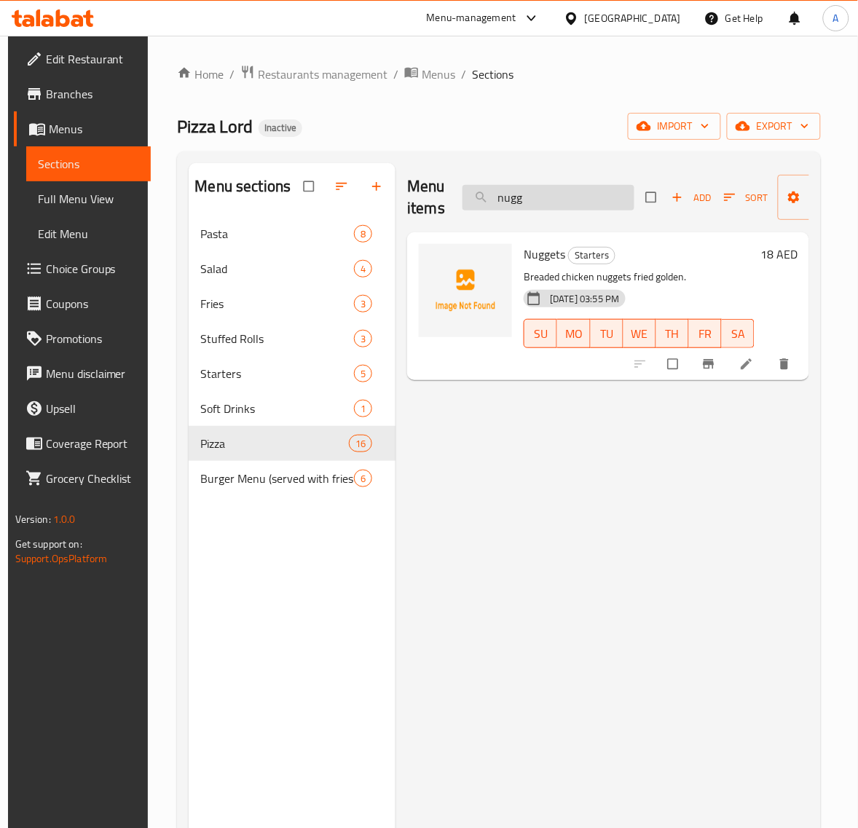
click at [568, 194] on input "nugg" at bounding box center [548, 197] width 172 height 25
click at [550, 210] on input "chicken win" at bounding box center [548, 197] width 172 height 25
paste input "French Fries"
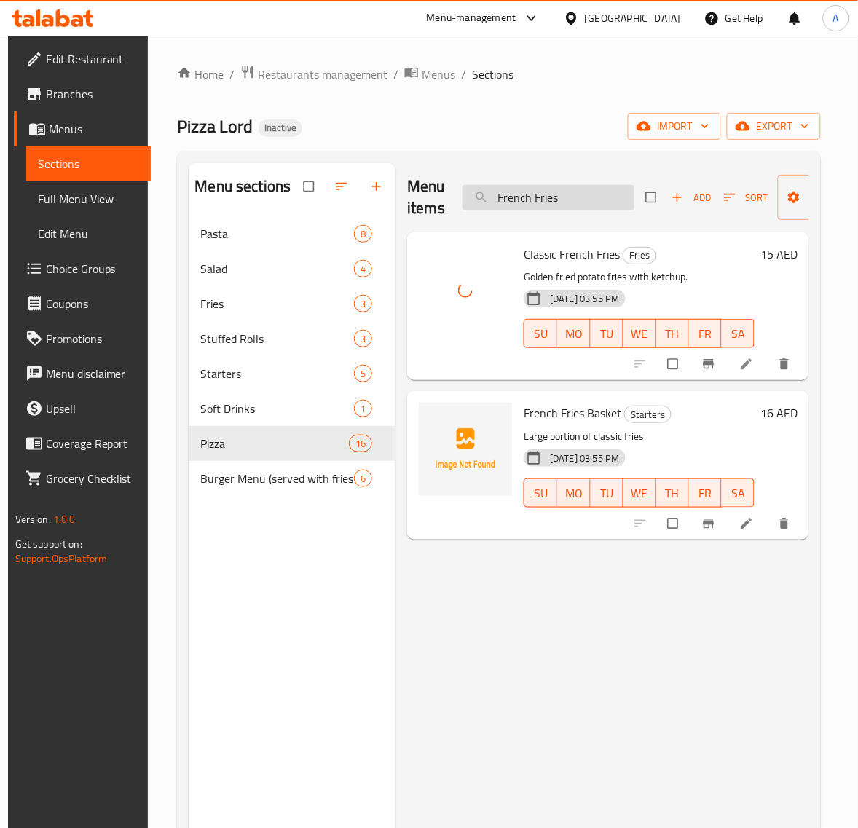
click at [591, 202] on input "French Fries" at bounding box center [548, 197] width 172 height 25
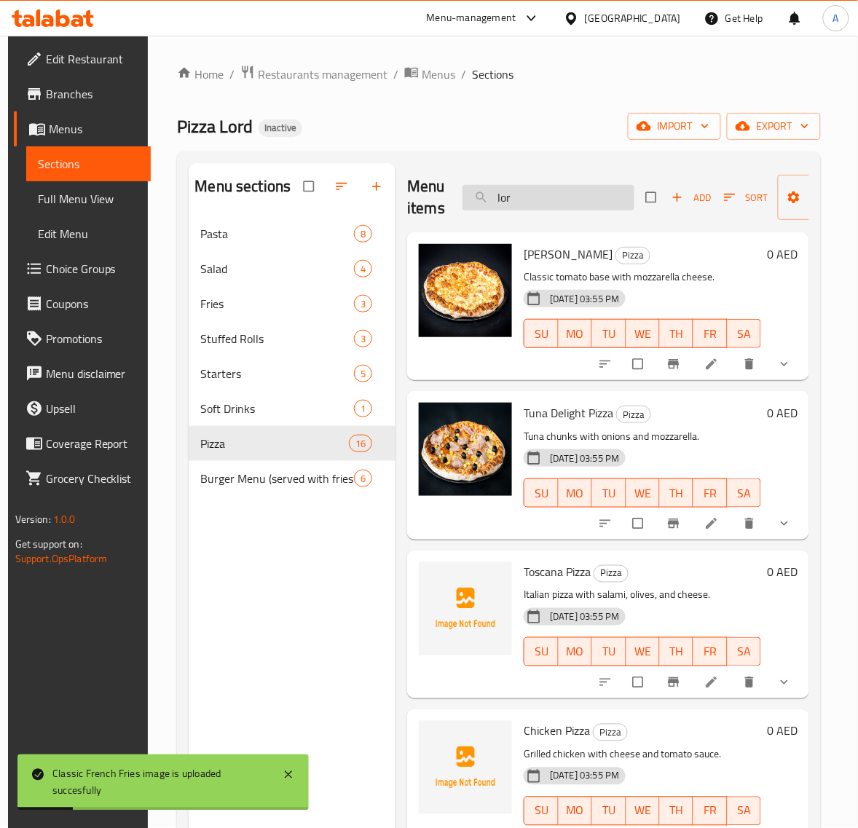
type input "lord"
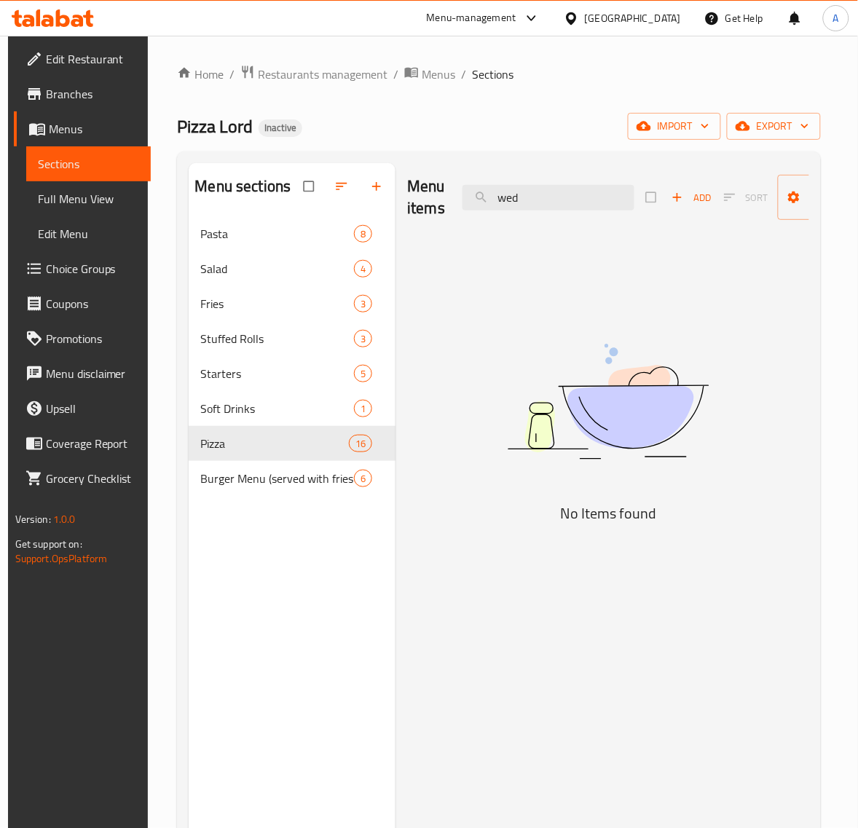
type input "wed"
click at [494, 686] on div "Menu items wed Add Sort Manage items No Items found" at bounding box center [602, 577] width 414 height 828
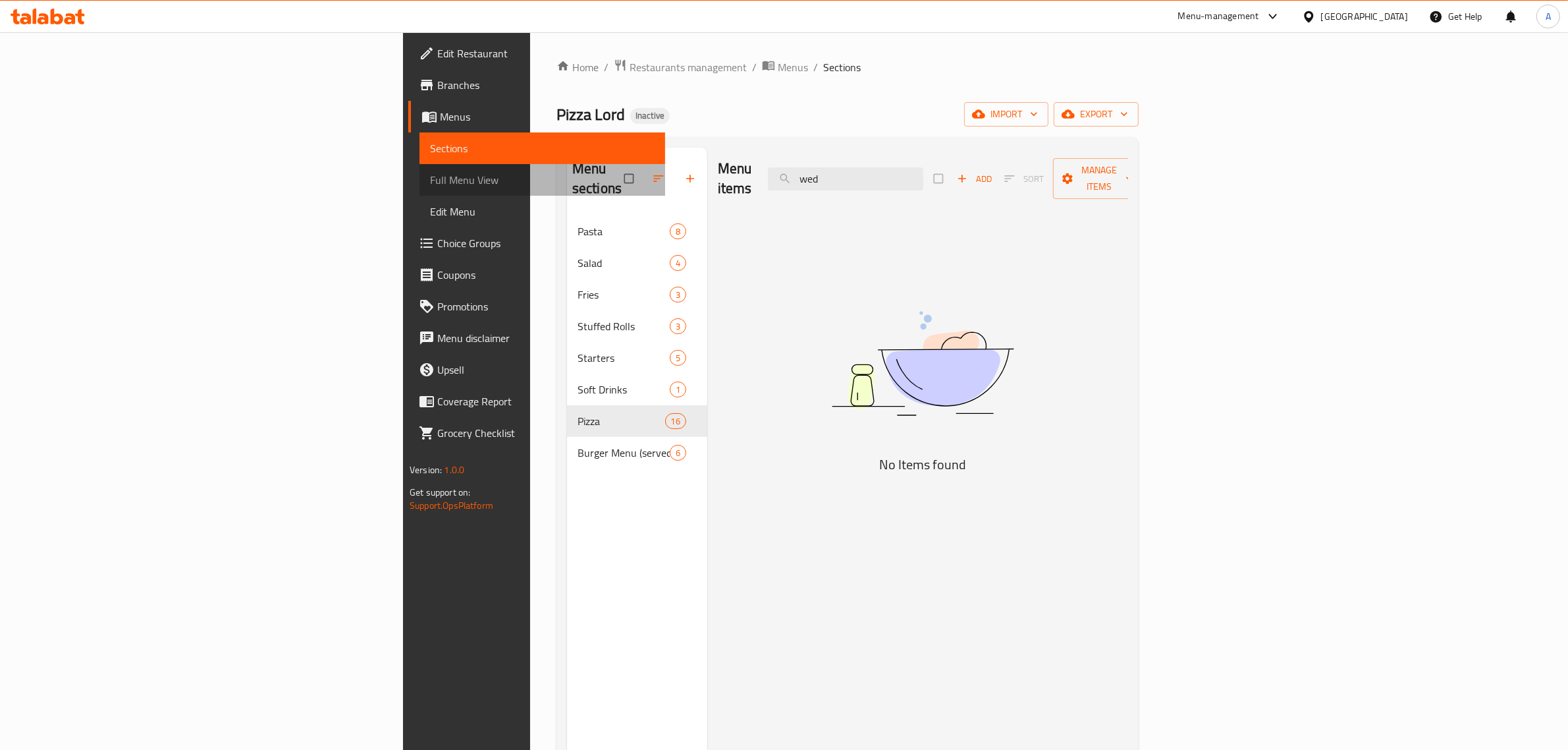
click at [430, 179] on span "Full Menu View" at bounding box center [542, 179] width 224 height 15
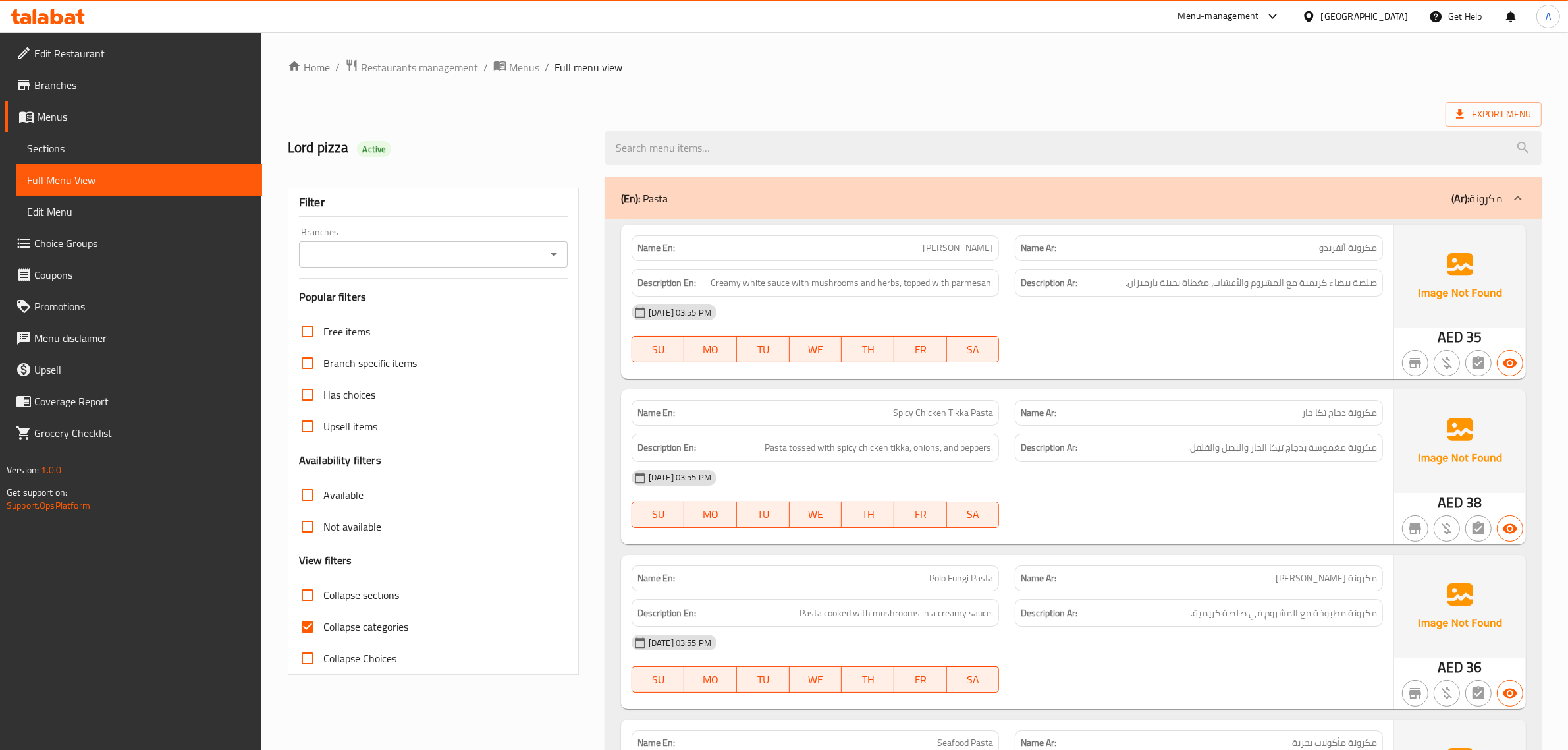
click at [353, 631] on span "Collapse categories" at bounding box center [365, 626] width 85 height 15
click at [323, 631] on input "Collapse categories" at bounding box center [307, 626] width 32 height 32
checkbox input "false"
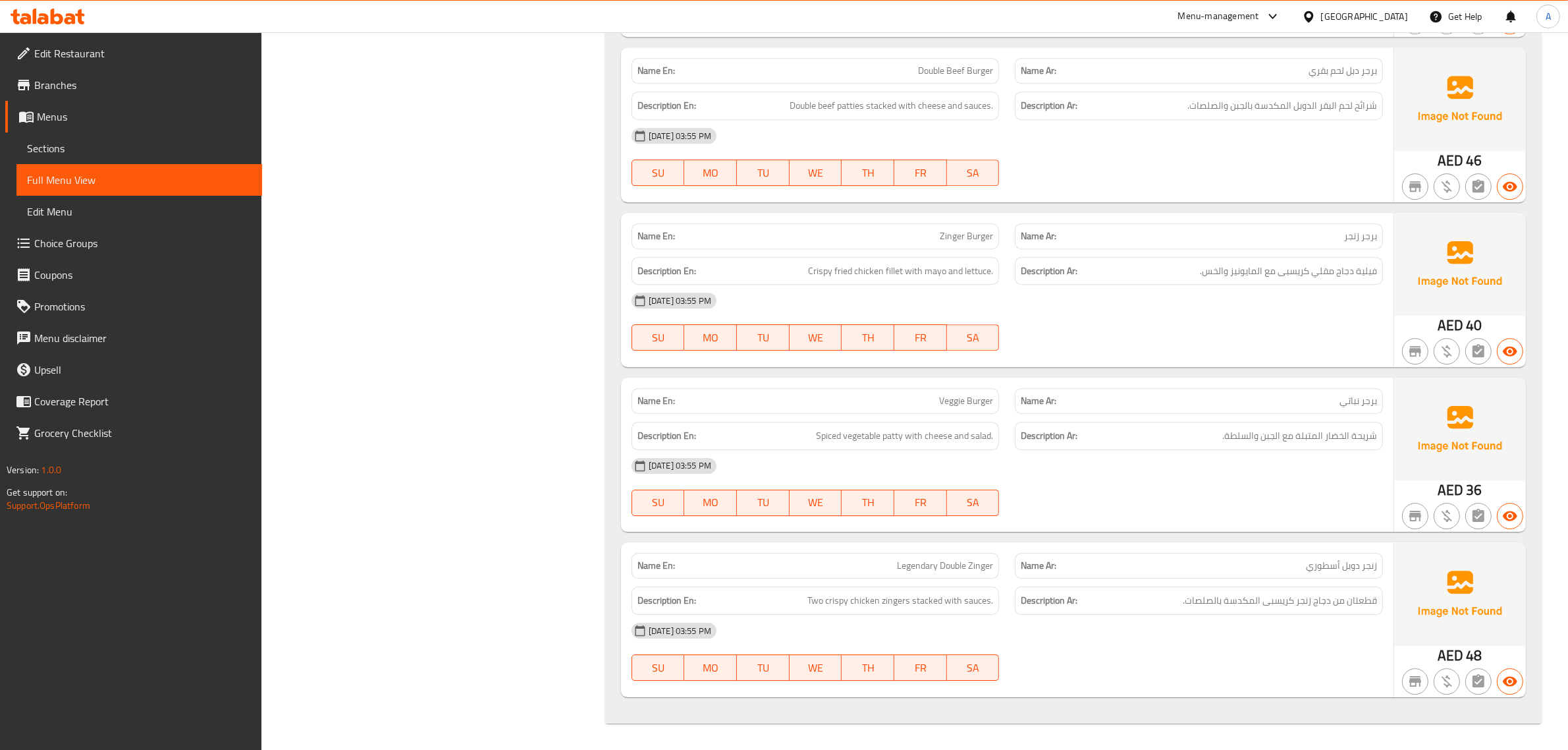
scroll to position [11387, 0]
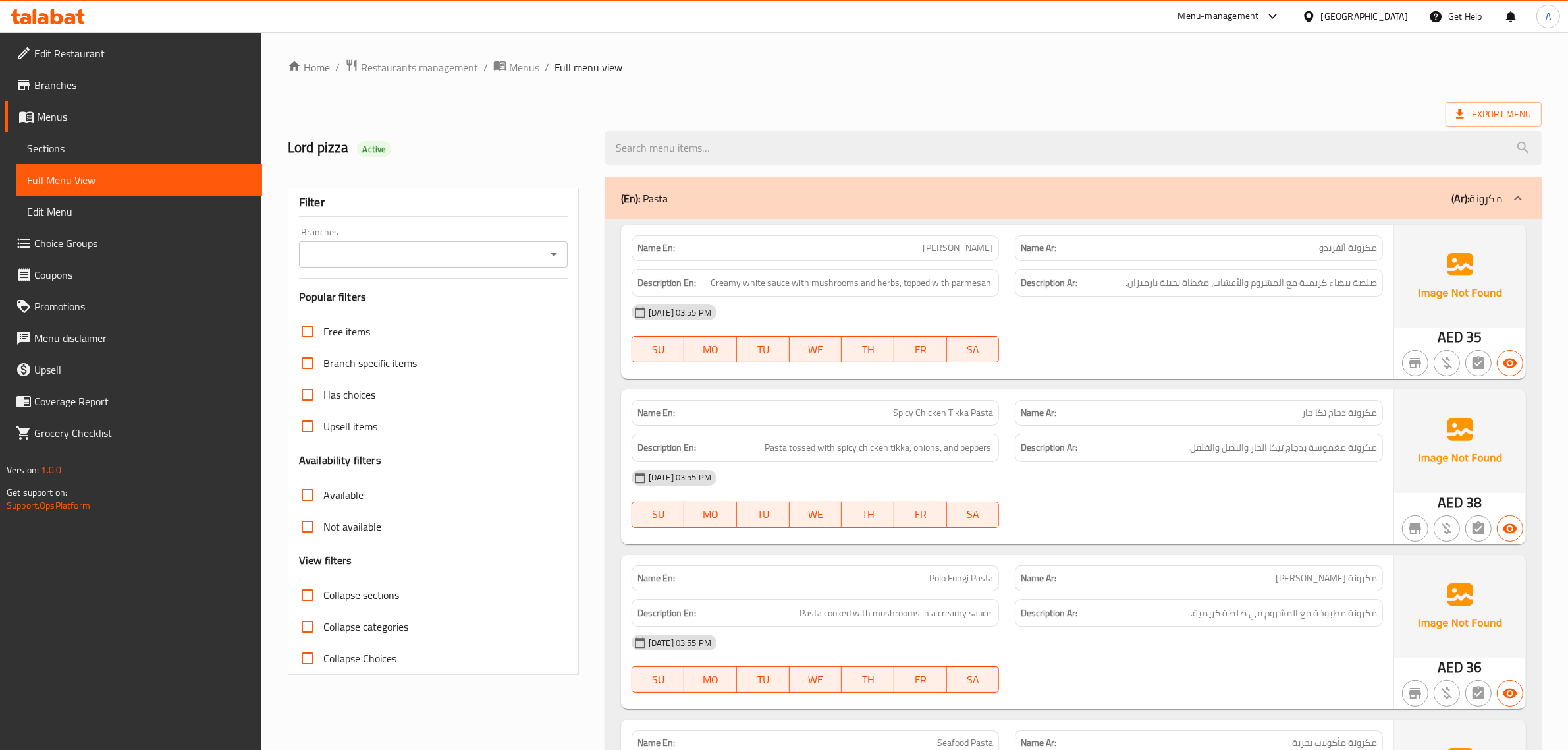
click at [715, 73] on ol "Home / Restaurants management / Menus / Full menu view" at bounding box center [914, 67] width 1253 height 17
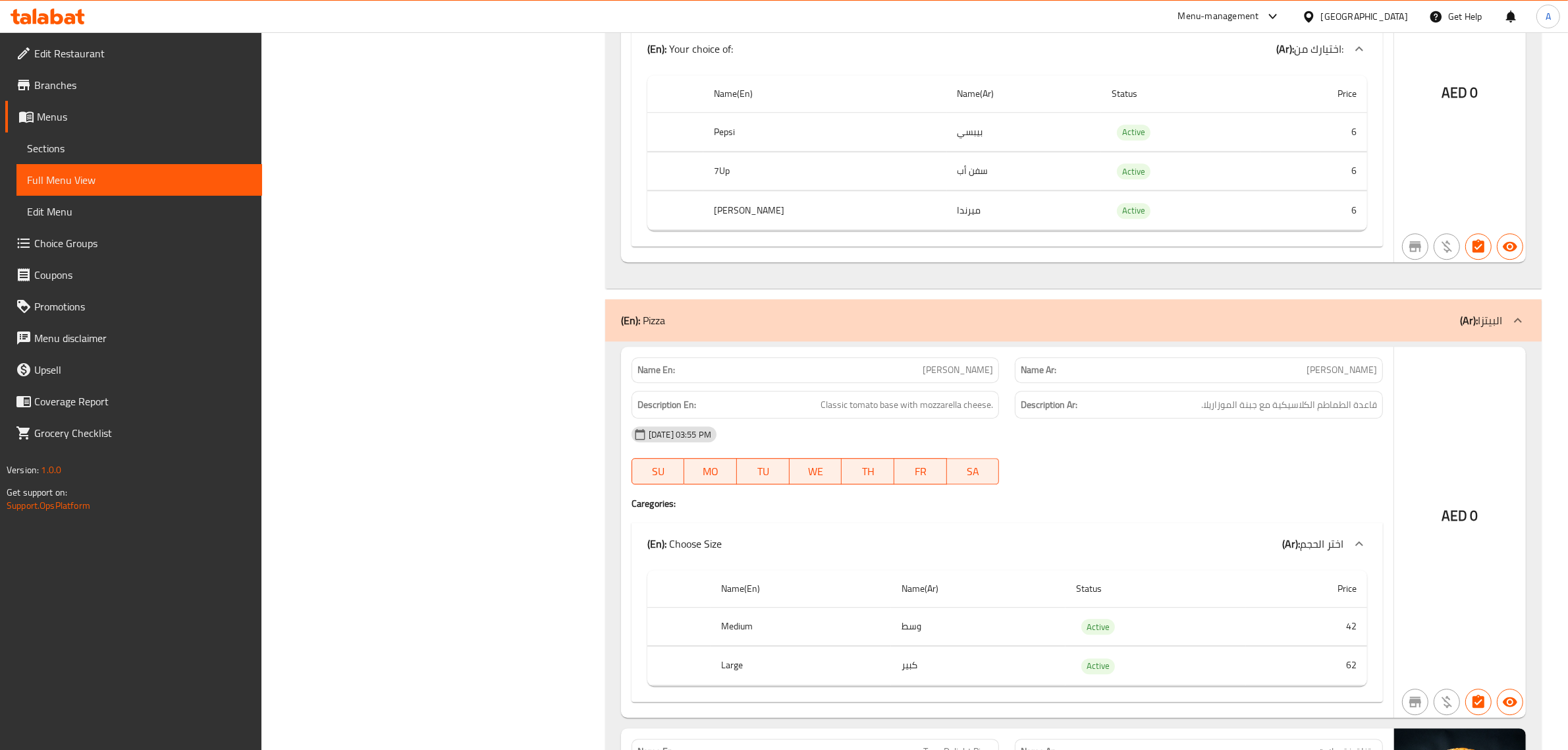
click at [788, 326] on p "(Ar): البيتزا" at bounding box center [1480, 319] width 43 height 15
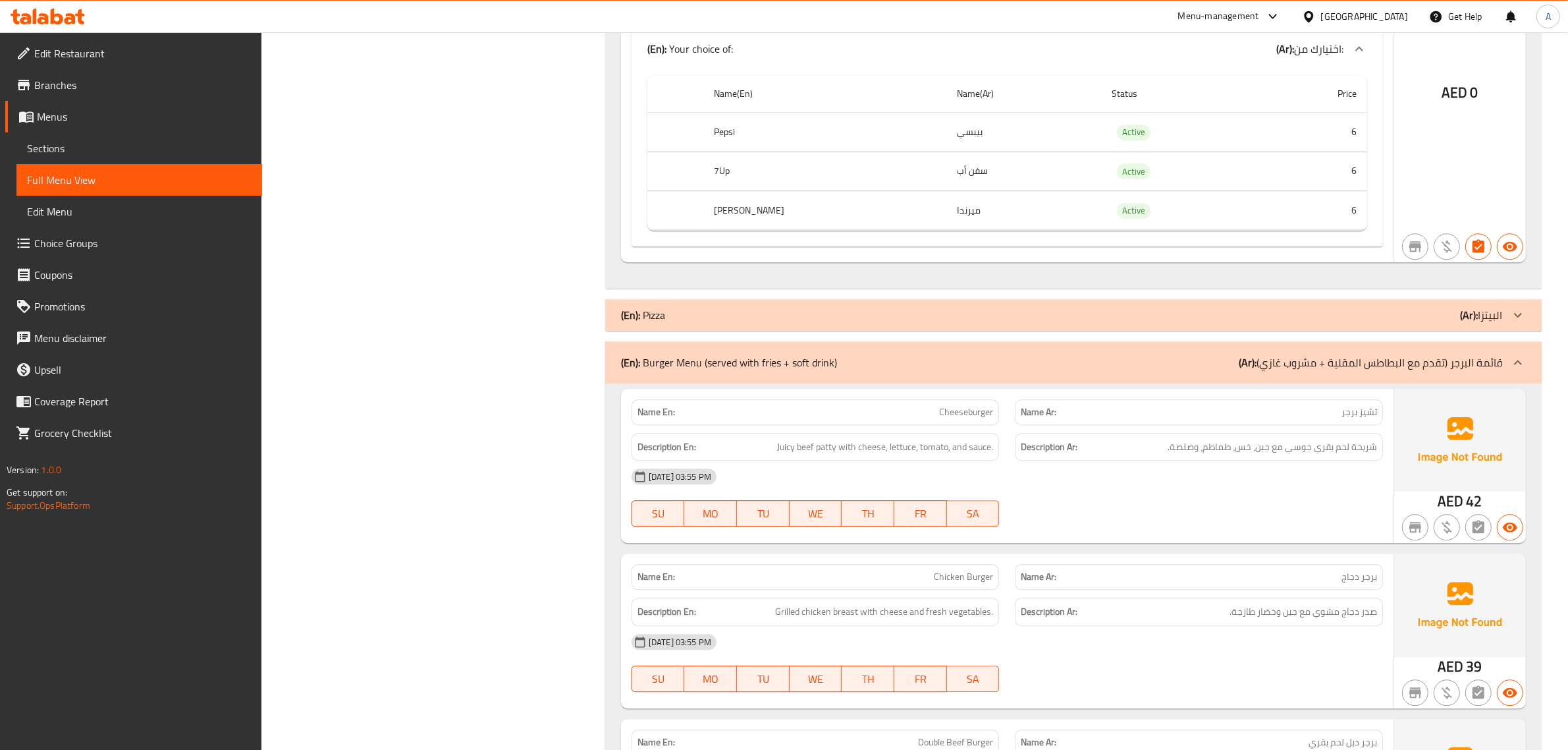
click at [788, 324] on div at bounding box center [1517, 315] width 32 height 32
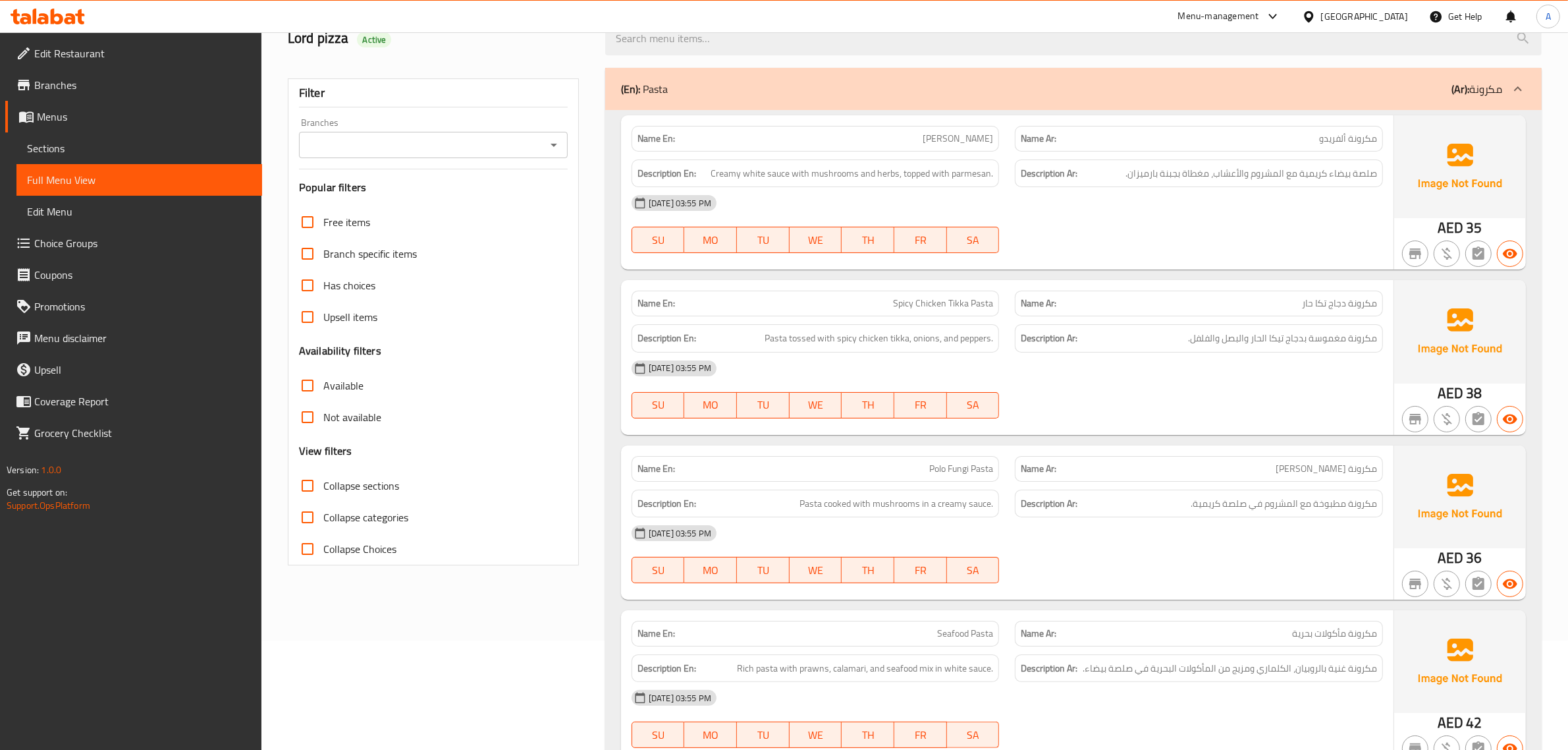
scroll to position [0, 0]
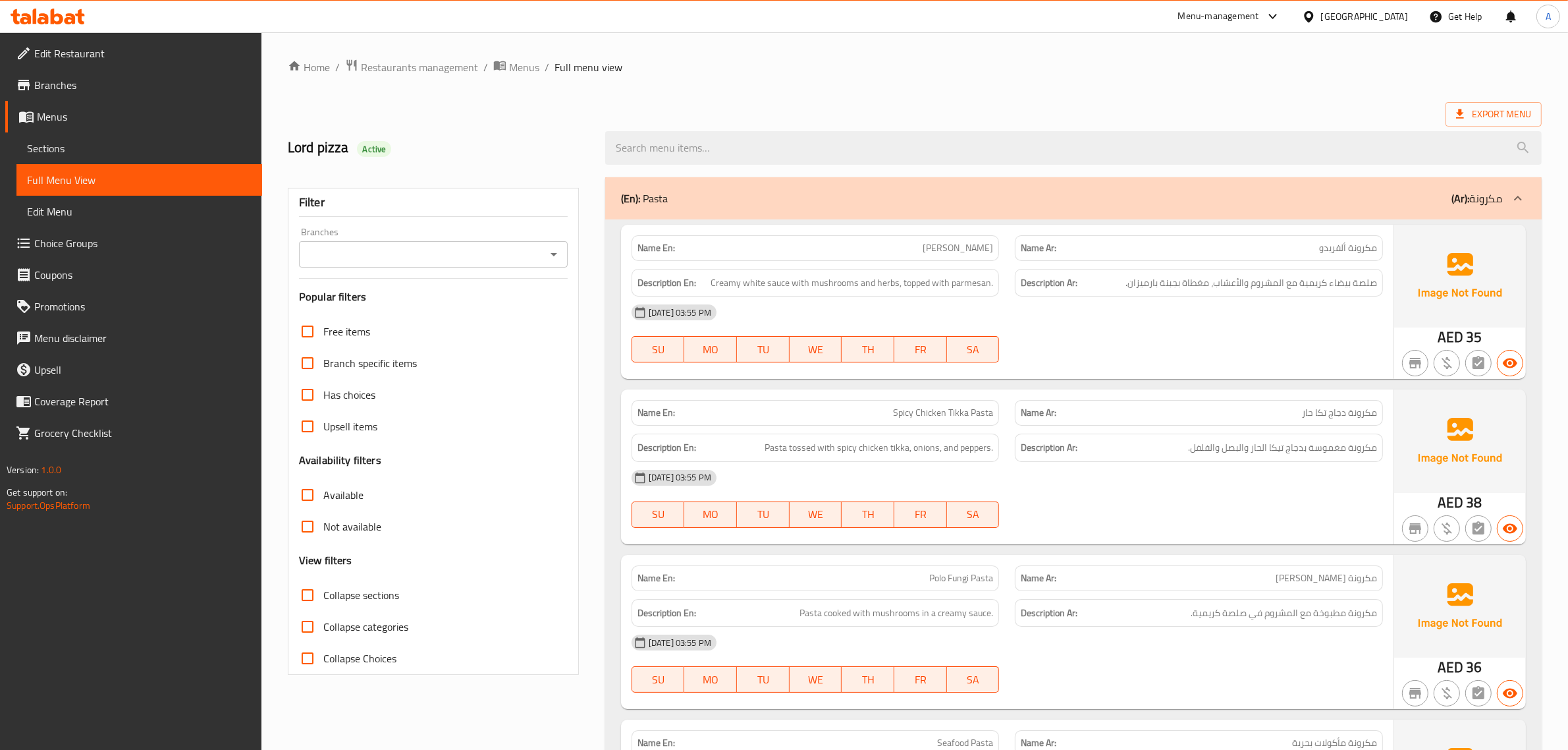
click at [788, 180] on div "(En): Pasta (Ar): مكرونة" at bounding box center [1072, 198] width 936 height 43
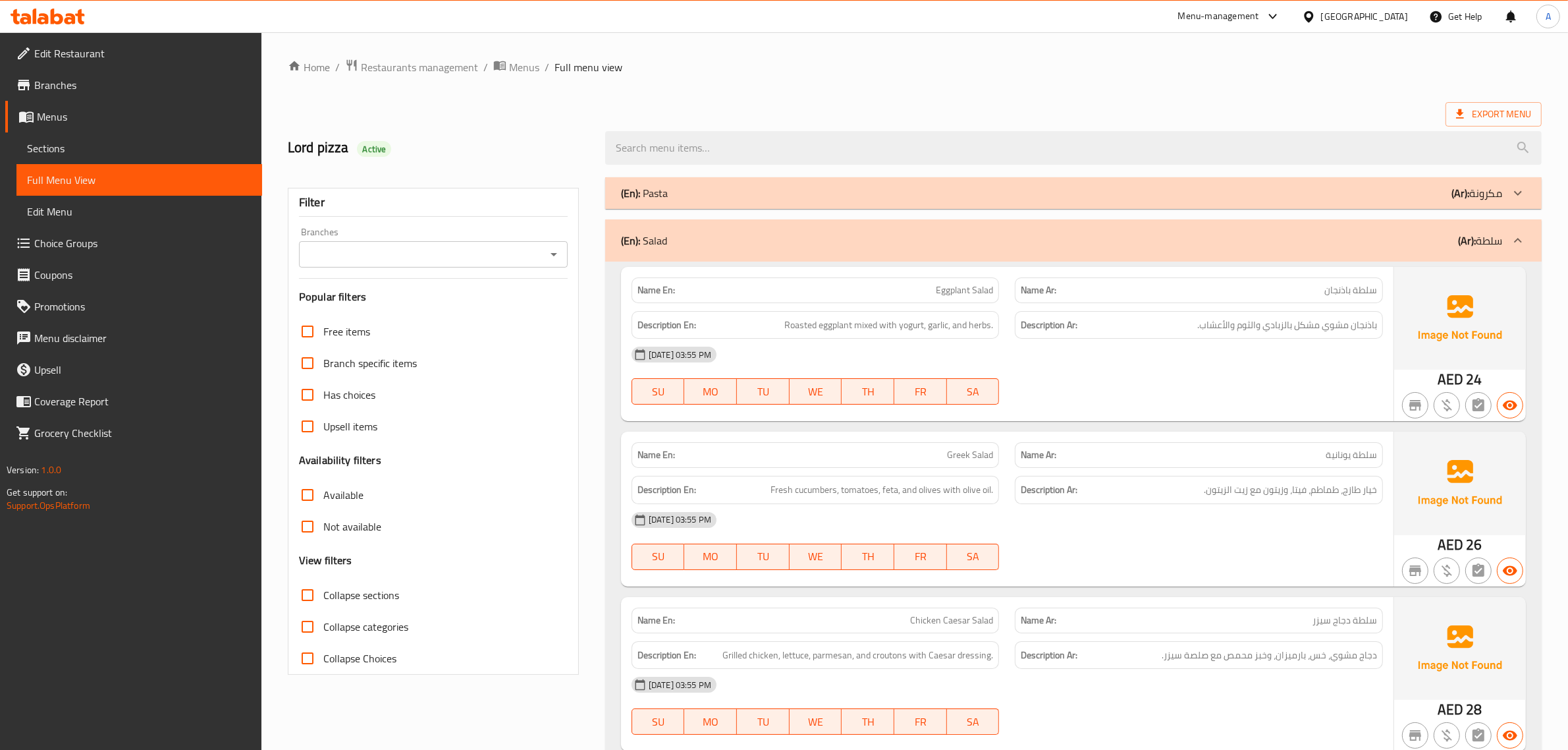
click at [788, 195] on p "(Ar): مكرونة" at bounding box center [1477, 193] width 51 height 15
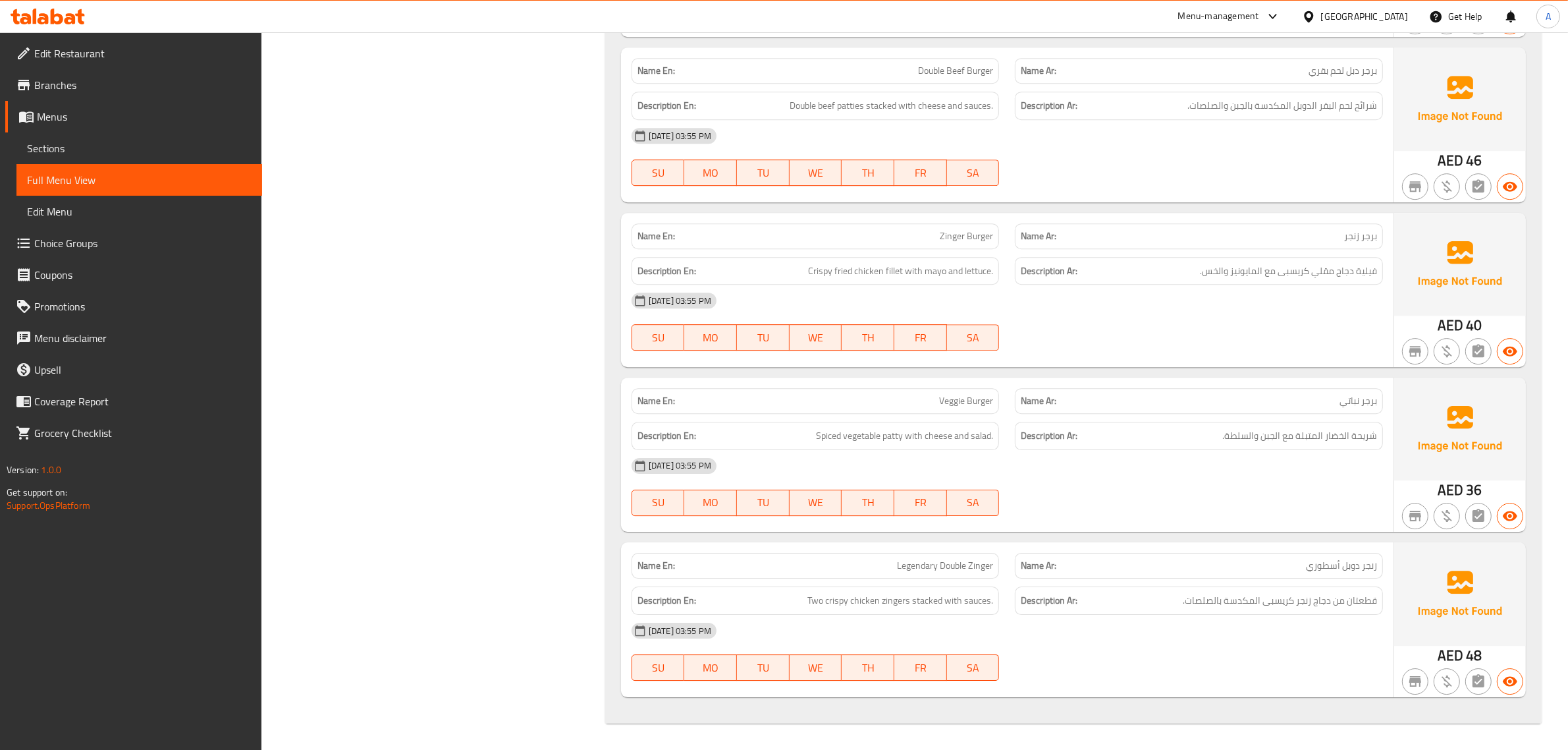
scroll to position [11387, 0]
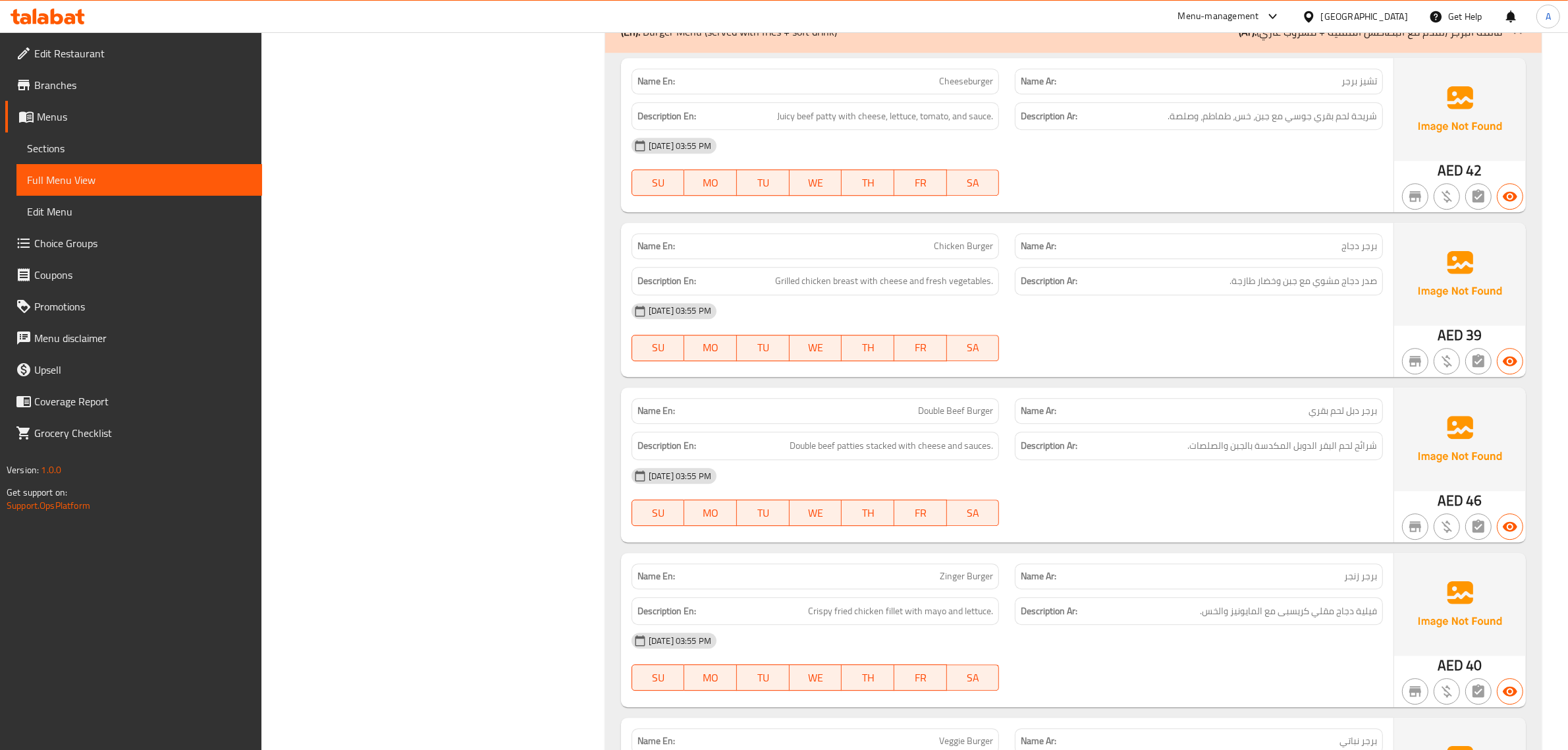
scroll to position [10975, 0]
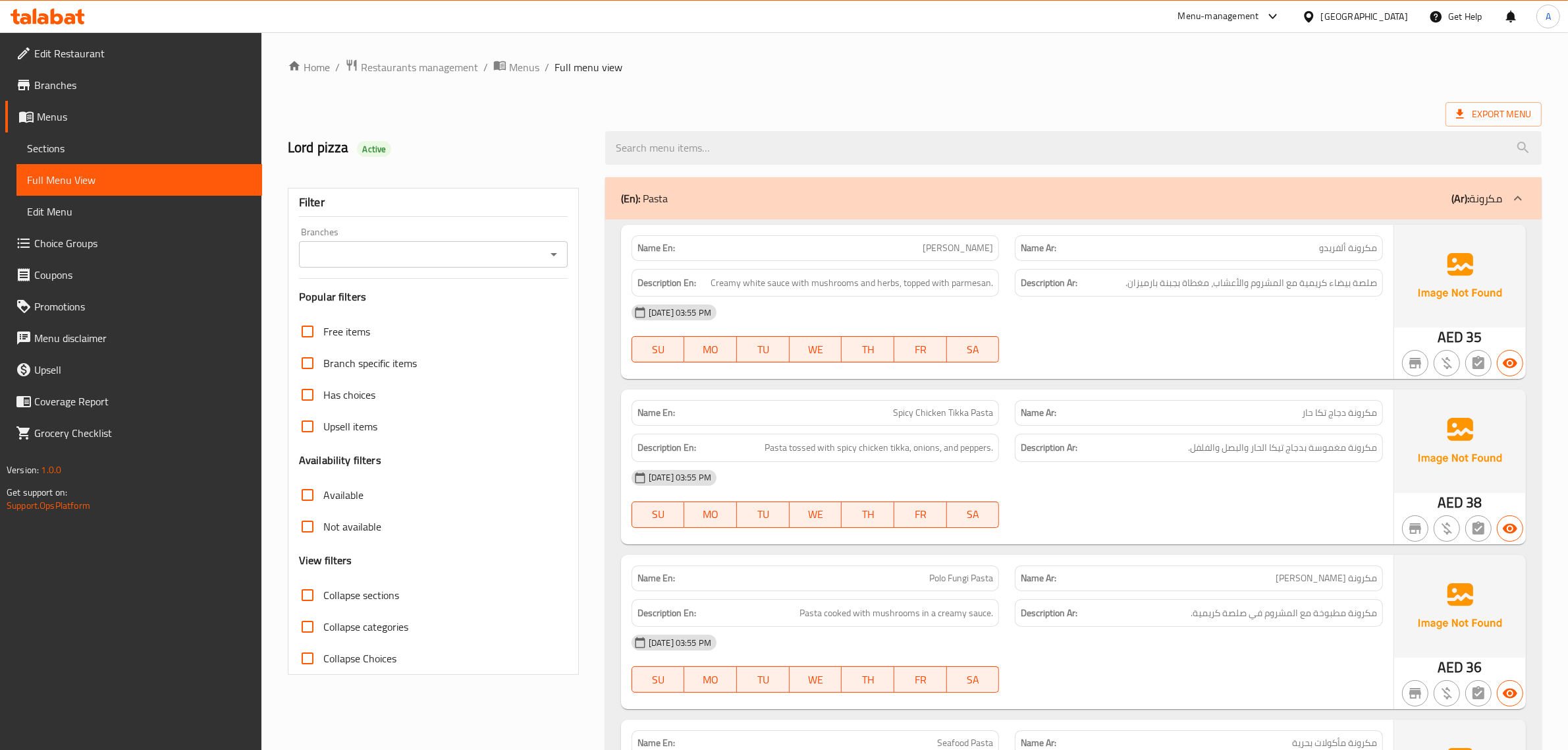
scroll to position [10753, 0]
